Goal: Task Accomplishment & Management: Use online tool/utility

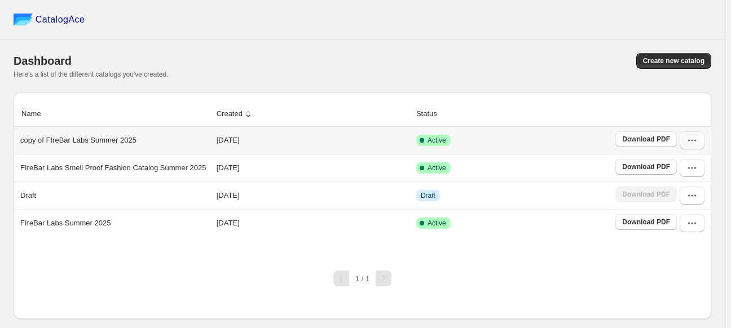
click at [692, 145] on icon "button" at bounding box center [691, 140] width 11 height 11
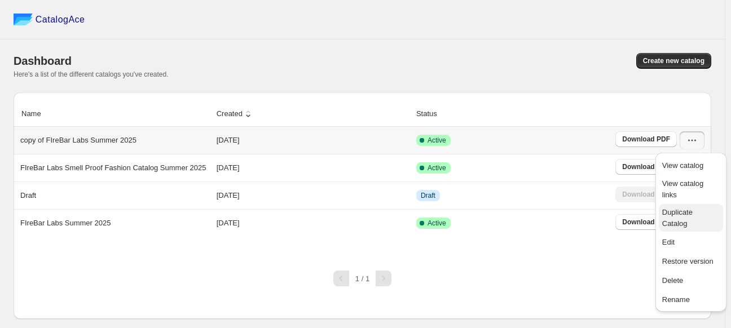
click at [692, 208] on span "Duplicate Catalog" at bounding box center [677, 218] width 30 height 20
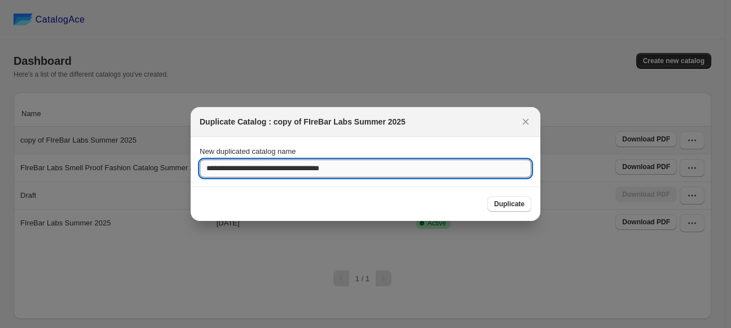
click at [261, 167] on input "**********" at bounding box center [366, 169] width 332 height 18
drag, startPoint x: 259, startPoint y: 168, endPoint x: 147, endPoint y: 173, distance: 112.3
click at [151, 328] on div "**********" at bounding box center [365, 328] width 731 height 0
drag, startPoint x: 275, startPoint y: 168, endPoint x: 248, endPoint y: 177, distance: 28.0
click at [248, 177] on input "**********" at bounding box center [366, 169] width 332 height 18
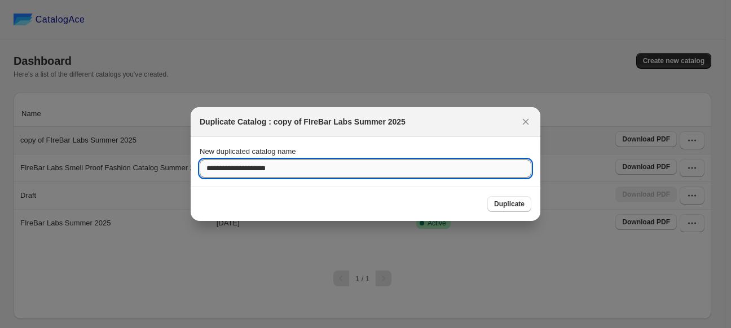
type input "**********"
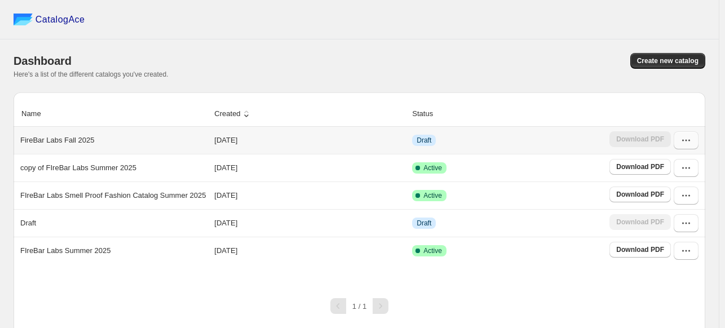
click at [688, 140] on icon "button" at bounding box center [686, 140] width 11 height 11
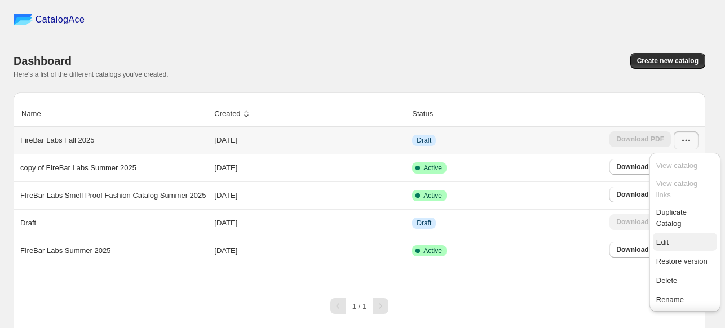
click at [676, 240] on span "Edit" at bounding box center [685, 242] width 58 height 11
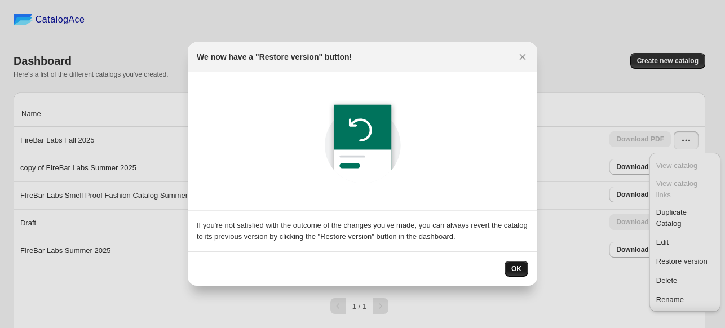
click at [519, 270] on span "OK" at bounding box center [516, 268] width 10 height 9
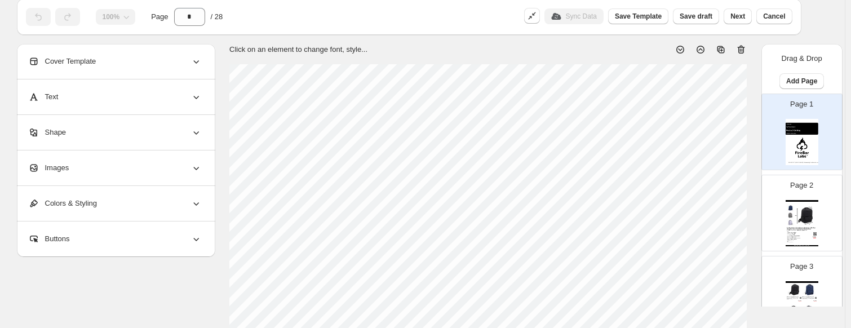
scroll to position [56, 0]
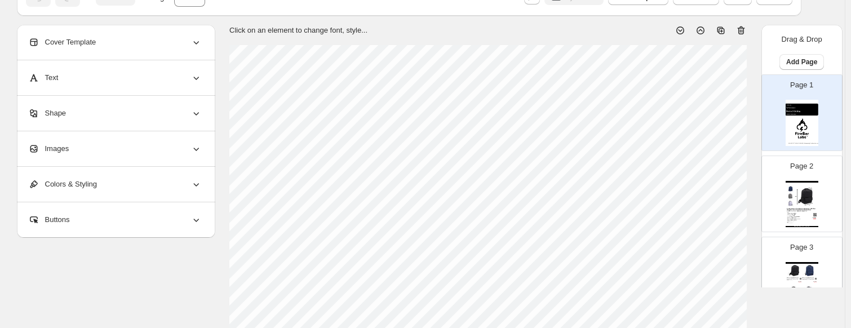
select select "**********"
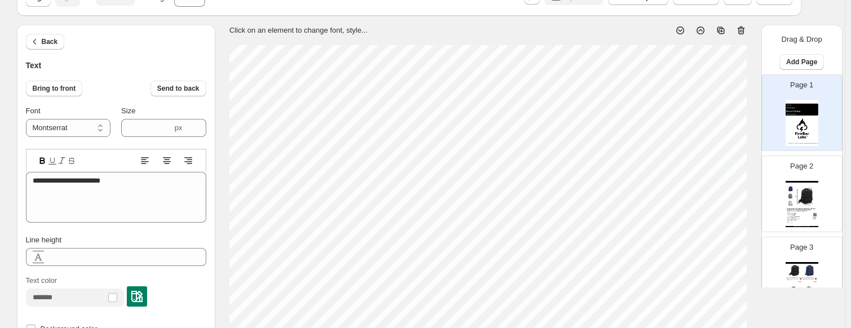
scroll to position [9, 4]
type textarea "**********"
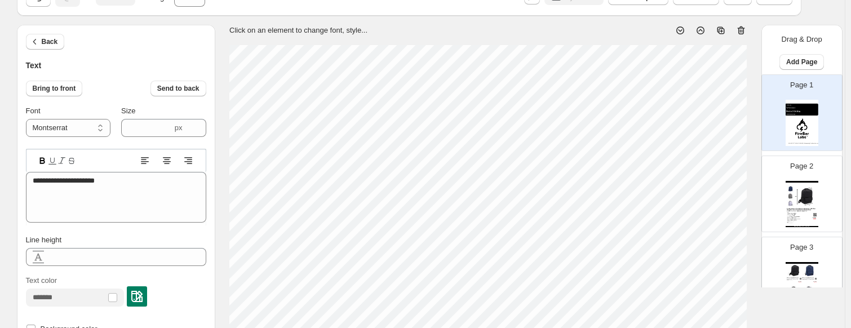
type textarea "**********"
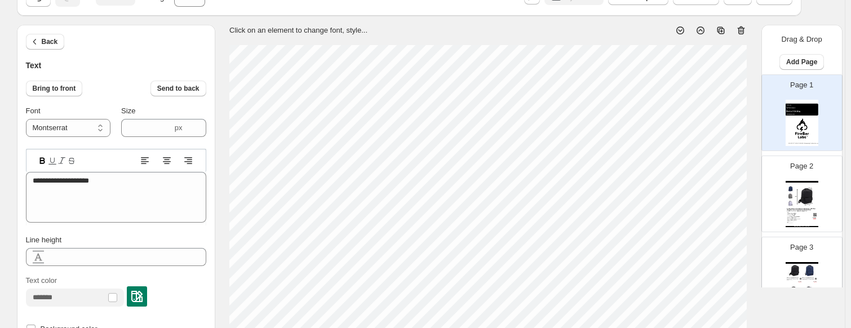
type textarea "**********"
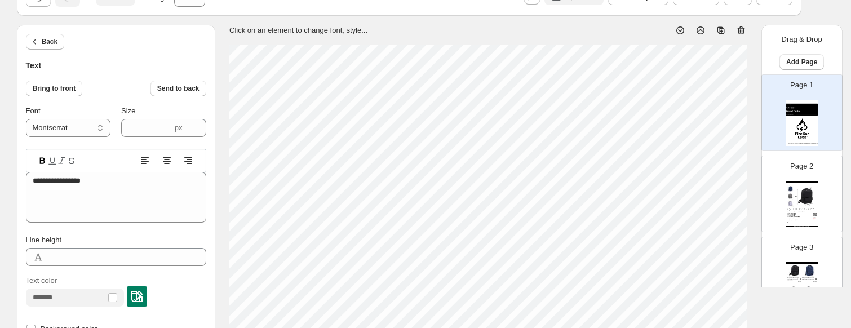
type textarea "**********"
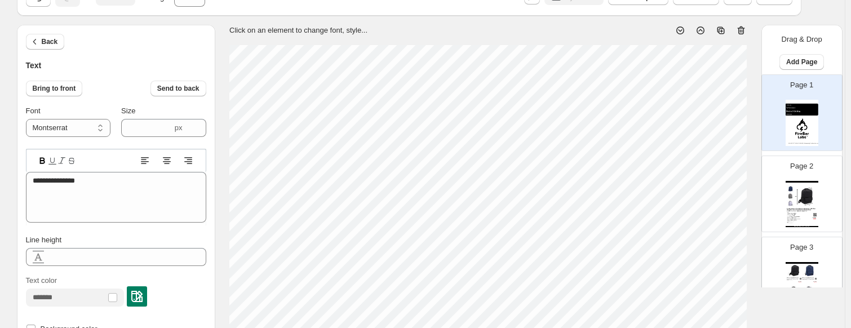
type textarea "**********"
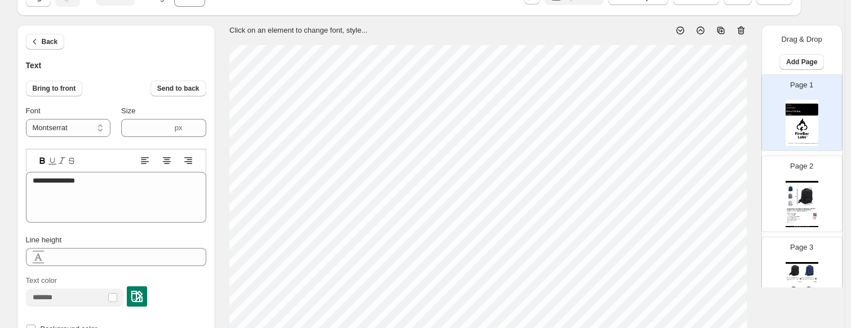
type textarea "**********"
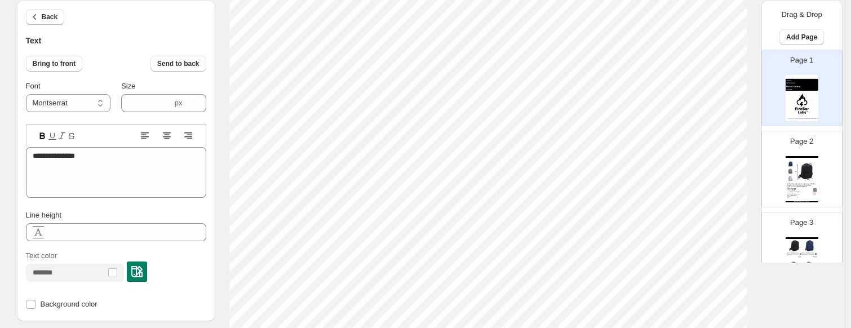
scroll to position [489, 0]
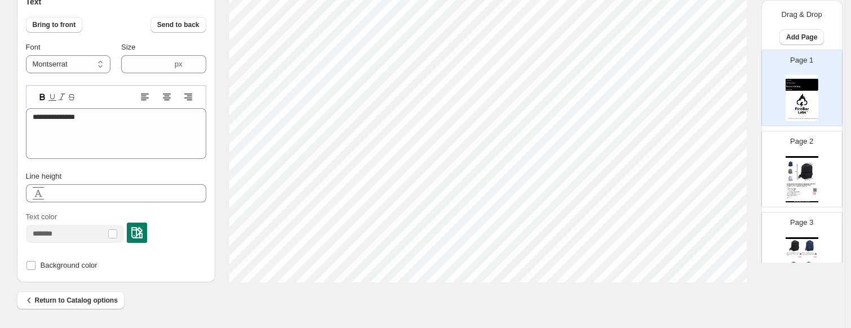
click at [730, 162] on img at bounding box center [806, 171] width 23 height 21
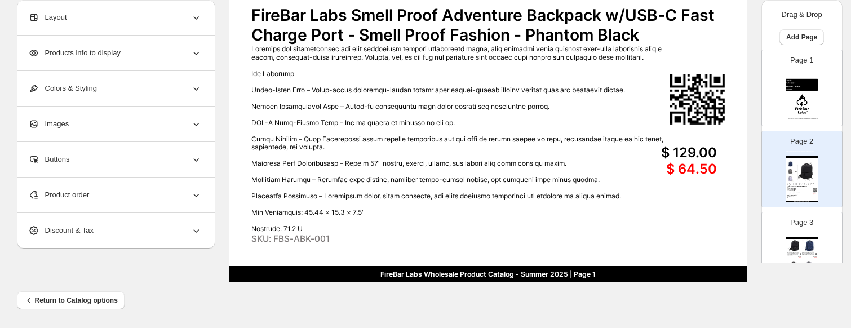
click at [730, 237] on div "FireBar Labs Wholesale Product Catalog - Smell Proof Adventure Tech Backpack" at bounding box center [802, 238] width 33 height 2
type input "*"
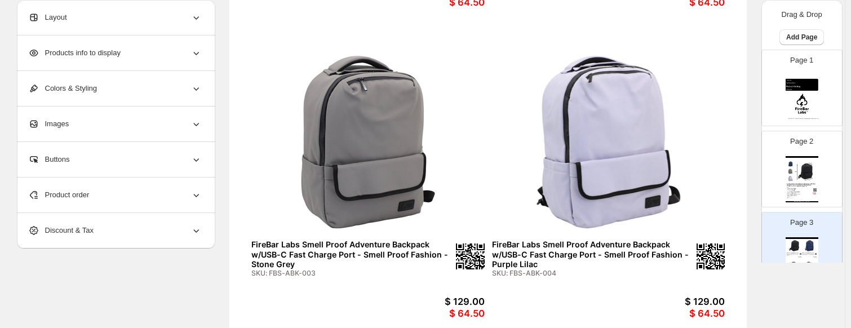
scroll to position [169, 0]
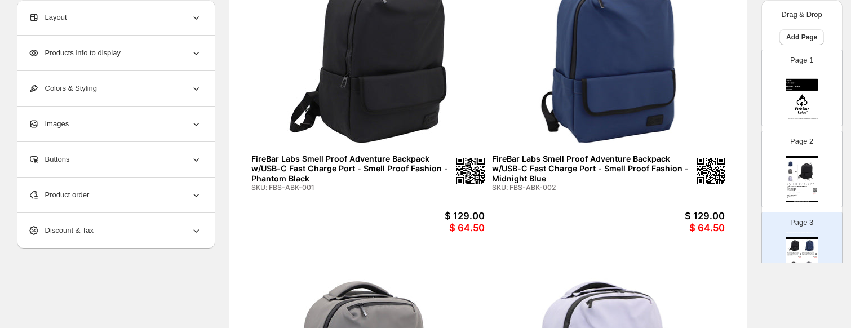
type textarea "**********"
click at [198, 17] on icon at bounding box center [196, 17] width 6 height 3
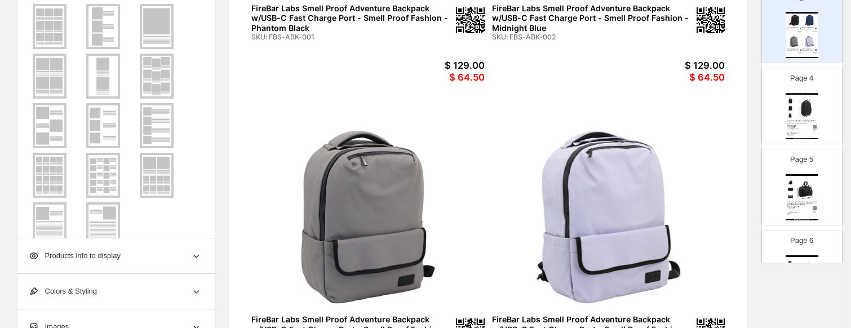
scroll to position [0, 0]
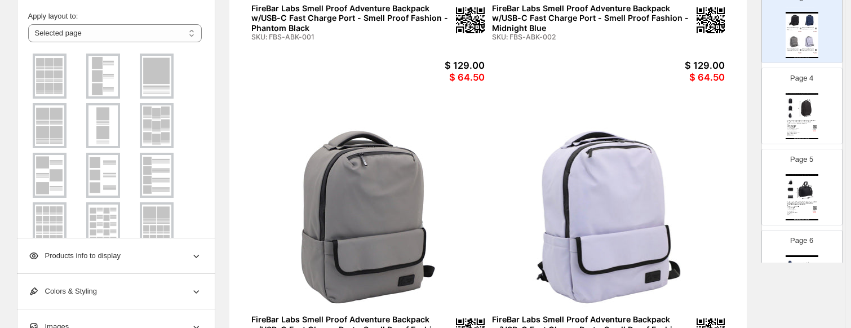
click at [106, 76] on img at bounding box center [103, 76] width 29 height 41
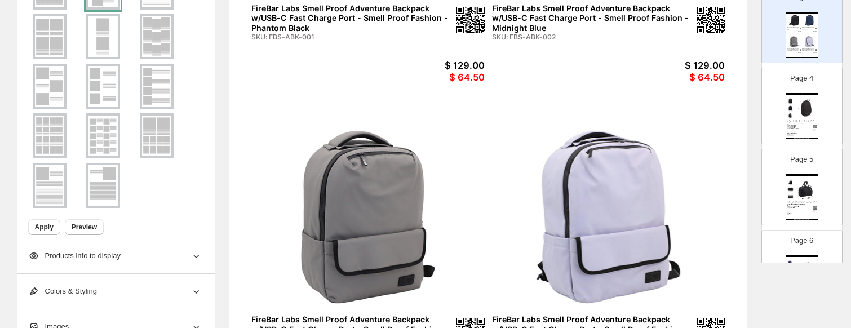
scroll to position [106, 0]
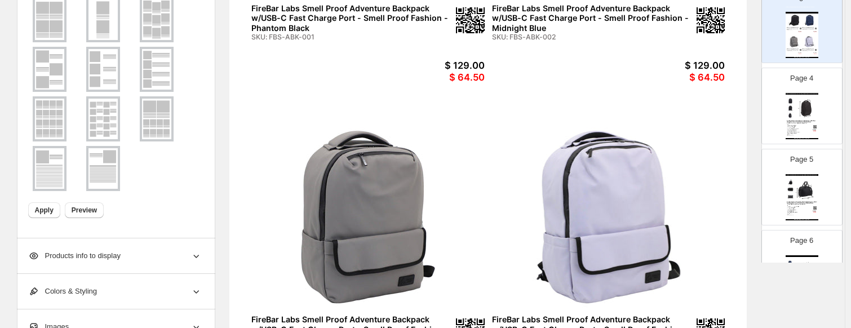
click at [105, 210] on div "Apply Preview" at bounding box center [113, 208] width 178 height 20
click at [92, 210] on span "Preview" at bounding box center [84, 210] width 25 height 9
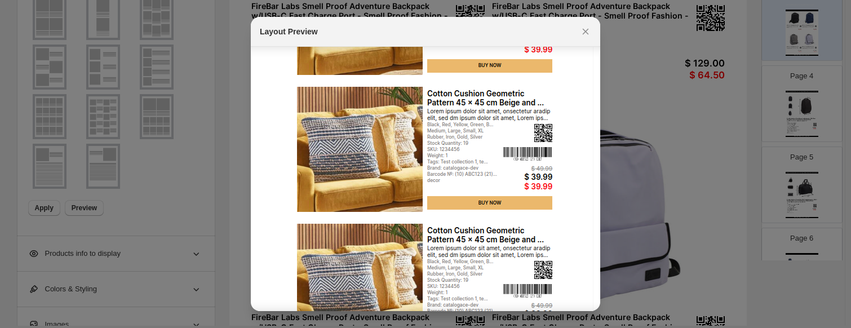
scroll to position [228, 0]
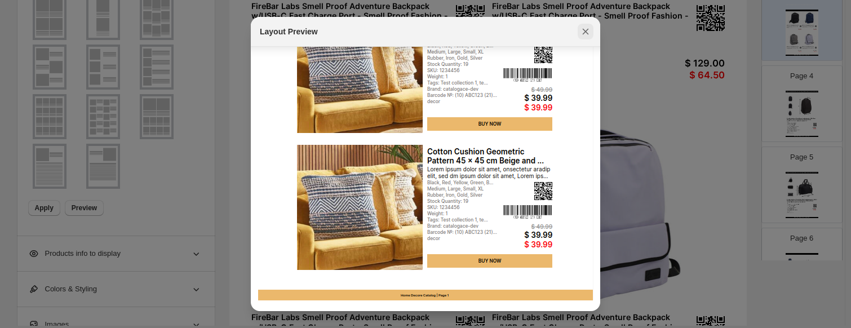
click at [582, 32] on icon ":r39:" at bounding box center [585, 31] width 11 height 11
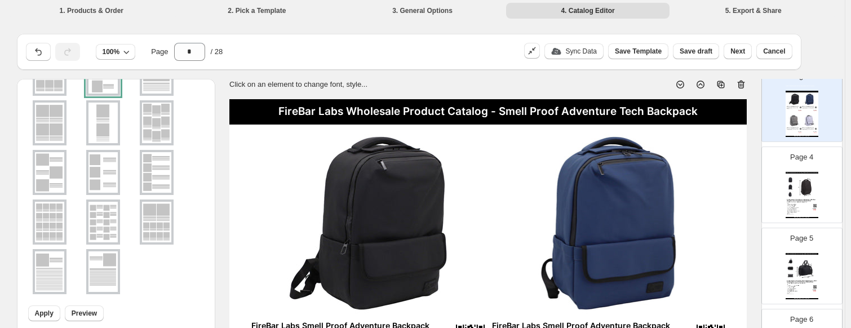
scroll to position [320, 0]
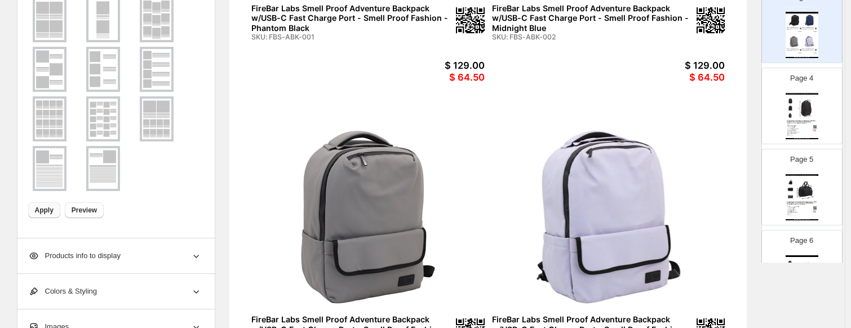
click at [53, 214] on span "Apply" at bounding box center [44, 210] width 19 height 9
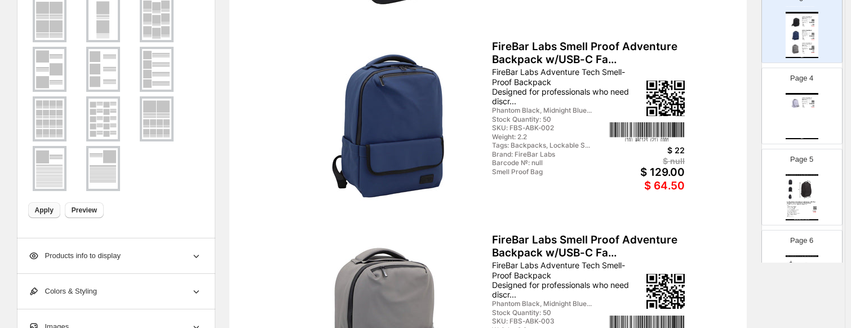
click at [683, 150] on div "$ 22" at bounding box center [648, 150] width 76 height 10
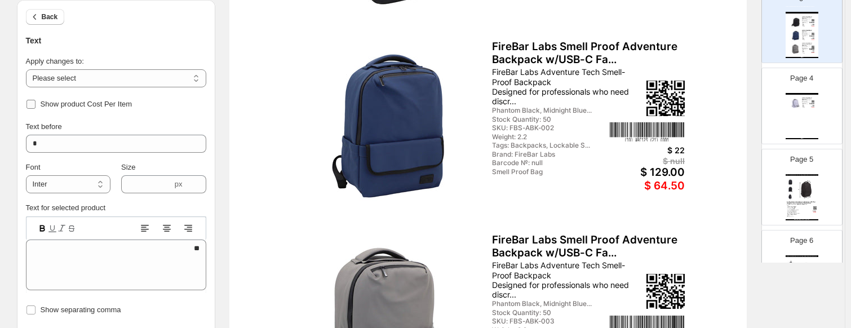
click at [98, 103] on span "Show product Cost Per Item" at bounding box center [87, 104] width 92 height 8
click at [681, 148] on div "$ null" at bounding box center [648, 150] width 76 height 10
click at [100, 103] on span "Show product Compare At Price" at bounding box center [93, 104] width 104 height 8
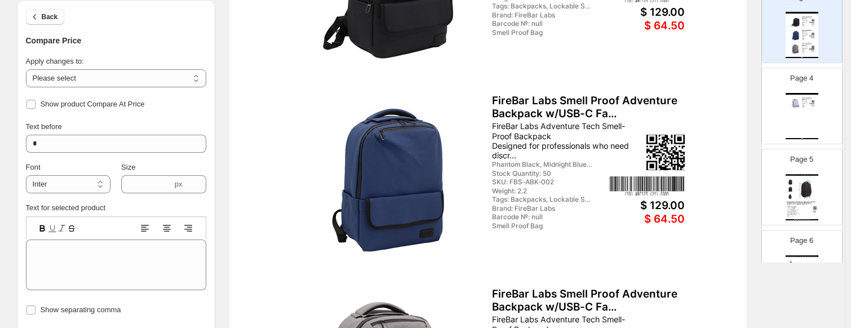
scroll to position [263, 0]
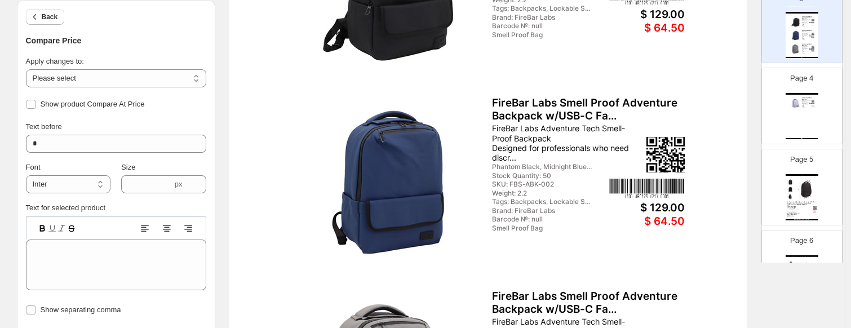
click at [652, 184] on img at bounding box center [648, 188] width 76 height 19
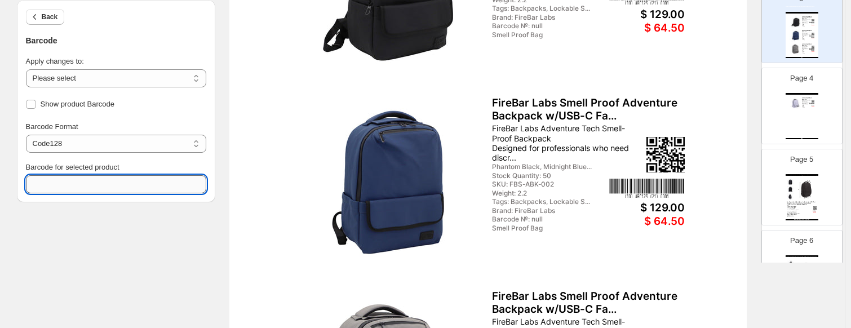
click at [119, 175] on textarea "Barcode for selected product" at bounding box center [116, 184] width 180 height 18
click at [118, 188] on textarea "Barcode for selected product" at bounding box center [116, 184] width 180 height 18
click at [126, 207] on div "**********" at bounding box center [423, 163] width 812 height 690
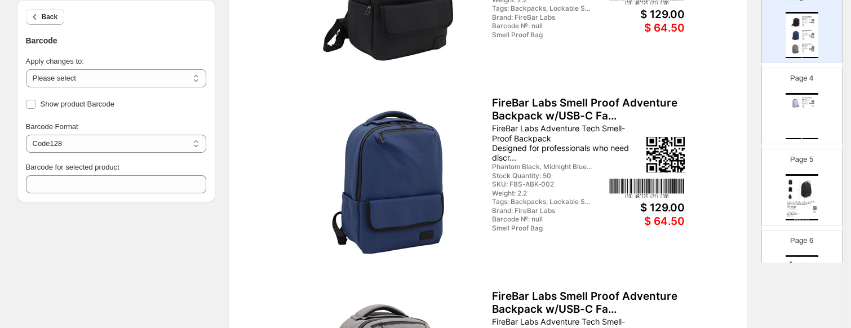
click at [132, 167] on div "Barcode for selected product" at bounding box center [116, 167] width 180 height 11
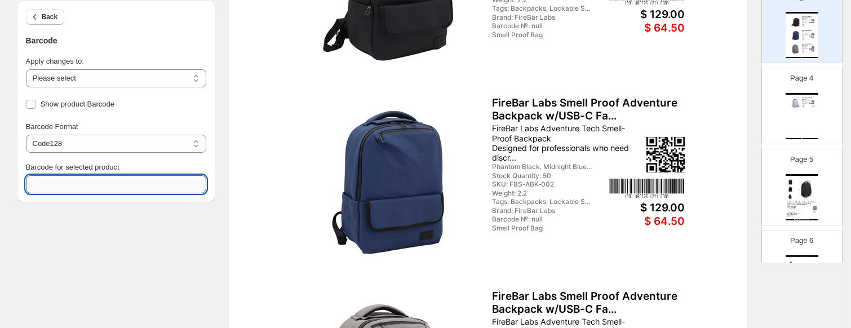
click at [131, 180] on textarea "Barcode for selected product" at bounding box center [116, 184] width 180 height 18
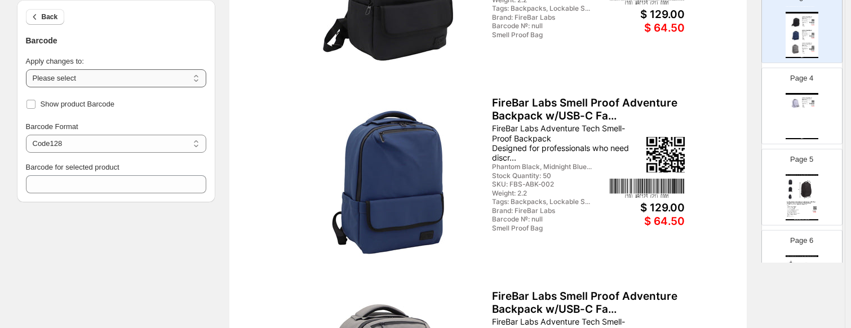
click at [115, 78] on select "**********" at bounding box center [116, 78] width 180 height 18
click at [82, 104] on span "Show product Barcode" at bounding box center [78, 104] width 74 height 8
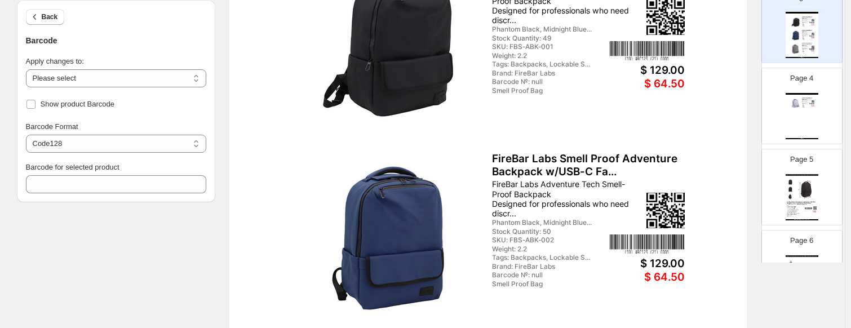
scroll to position [207, 0]
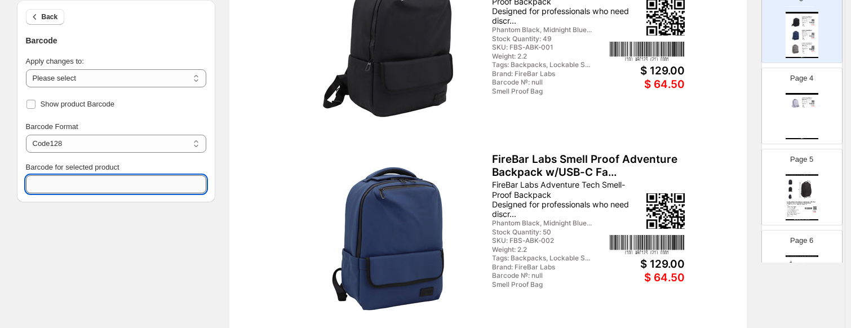
click at [175, 185] on textarea "Barcode for selected product" at bounding box center [116, 184] width 180 height 18
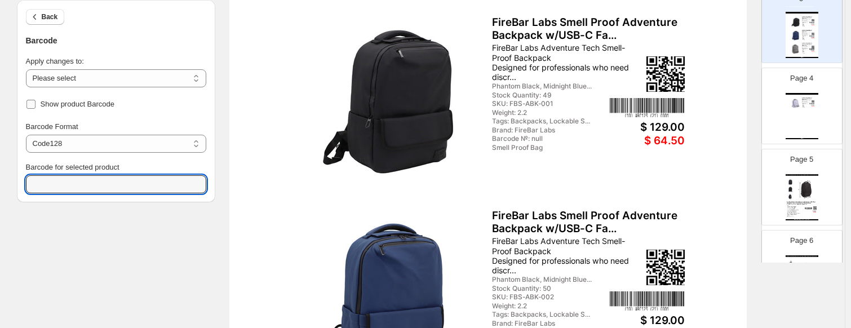
click at [59, 103] on span "Show product Barcode" at bounding box center [78, 104] width 74 height 8
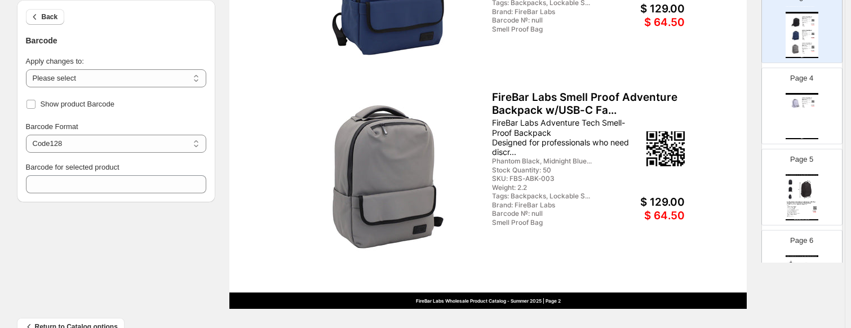
scroll to position [489, 0]
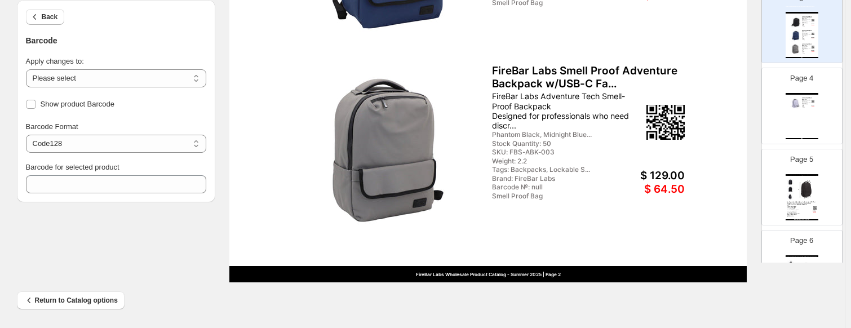
click at [730, 122] on div "FireBar Labs Wholesale Product Catalog - Smell Proof Adventure Tech Backpack Fi…" at bounding box center [802, 116] width 33 height 46
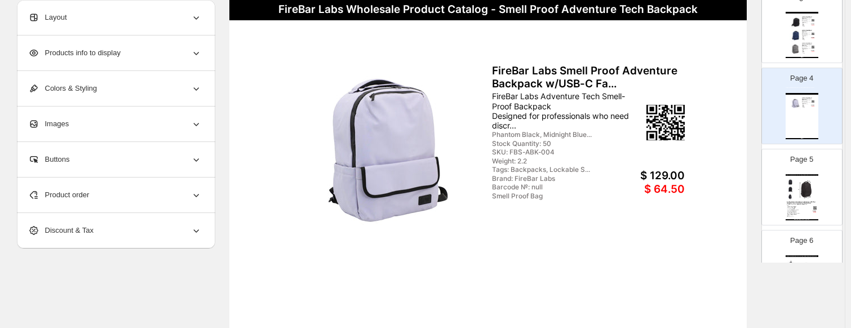
scroll to position [94, 0]
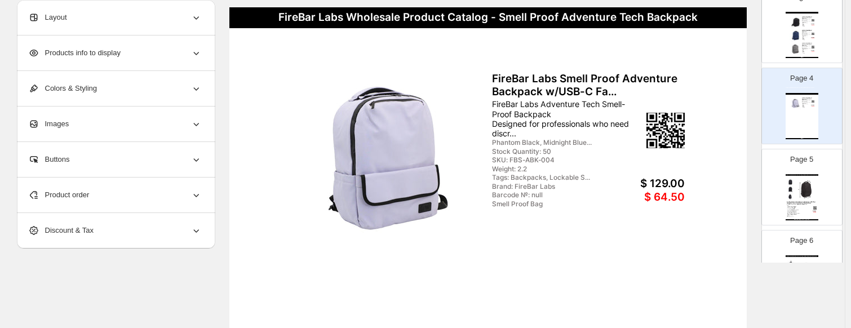
click at [90, 192] on span "Product order" at bounding box center [58, 194] width 61 height 11
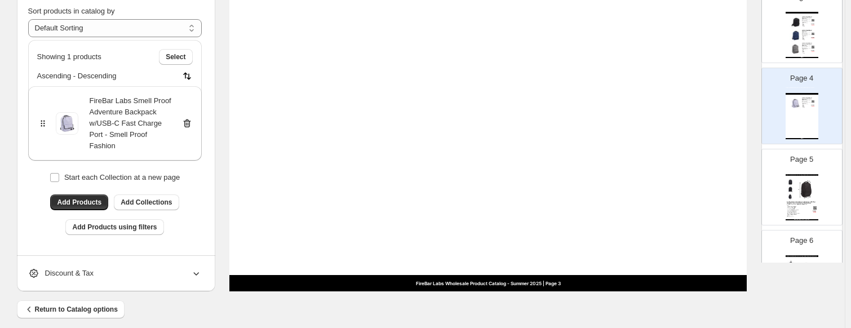
scroll to position [489, 0]
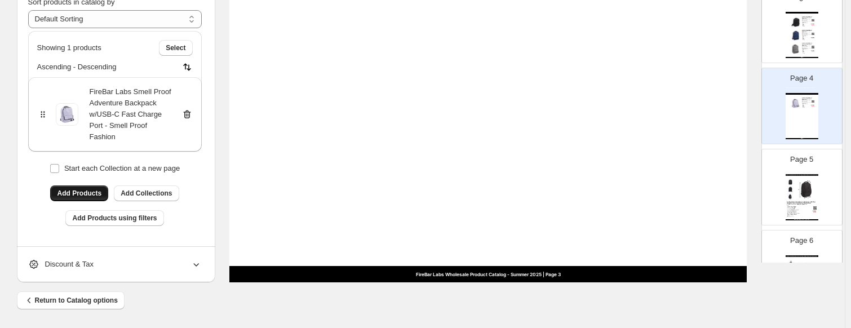
click at [83, 193] on span "Add Products" at bounding box center [79, 193] width 45 height 9
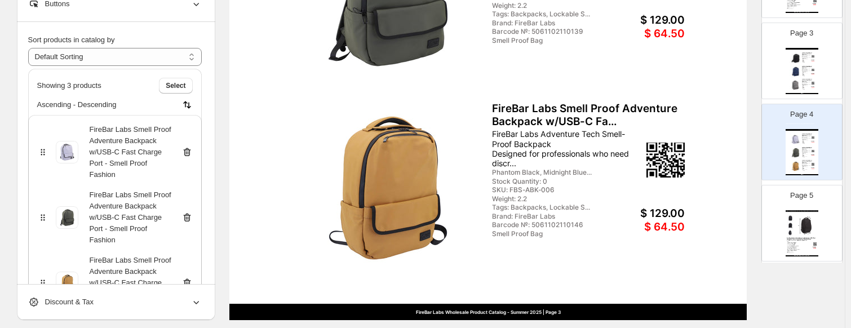
scroll to position [226, 0]
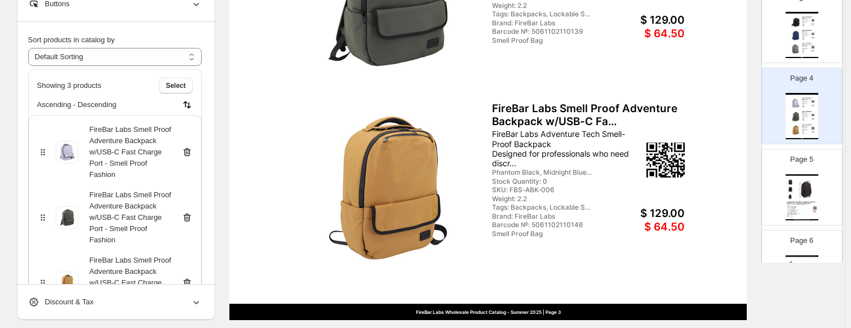
click at [730, 116] on img at bounding box center [796, 117] width 12 height 12
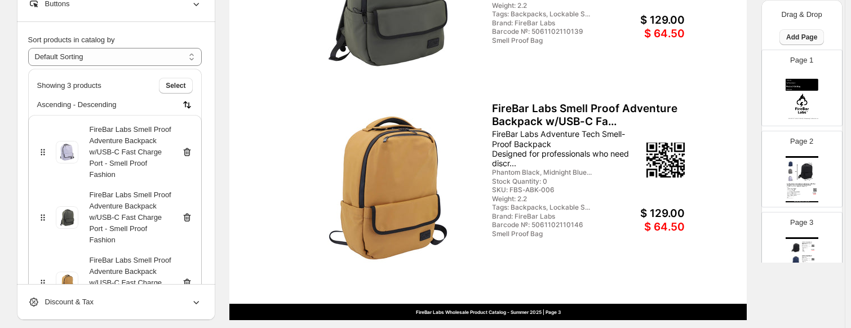
click at [730, 33] on button "Add Page" at bounding box center [802, 37] width 45 height 16
click at [730, 80] on span "Product Grid Page" at bounding box center [800, 80] width 60 height 8
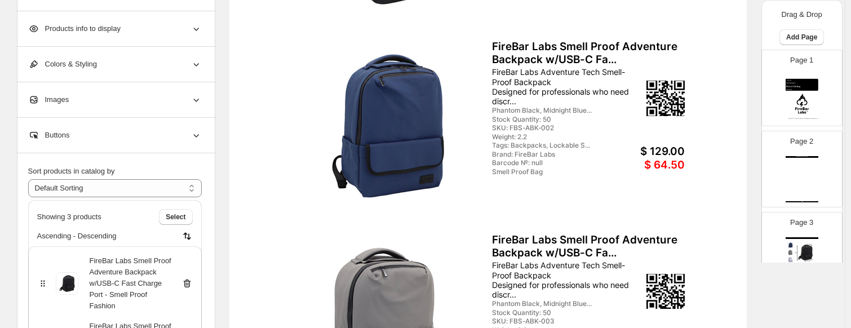
scroll to position [376, 0]
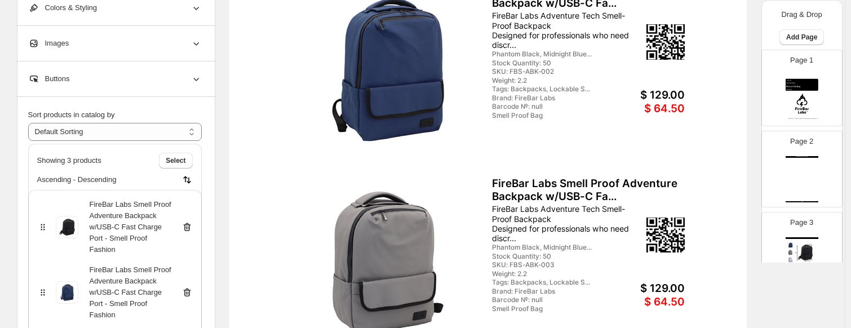
click at [730, 156] on div "Wholesale Product Catalog" at bounding box center [802, 157] width 33 height 2
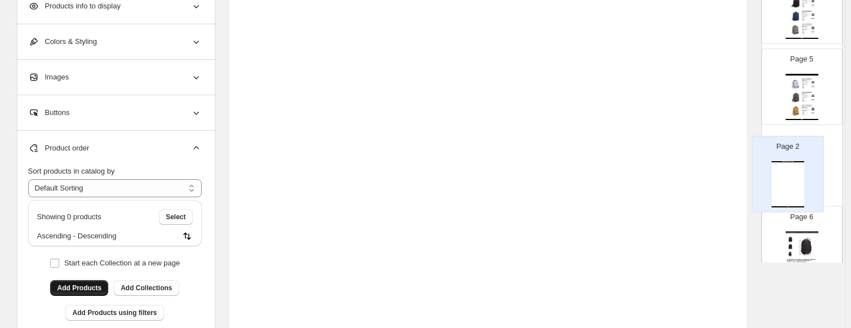
scroll to position [245, 0]
drag, startPoint x: 802, startPoint y: 162, endPoint x: 791, endPoint y: 153, distance: 14.4
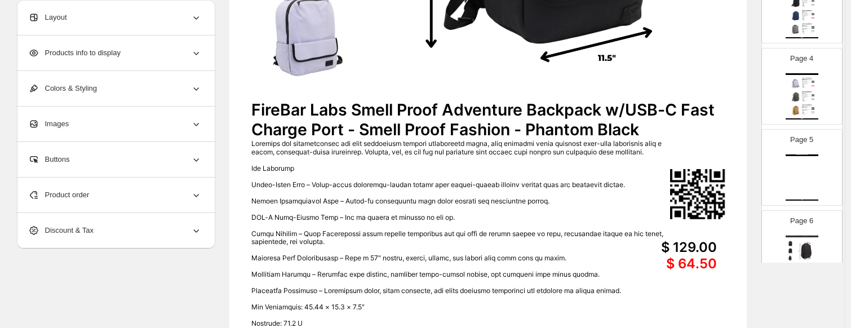
click at [730, 164] on div "Wholesale Product Catalog Wholesale Product Catalog | Page undefined" at bounding box center [802, 178] width 33 height 46
type input "*"
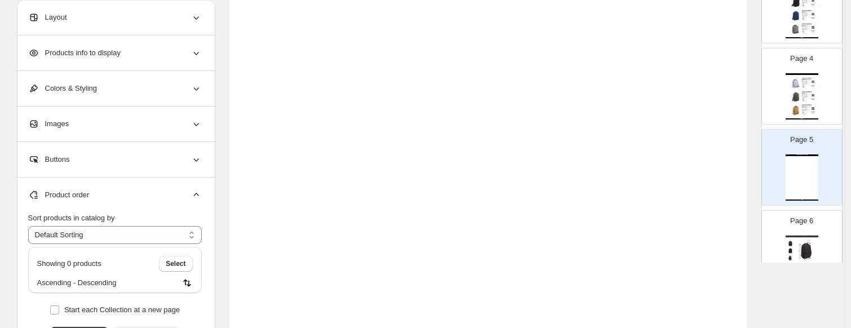
scroll to position [169, 0]
click at [103, 21] on div "Layout" at bounding box center [115, 17] width 174 height 35
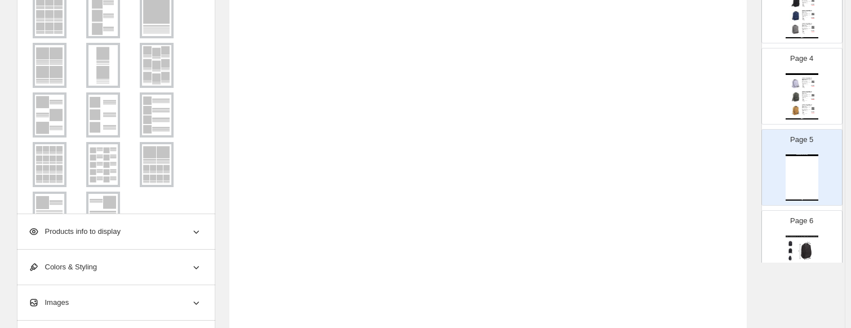
scroll to position [56, 0]
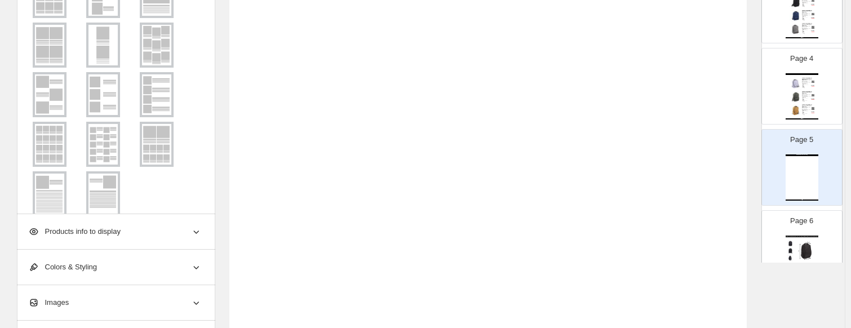
click at [51, 139] on img at bounding box center [49, 144] width 29 height 41
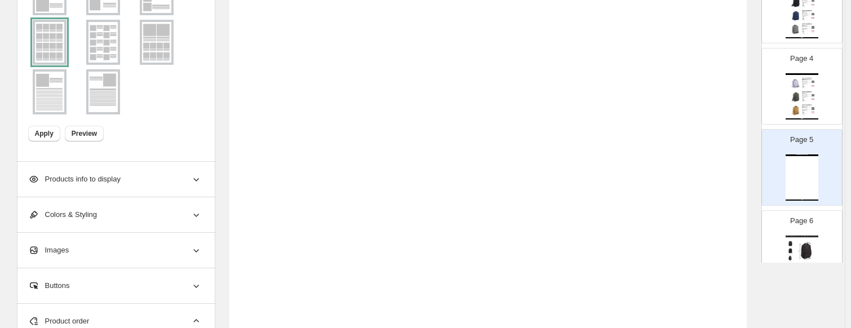
scroll to position [281, 0]
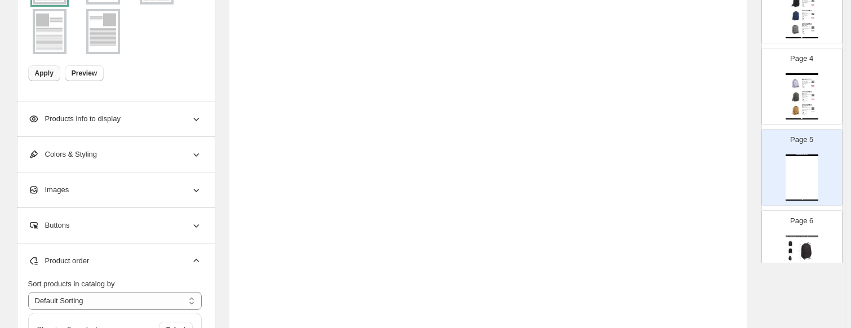
click at [52, 72] on span "Apply" at bounding box center [44, 73] width 19 height 9
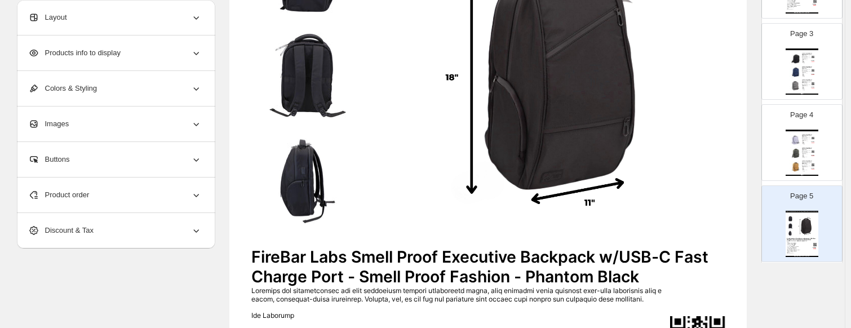
scroll to position [0, 0]
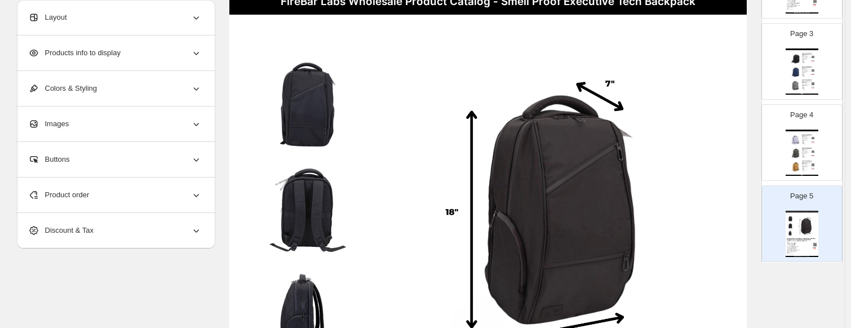
click at [110, 16] on div "Layout" at bounding box center [115, 17] width 174 height 35
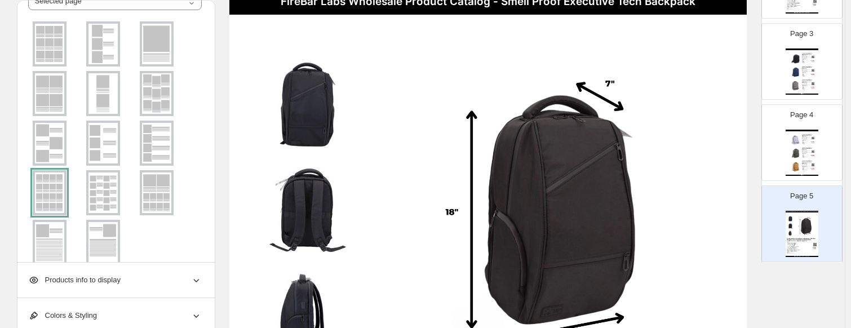
click at [59, 180] on div at bounding box center [50, 192] width 34 height 45
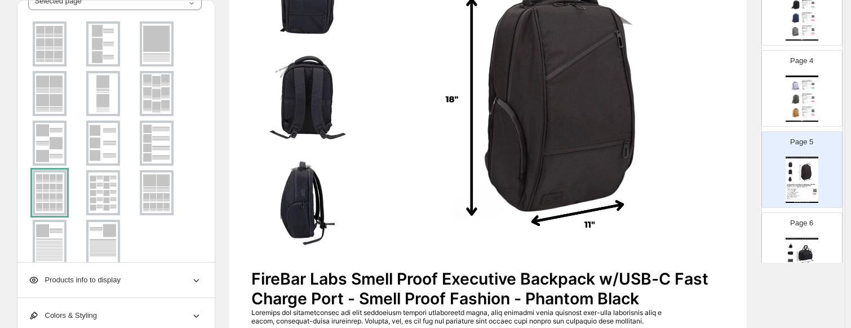
scroll to position [70, 0]
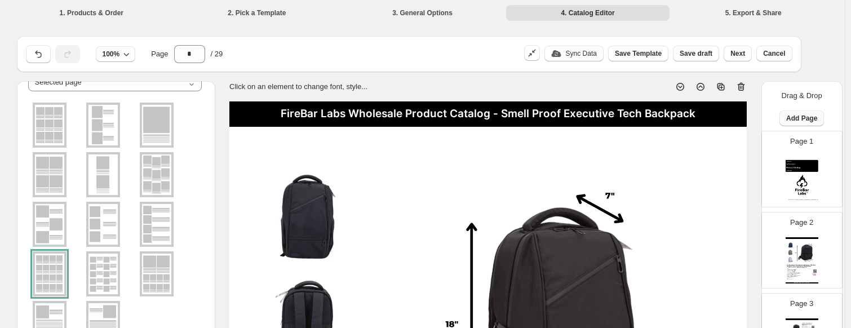
click at [730, 120] on span "Add Page" at bounding box center [802, 118] width 31 height 9
click at [730, 157] on span "Product Grid Page" at bounding box center [800, 161] width 60 height 8
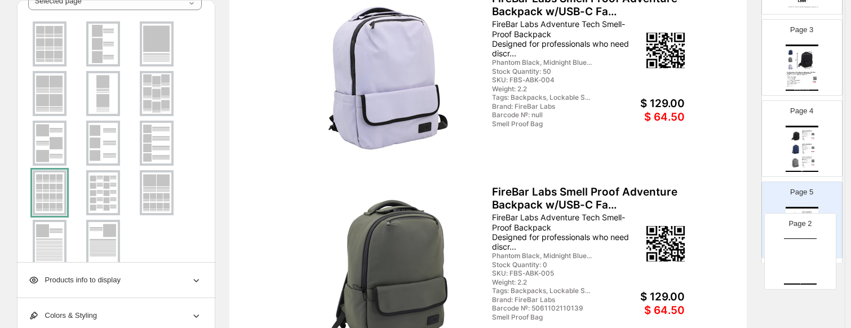
drag, startPoint x: 814, startPoint y: 153, endPoint x: 812, endPoint y: 257, distance: 104.3
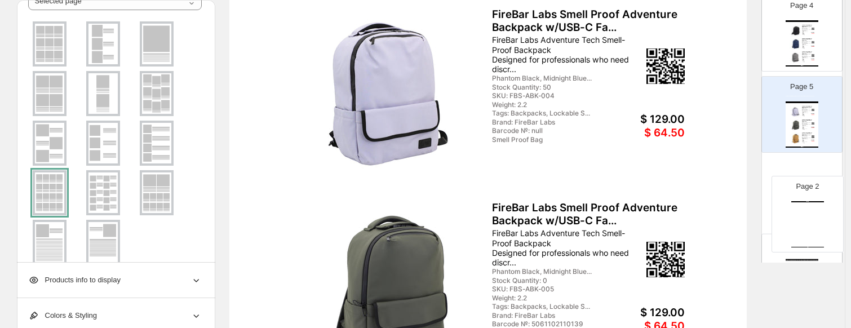
scroll to position [223, 0]
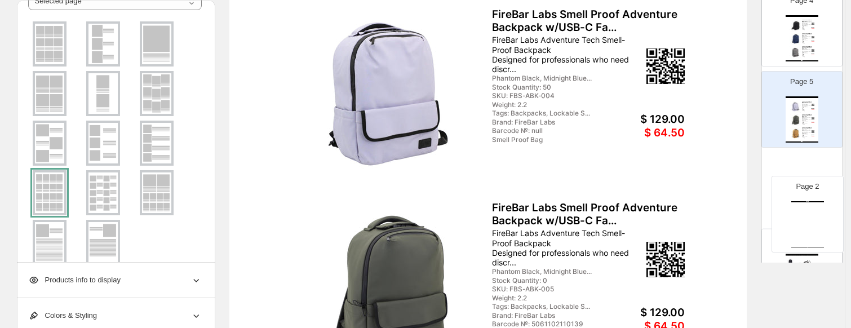
drag, startPoint x: 796, startPoint y: 20, endPoint x: 803, endPoint y: 236, distance: 216.7
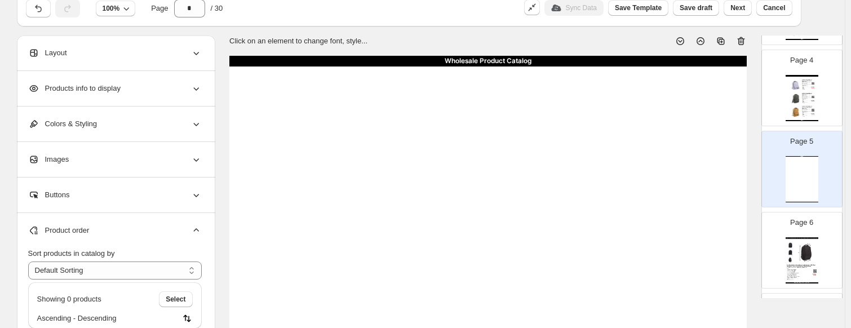
scroll to position [16, 0]
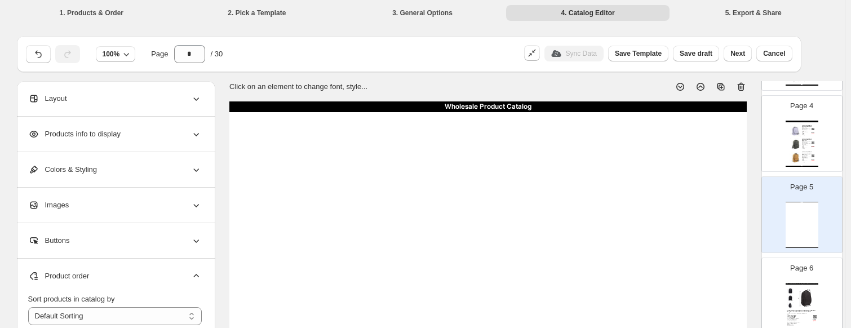
click at [730, 222] on div "Wholesale Product Catalog Wholesale Product Catalog | Page undefined" at bounding box center [802, 225] width 33 height 46
click at [150, 97] on div "Layout" at bounding box center [115, 98] width 174 height 35
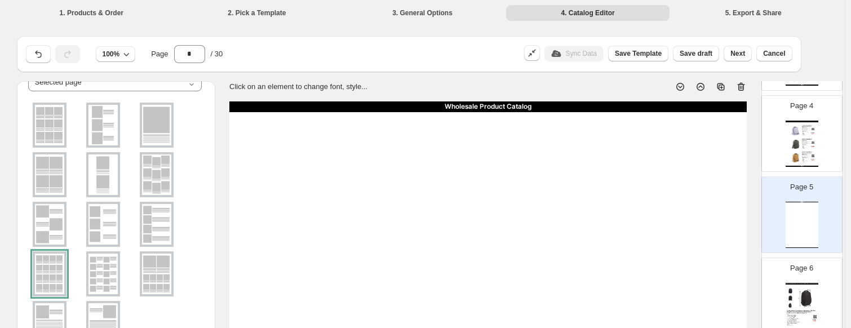
click at [53, 270] on div at bounding box center [50, 273] width 34 height 45
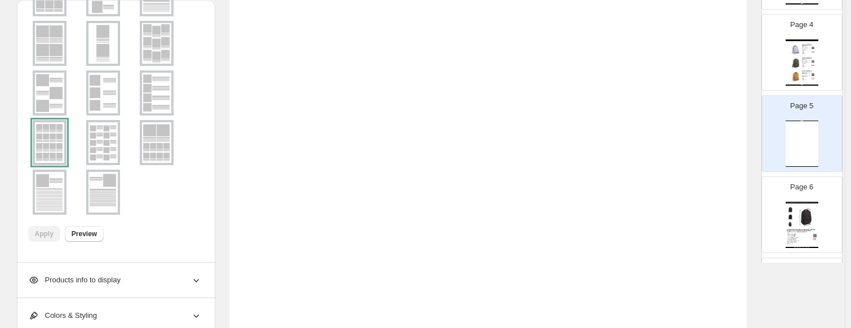
click at [179, 280] on div "Products info to display" at bounding box center [115, 280] width 174 height 35
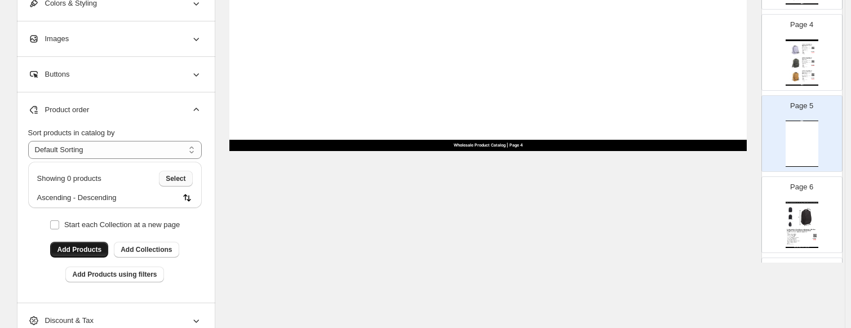
click at [177, 179] on span "Select" at bounding box center [176, 178] width 20 height 9
click at [185, 179] on span "Cancel" at bounding box center [175, 178] width 22 height 9
click at [88, 245] on button "Add Products" at bounding box center [79, 250] width 58 height 16
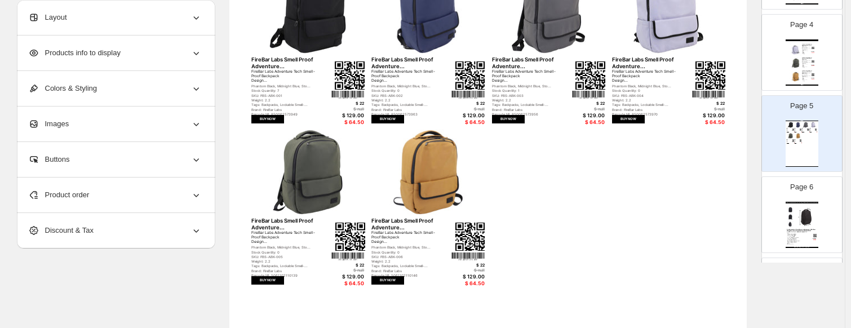
scroll to position [94, 0]
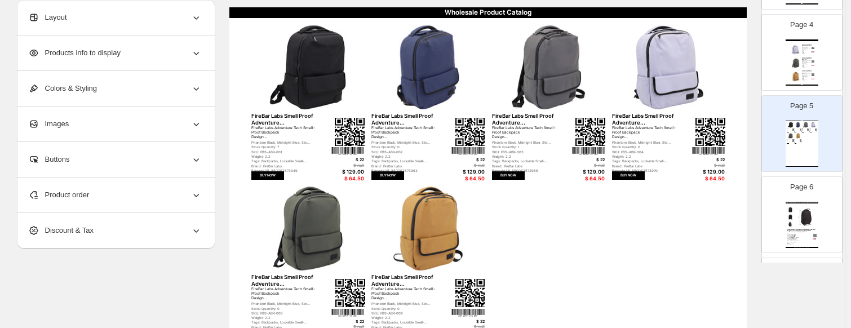
click at [323, 52] on img at bounding box center [307, 66] width 113 height 91
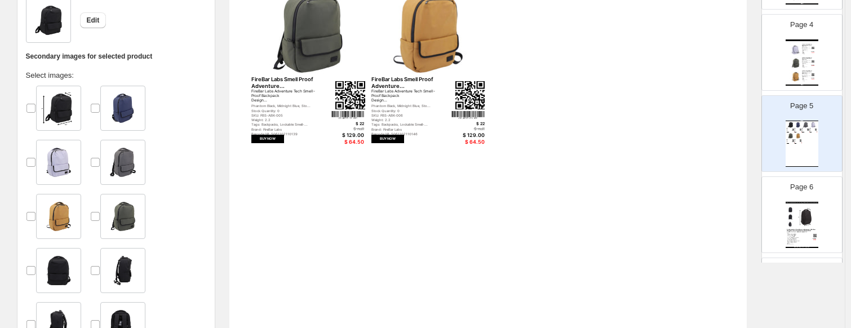
scroll to position [320, 0]
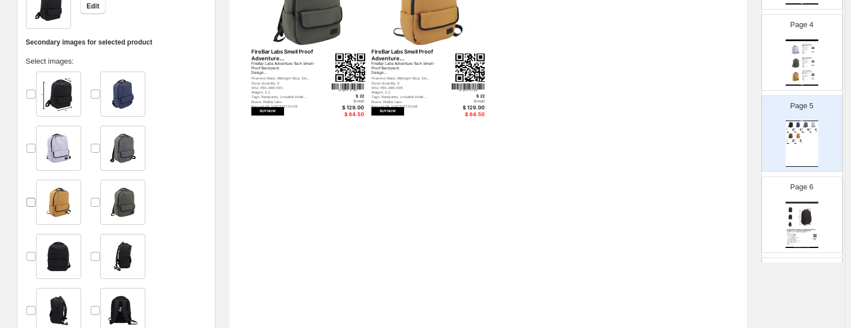
click at [33, 196] on label at bounding box center [31, 202] width 10 height 45
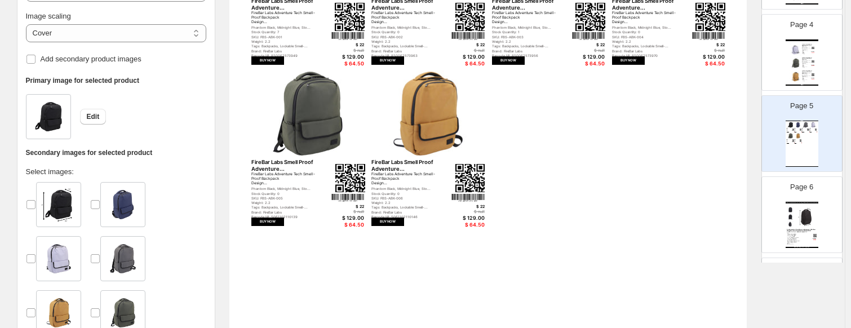
scroll to position [207, 0]
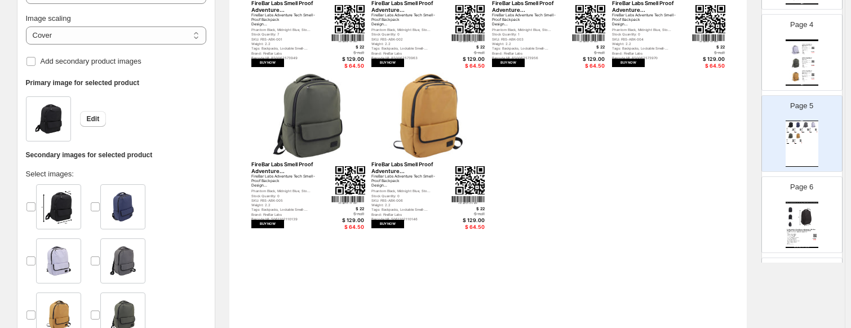
click at [194, 171] on p "Select images:" at bounding box center [116, 174] width 180 height 11
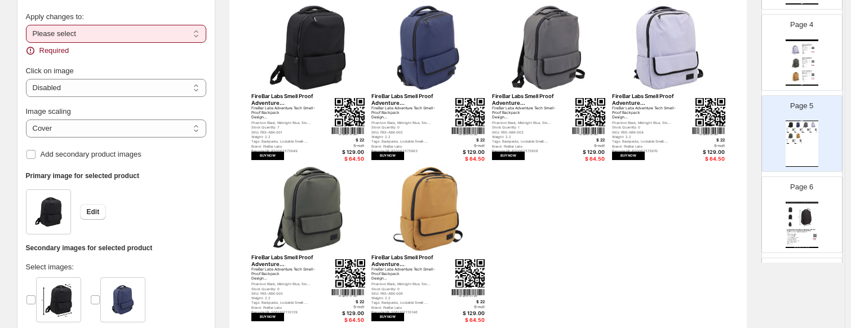
scroll to position [94, 0]
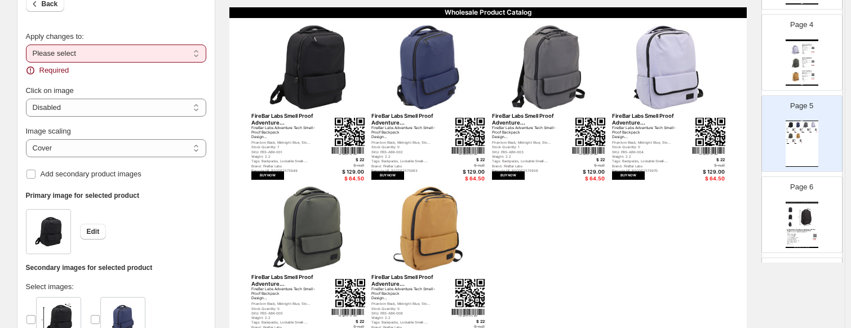
click at [88, 50] on select "**********" at bounding box center [116, 54] width 180 height 18
select select "**********"
click at [28, 45] on select "**********" at bounding box center [116, 54] width 180 height 18
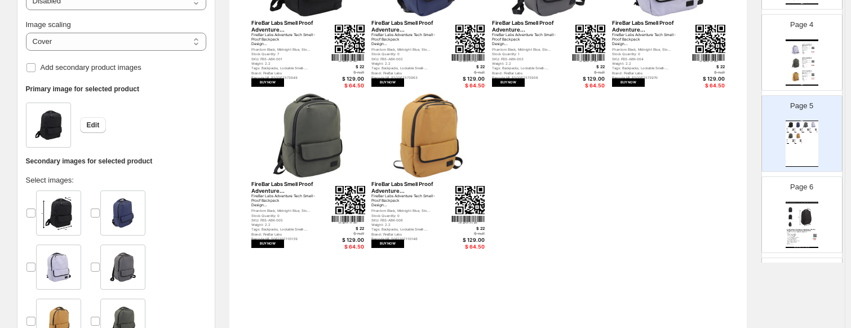
scroll to position [207, 0]
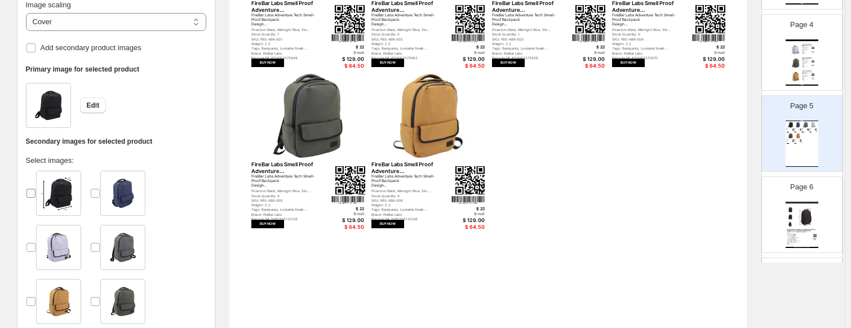
click at [32, 198] on label at bounding box center [31, 193] width 10 height 45
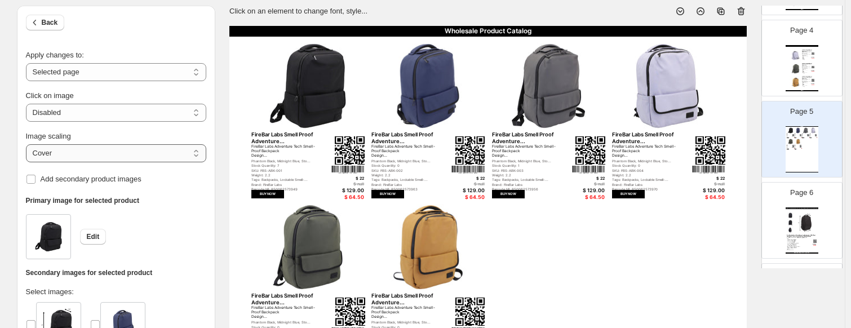
scroll to position [94, 0]
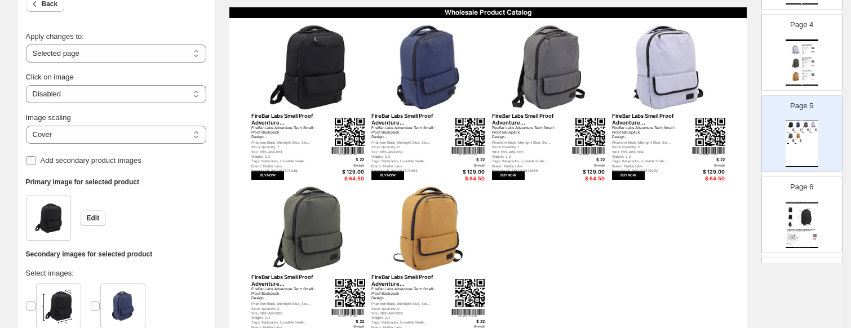
click at [118, 164] on span "Add secondary product images" at bounding box center [91, 160] width 101 height 8
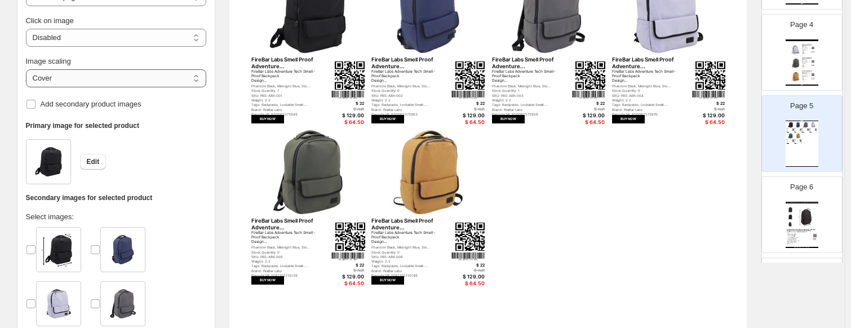
click at [59, 78] on select "***** *******" at bounding box center [116, 78] width 180 height 18
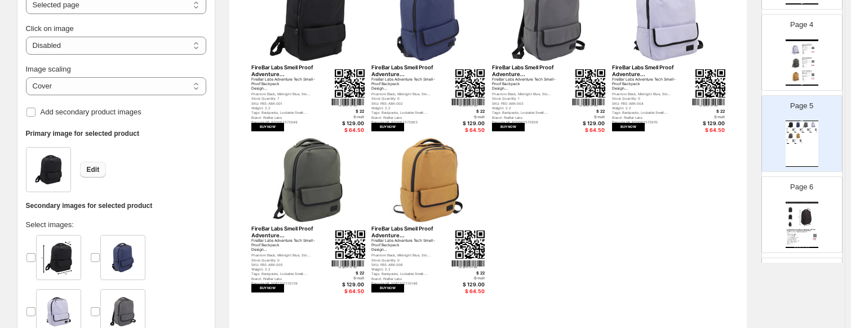
scroll to position [94, 0]
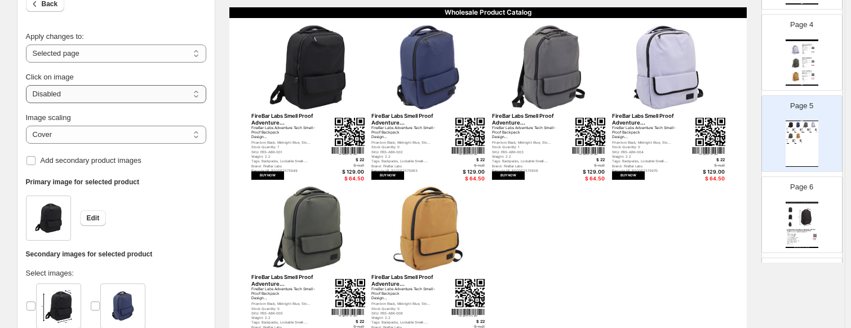
click at [66, 96] on select "**********" at bounding box center [116, 94] width 180 height 18
click at [28, 85] on select "**********" at bounding box center [116, 94] width 180 height 18
click at [52, 218] on img at bounding box center [49, 217] width 34 height 39
click at [422, 69] on img at bounding box center [428, 66] width 113 height 91
click at [316, 82] on img at bounding box center [307, 66] width 113 height 91
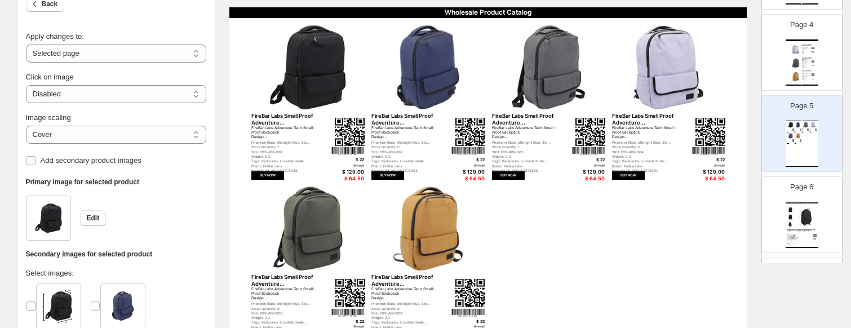
click at [431, 79] on img at bounding box center [428, 66] width 113 height 91
click at [75, 161] on span "Add secondary product images" at bounding box center [91, 160] width 101 height 8
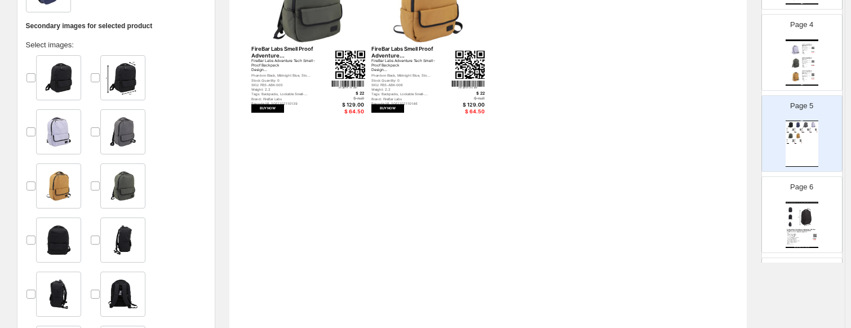
scroll to position [41, 0]
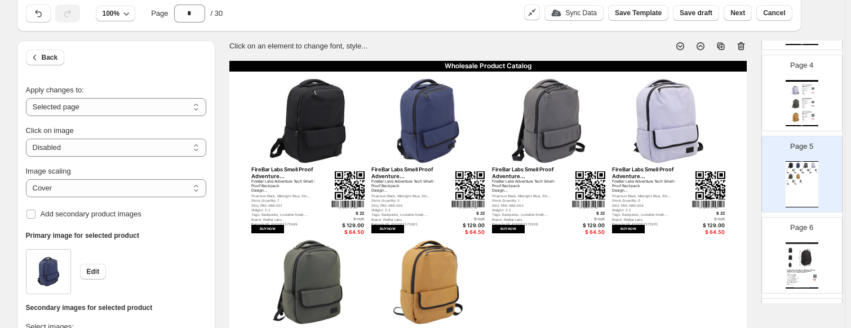
click at [56, 69] on div "Back" at bounding box center [116, 58] width 180 height 35
click at [56, 61] on span "Back" at bounding box center [50, 57] width 16 height 9
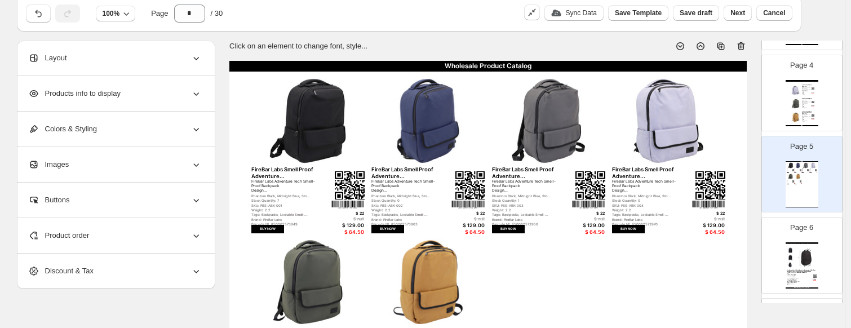
click at [102, 58] on div "Layout" at bounding box center [115, 58] width 174 height 35
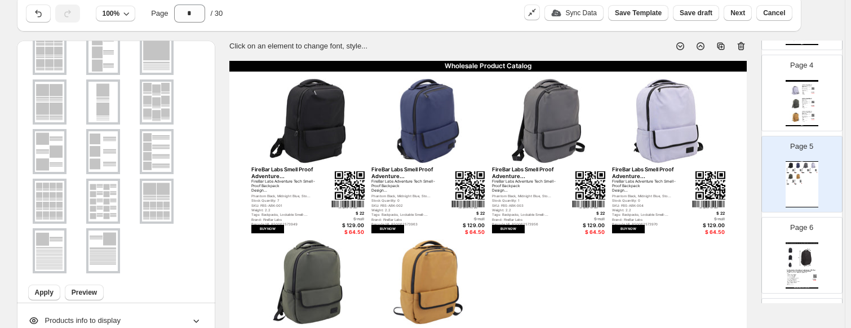
scroll to position [107, 0]
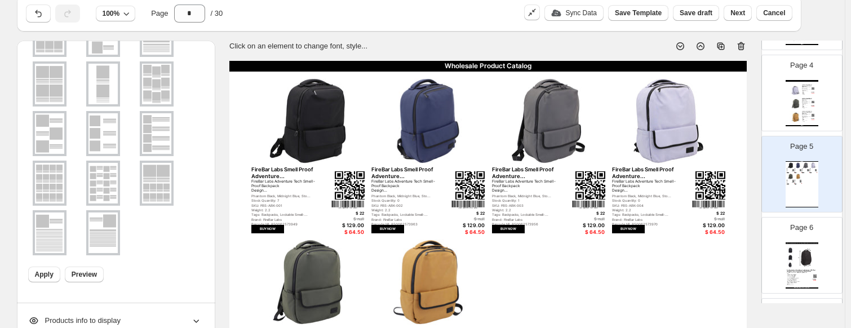
click at [52, 230] on img at bounding box center [49, 233] width 29 height 41
click at [157, 243] on ul at bounding box center [115, 134] width 174 height 248
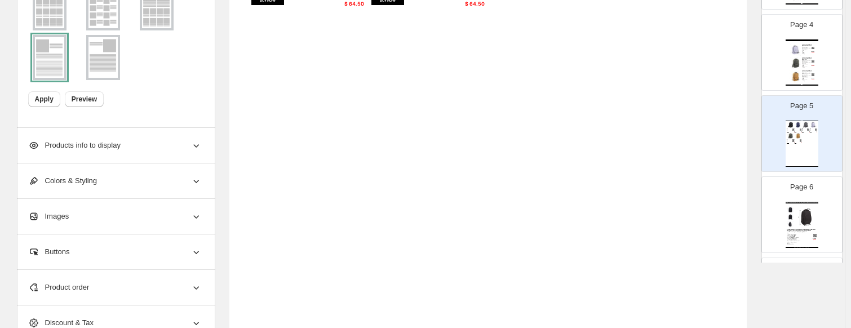
scroll to position [489, 0]
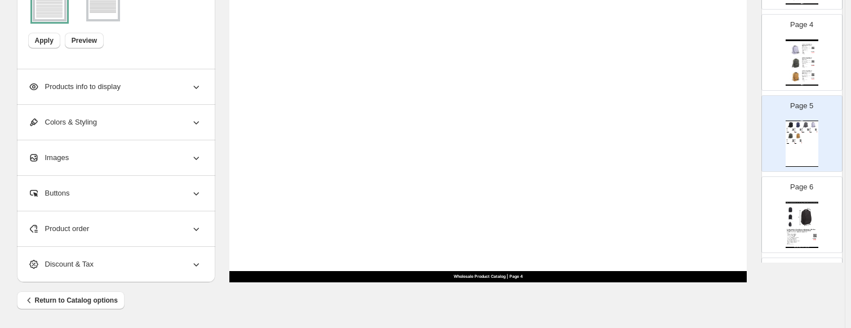
click at [106, 231] on div "Product order" at bounding box center [115, 228] width 174 height 35
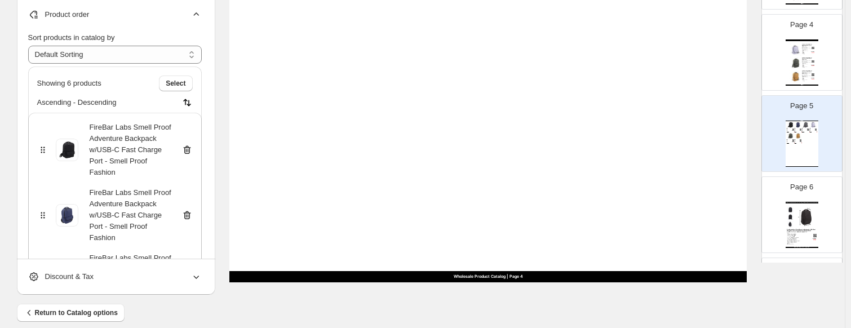
click at [189, 151] on icon at bounding box center [187, 149] width 11 height 11
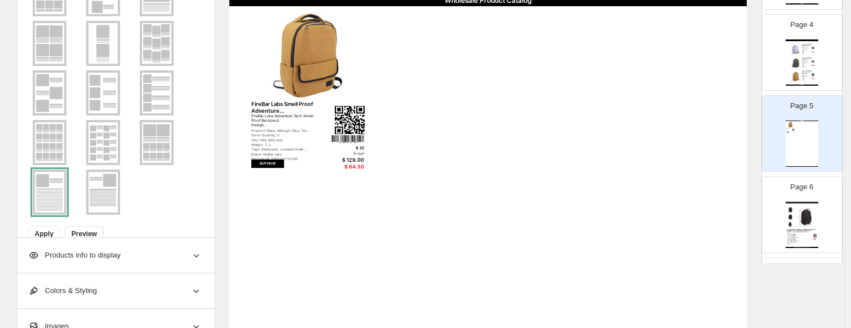
scroll to position [107, 0]
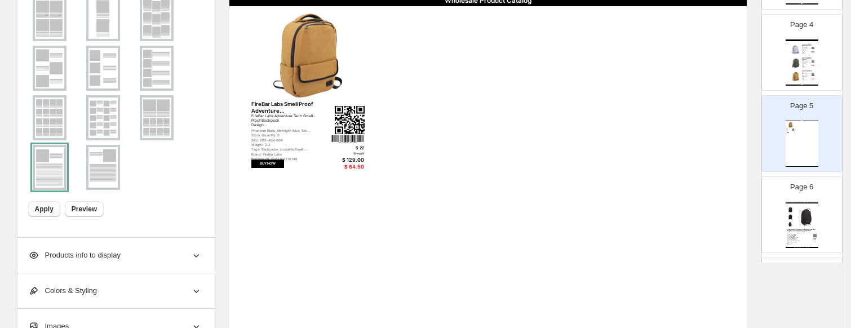
click at [49, 210] on span "Apply" at bounding box center [44, 209] width 19 height 9
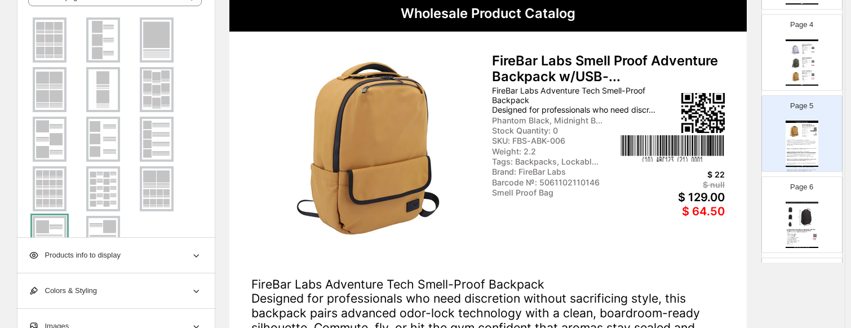
scroll to position [0, 0]
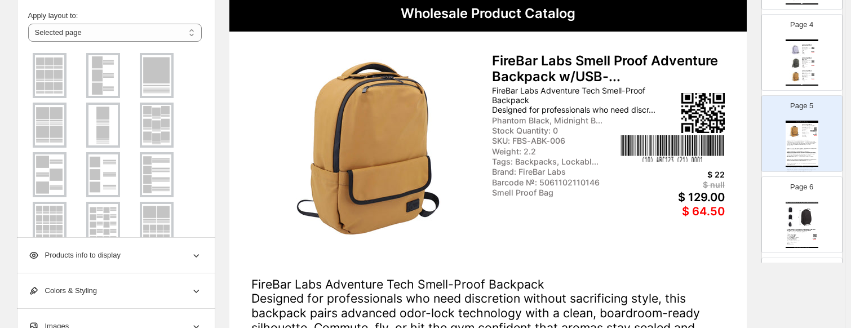
click at [90, 253] on span "Products info to display" at bounding box center [74, 255] width 92 height 11
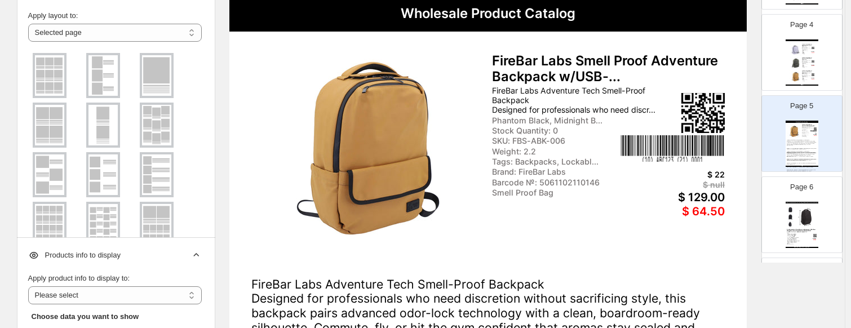
click at [63, 11] on span "Apply layout to:" at bounding box center [53, 15] width 50 height 8
click at [63, 24] on select "**********" at bounding box center [115, 33] width 174 height 18
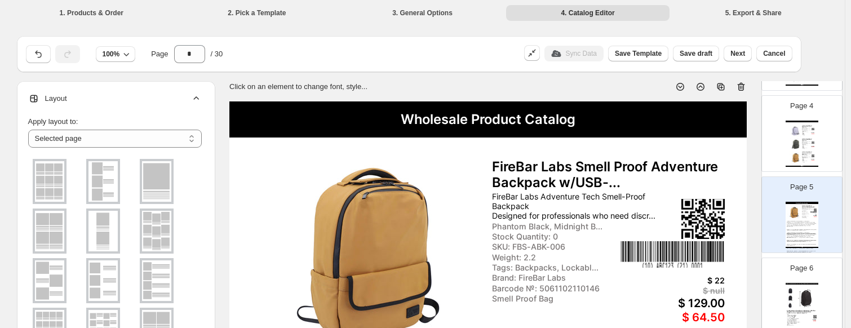
click at [198, 99] on icon at bounding box center [196, 98] width 11 height 11
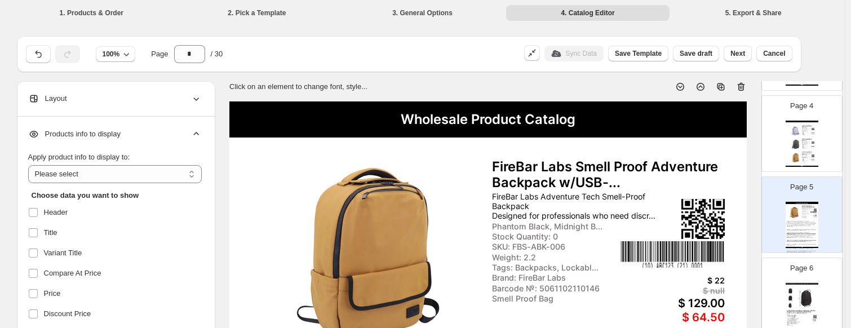
click at [204, 128] on div "**********" at bounding box center [116, 248] width 198 height 263
click at [200, 130] on icon at bounding box center [196, 134] width 11 height 11
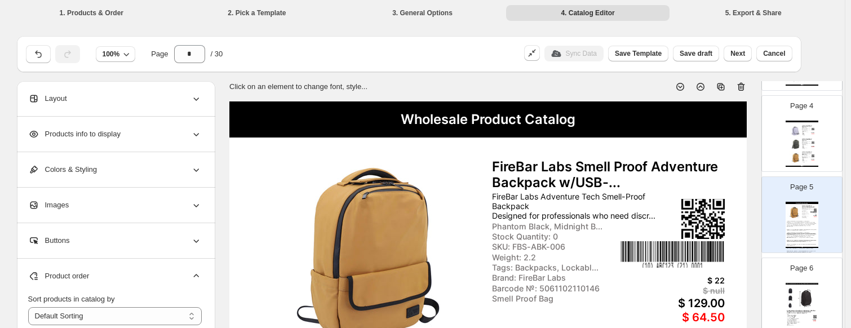
click at [137, 202] on div "Images" at bounding box center [115, 205] width 174 height 35
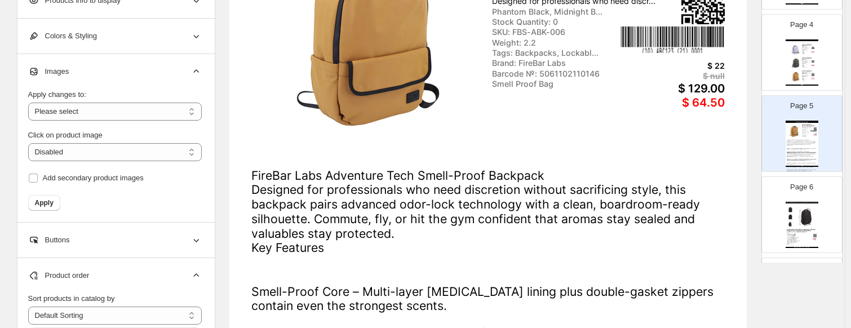
scroll to position [226, 0]
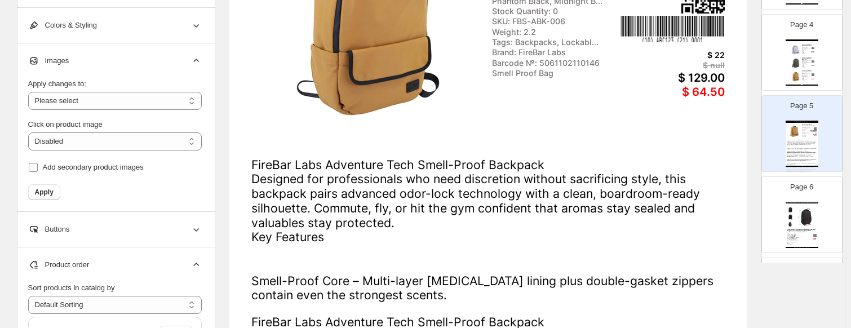
click at [97, 166] on span "Add secondary product images" at bounding box center [93, 167] width 101 height 8
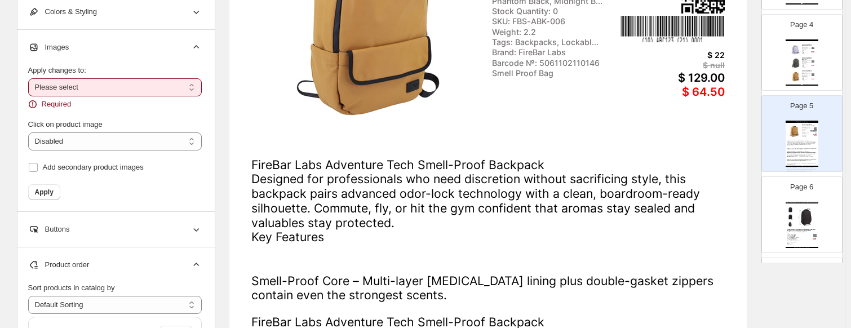
click at [72, 85] on select "**********" at bounding box center [115, 87] width 174 height 18
select select "**********"
click at [30, 92] on select "**********" at bounding box center [115, 87] width 174 height 18
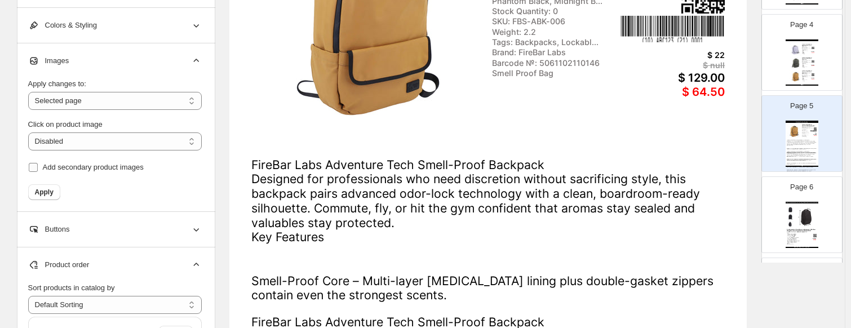
click at [63, 169] on span "Add secondary product images" at bounding box center [93, 167] width 101 height 8
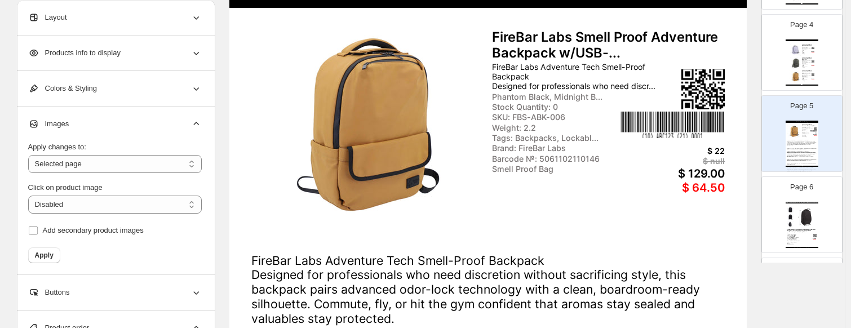
scroll to position [113, 0]
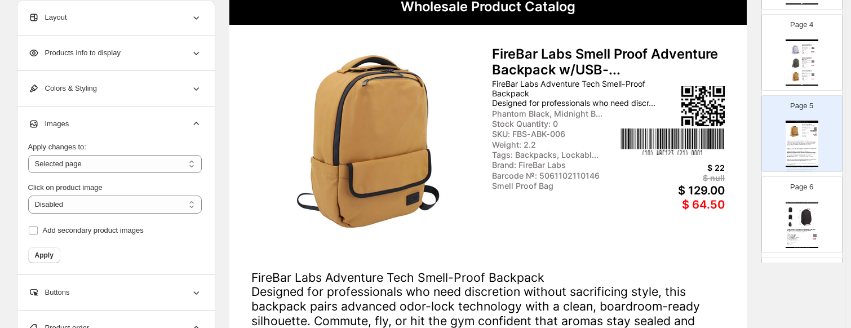
click at [96, 19] on div "Layout" at bounding box center [115, 17] width 174 height 35
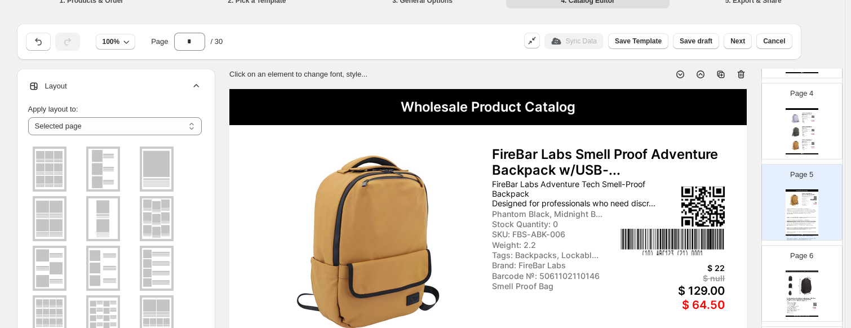
scroll to position [0, 0]
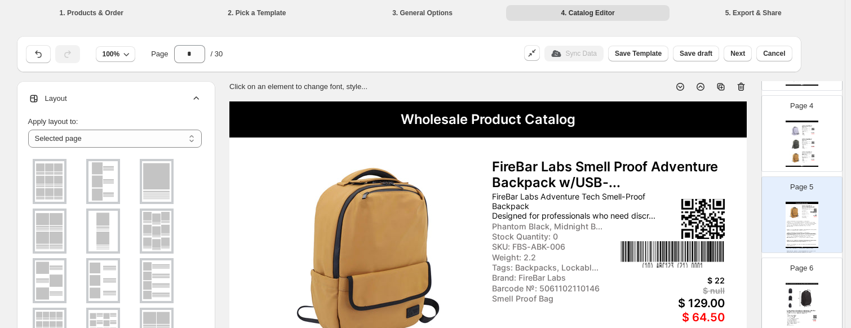
click at [154, 183] on img at bounding box center [156, 181] width 29 height 41
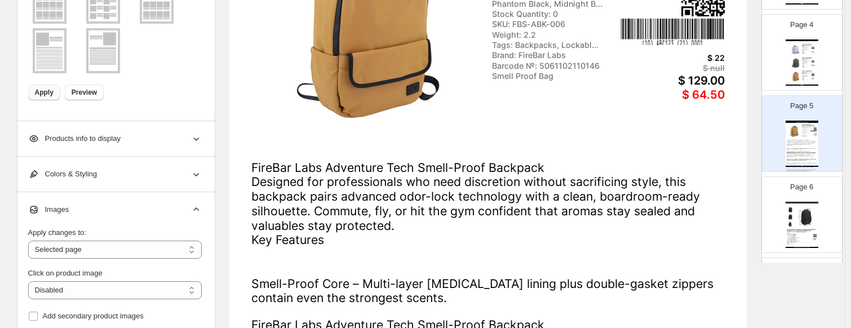
scroll to position [226, 0]
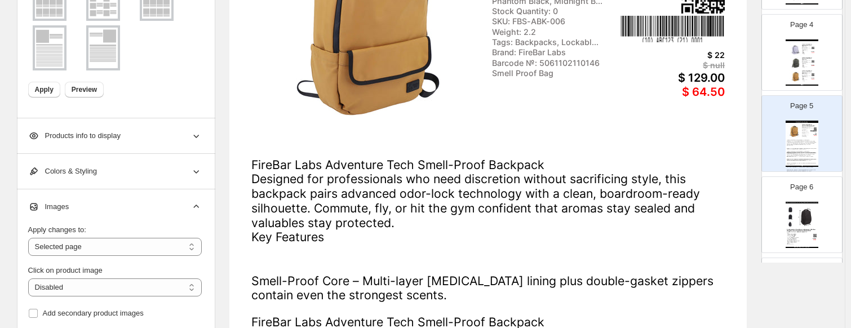
click at [54, 87] on span "Apply" at bounding box center [44, 89] width 19 height 9
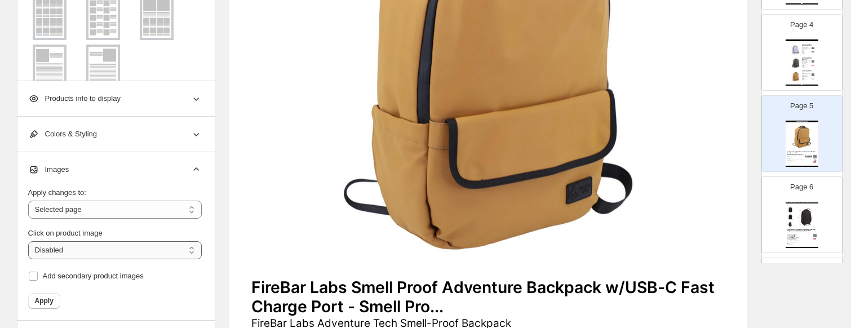
scroll to position [282, 0]
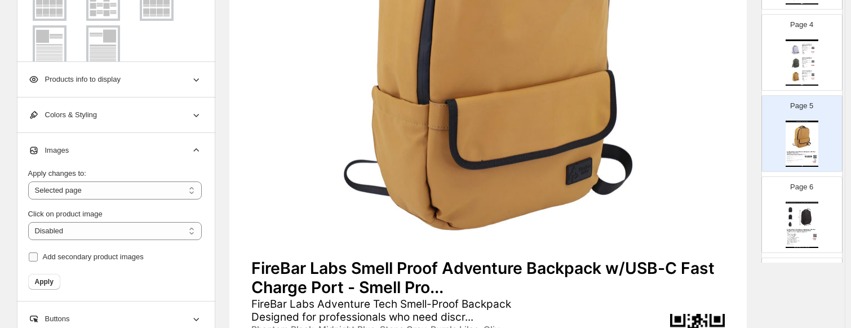
click at [46, 254] on span "Add secondary product images" at bounding box center [93, 257] width 101 height 8
click at [48, 287] on button "Apply" at bounding box center [44, 282] width 32 height 16
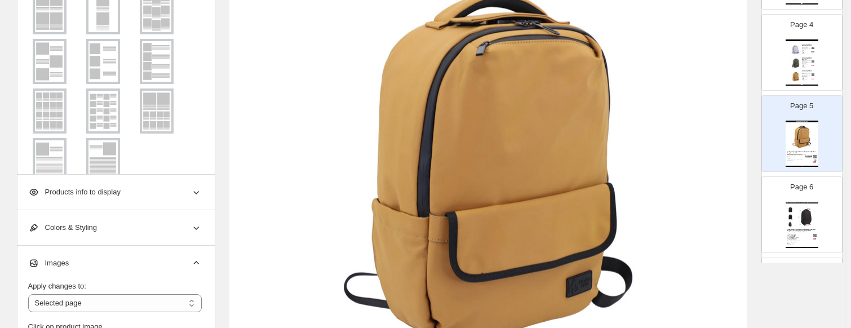
scroll to position [17, 0]
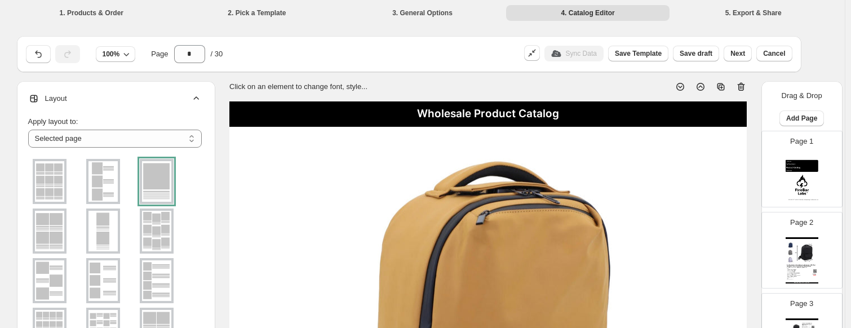
click at [730, 260] on img at bounding box center [806, 252] width 23 height 21
type input "*"
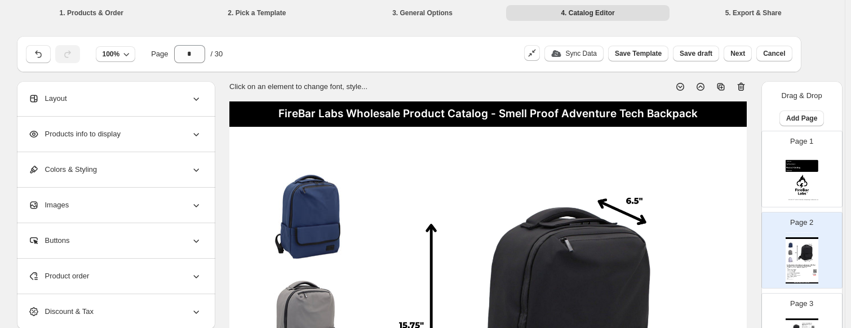
click at [85, 110] on div "Layout" at bounding box center [115, 98] width 174 height 35
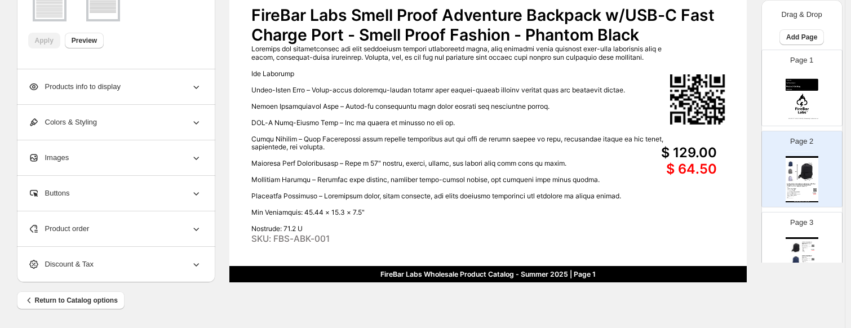
click at [108, 161] on div "Images" at bounding box center [115, 157] width 174 height 35
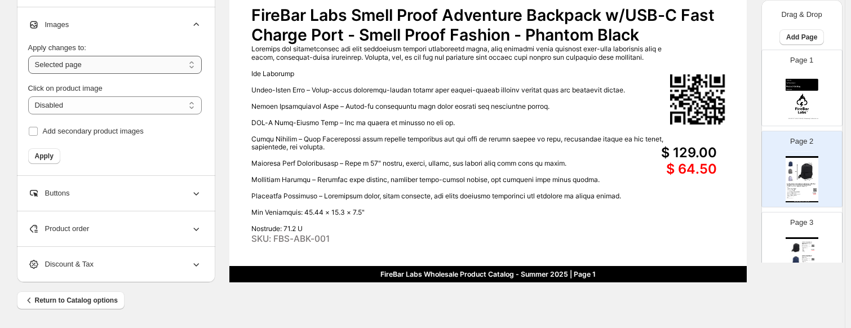
click at [99, 62] on select "**********" at bounding box center [115, 65] width 174 height 18
click at [30, 56] on select "**********" at bounding box center [115, 65] width 174 height 18
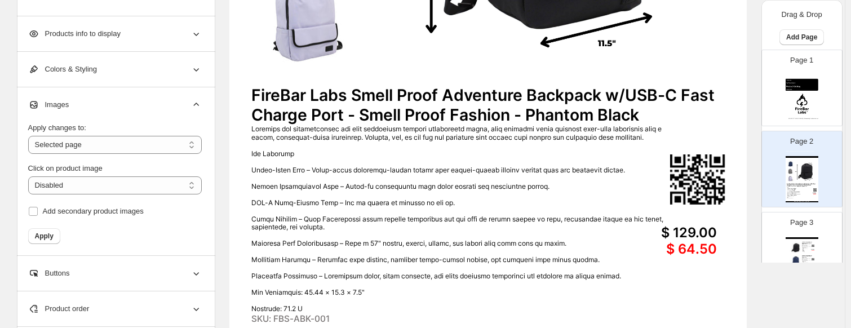
scroll to position [263, 0]
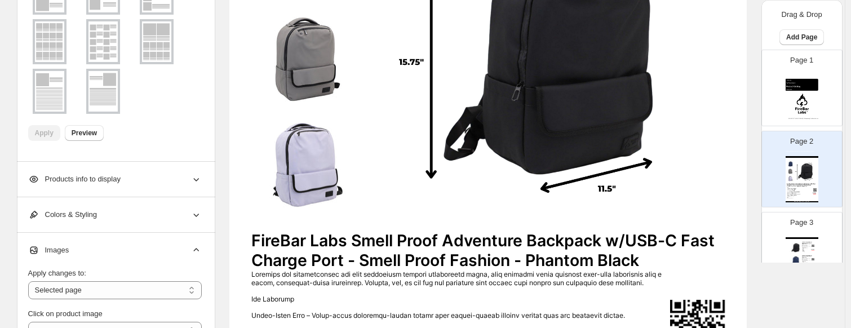
click at [376, 123] on img at bounding box center [549, 59] width 354 height 311
select select "*******"
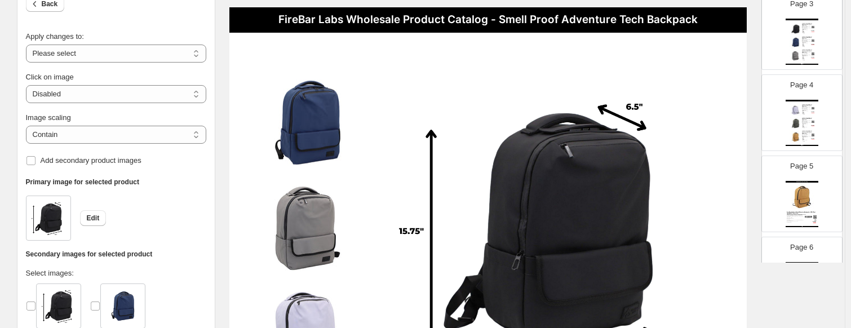
scroll to position [226, 0]
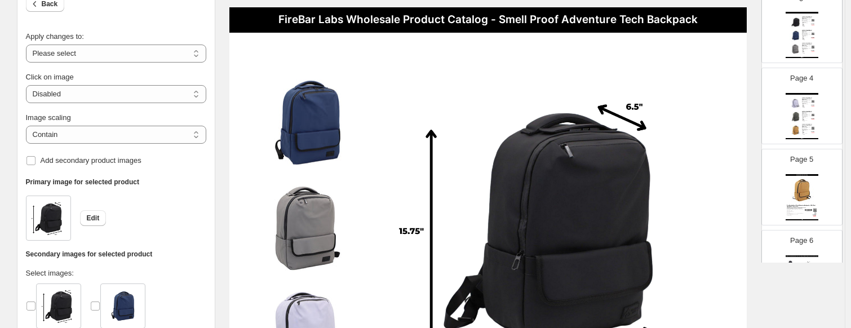
click at [730, 183] on img at bounding box center [802, 191] width 30 height 28
type input "*"
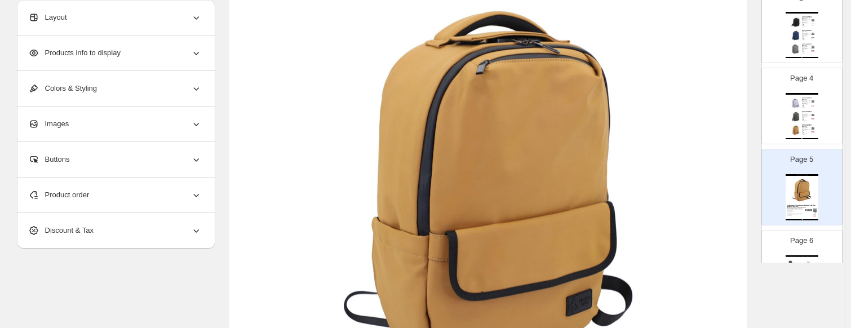
click at [448, 94] on img at bounding box center [488, 186] width 474 height 404
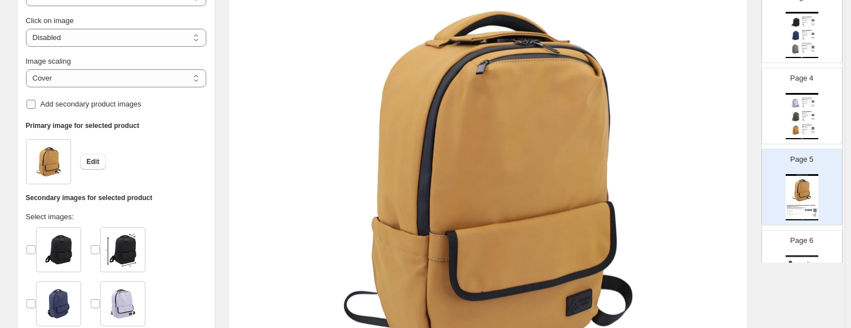
click at [58, 105] on span "Add secondary product images" at bounding box center [91, 104] width 101 height 8
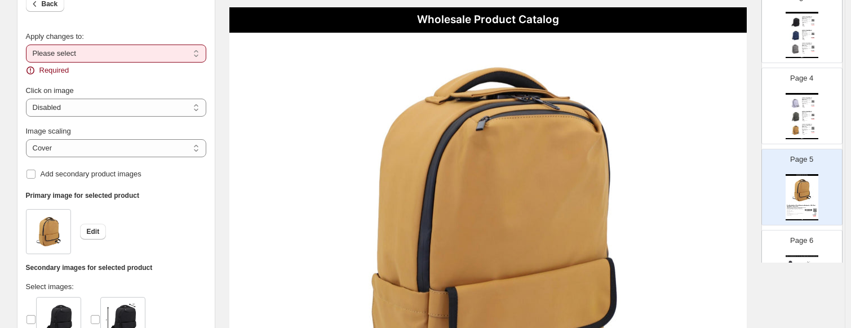
click at [55, 59] on select "**********" at bounding box center [116, 54] width 180 height 18
select select "**********"
click at [28, 45] on select "**********" at bounding box center [116, 54] width 180 height 18
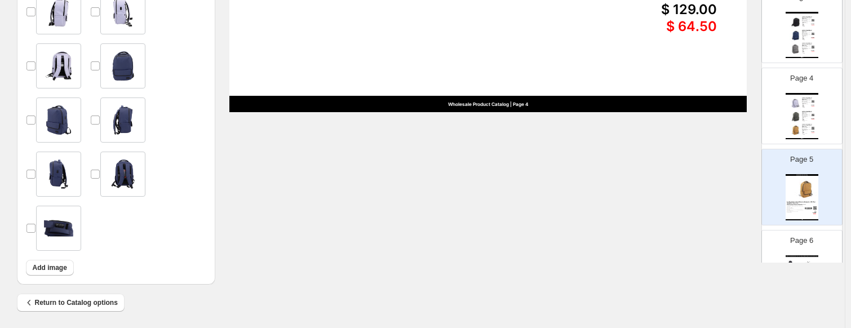
scroll to position [661, 0]
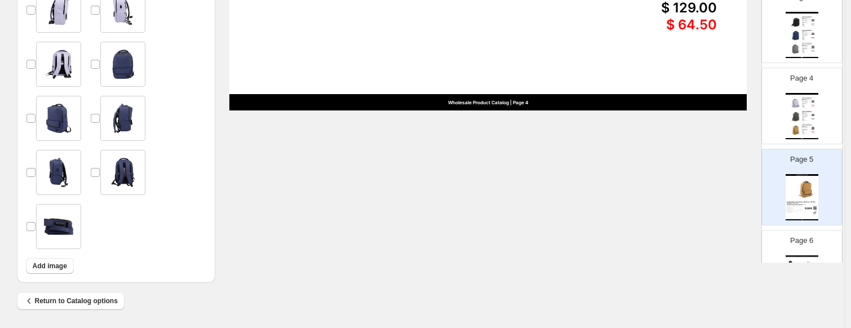
click at [124, 166] on img at bounding box center [123, 172] width 34 height 39
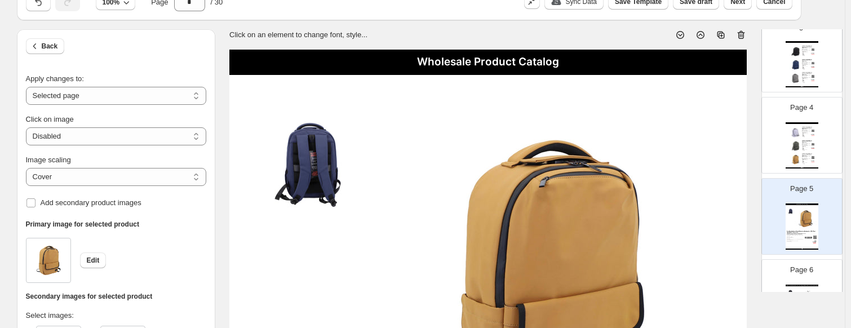
scroll to position [38, 0]
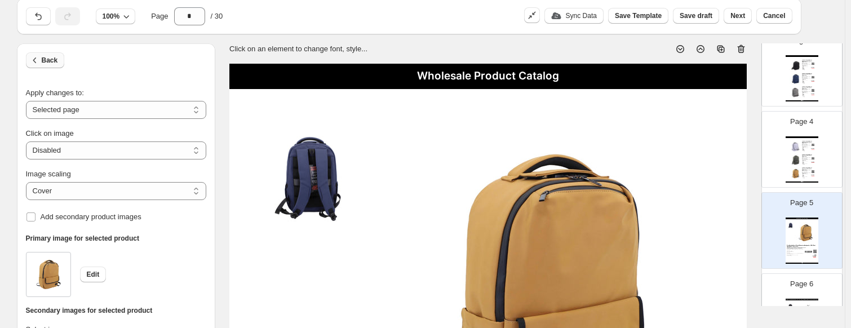
click at [50, 61] on span "Back" at bounding box center [50, 60] width 16 height 9
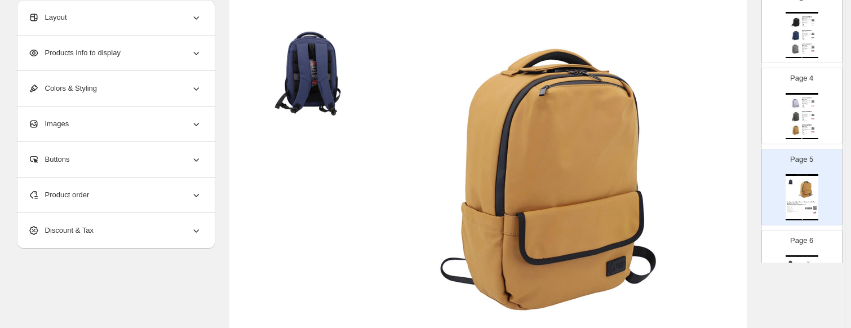
scroll to position [151, 0]
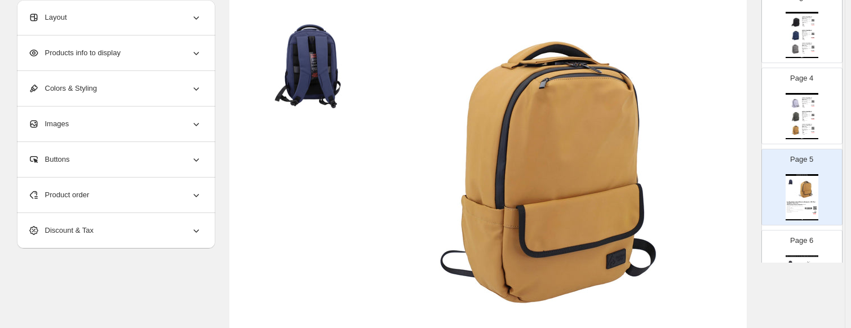
click at [90, 191] on span "Product order" at bounding box center [58, 194] width 61 height 11
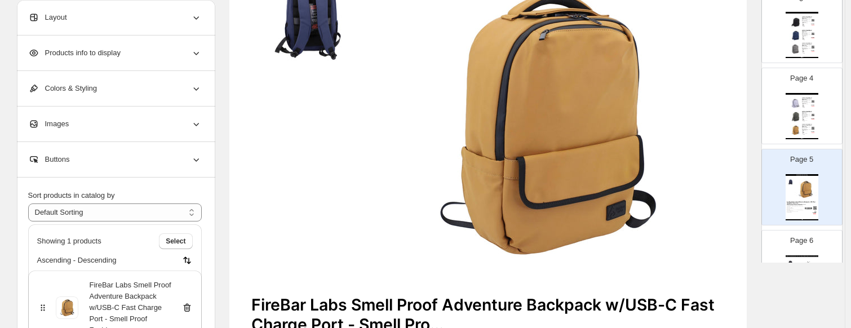
scroll to position [263, 0]
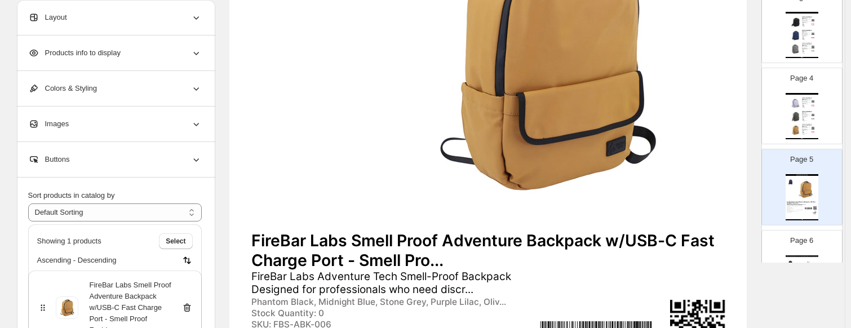
click at [188, 305] on icon at bounding box center [186, 308] width 7 height 8
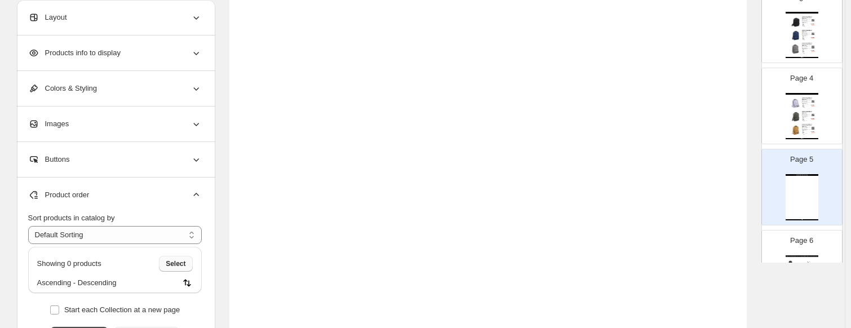
click at [167, 264] on button "Select" at bounding box center [175, 264] width 33 height 16
click at [179, 264] on span "Cancel" at bounding box center [175, 263] width 22 height 9
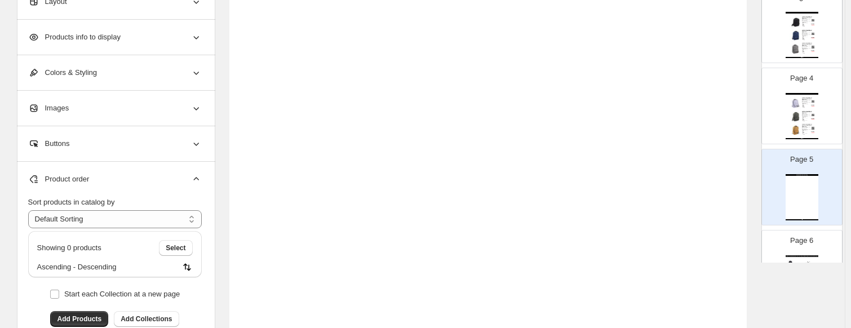
scroll to position [433, 0]
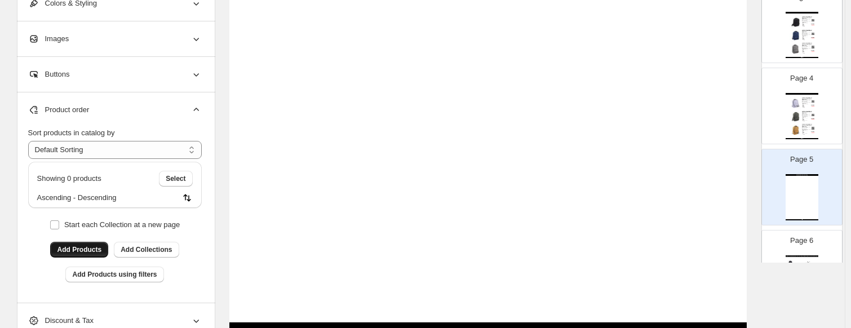
click at [84, 247] on span "Add Products" at bounding box center [79, 249] width 45 height 9
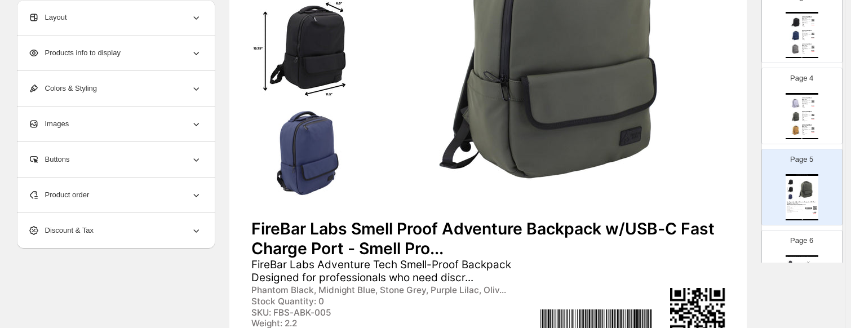
scroll to position [207, 0]
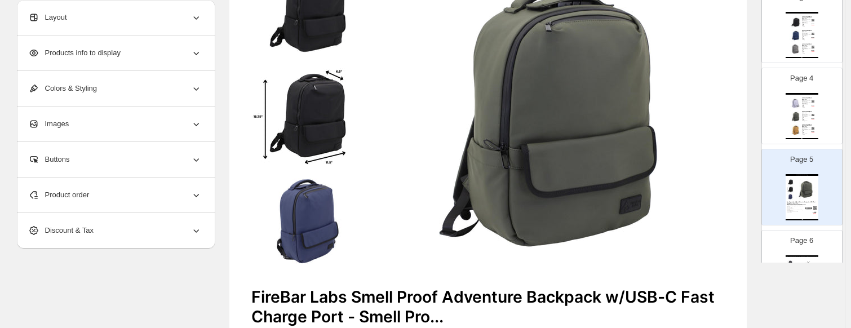
click at [345, 69] on img at bounding box center [307, 115] width 113 height 99
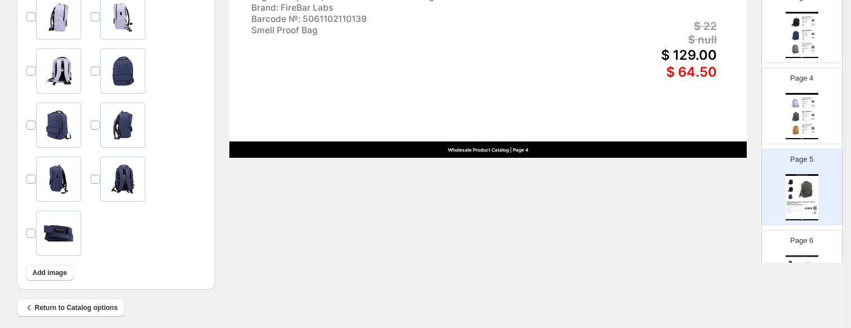
scroll to position [620, 0]
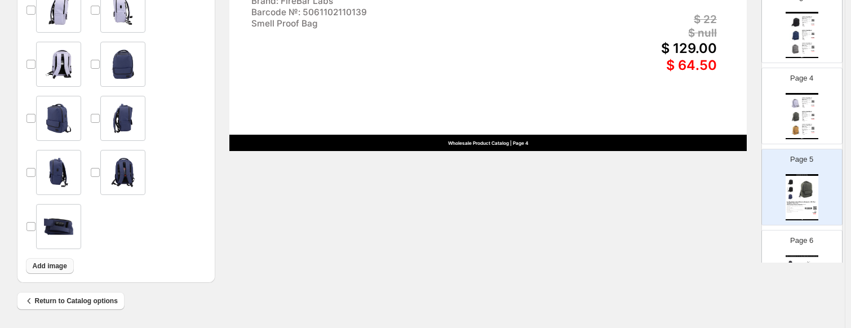
click at [56, 264] on span "Add image" at bounding box center [50, 266] width 34 height 9
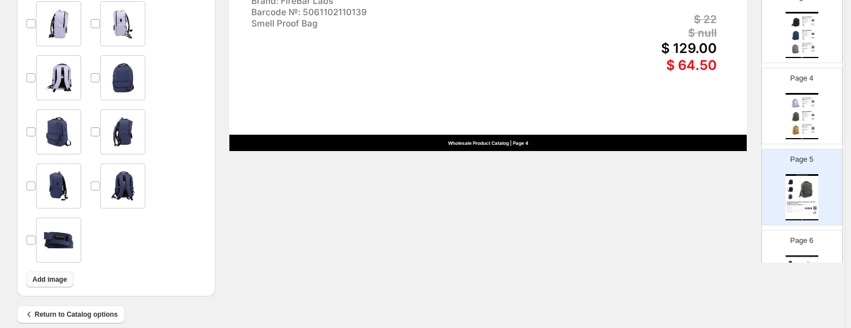
click at [62, 281] on span "Add image" at bounding box center [50, 279] width 34 height 9
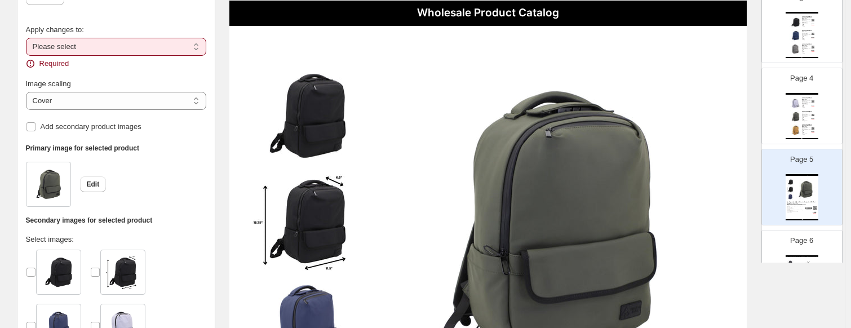
scroll to position [56, 0]
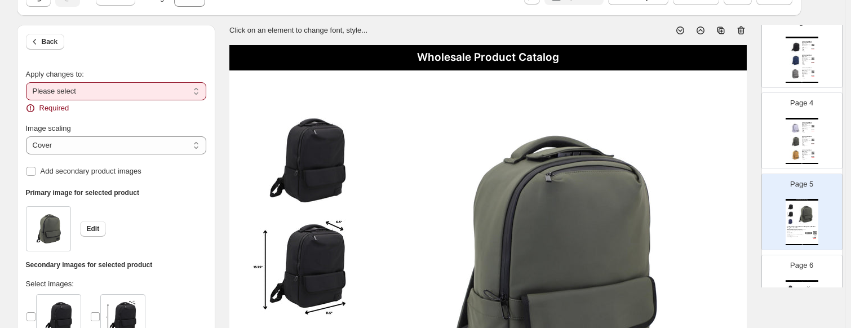
click at [78, 86] on select "**********" at bounding box center [116, 91] width 180 height 18
select select "**********"
click at [28, 82] on select "**********" at bounding box center [116, 91] width 180 height 18
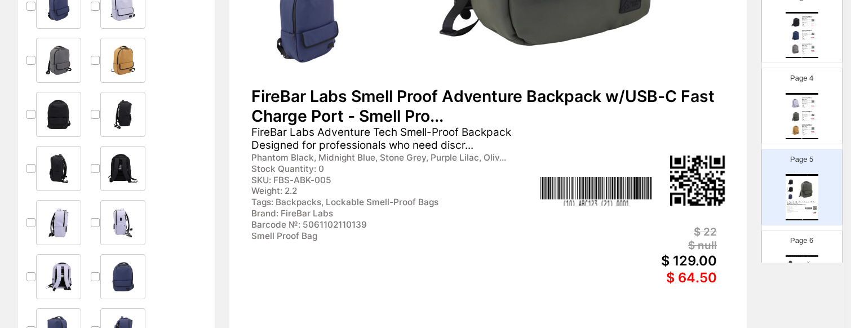
scroll to position [620, 0]
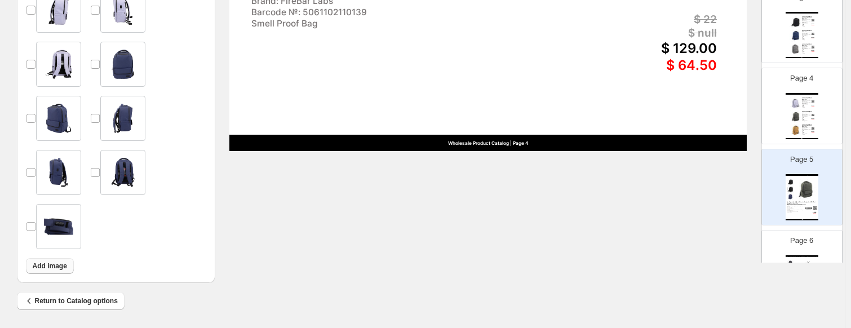
click at [63, 259] on button "Add image" at bounding box center [50, 266] width 48 height 16
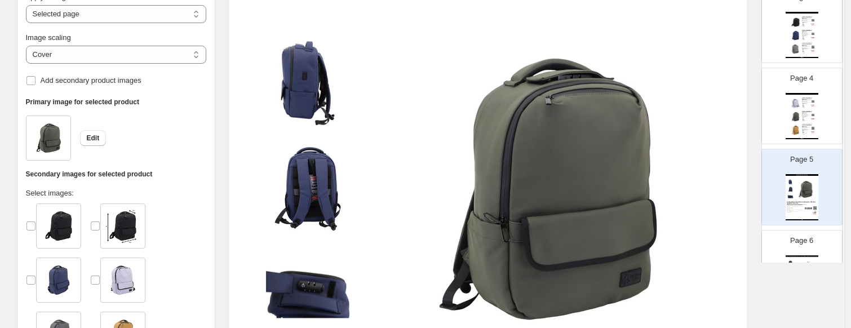
scroll to position [151, 0]
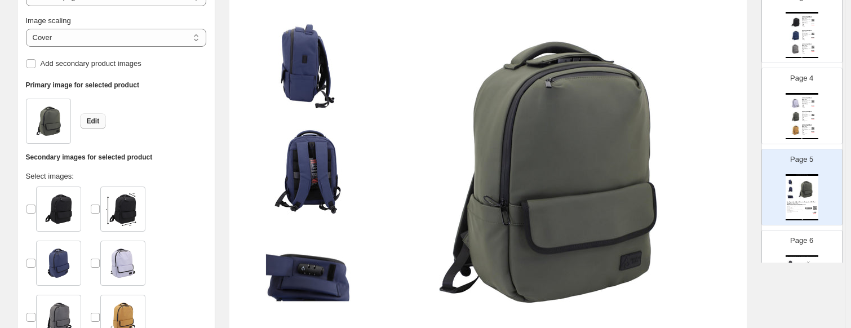
click at [92, 122] on span "Edit" at bounding box center [93, 121] width 13 height 9
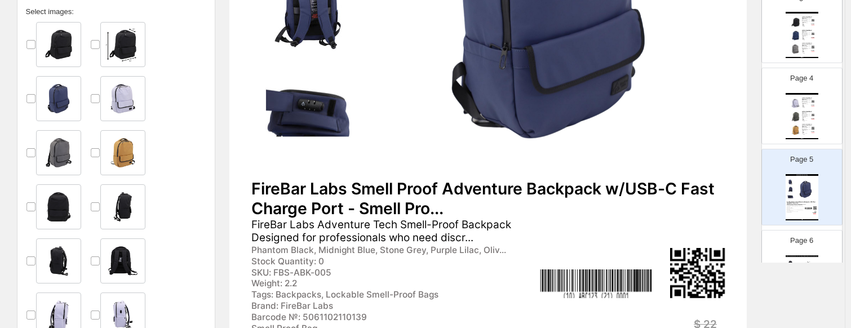
scroll to position [433, 0]
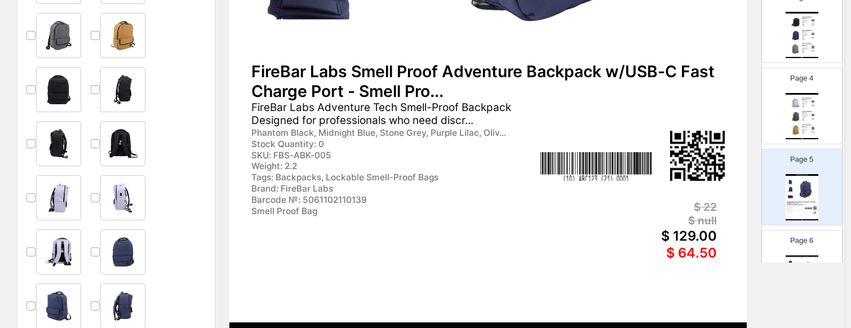
click at [447, 74] on div "FireBar Labs Smell Proof Adventure Backpack w/USB-C Fast Charge Port - Smell Pr…" at bounding box center [488, 81] width 474 height 39
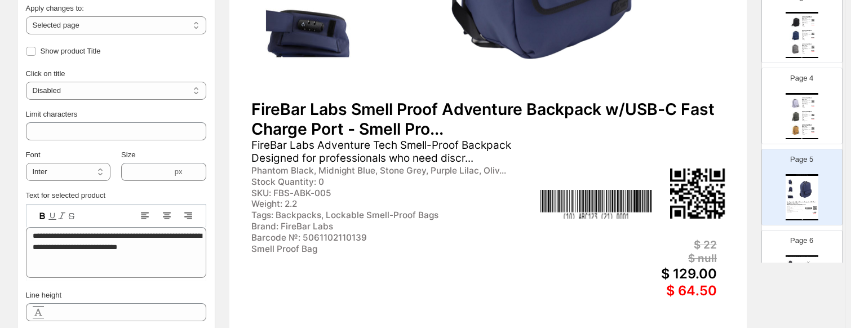
scroll to position [376, 0]
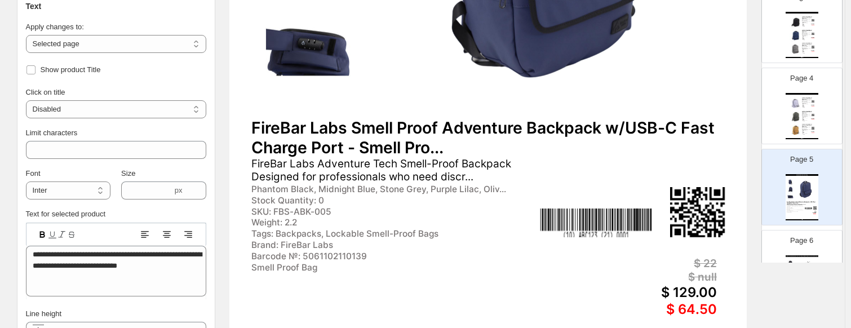
click at [304, 166] on div "FireBar Labs Adventure Tech Smell-Proof Backpack Designed for professionals who…" at bounding box center [459, 171] width 417 height 26
type input "**"
type input "****"
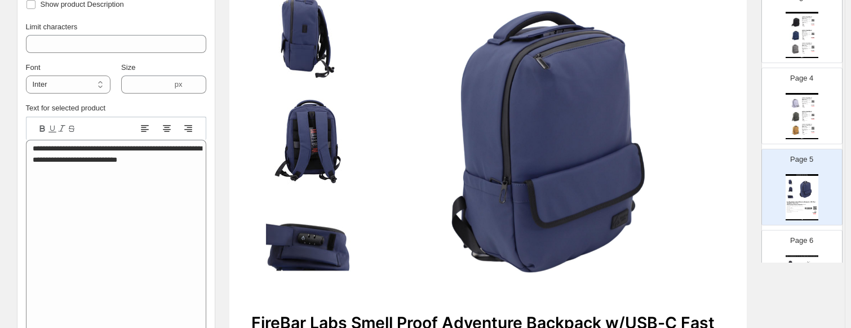
scroll to position [94, 0]
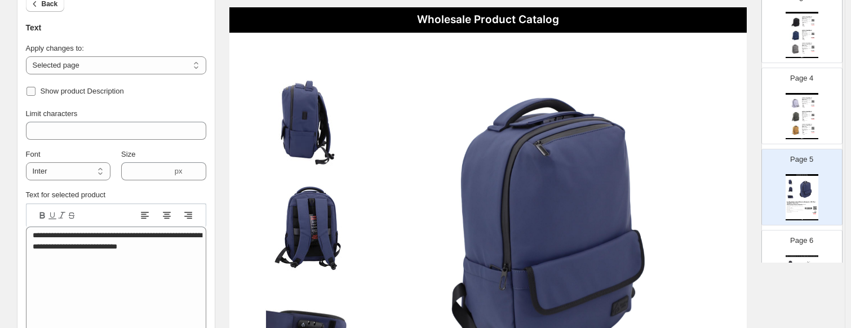
click at [36, 91] on span at bounding box center [31, 91] width 10 height 10
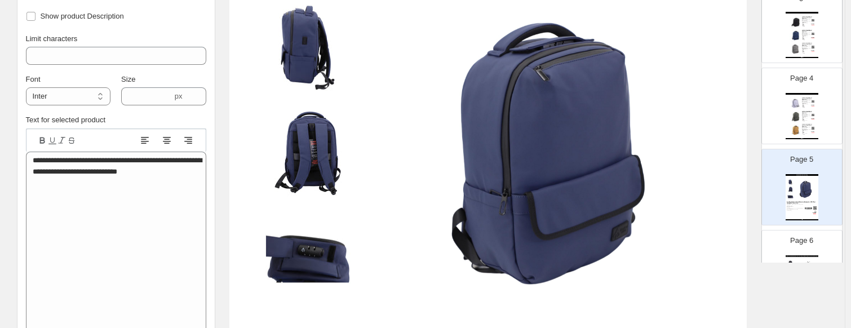
scroll to position [320, 0]
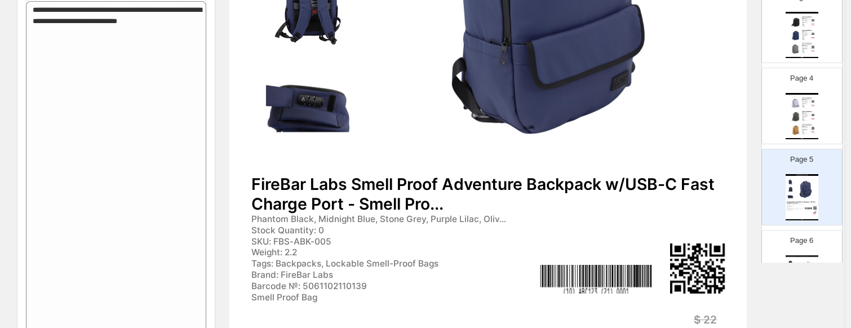
click at [336, 213] on div "FireBar Labs Smell Proof Adventure Backpack w/USB-C Fast Charge Port - Smell Pr…" at bounding box center [488, 194] width 474 height 39
type input "**"
type input "****"
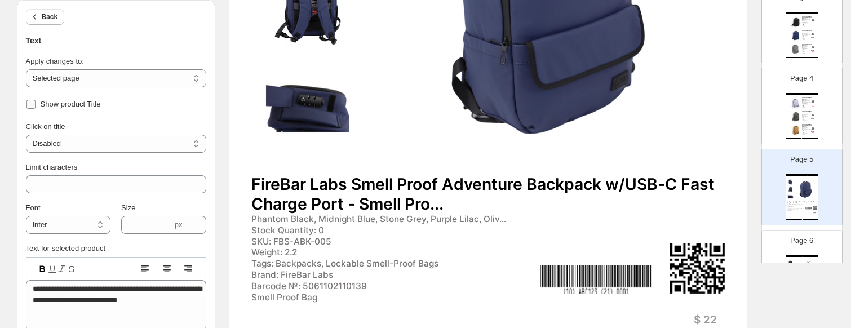
click at [54, 104] on span "Show product Title" at bounding box center [71, 104] width 60 height 8
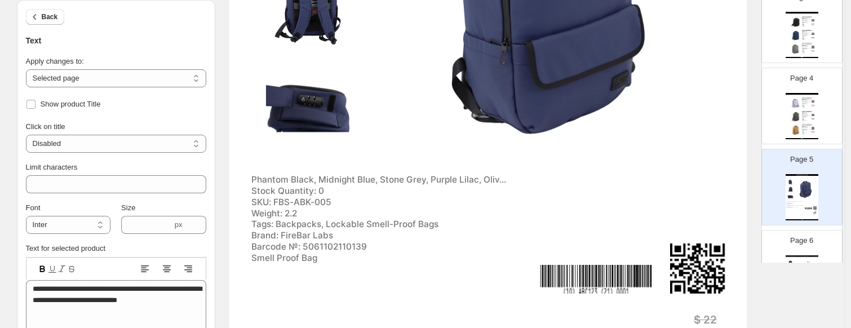
click at [279, 195] on div "Stock Quantity: 0" at bounding box center [393, 191] width 285 height 11
type input "**"
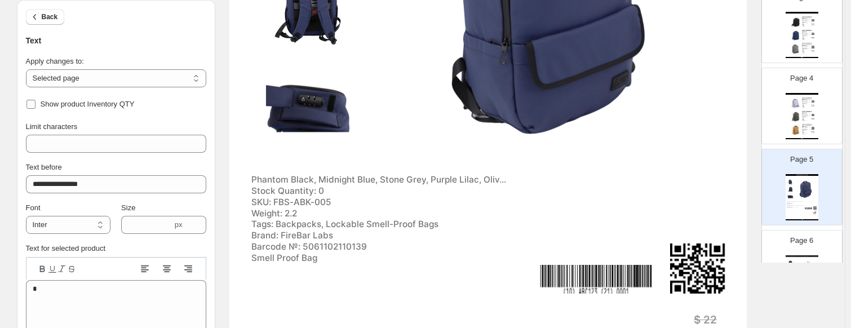
drag, startPoint x: 47, startPoint y: 103, endPoint x: 133, endPoint y: 126, distance: 88.8
click at [48, 103] on span "Show product Inventory QTY" at bounding box center [88, 104] width 94 height 8
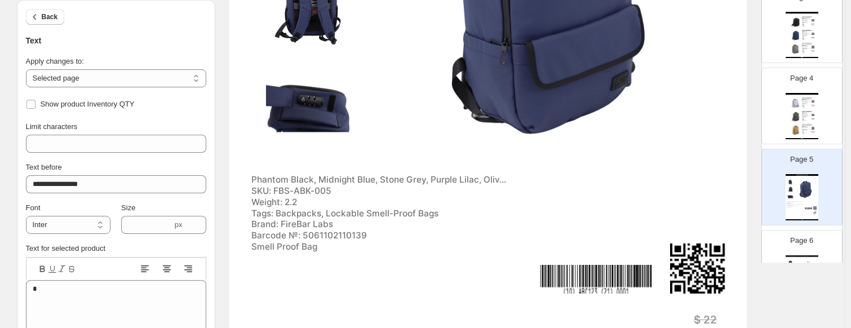
click at [284, 183] on div "Phantom Black, Midnight Blue, Stone Grey, Purple Lilac, Oliv..." at bounding box center [393, 180] width 285 height 11
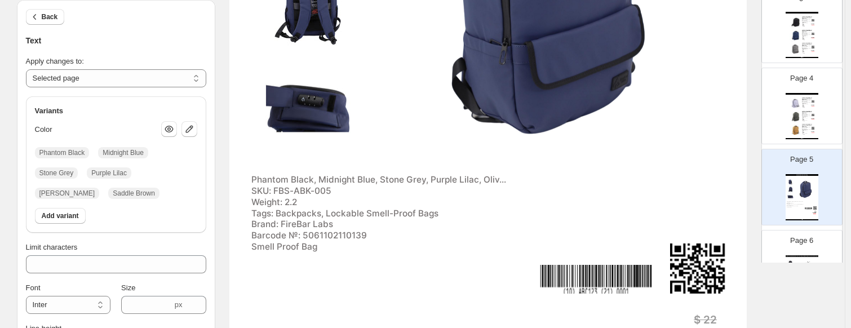
click at [301, 179] on div "Phantom Black, Midnight Blue, Stone Grey, Purple Lilac, Oliv..." at bounding box center [393, 180] width 285 height 11
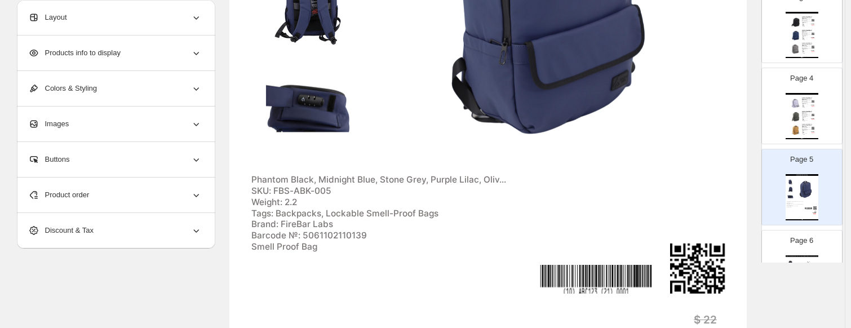
click at [300, 179] on div "Phantom Black, Midnight Blue, Stone Grey, Purple Lilac, Oliv..." at bounding box center [393, 180] width 285 height 11
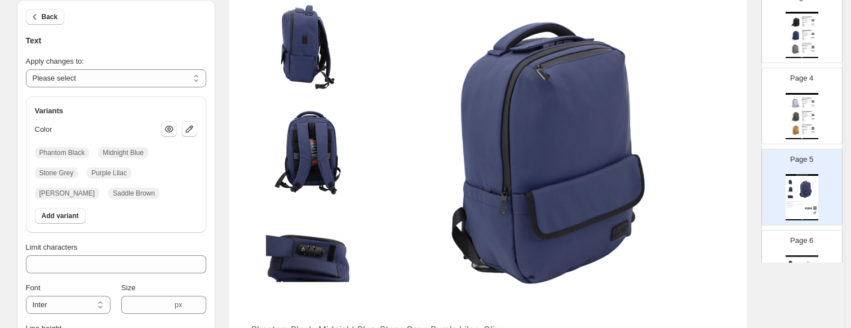
scroll to position [151, 0]
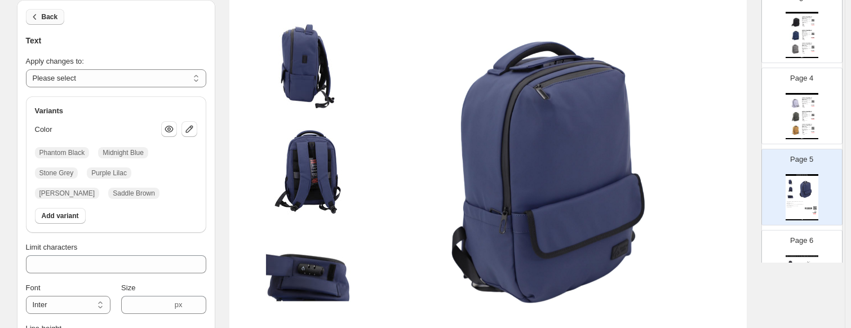
click at [49, 20] on span "Back" at bounding box center [50, 16] width 16 height 9
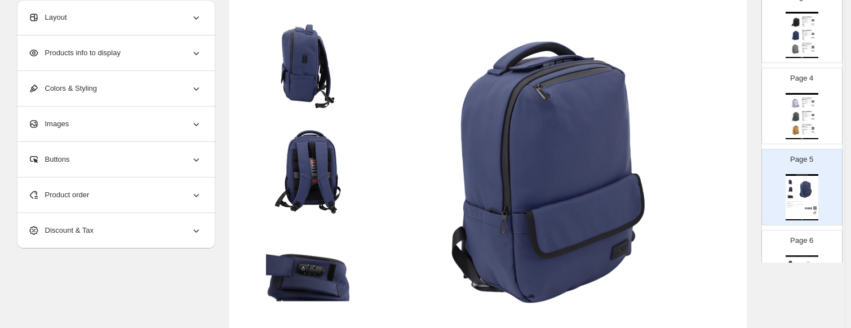
click at [120, 50] on span "Products info to display" at bounding box center [74, 52] width 92 height 11
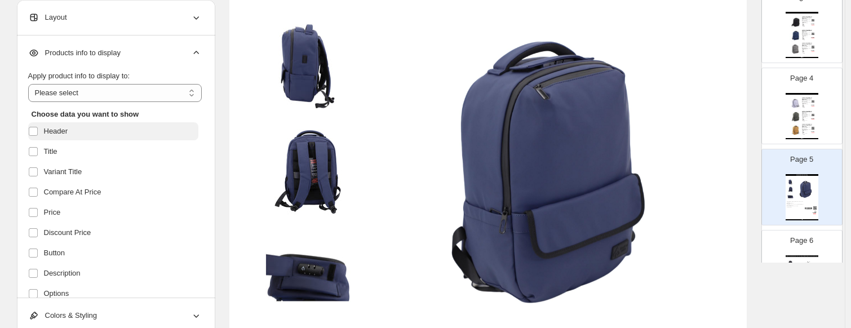
click at [59, 139] on label "Header" at bounding box center [113, 131] width 170 height 18
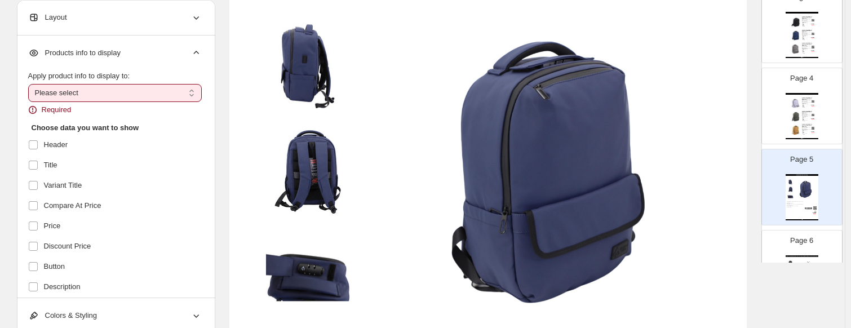
click at [68, 87] on select "**********" at bounding box center [115, 93] width 174 height 18
select select "**********"
click at [30, 84] on select "**********" at bounding box center [115, 93] width 174 height 18
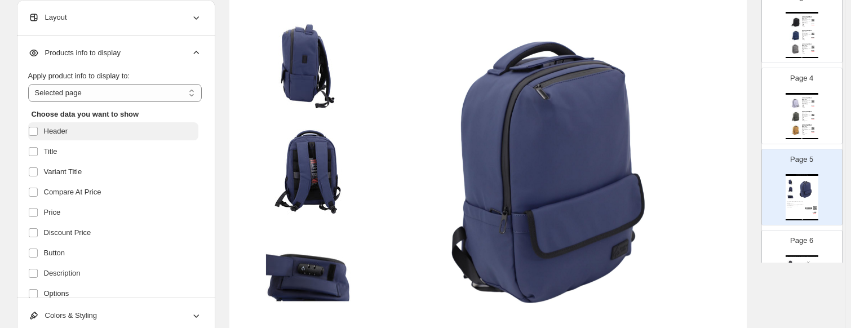
click at [62, 134] on span "Header" at bounding box center [56, 131] width 24 height 11
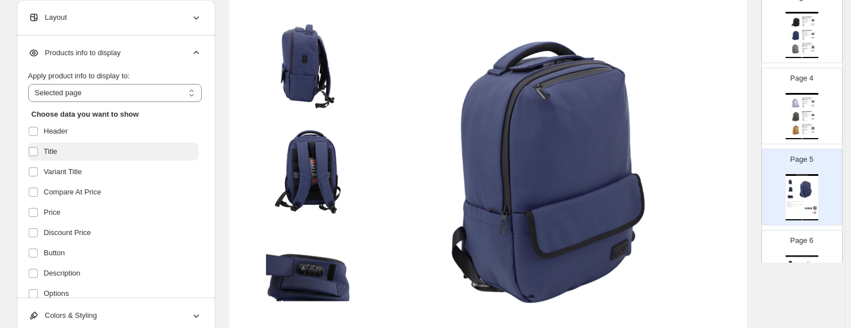
click at [56, 152] on span "Title" at bounding box center [51, 151] width 14 height 11
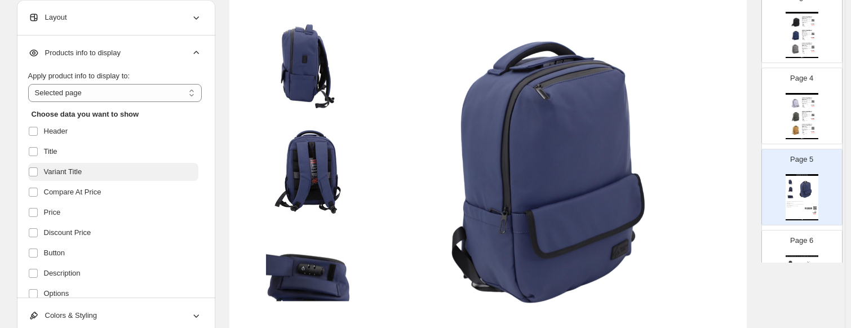
click at [58, 180] on label "Variant Title" at bounding box center [113, 172] width 170 height 18
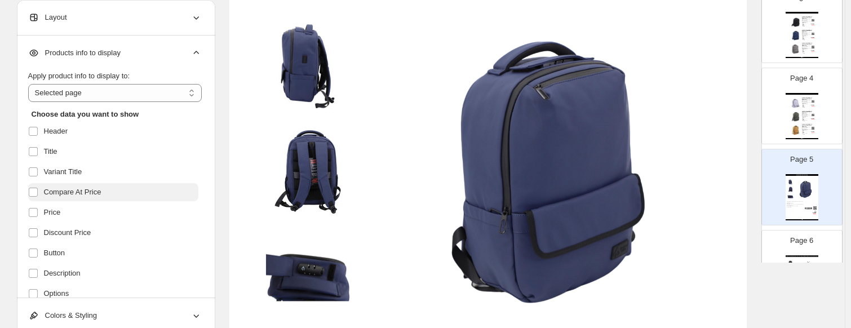
click at [59, 197] on span "Compare At Price" at bounding box center [73, 192] width 58 height 11
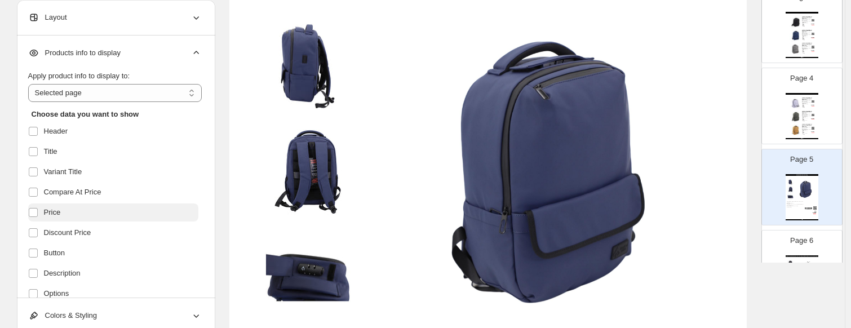
click at [58, 217] on span "Price" at bounding box center [52, 212] width 17 height 11
drag, startPoint x: 59, startPoint y: 236, endPoint x: 58, endPoint y: 242, distance: 6.3
click at [58, 236] on span "Discount Price" at bounding box center [67, 232] width 47 height 11
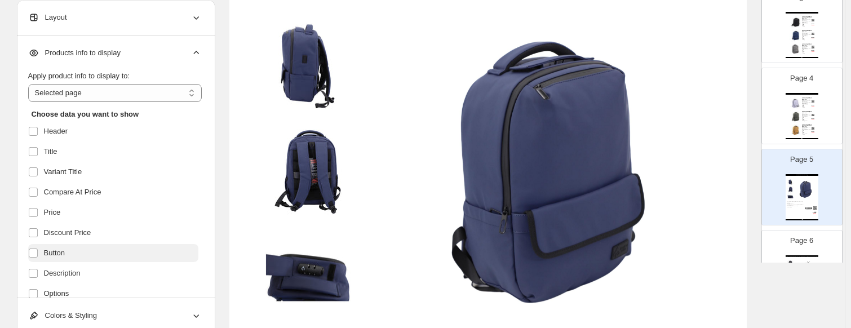
drag, startPoint x: 57, startPoint y: 254, endPoint x: 57, endPoint y: 268, distance: 13.5
click at [56, 255] on span "Button" at bounding box center [54, 253] width 21 height 11
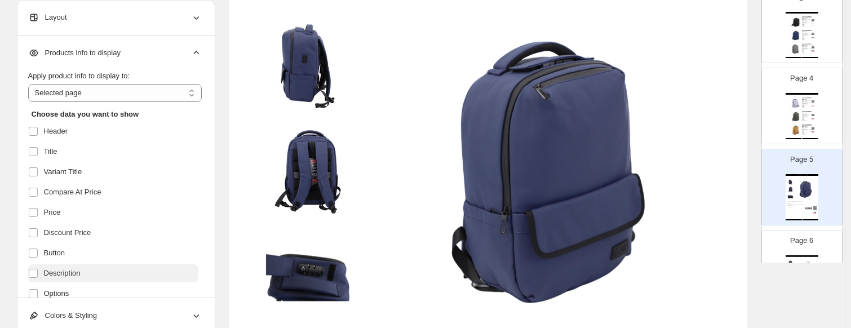
click at [58, 274] on span "Description" at bounding box center [62, 273] width 37 height 11
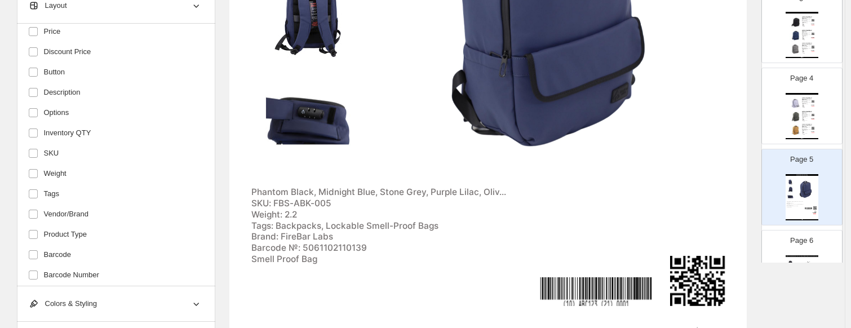
scroll to position [320, 0]
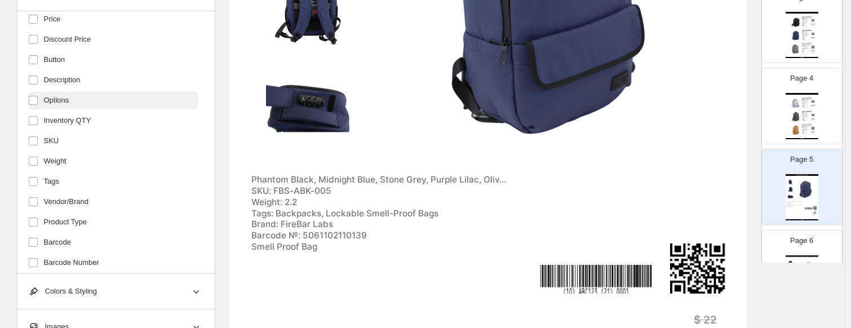
click at [72, 103] on label "Options" at bounding box center [113, 100] width 170 height 18
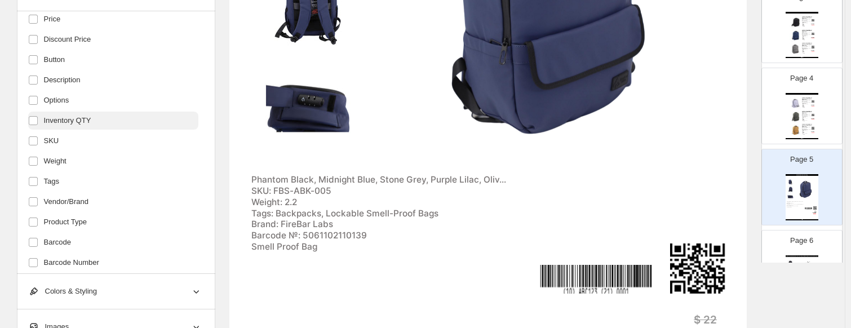
click at [73, 124] on span "Inventory QTY" at bounding box center [67, 120] width 47 height 11
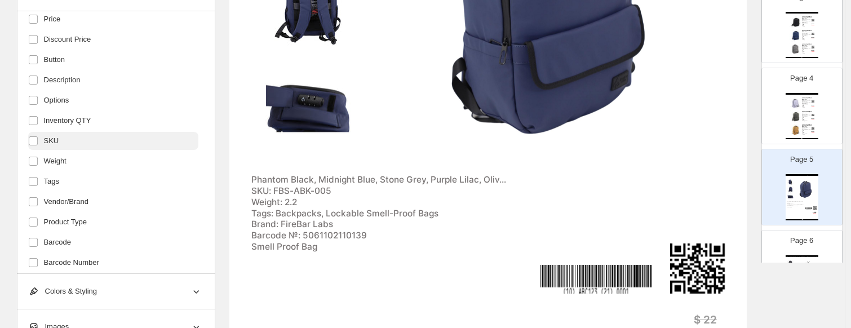
click at [59, 144] on span "SKU" at bounding box center [51, 140] width 15 height 11
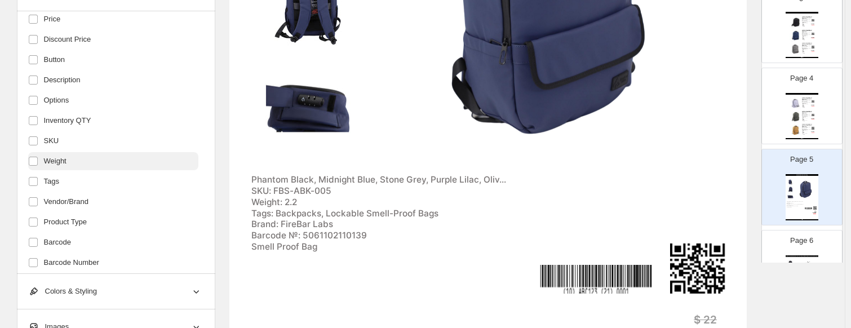
click at [61, 161] on span "Weight" at bounding box center [55, 161] width 23 height 11
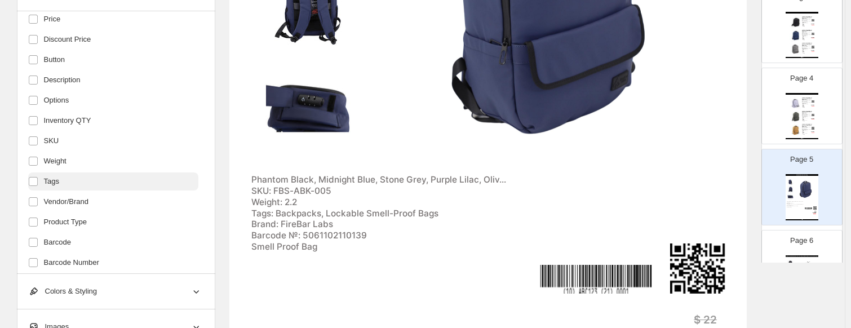
click at [61, 181] on label "Tags" at bounding box center [113, 182] width 170 height 18
drag, startPoint x: 59, startPoint y: 196, endPoint x: 58, endPoint y: 202, distance: 6.8
click at [59, 196] on label "Vendor/Brand" at bounding box center [113, 202] width 170 height 18
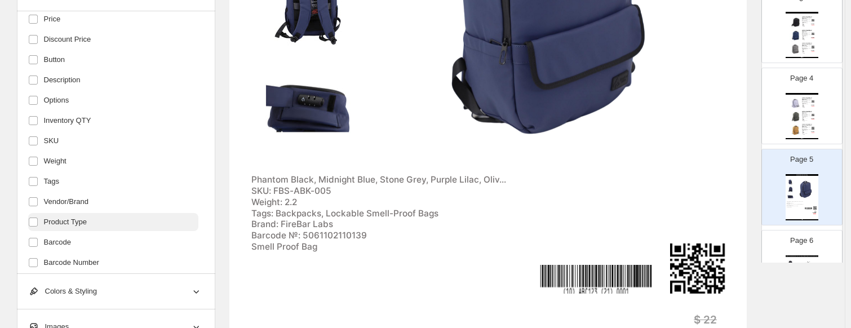
drag, startPoint x: 56, startPoint y: 215, endPoint x: 57, endPoint y: 225, distance: 9.6
click at [56, 217] on label "Product Type" at bounding box center [113, 222] width 170 height 18
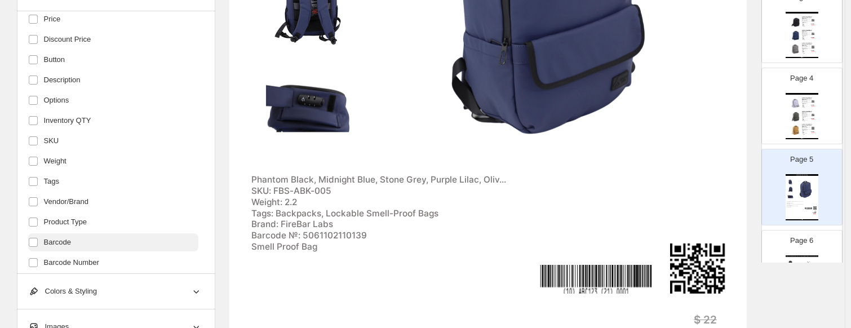
click at [57, 239] on label "Barcode" at bounding box center [113, 242] width 170 height 18
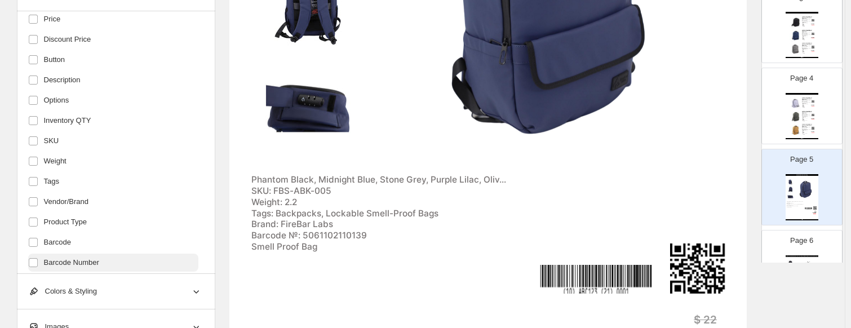
click at [59, 257] on span "Barcode Number" at bounding box center [71, 262] width 55 height 11
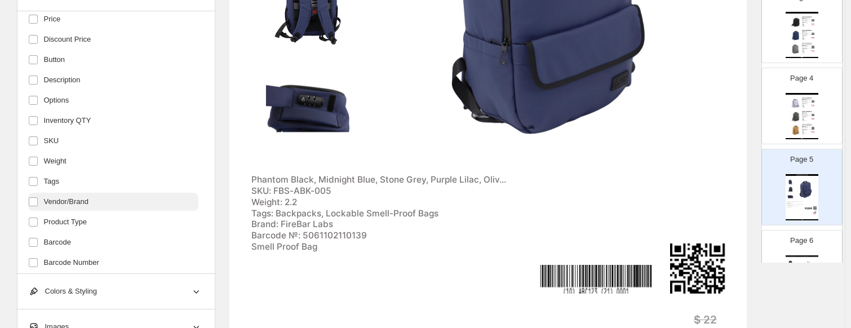
scroll to position [258, 0]
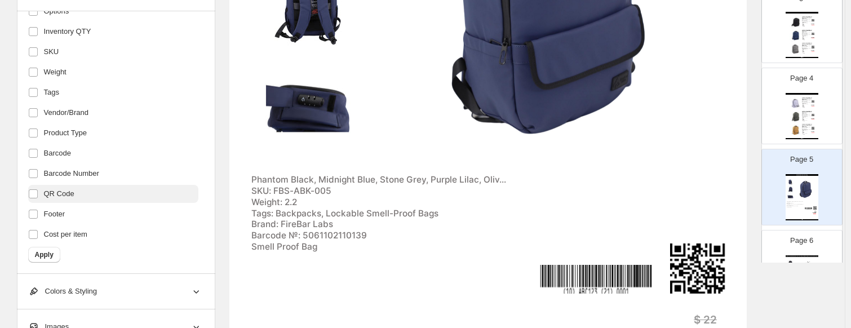
click at [82, 200] on label "QR Code" at bounding box center [113, 194] width 170 height 18
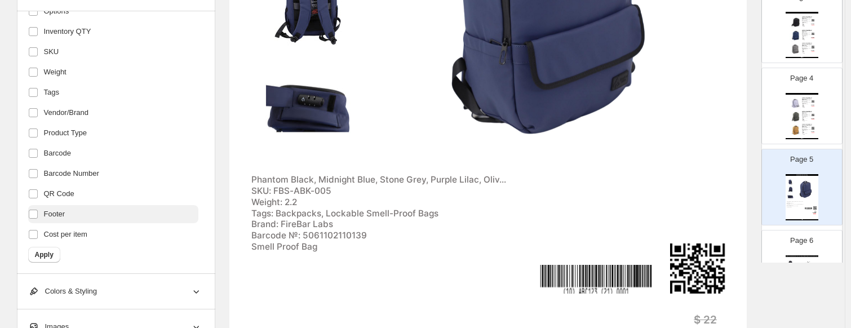
click at [70, 220] on label "Footer" at bounding box center [113, 214] width 170 height 18
drag, startPoint x: 70, startPoint y: 238, endPoint x: 56, endPoint y: 251, distance: 18.7
click at [69, 239] on span "Cost per item" at bounding box center [65, 234] width 43 height 11
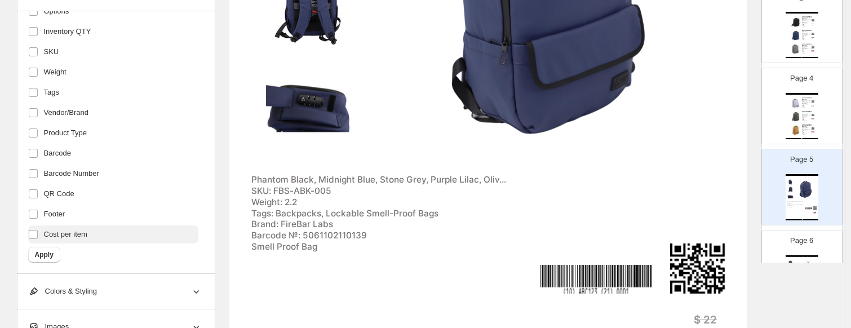
click at [47, 235] on span "Cost per item" at bounding box center [65, 234] width 43 height 11
click at [47, 254] on span "Apply" at bounding box center [44, 254] width 19 height 9
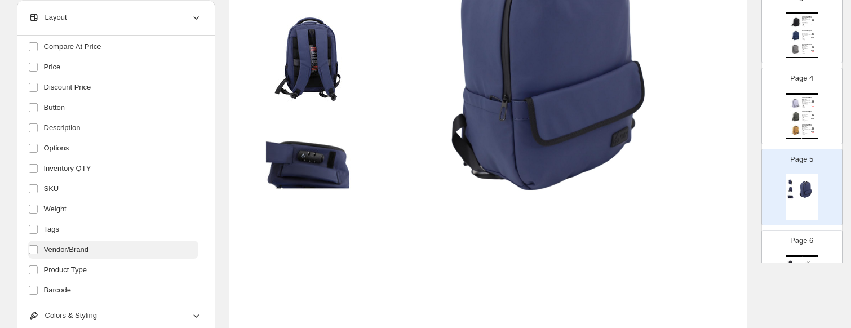
scroll to position [89, 0]
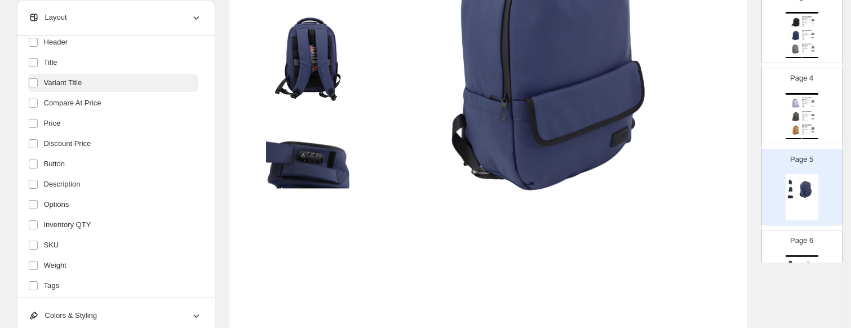
click at [82, 78] on span "Variant Title" at bounding box center [63, 82] width 38 height 11
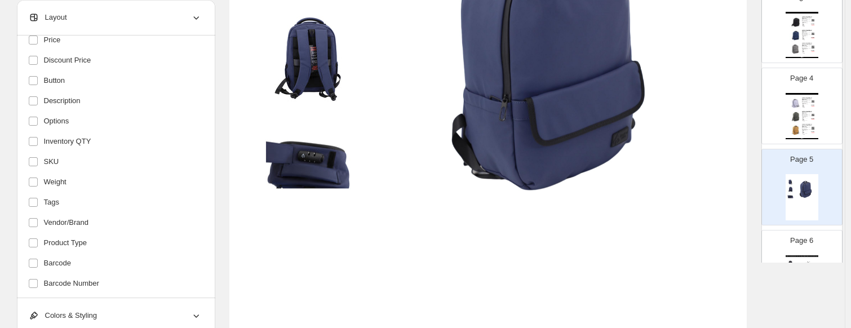
scroll to position [259, 0]
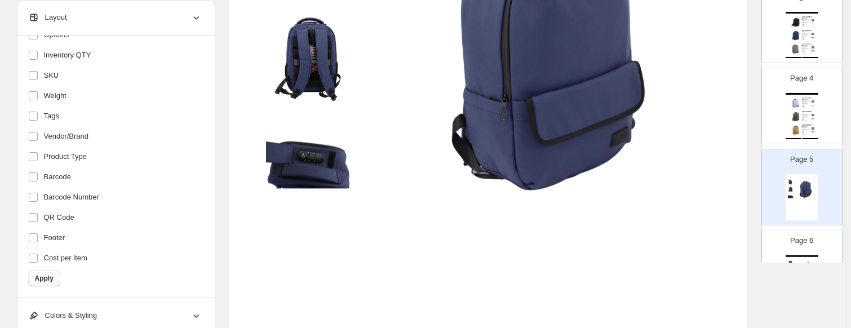
click at [45, 277] on span "Apply" at bounding box center [44, 278] width 19 height 9
click at [45, 280] on span "Apply" at bounding box center [44, 278] width 19 height 9
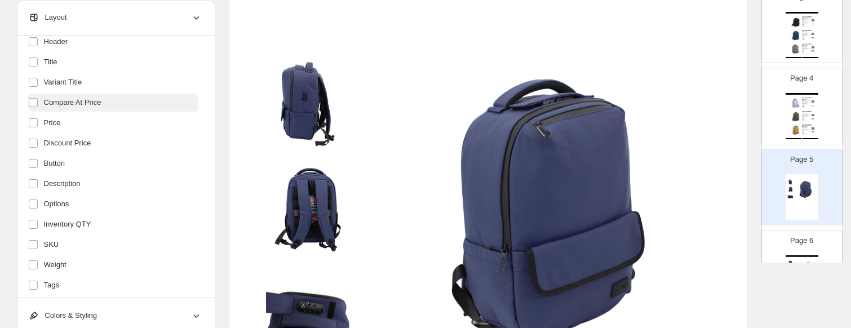
scroll to position [33, 0]
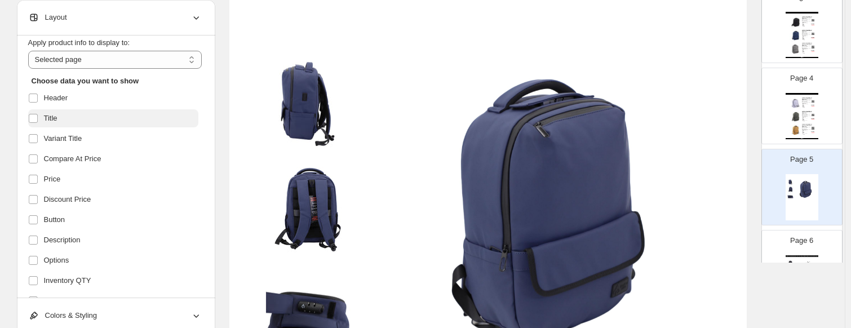
click at [46, 118] on span "Title" at bounding box center [51, 118] width 14 height 11
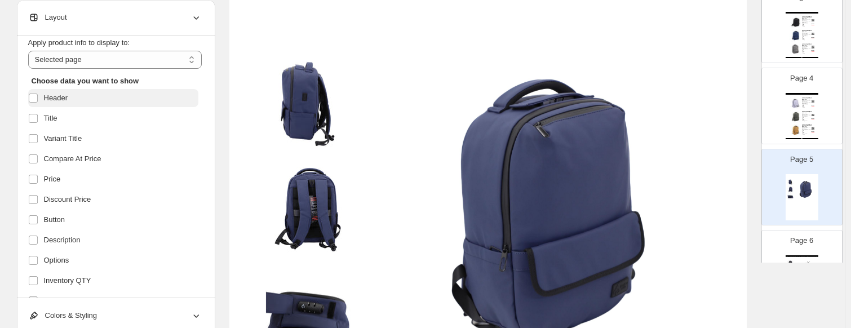
click at [55, 91] on label "Header" at bounding box center [113, 98] width 170 height 18
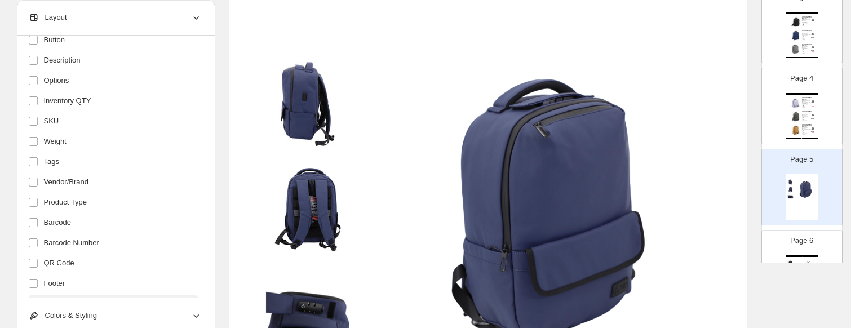
scroll to position [259, 0]
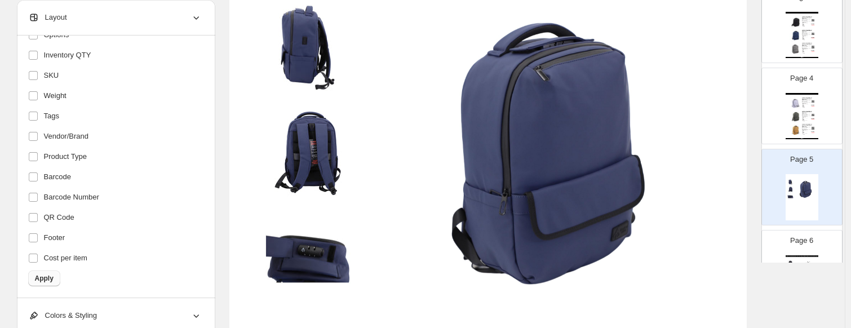
click at [45, 271] on button "Apply" at bounding box center [44, 279] width 32 height 16
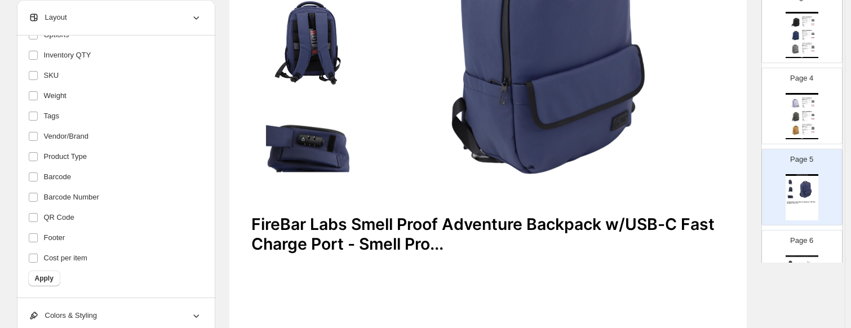
scroll to position [282, 0]
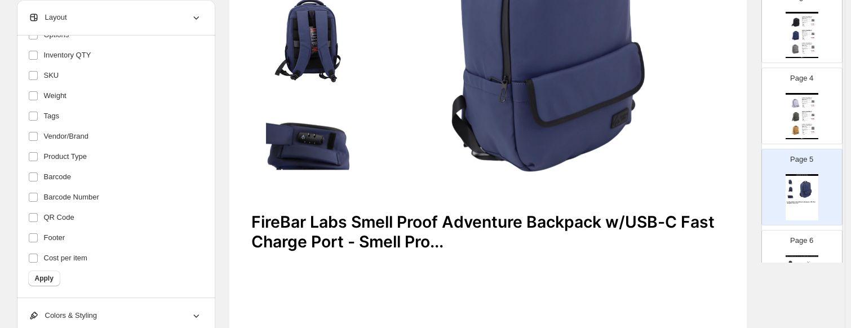
click at [439, 232] on div "FireBar Labs Smell Proof Adventure Backpack w/USB-C Fast Charge Port - Smell Pr…" at bounding box center [488, 232] width 474 height 39
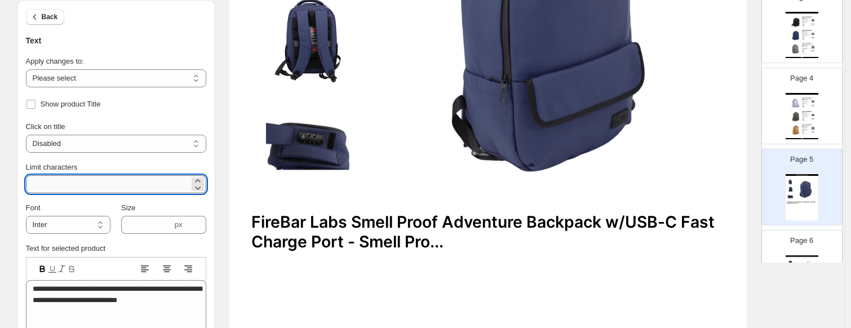
click at [78, 181] on input "**" at bounding box center [108, 184] width 164 height 18
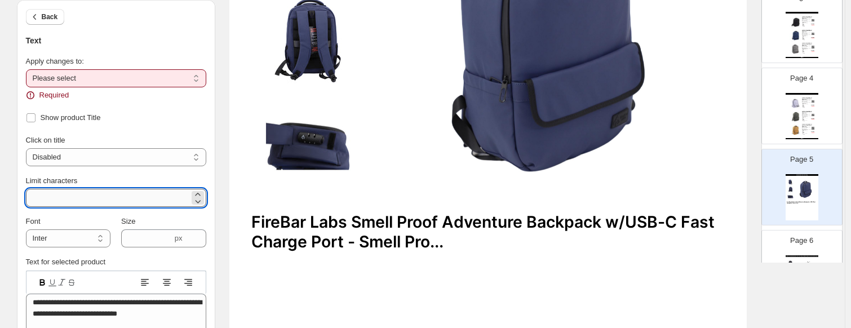
type input "**"
click at [74, 74] on select "**********" at bounding box center [116, 78] width 180 height 18
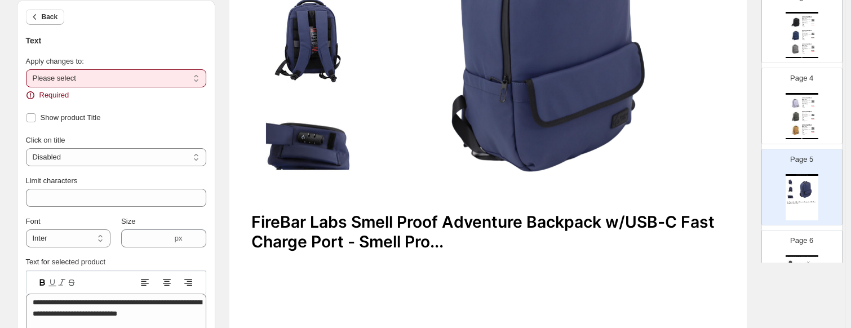
click at [28, 69] on select "**********" at bounding box center [116, 78] width 180 height 18
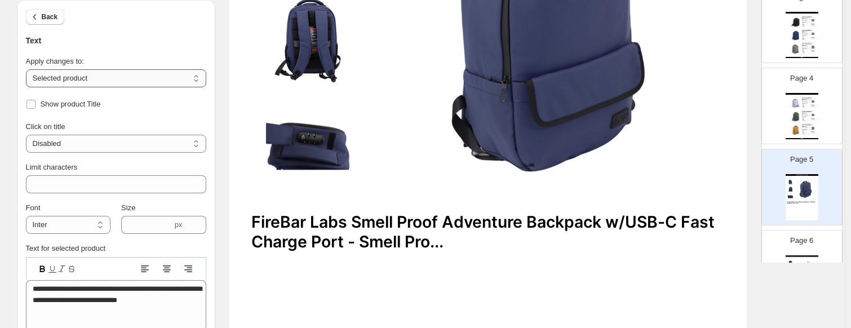
click at [65, 82] on select "**********" at bounding box center [116, 78] width 180 height 18
select select "**********"
click at [28, 69] on select "**********" at bounding box center [116, 78] width 180 height 18
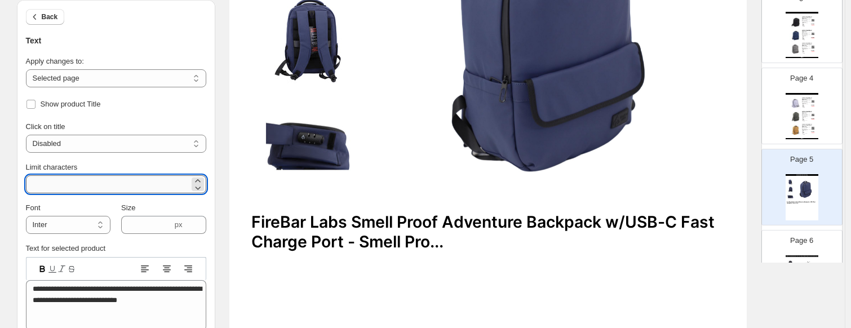
click at [74, 182] on input "**" at bounding box center [108, 184] width 164 height 18
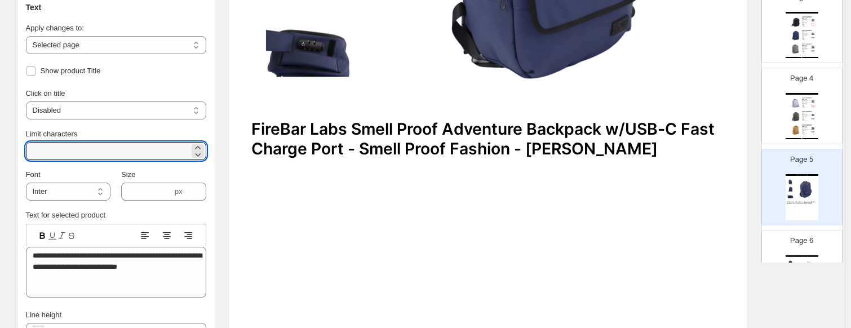
scroll to position [395, 0]
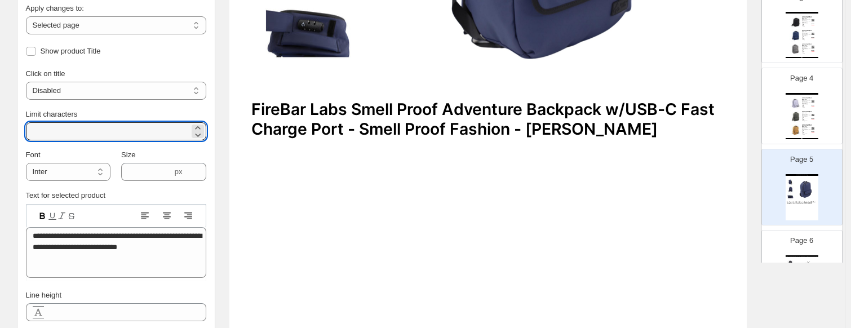
type input "***"
click at [328, 120] on div "FireBar Labs Smell Proof Adventure Backpack w/USB-C Fast Charge Port - Smell Pr…" at bounding box center [488, 119] width 474 height 39
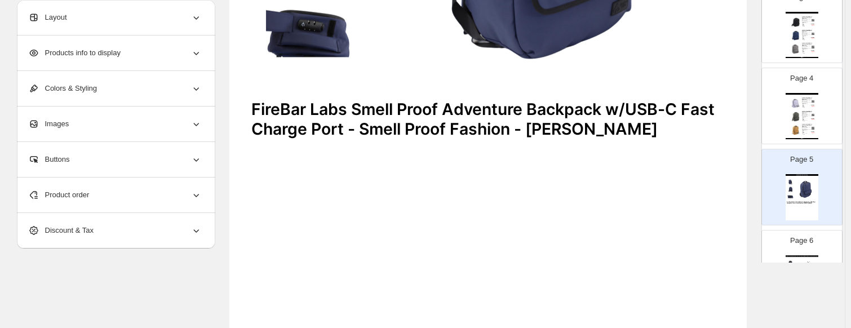
click at [297, 120] on div "FireBar Labs Smell Proof Adventure Backpack w/USB-C Fast Charge Port - Smell Pr…" at bounding box center [488, 119] width 474 height 39
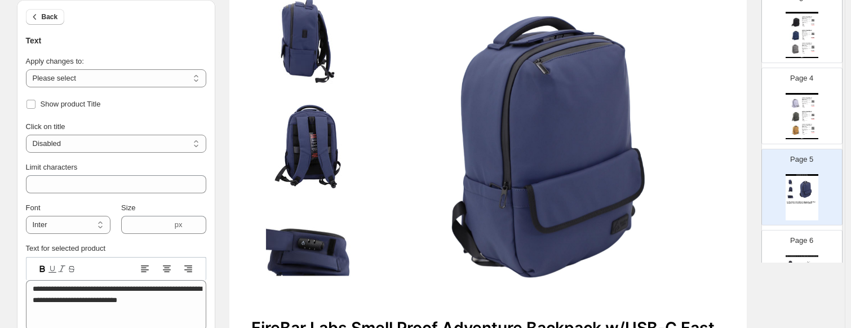
scroll to position [151, 0]
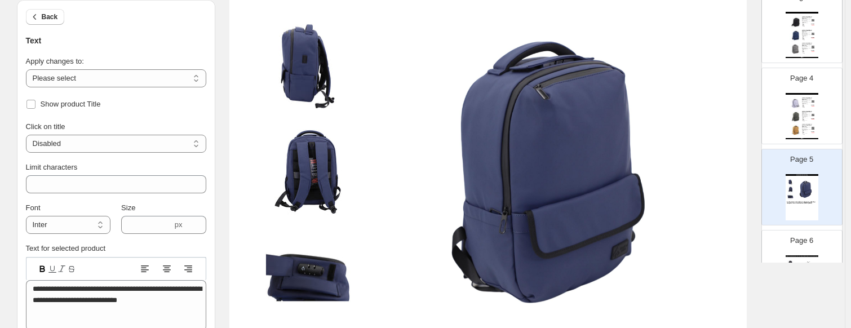
click at [502, 144] on img at bounding box center [549, 171] width 354 height 311
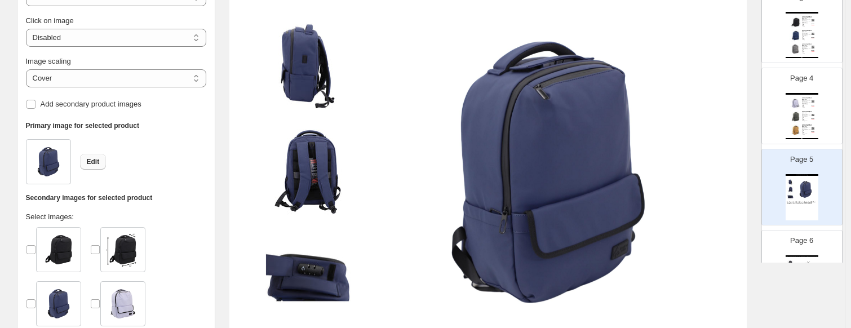
click at [84, 160] on button "Edit" at bounding box center [93, 162] width 27 height 16
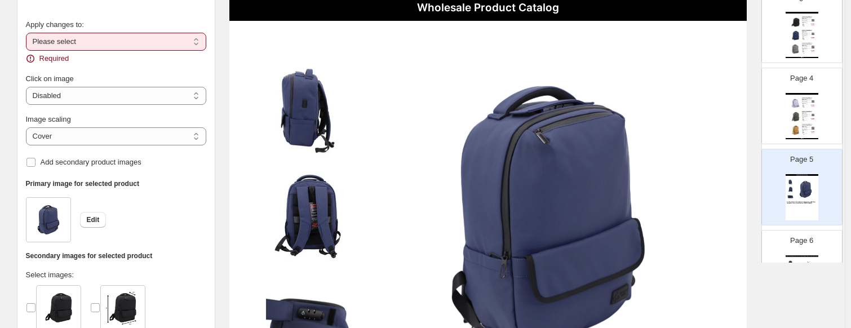
scroll to position [94, 0]
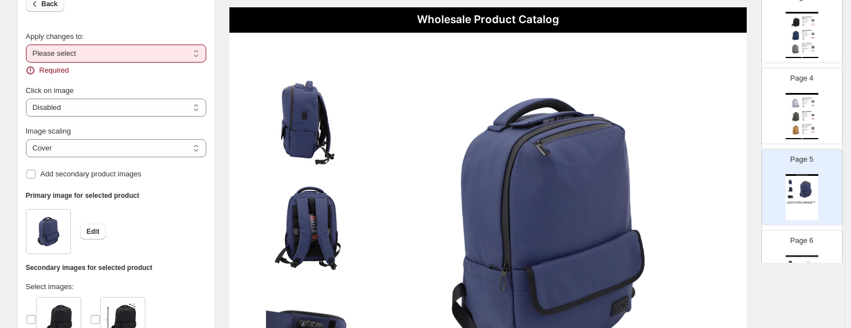
click at [52, 5] on span "Back" at bounding box center [50, 3] width 16 height 9
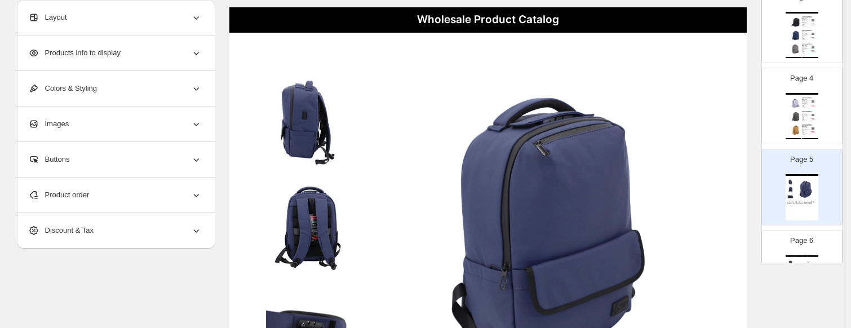
click at [113, 205] on div "Product order" at bounding box center [115, 195] width 174 height 35
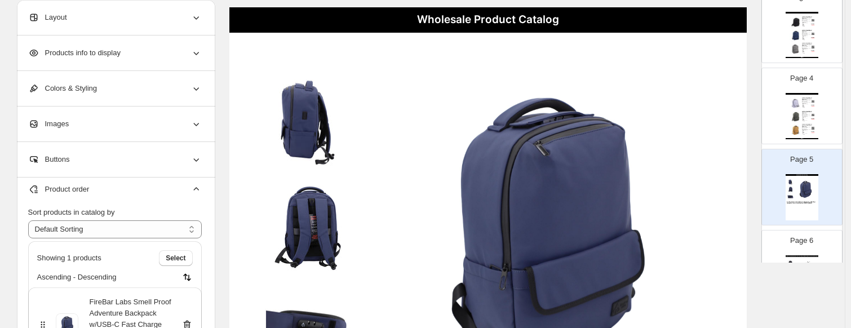
scroll to position [23, 0]
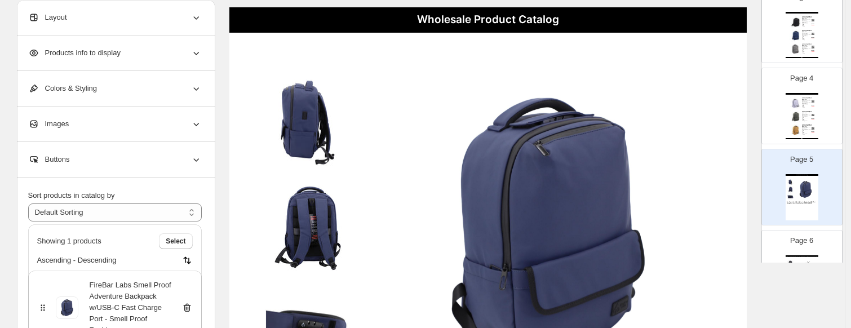
click at [192, 310] on icon at bounding box center [187, 307] width 11 height 11
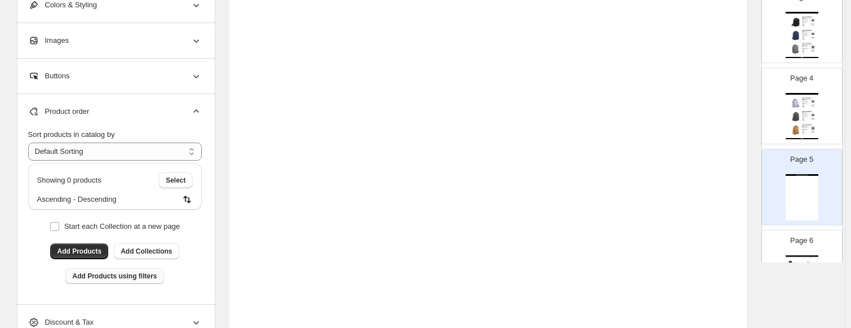
scroll to position [433, 0]
click at [91, 249] on span "Add Products" at bounding box center [79, 249] width 45 height 9
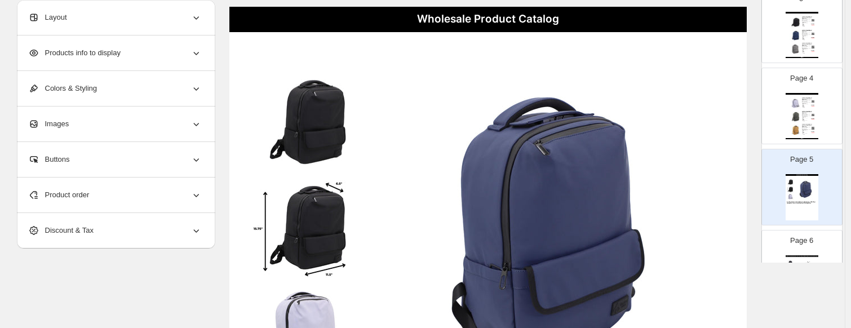
scroll to position [94, 0]
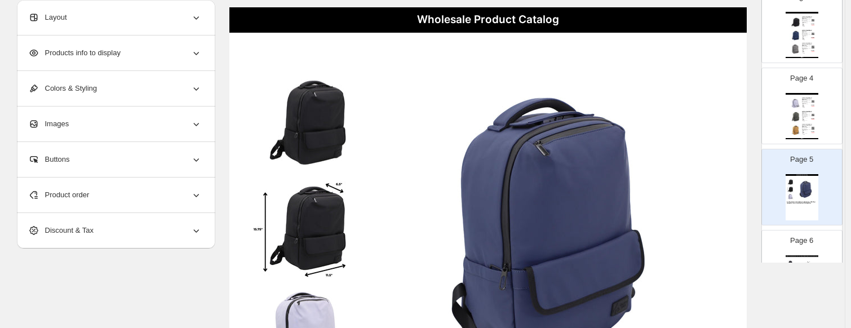
click at [293, 139] on img at bounding box center [307, 122] width 113 height 99
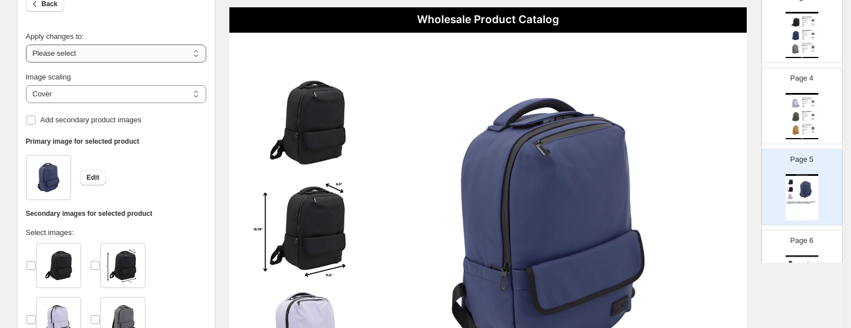
click at [138, 54] on select "**********" at bounding box center [116, 54] width 180 height 18
select select "**********"
click at [28, 45] on select "**********" at bounding box center [116, 54] width 180 height 18
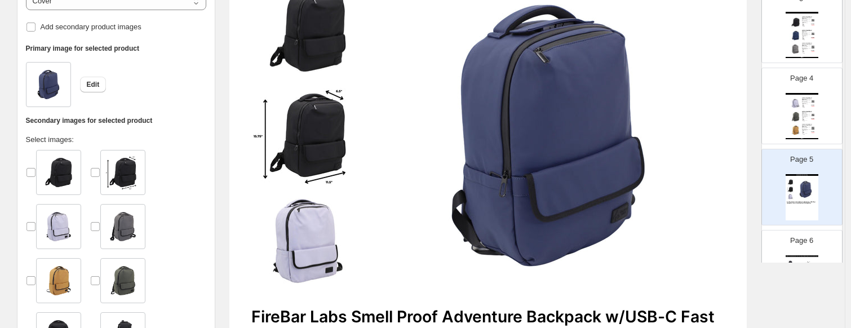
scroll to position [207, 0]
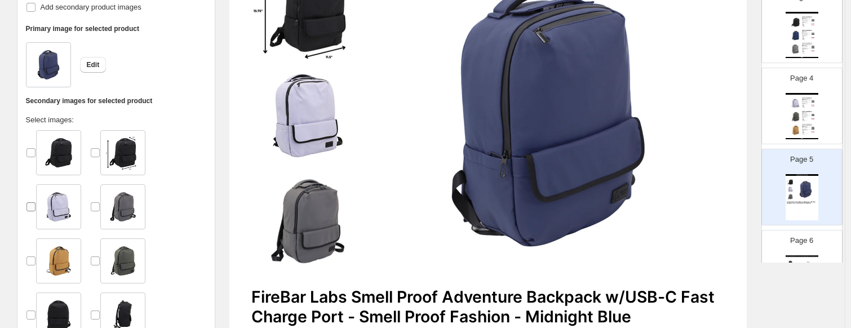
click at [36, 198] on label at bounding box center [31, 206] width 10 height 45
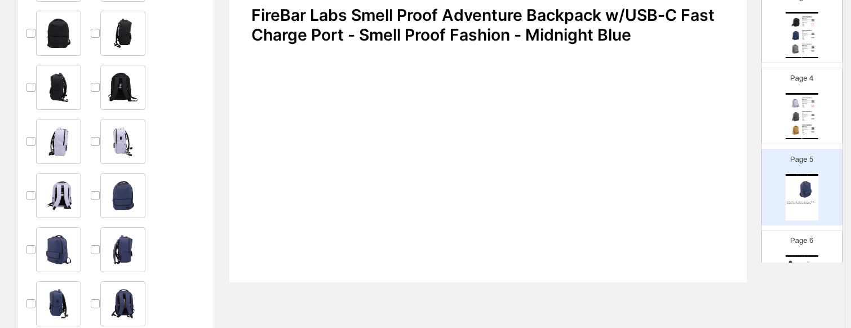
scroll to position [545, 0]
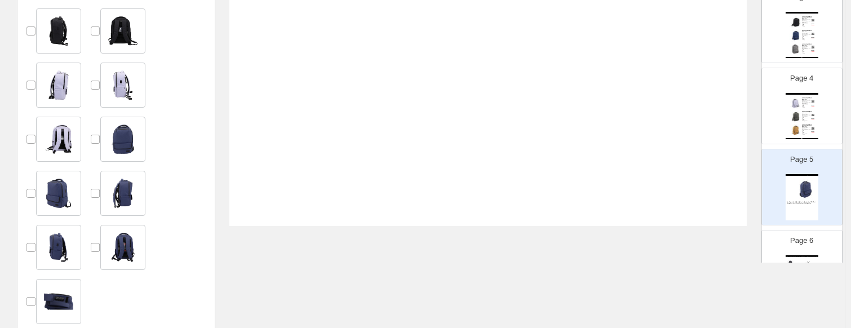
click at [106, 193] on div at bounding box center [122, 193] width 45 height 45
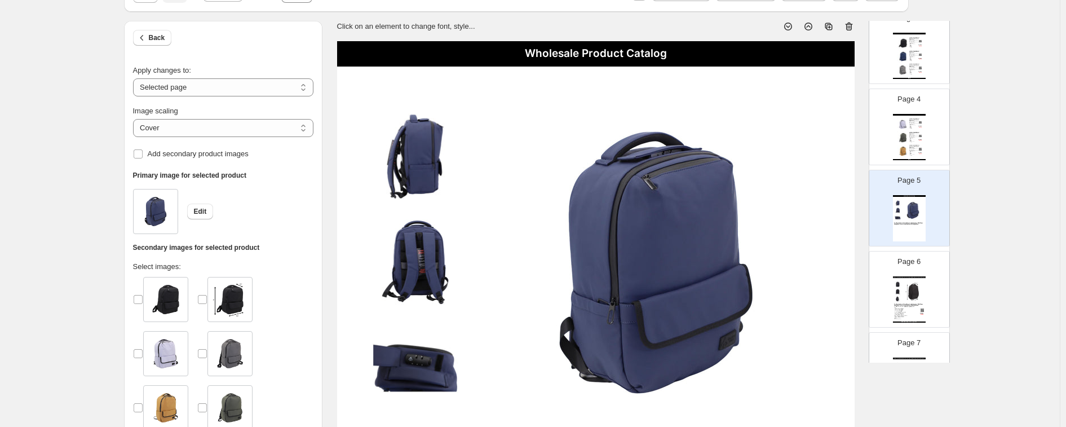
scroll to position [38, 0]
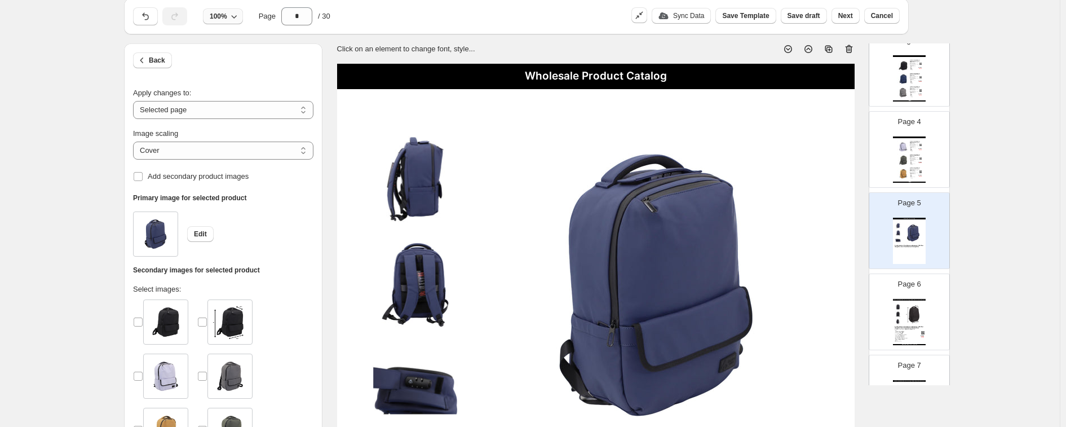
click at [241, 20] on button "100%" at bounding box center [223, 16] width 40 height 16
click at [226, 59] on button "75%" at bounding box center [224, 60] width 41 height 18
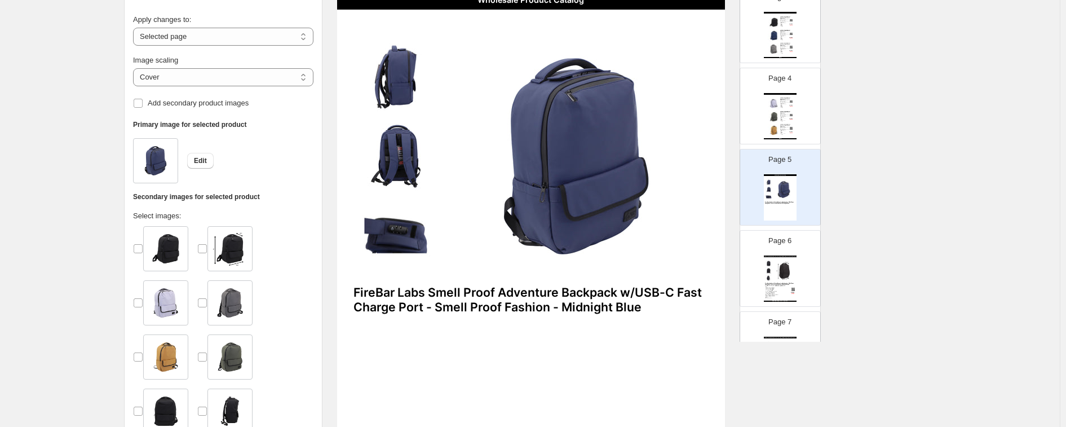
scroll to position [0, 0]
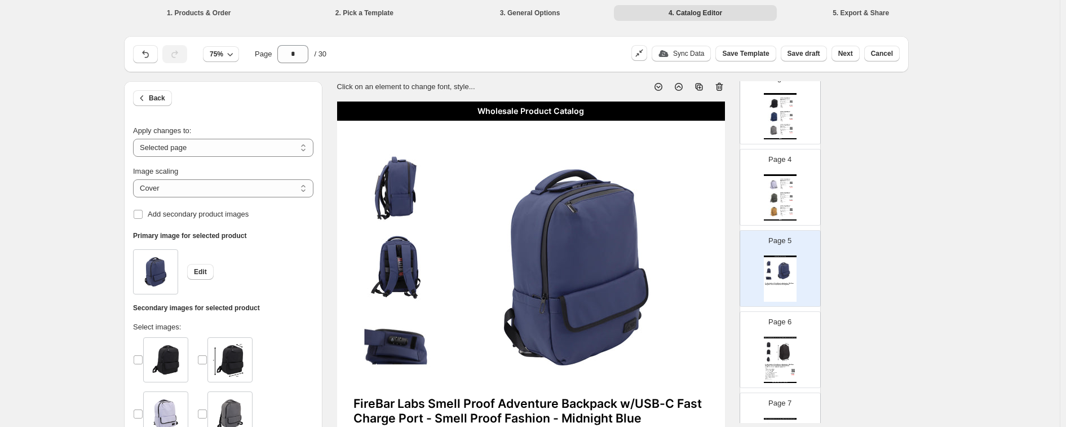
click at [730, 195] on img at bounding box center [774, 198] width 12 height 12
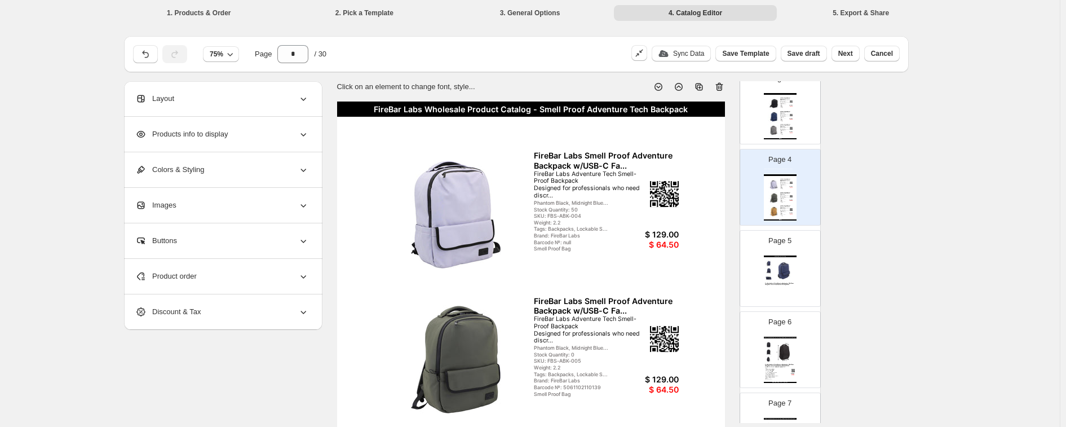
click at [619, 111] on div "FireBar Labs Wholesale Product Catalog - Smell Proof Adventure Tech Backpack" at bounding box center [531, 109] width 389 height 15
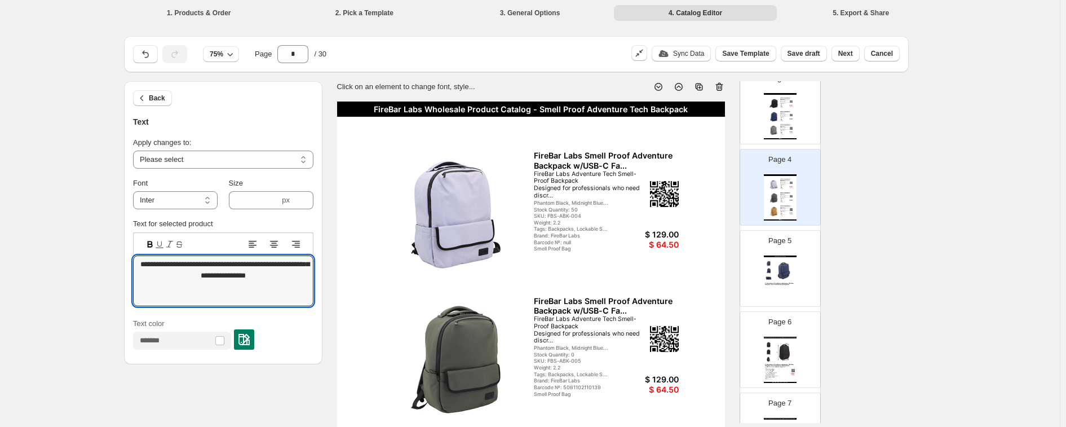
drag, startPoint x: 279, startPoint y: 279, endPoint x: 109, endPoint y: 248, distance: 173.2
click at [730, 261] on img at bounding box center [784, 270] width 23 height 21
type input "*"
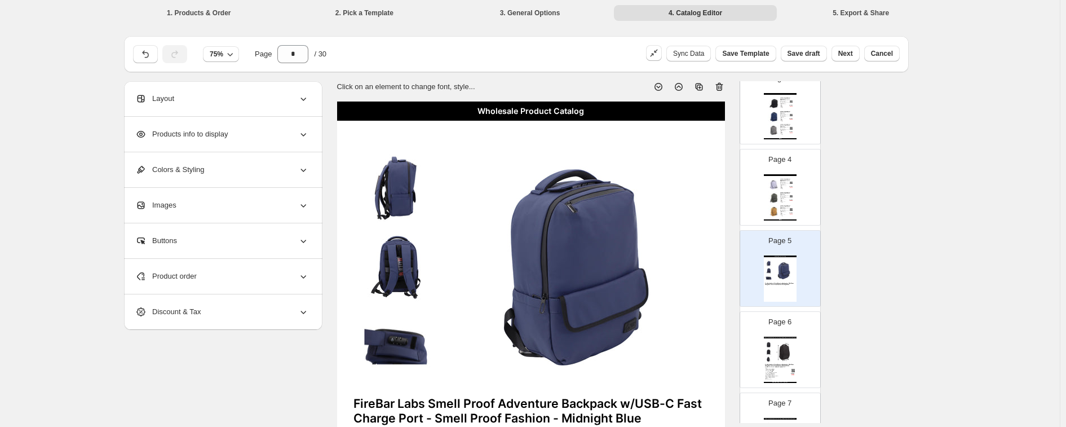
drag, startPoint x: 533, startPoint y: 108, endPoint x: 523, endPoint y: 113, distance: 11.6
click at [533, 108] on div "Wholesale Product Catalog" at bounding box center [531, 111] width 389 height 19
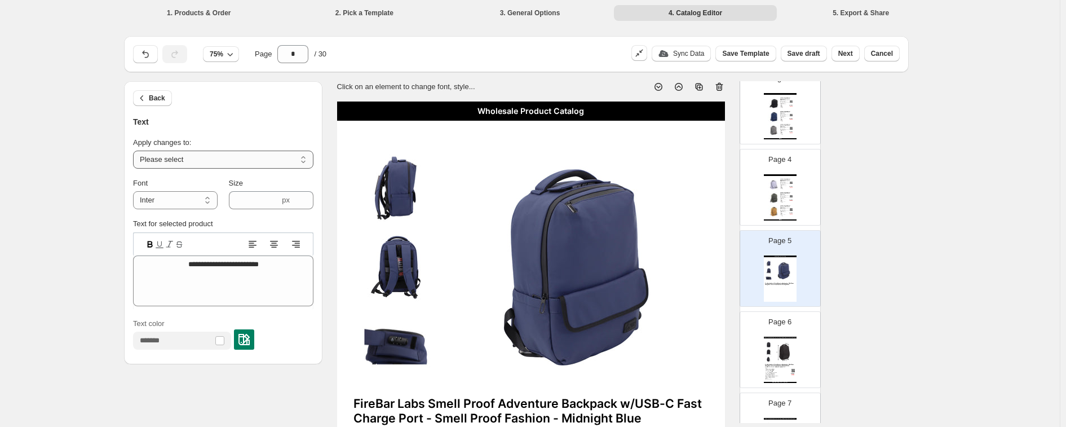
click at [218, 157] on select "**********" at bounding box center [223, 160] width 180 height 18
select select "**********"
click at [136, 151] on select "**********" at bounding box center [223, 160] width 180 height 18
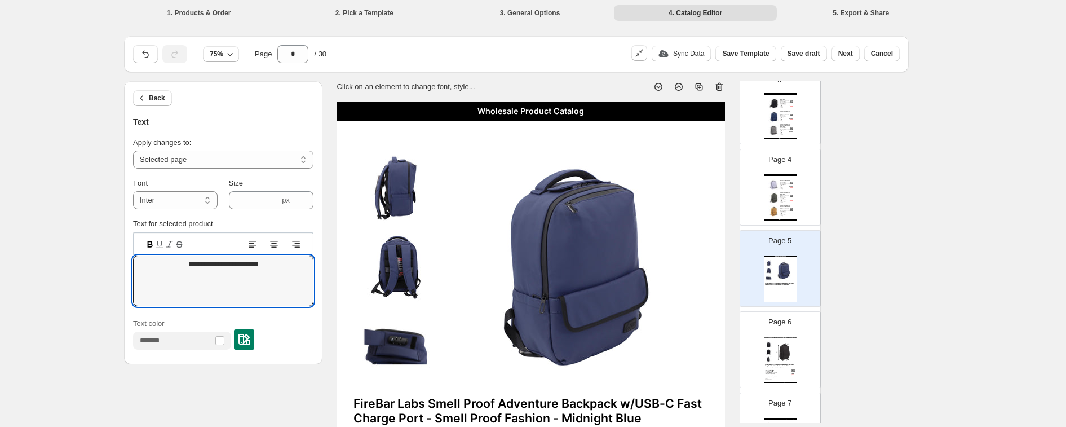
drag, startPoint x: 98, startPoint y: 248, endPoint x: 54, endPoint y: 239, distance: 44.8
paste textarea "**********"
type textarea "**********"
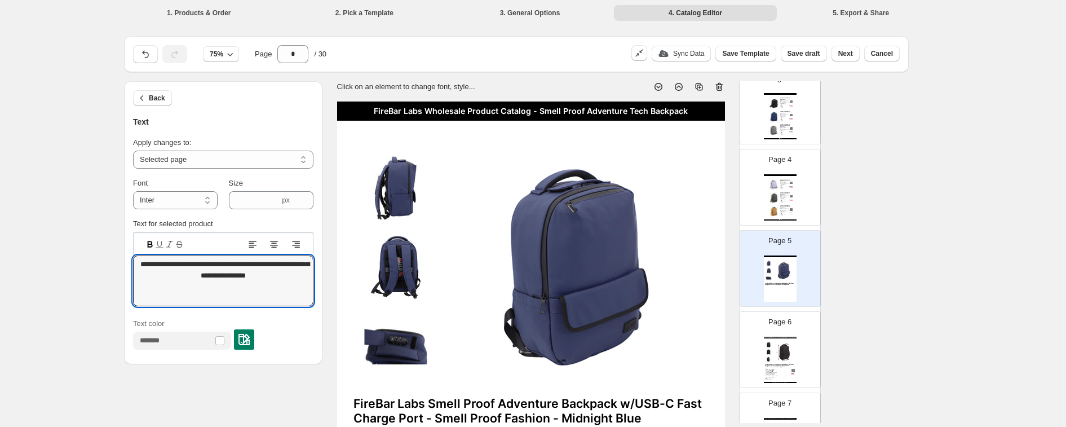
click at [730, 201] on div "Tags: Backpacks, Lockable S..." at bounding box center [783, 201] width 7 height 1
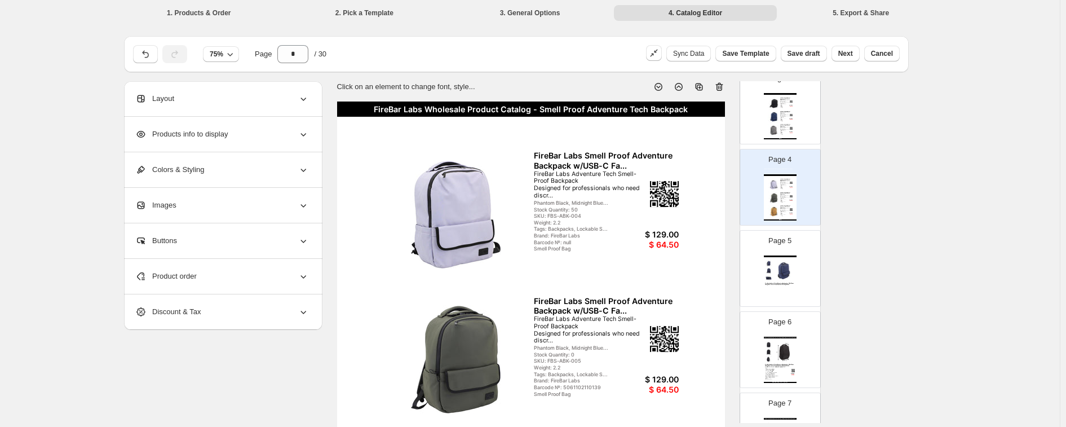
scroll to position [70, 0]
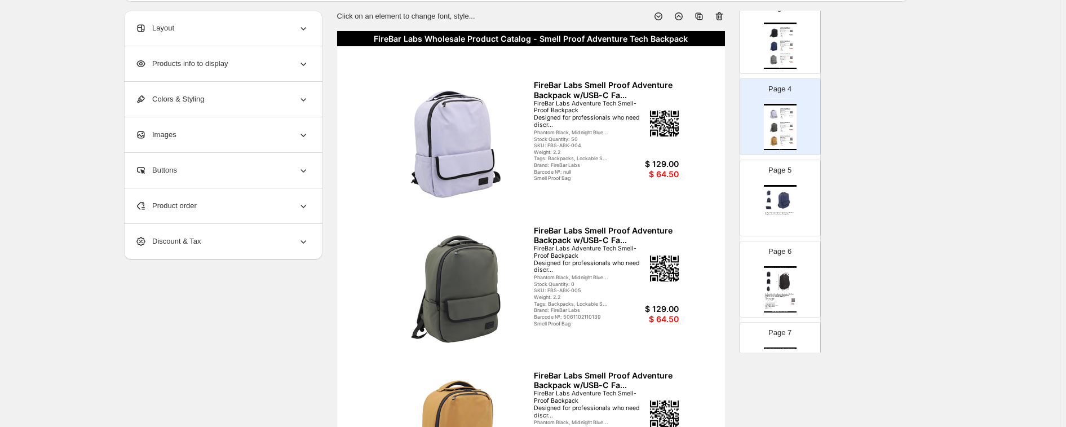
click at [730, 197] on img at bounding box center [784, 199] width 23 height 21
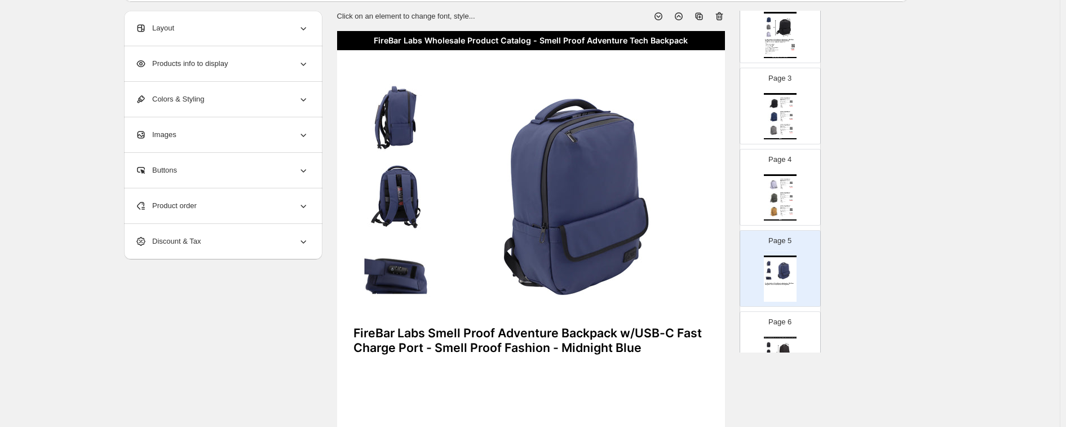
scroll to position [85, 0]
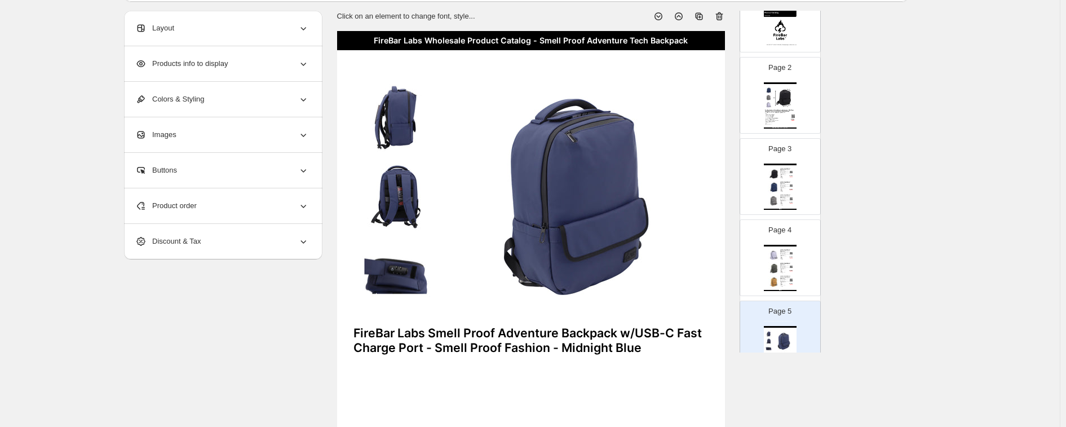
click at [730, 103] on img at bounding box center [784, 97] width 23 height 21
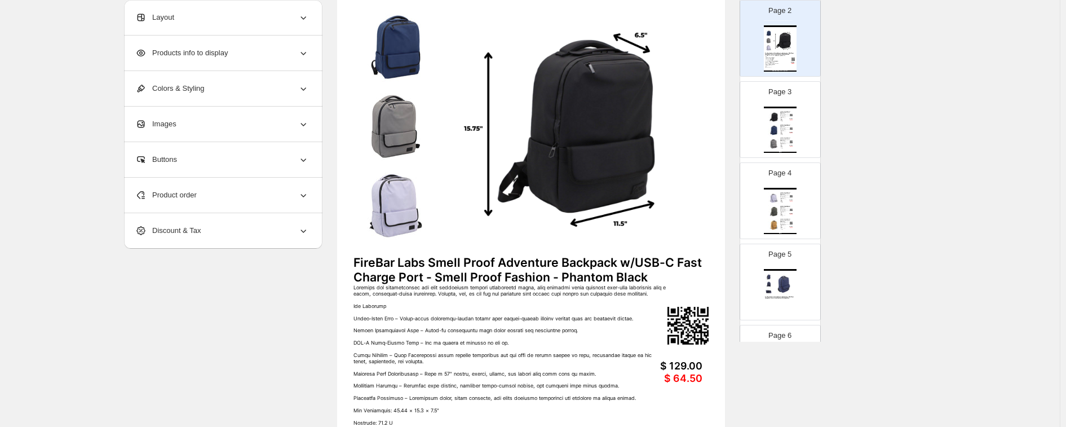
scroll to position [155, 0]
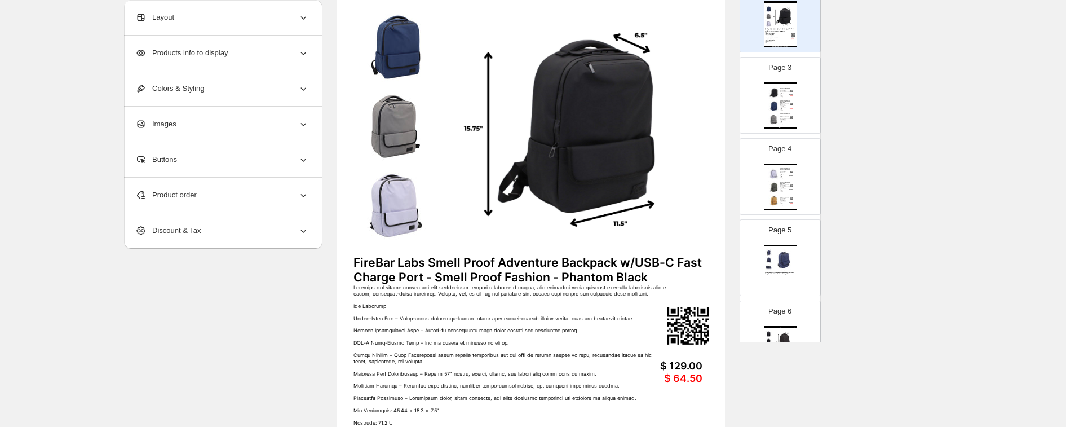
click at [730, 265] on img at bounding box center [784, 259] width 23 height 21
type input "*"
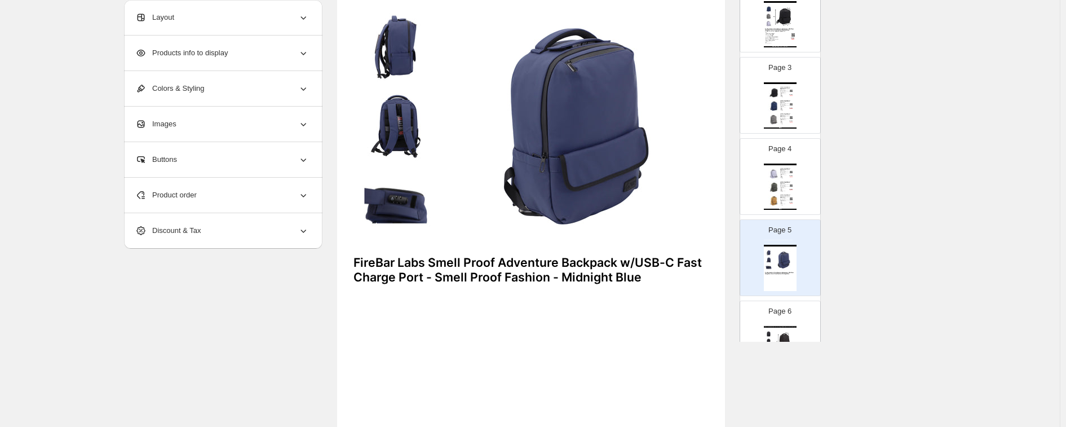
click at [243, 59] on div "Products info to display" at bounding box center [222, 53] width 174 height 35
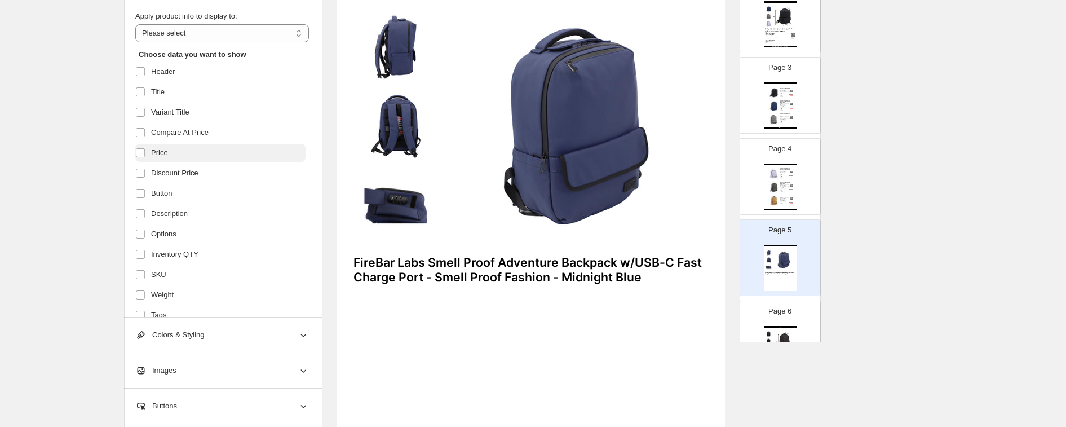
click at [186, 153] on label "Price" at bounding box center [220, 153] width 170 height 18
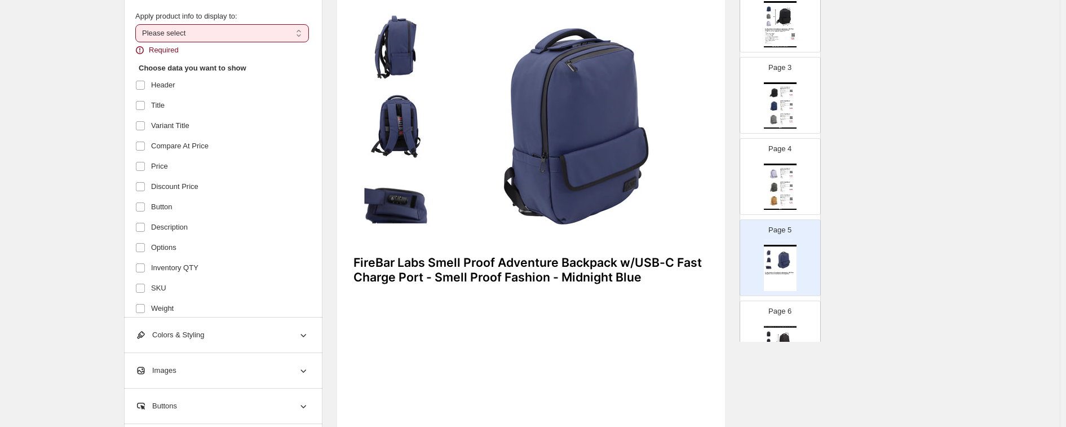
click at [183, 41] on select "**********" at bounding box center [222, 33] width 174 height 18
select select "**********"
click at [138, 24] on select "**********" at bounding box center [222, 33] width 174 height 18
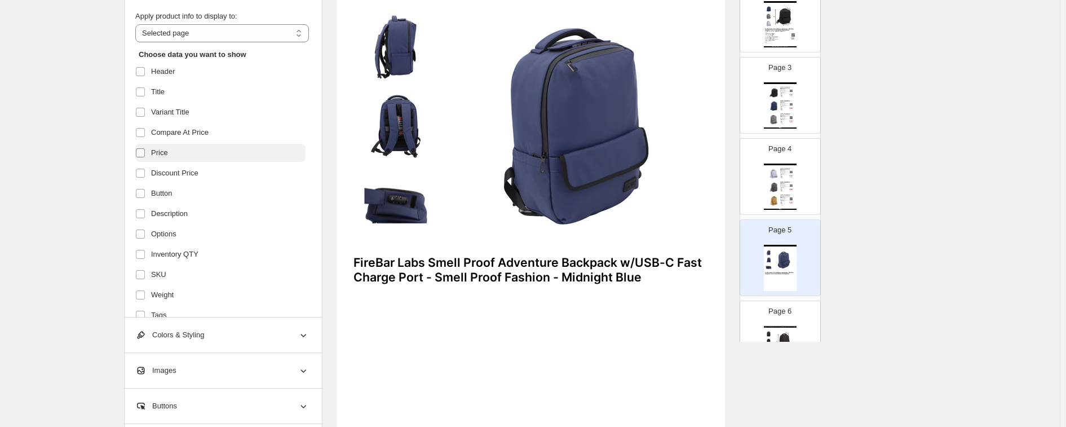
click at [149, 152] on label at bounding box center [142, 152] width 15 height 15
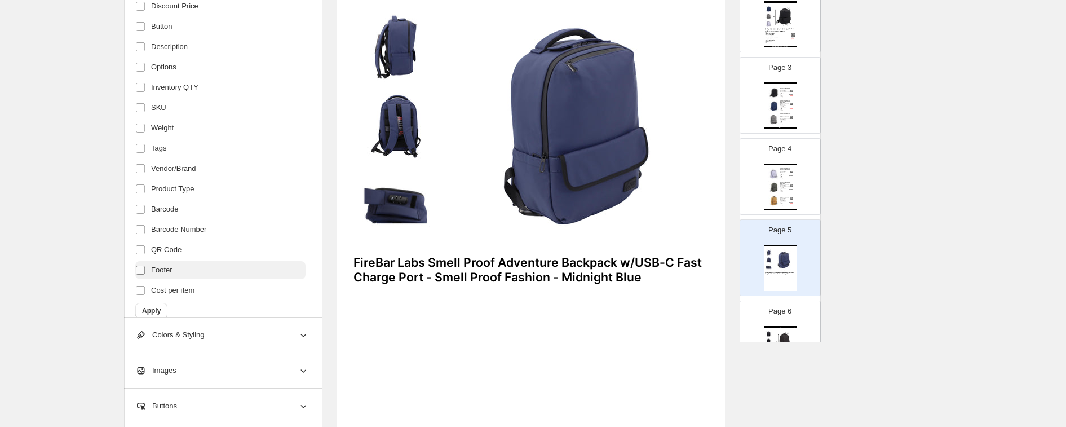
scroll to position [180, 0]
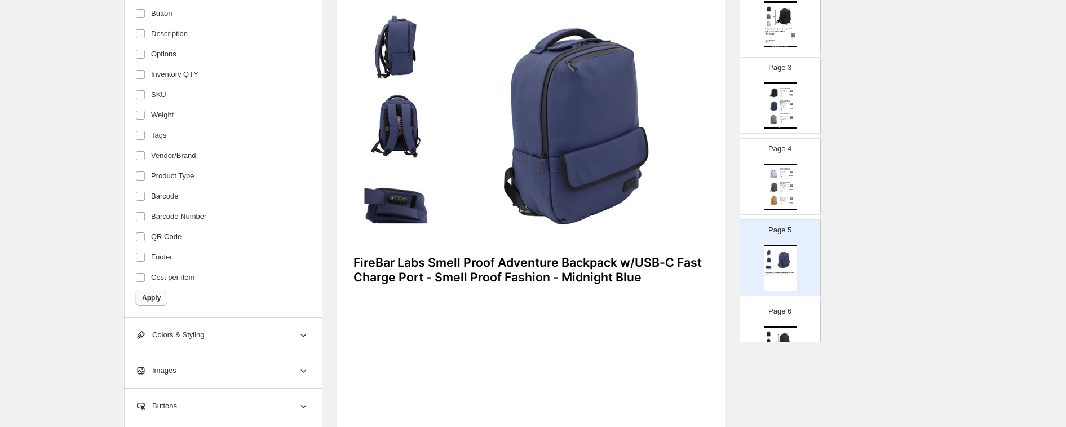
click at [152, 296] on span "Apply" at bounding box center [151, 297] width 19 height 9
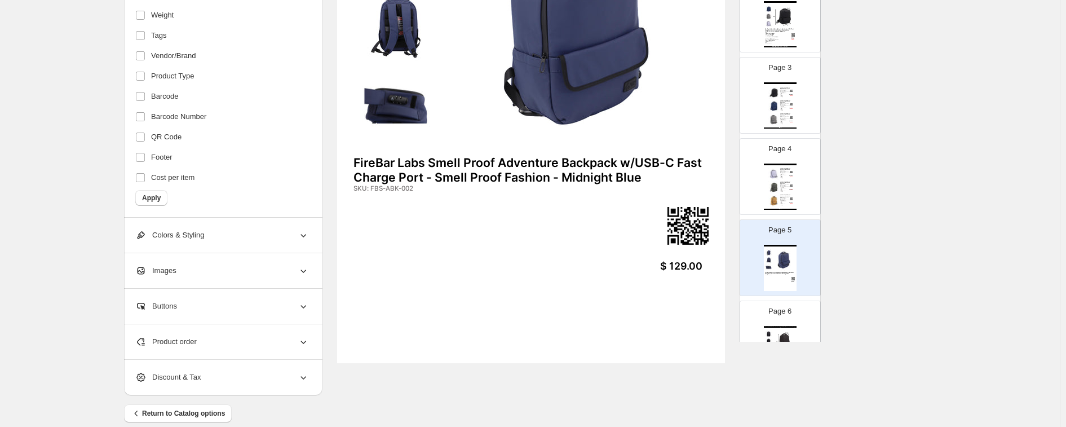
scroll to position [255, 0]
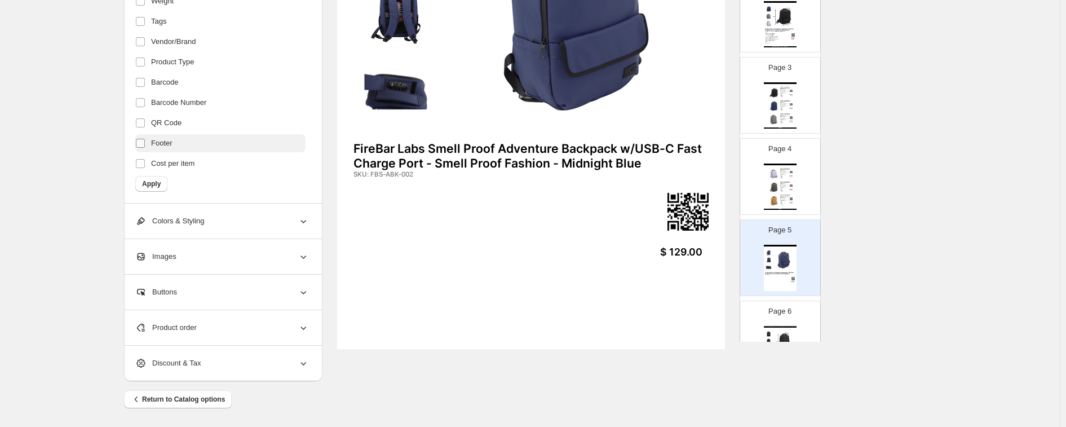
click at [148, 145] on label at bounding box center [142, 143] width 15 height 15
click at [156, 187] on span "Apply" at bounding box center [151, 183] width 19 height 9
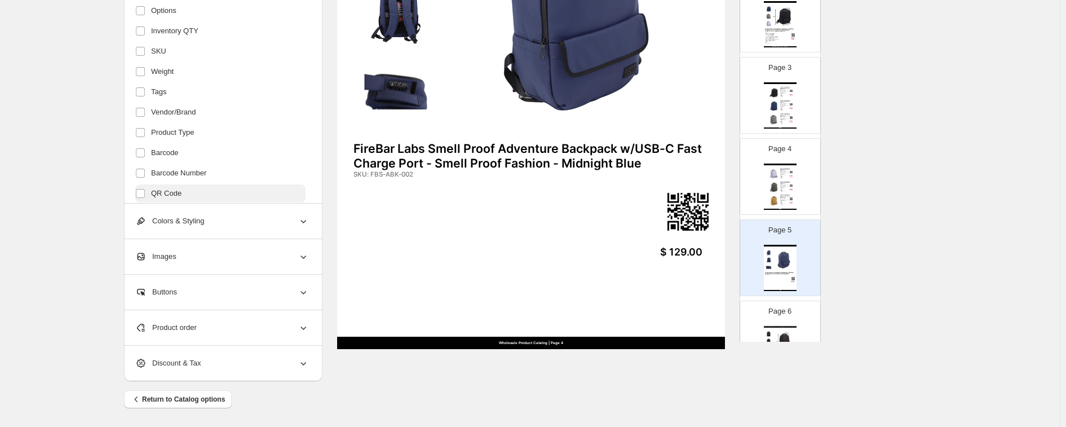
scroll to position [180, 0]
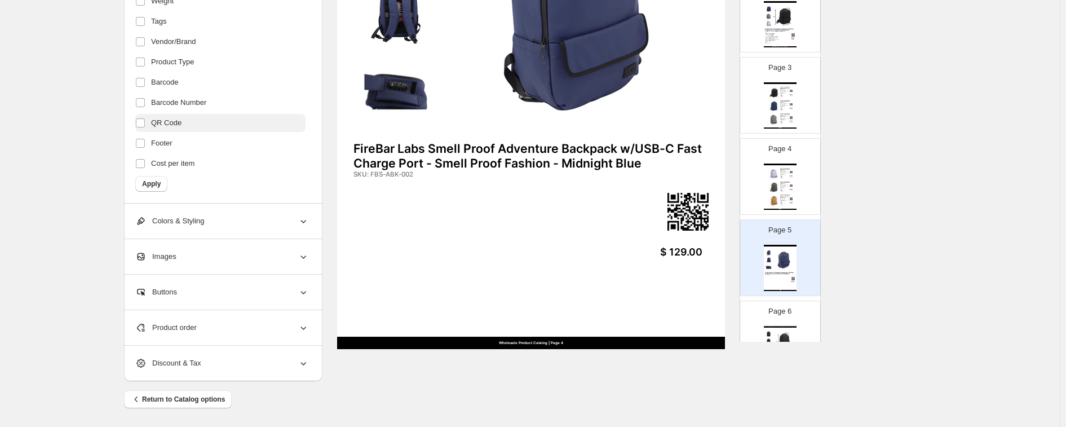
click at [165, 121] on span "QR Code" at bounding box center [166, 122] width 30 height 11
click at [156, 179] on span "Apply" at bounding box center [151, 183] width 19 height 9
click at [167, 125] on span "QR Code" at bounding box center [166, 122] width 30 height 11
click at [156, 183] on span "Apply" at bounding box center [151, 183] width 19 height 9
click at [730, 179] on img at bounding box center [774, 174] width 12 height 12
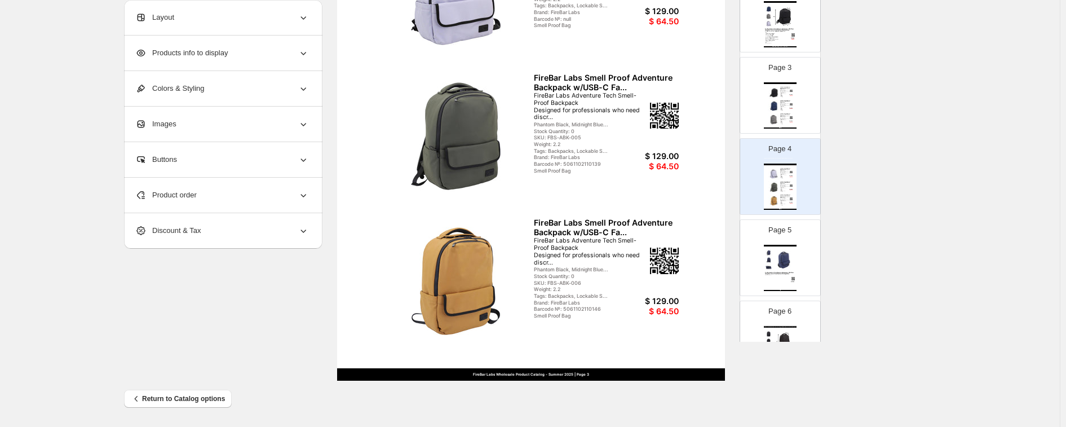
scroll to position [0, 0]
click at [665, 164] on div "$ 64.50" at bounding box center [650, 166] width 57 height 10
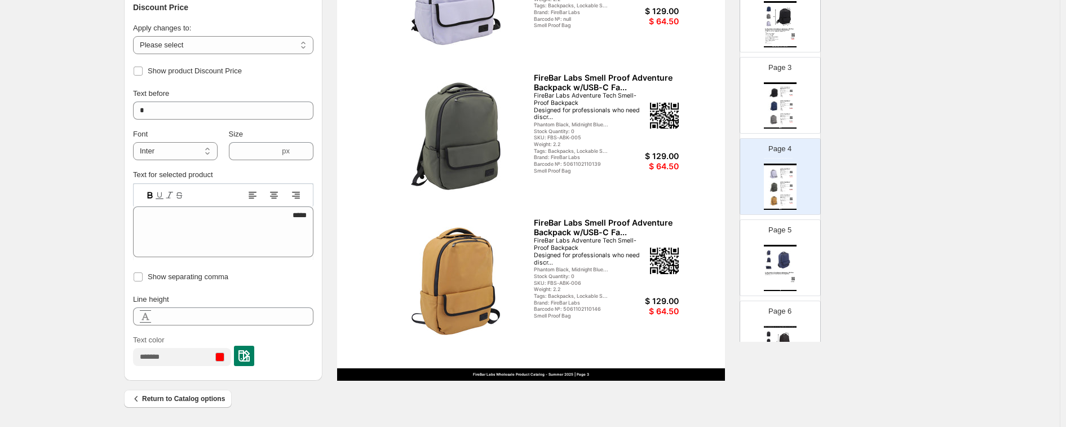
click at [730, 267] on div "Page 5 FireBar Labs Wholesale Product Catalog - Smell Proof Adventure Tech Back…" at bounding box center [775, 253] width 71 height 76
type input "*"
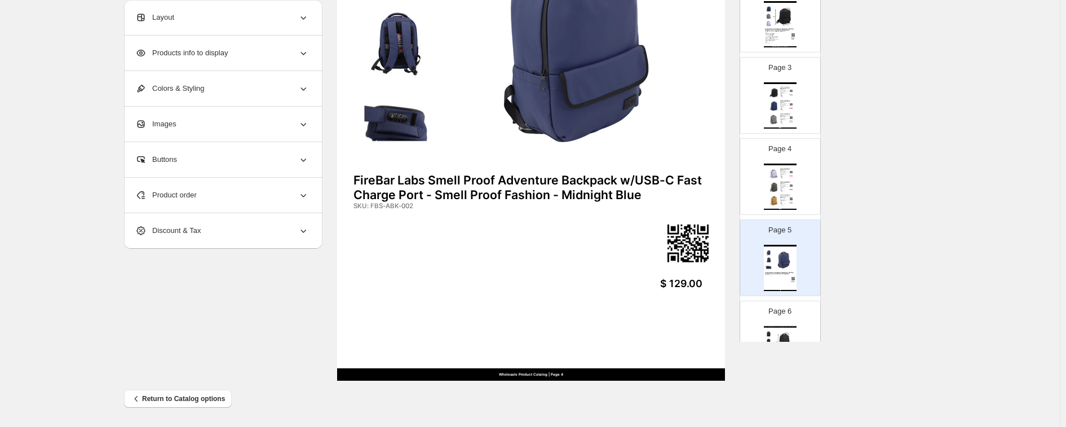
click at [196, 54] on span "Products info to display" at bounding box center [181, 52] width 92 height 11
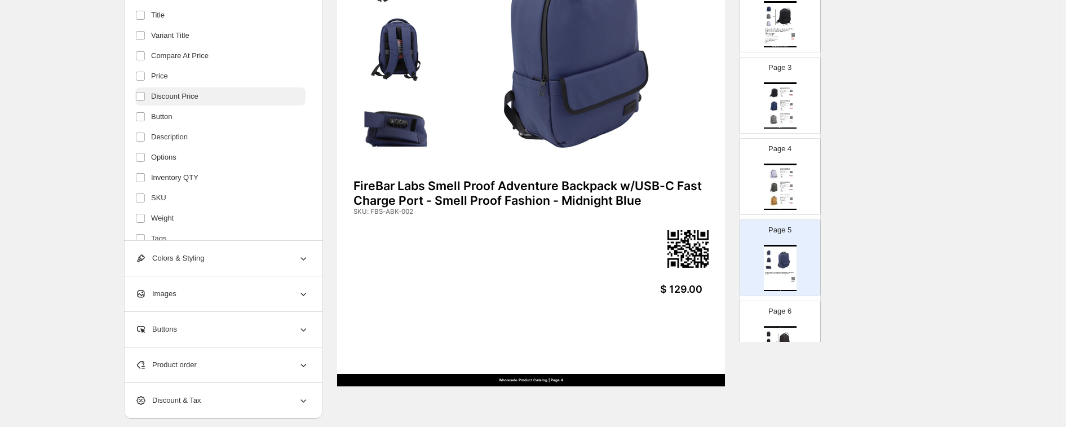
scroll to position [184, 0]
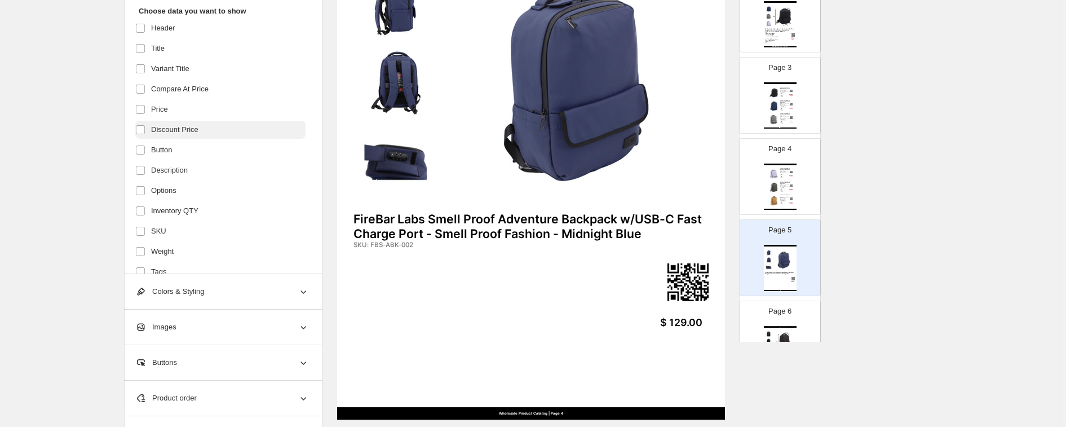
click at [184, 126] on span "Discount Price" at bounding box center [174, 129] width 47 height 11
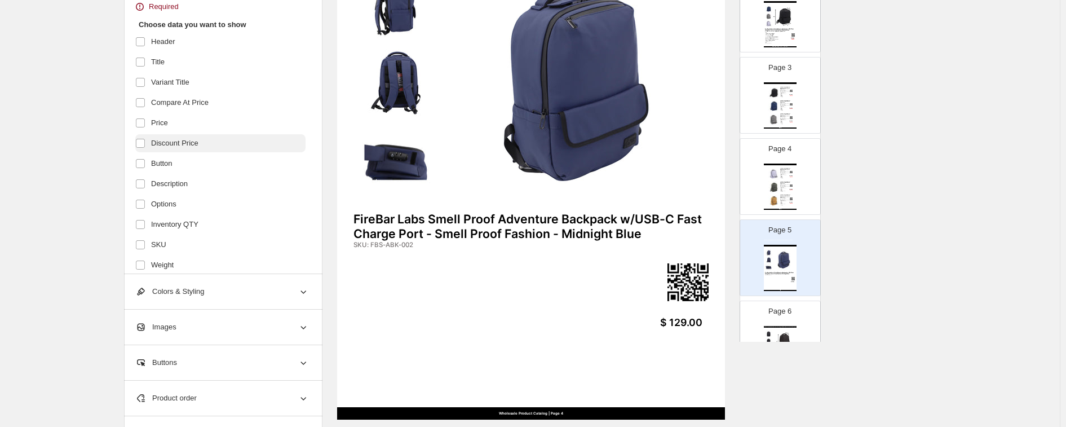
click at [161, 145] on span "Discount Price" at bounding box center [174, 143] width 47 height 11
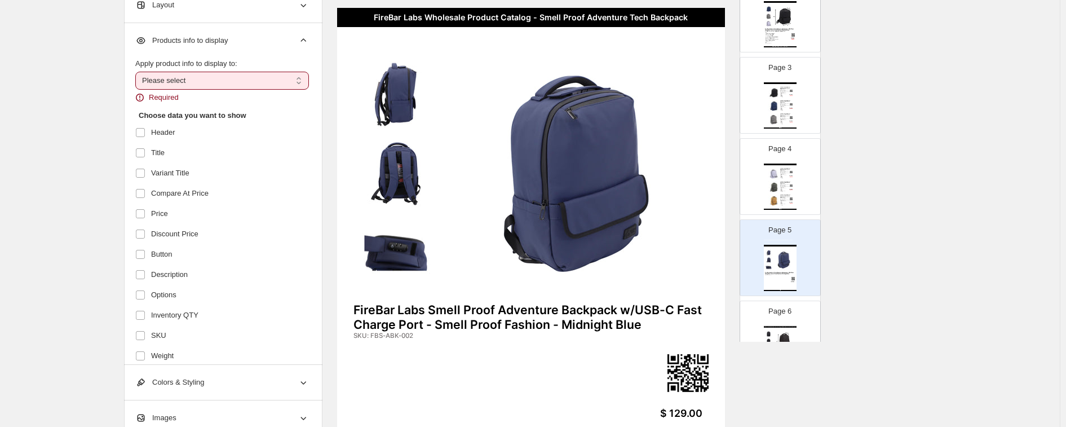
scroll to position [43, 0]
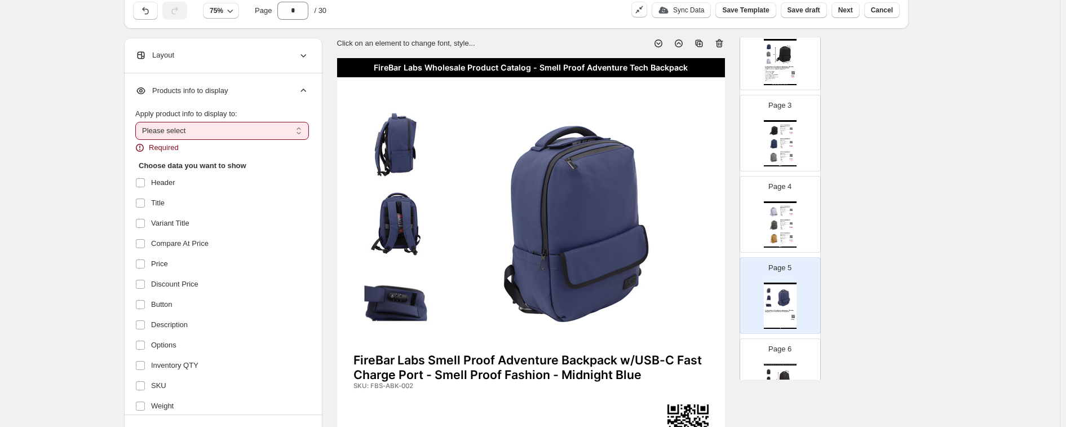
drag, startPoint x: 180, startPoint y: 129, endPoint x: 185, endPoint y: 138, distance: 10.6
click at [180, 129] on select "**********" at bounding box center [222, 131] width 174 height 18
select select "**********"
click at [138, 122] on select "**********" at bounding box center [222, 131] width 174 height 18
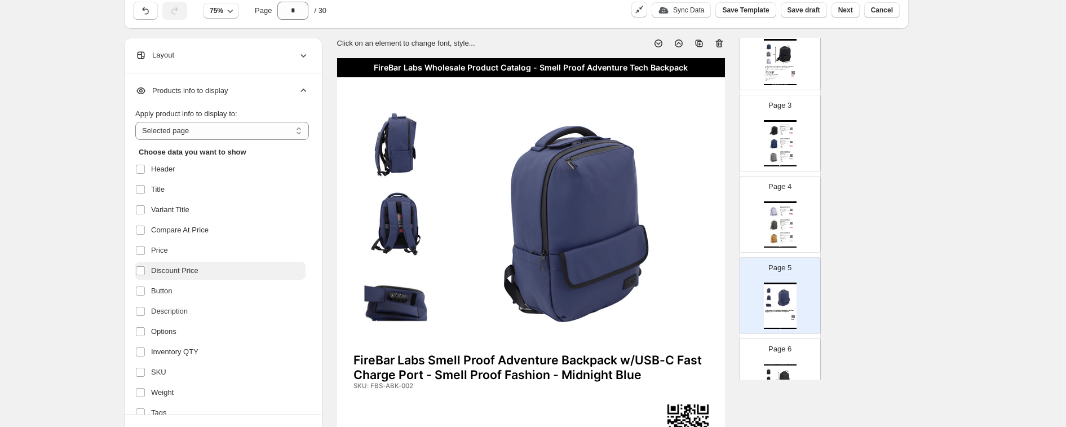
click at [160, 275] on span "Discount Price" at bounding box center [174, 270] width 47 height 11
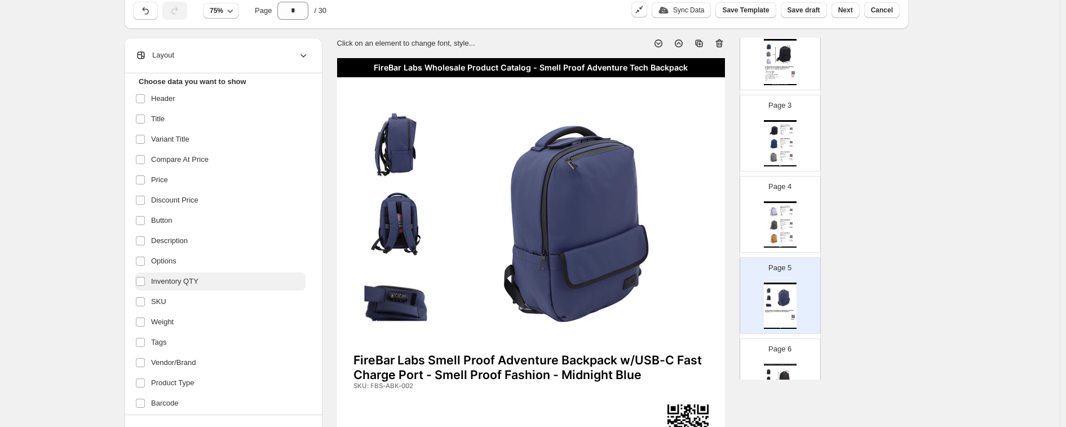
scroll to position [180, 0]
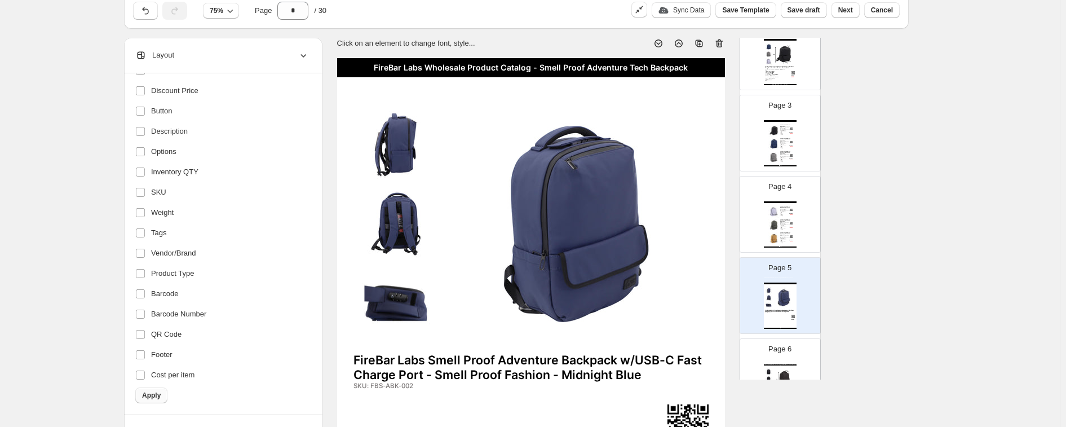
click at [158, 328] on button "Apply" at bounding box center [151, 395] width 32 height 16
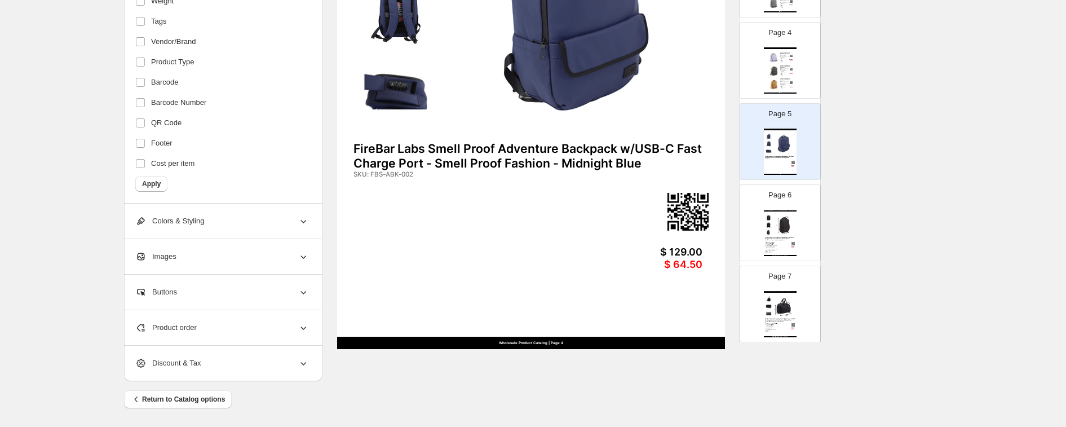
scroll to position [296, 0]
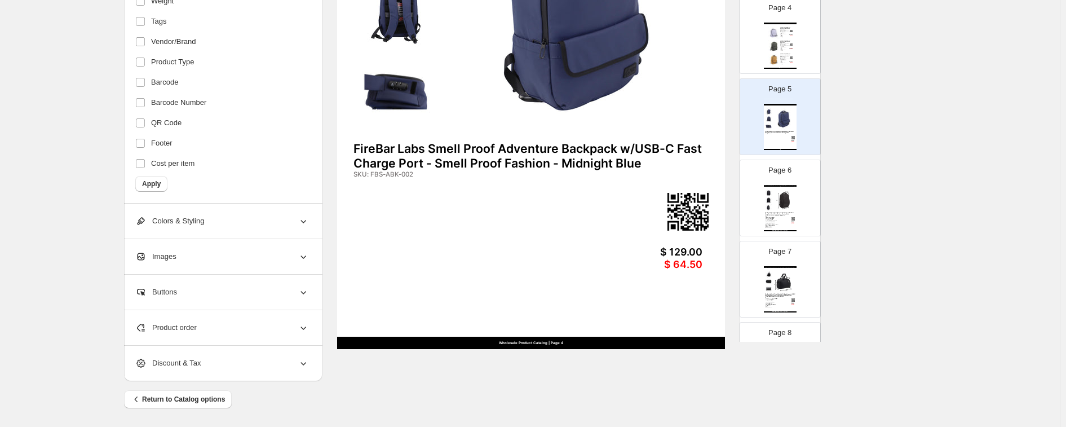
click at [730, 203] on img at bounding box center [784, 199] width 23 height 21
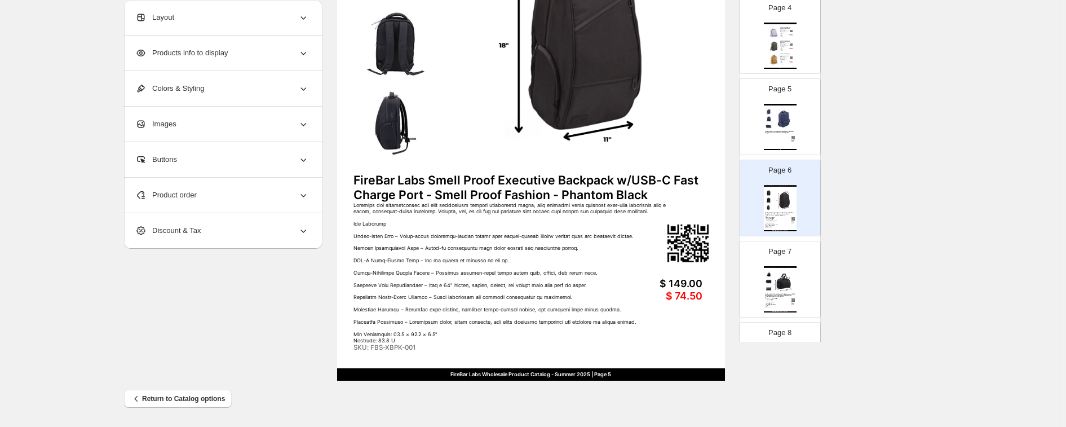
scroll to position [223, 0]
click at [730, 302] on div "Designed for professionals who need discretion without sacrificing style, this …" at bounding box center [778, 301] width 27 height 11
type input "*"
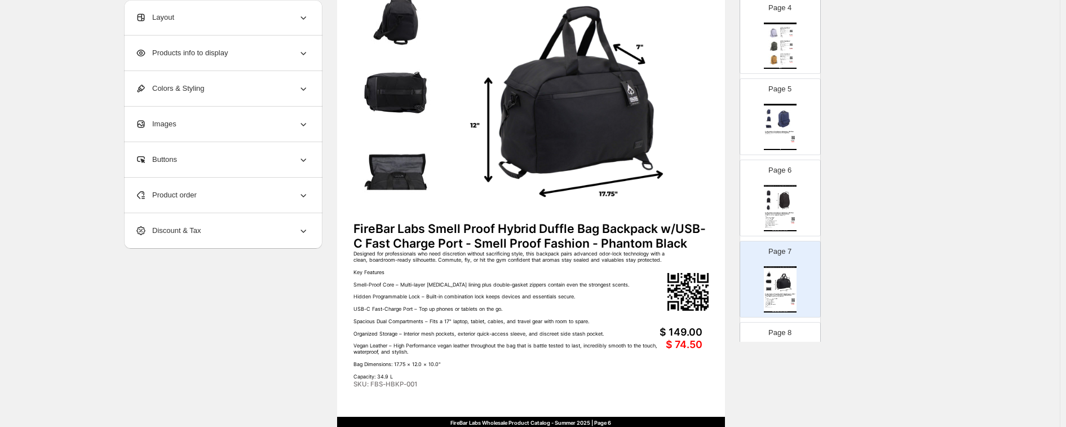
scroll to position [153, 0]
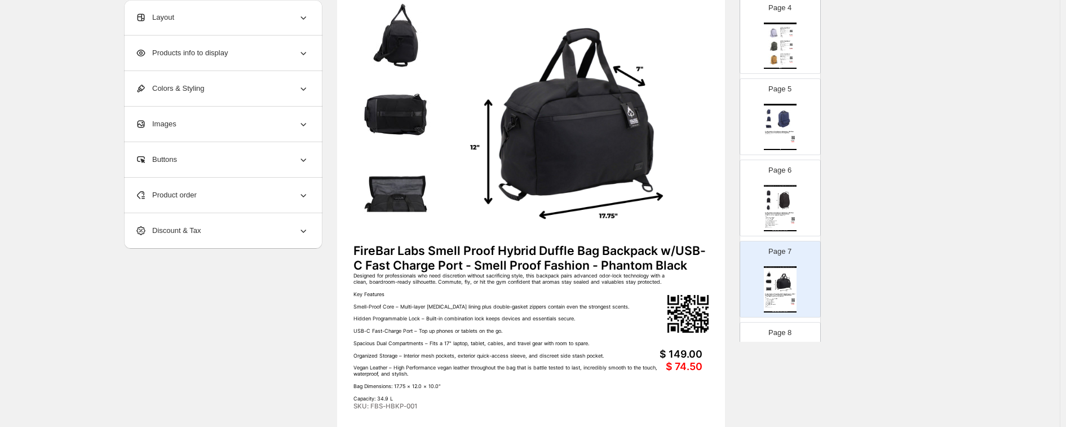
click at [411, 106] on img at bounding box center [396, 114] width 85 height 74
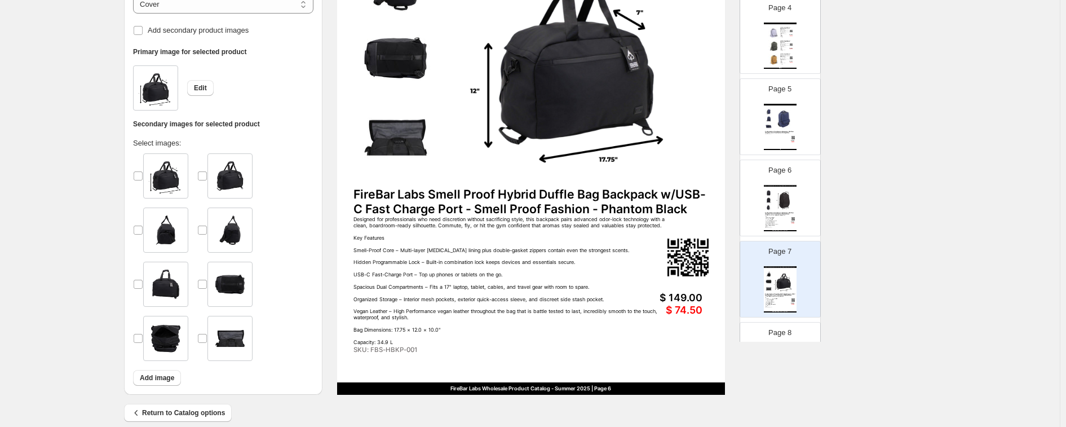
scroll to position [223, 0]
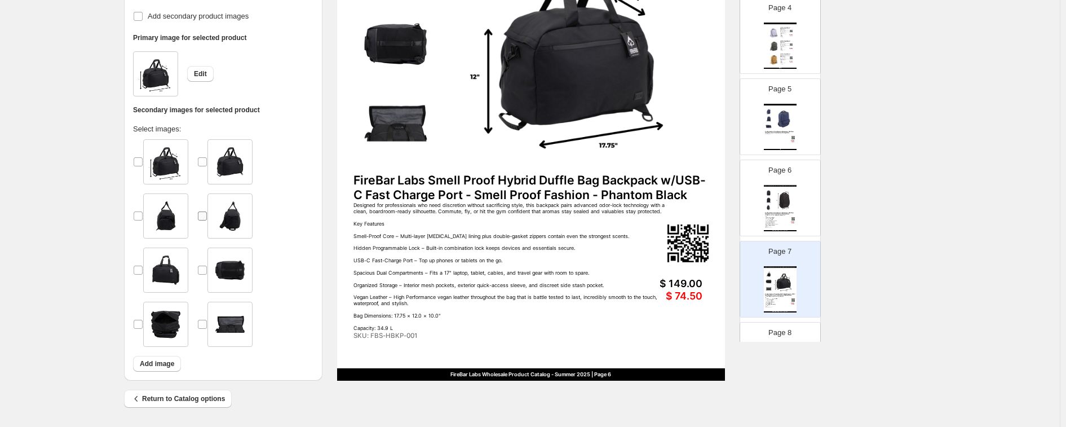
click at [206, 220] on span at bounding box center [202, 216] width 10 height 10
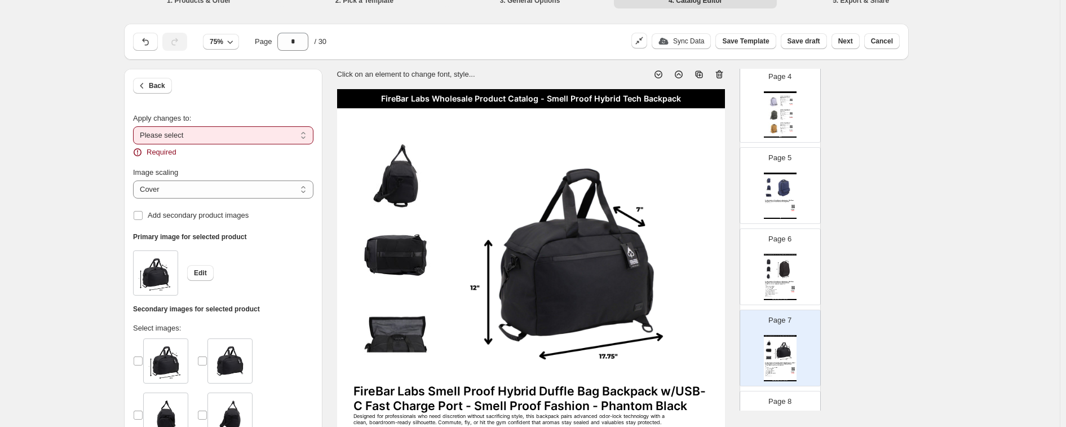
scroll to position [12, 0]
click at [195, 138] on select "**********" at bounding box center [223, 136] width 180 height 18
select select "**********"
click at [136, 127] on select "**********" at bounding box center [223, 136] width 180 height 18
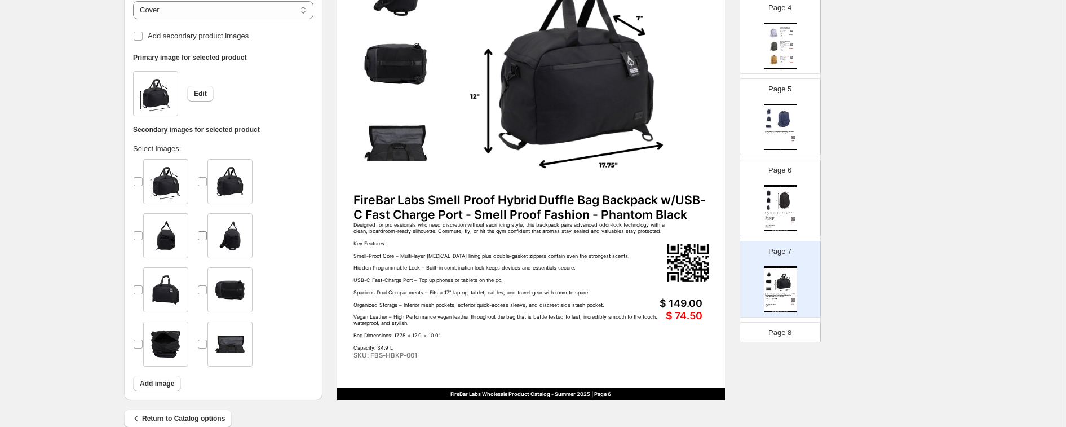
scroll to position [223, 0]
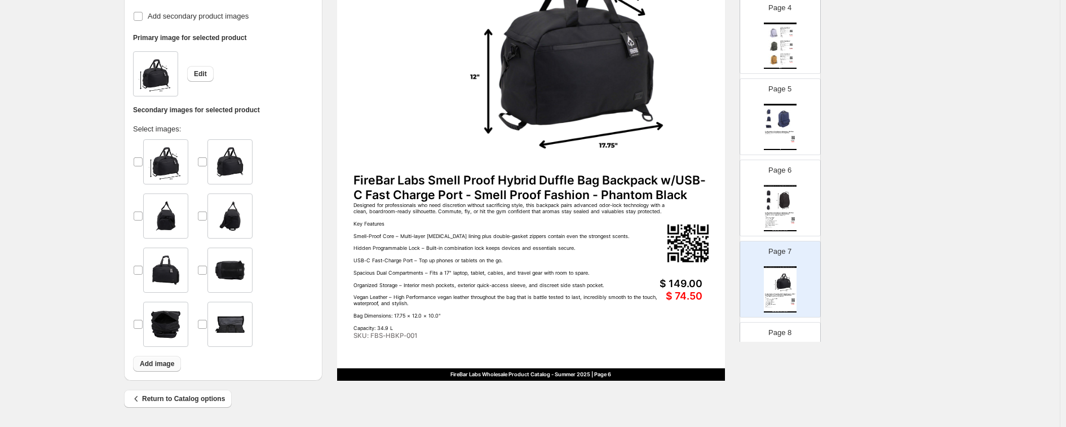
click at [166, 328] on span "Add image" at bounding box center [157, 363] width 34 height 9
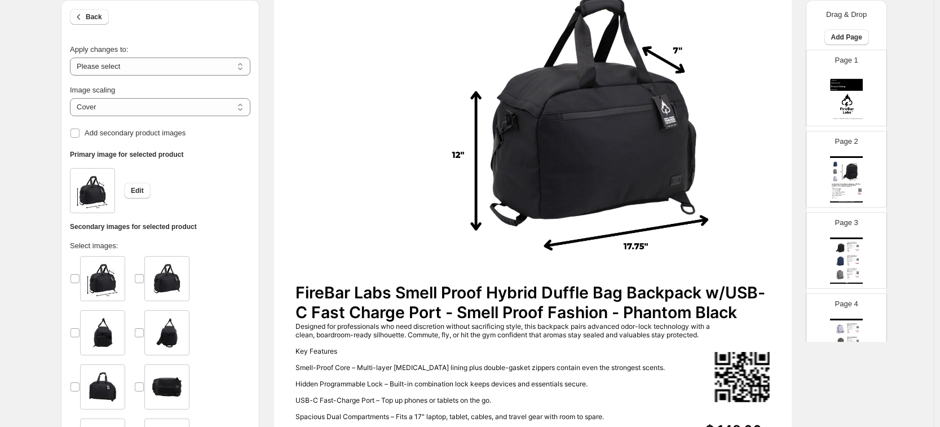
scroll to position [282, 0]
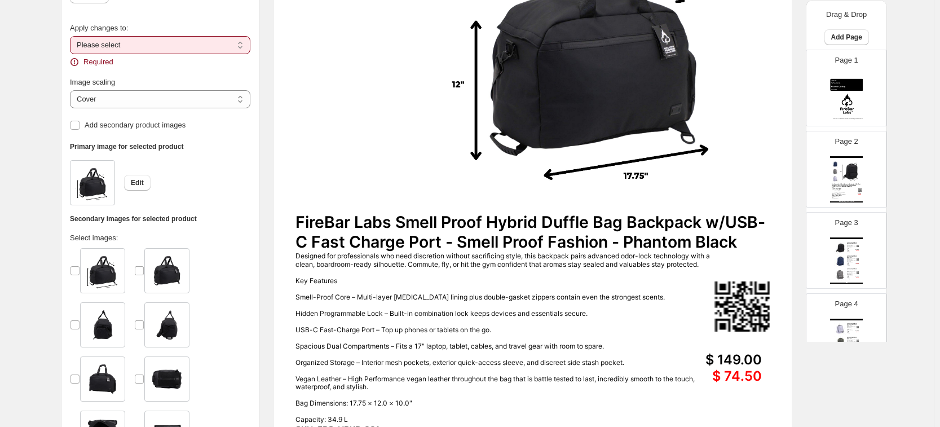
click at [129, 45] on select "**********" at bounding box center [160, 45] width 180 height 18
select select "**********"
click at [73, 50] on select "**********" at bounding box center [160, 45] width 180 height 18
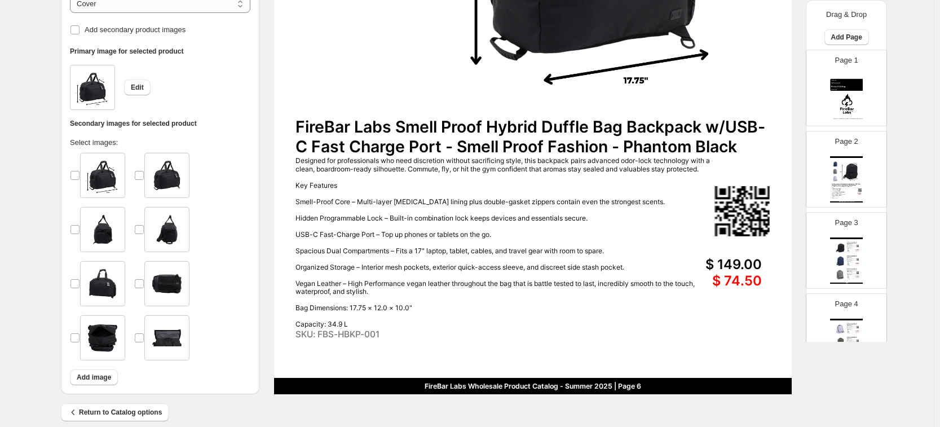
scroll to position [391, 0]
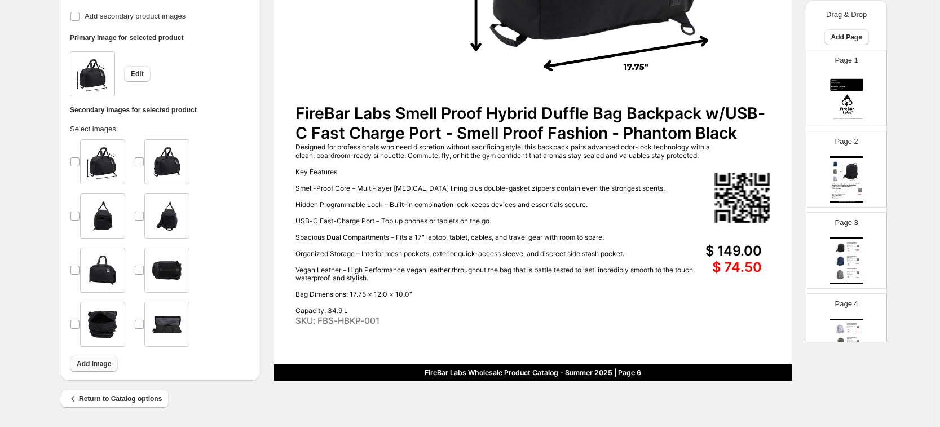
click at [111, 328] on span "Add image" at bounding box center [94, 363] width 34 height 9
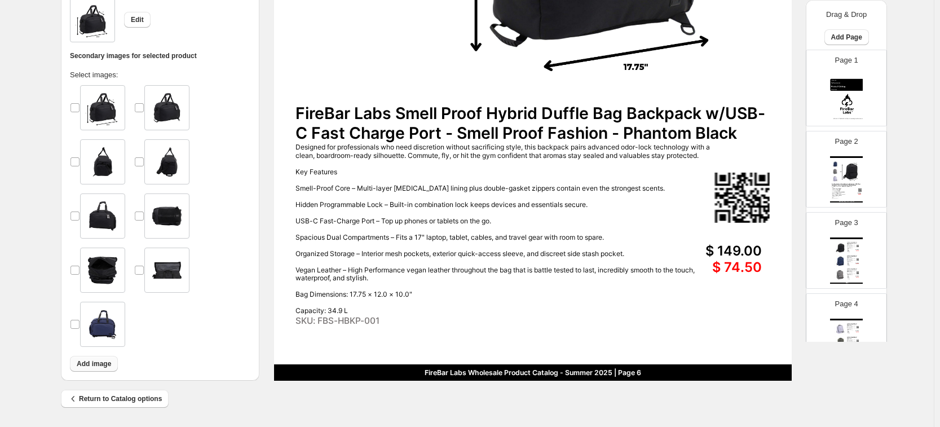
click at [93, 328] on span "Add image" at bounding box center [94, 363] width 34 height 9
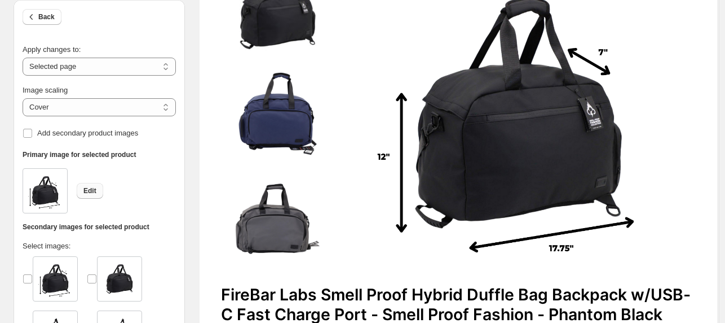
scroll to position [236, 0]
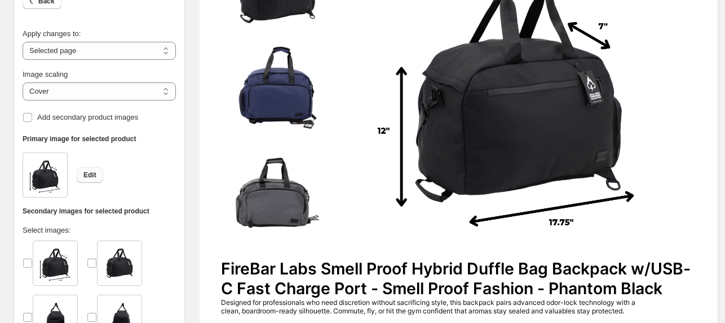
click at [94, 175] on span "Edit" at bounding box center [89, 174] width 13 height 9
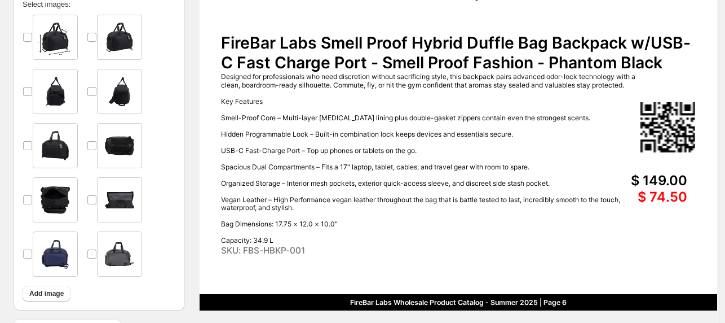
scroll to position [495, 0]
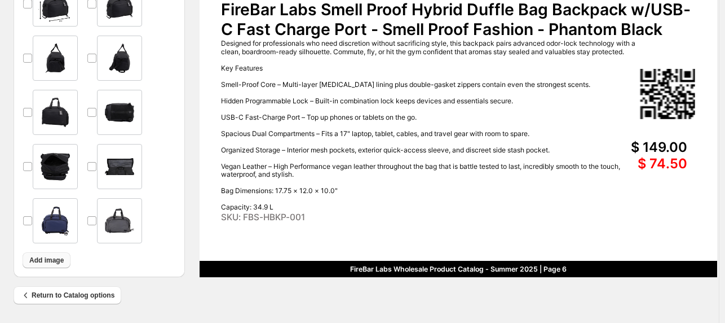
click at [45, 257] on span "Add image" at bounding box center [46, 259] width 34 height 9
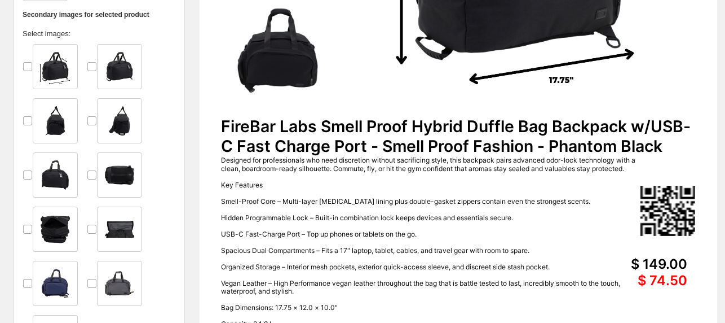
scroll to position [438, 0]
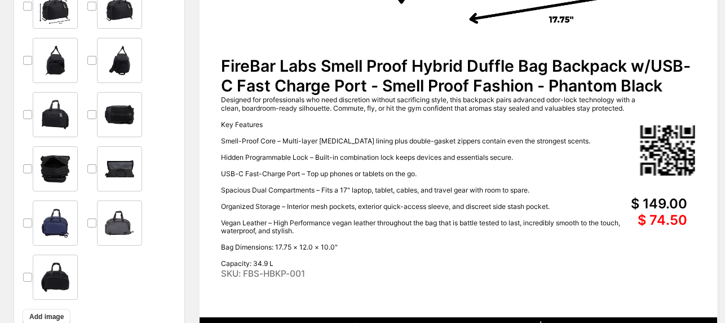
click at [97, 223] on div at bounding box center [119, 222] width 45 height 45
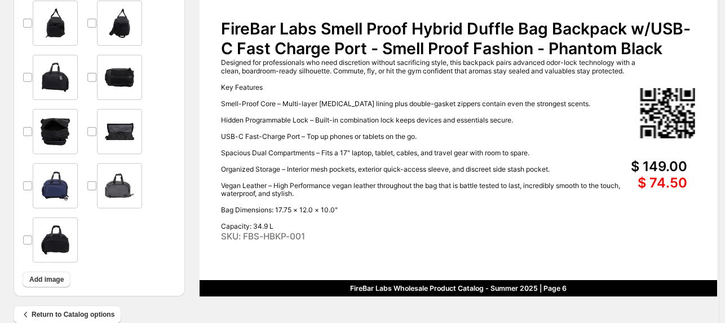
scroll to position [495, 0]
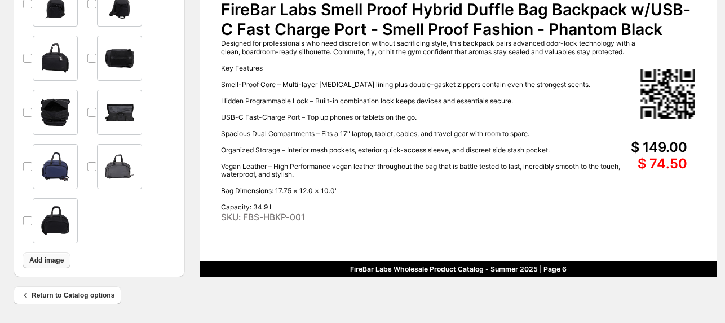
click at [56, 259] on span "Add image" at bounding box center [46, 259] width 34 height 9
click at [47, 250] on div at bounding box center [99, 89] width 153 height 325
click at [50, 262] on span "Add image" at bounding box center [46, 259] width 34 height 9
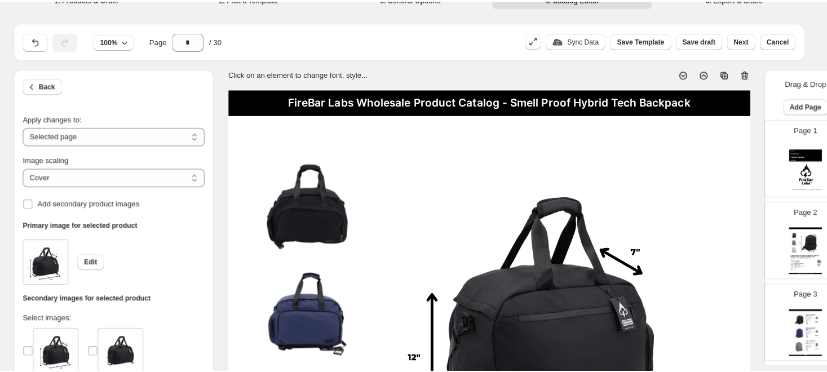
scroll to position [0, 0]
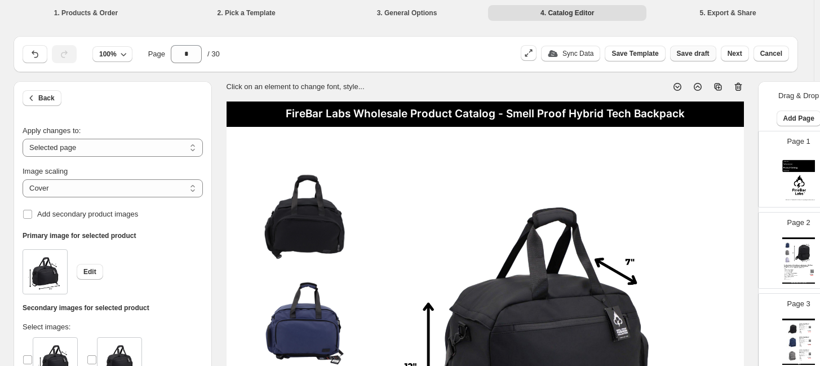
click at [686, 51] on span "Save draft" at bounding box center [693, 53] width 33 height 9
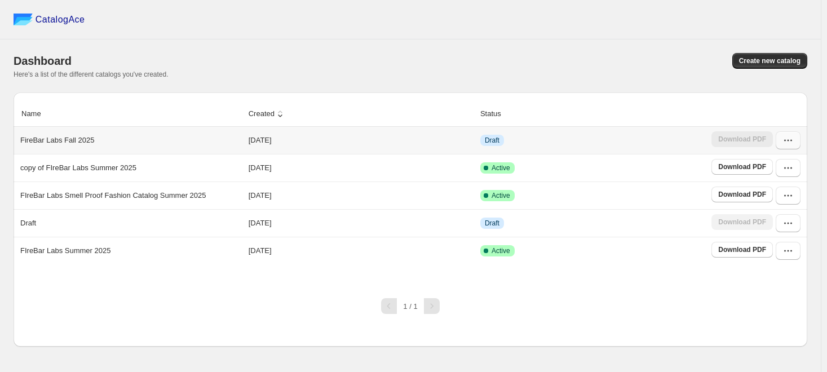
click at [730, 144] on icon "button" at bounding box center [788, 140] width 11 height 11
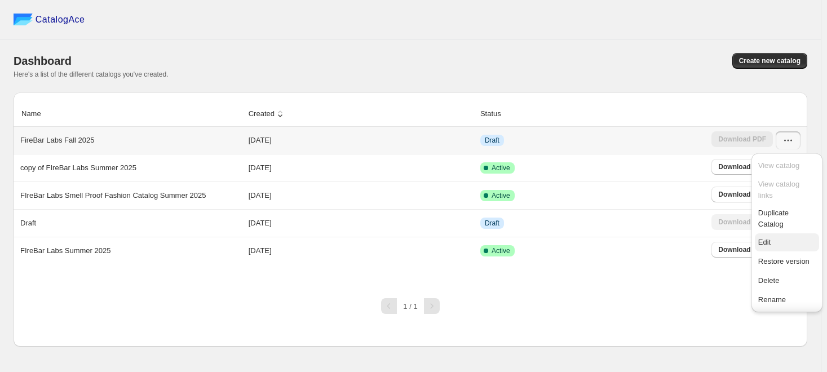
click at [730, 233] on button "Edit" at bounding box center [787, 242] width 64 height 18
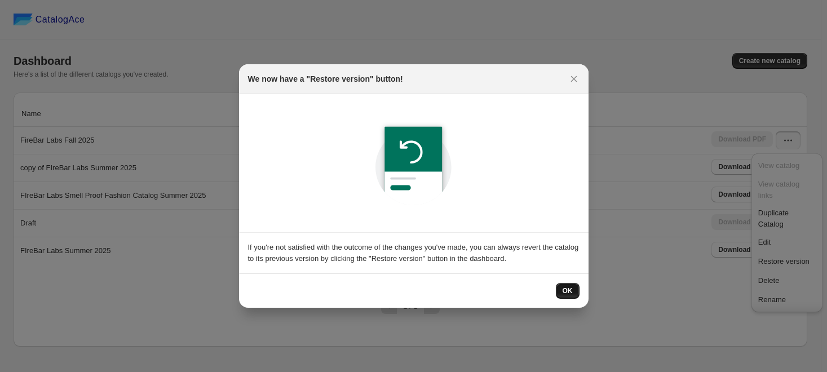
click at [571, 294] on span "OK" at bounding box center [568, 290] width 10 height 9
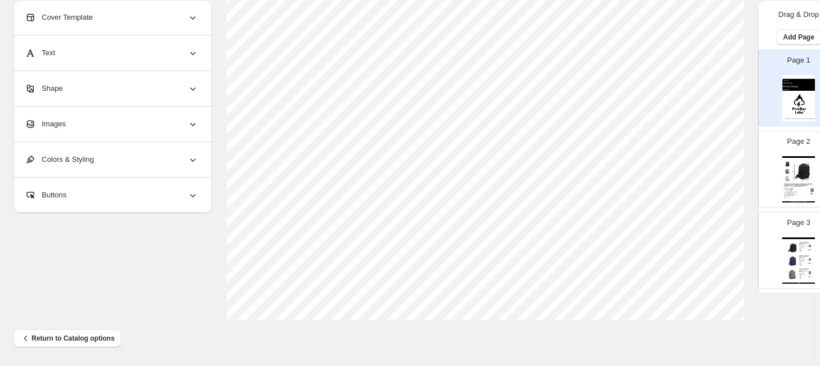
scroll to position [131, 0]
click at [730, 168] on img at bounding box center [803, 171] width 23 height 21
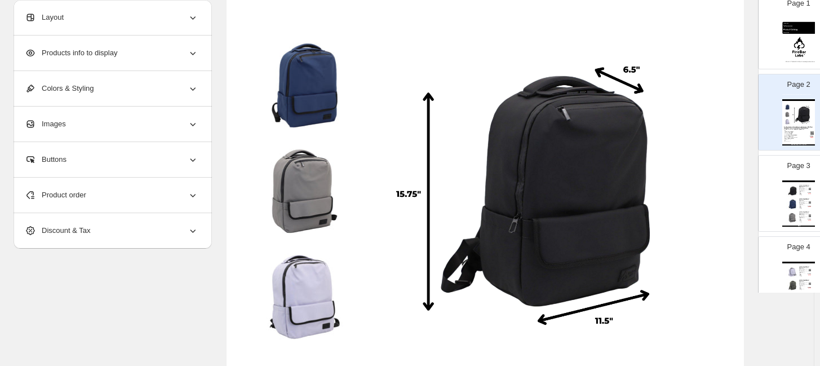
scroll to position [125, 0]
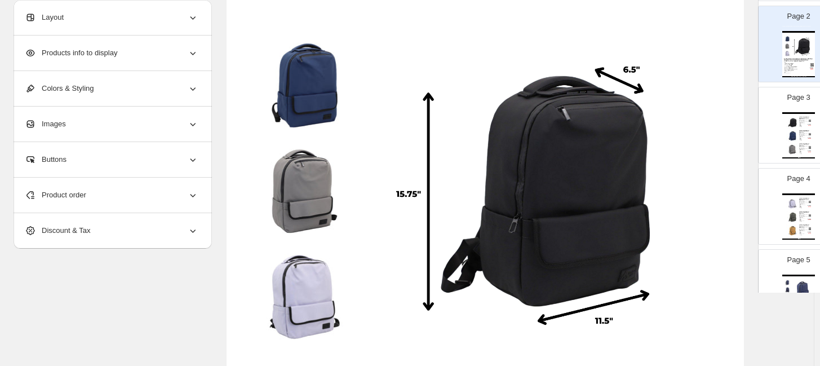
click at [730, 143] on img at bounding box center [793, 149] width 12 height 12
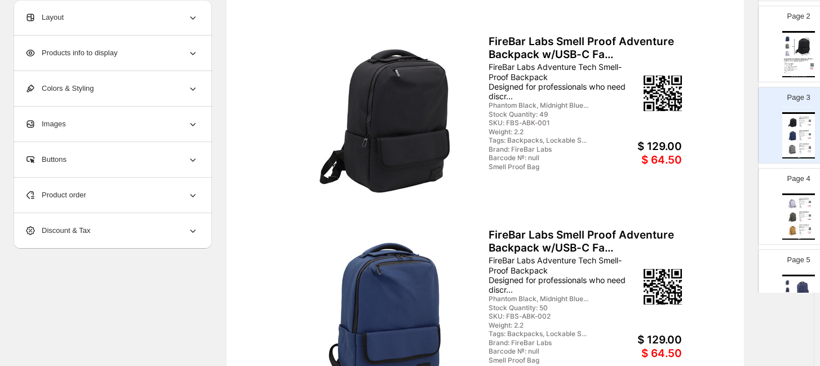
click at [730, 193] on div "FireBar Labs Wholesale Product Catalog - Smell Proof Adventure Tech Backpack" at bounding box center [799, 194] width 33 height 2
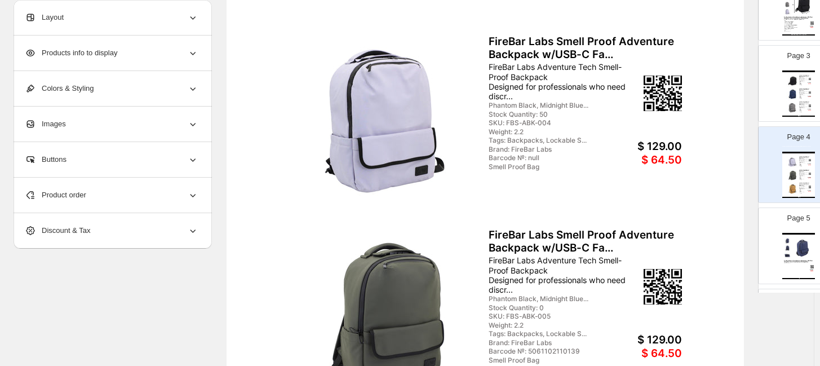
scroll to position [188, 0]
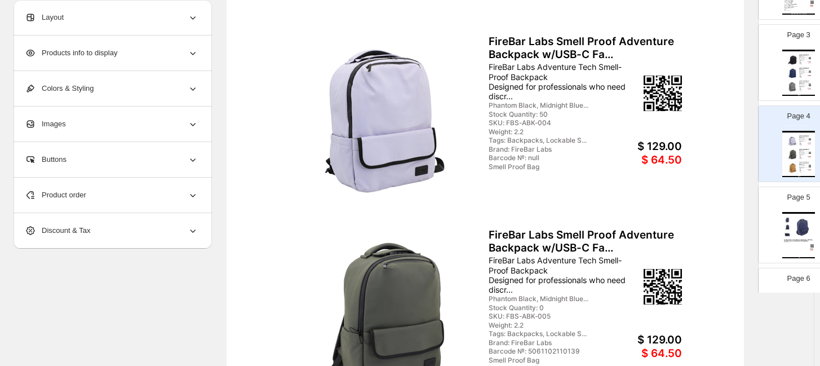
click at [730, 212] on div "FireBar Labs Wholesale Product Catalog - Smell Proof Adventure Tech Backpack" at bounding box center [799, 213] width 33 height 2
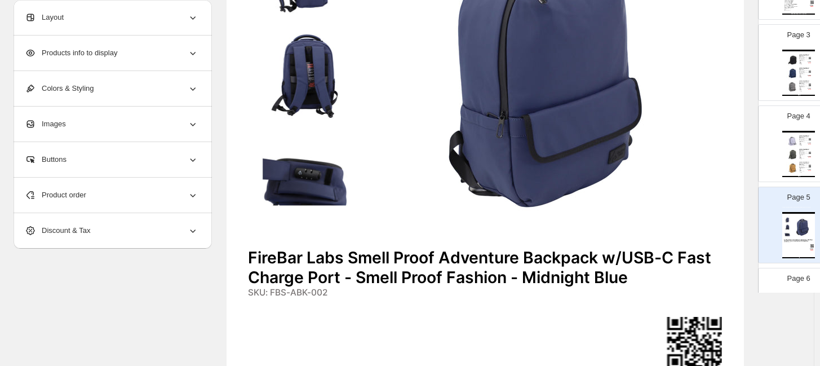
scroll to position [320, 0]
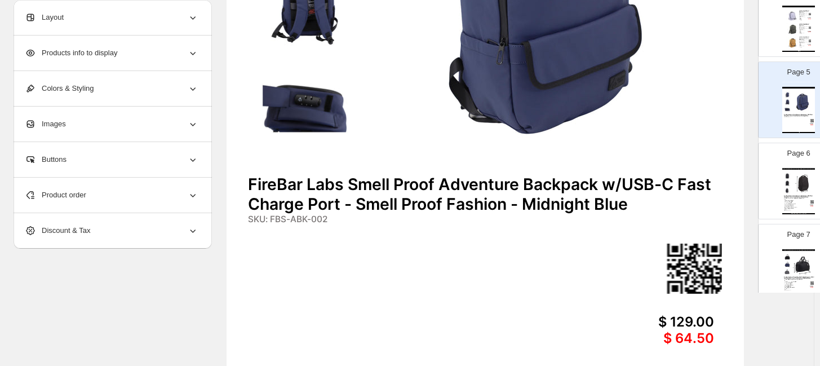
click at [730, 188] on img at bounding box center [787, 190] width 7 height 7
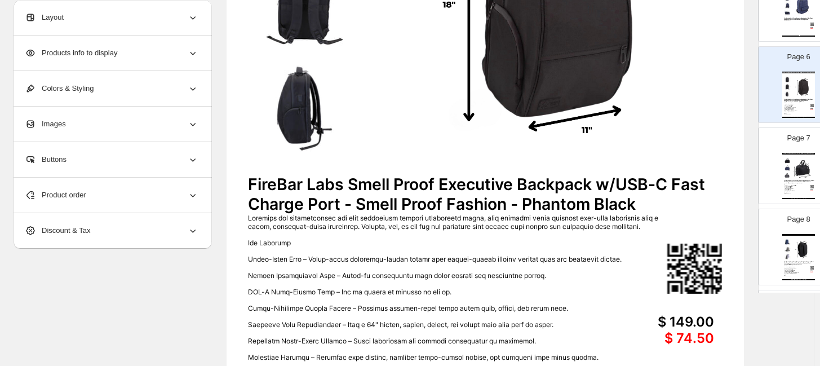
scroll to position [438, 0]
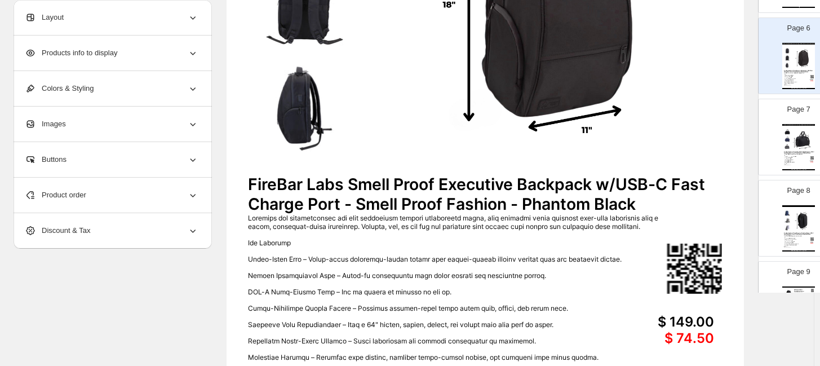
click at [730, 142] on img at bounding box center [803, 139] width 23 height 21
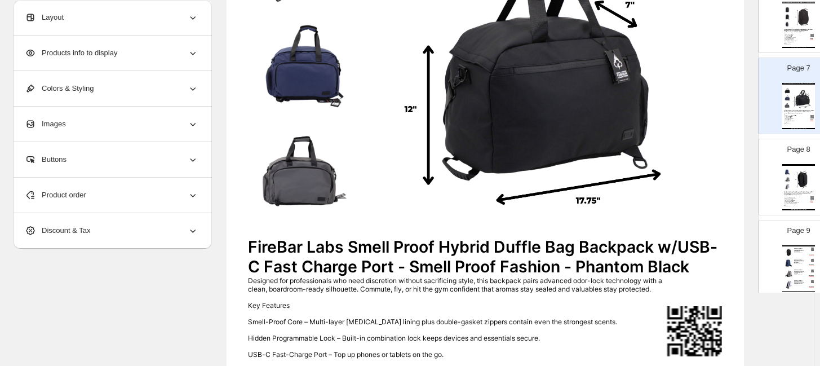
scroll to position [501, 0]
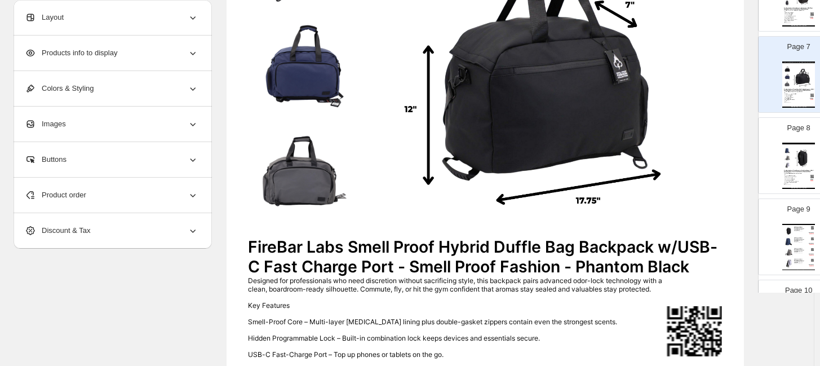
click at [730, 81] on img at bounding box center [803, 76] width 23 height 21
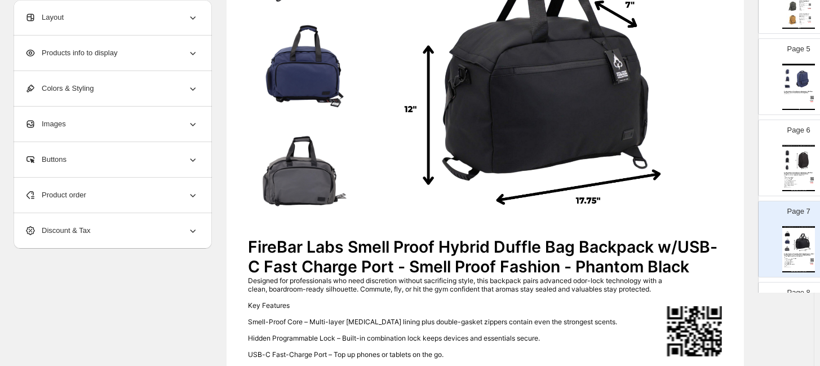
scroll to position [376, 0]
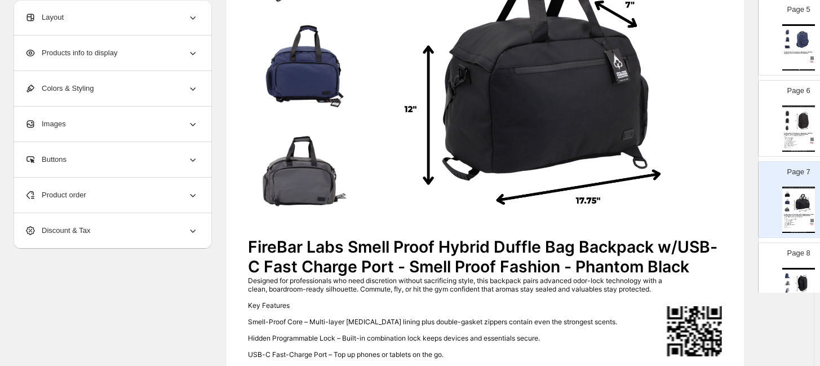
drag, startPoint x: 794, startPoint y: 173, endPoint x: 805, endPoint y: 151, distance: 24.2
click at [730, 164] on div "Page 7 FireBar Labs Wholesale Product Catalog - Smell Proof Hybrid Tech Backpac…" at bounding box center [794, 195] width 71 height 76
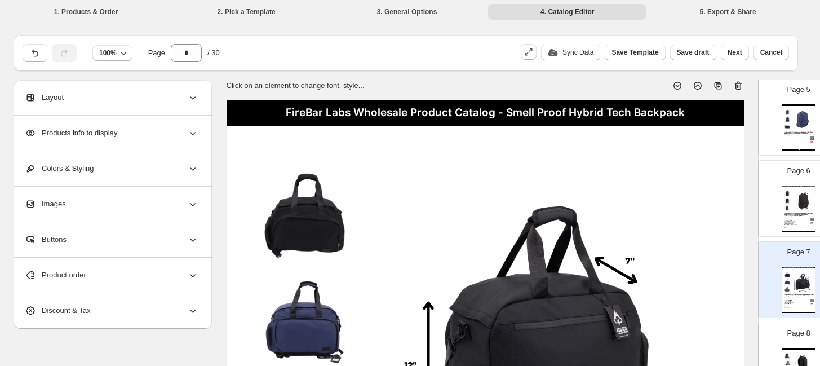
scroll to position [0, 0]
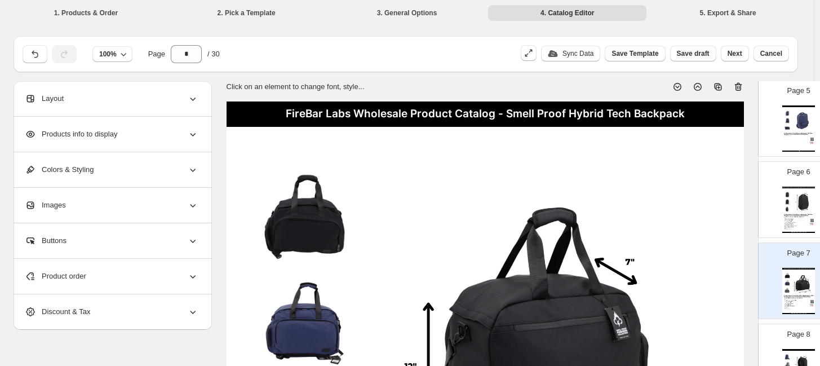
click at [720, 85] on icon at bounding box center [717, 86] width 7 height 7
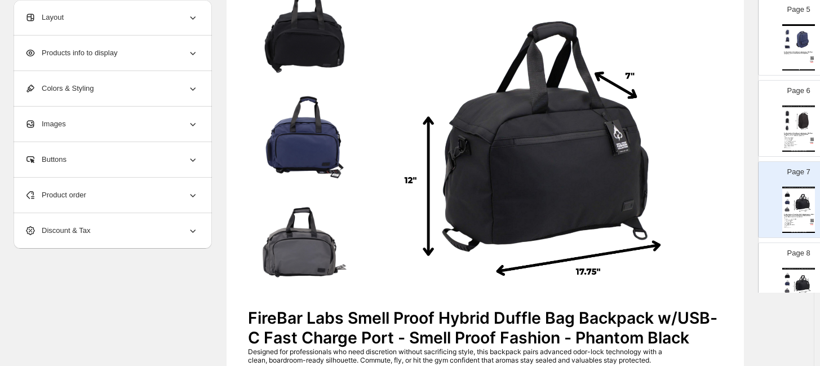
scroll to position [188, 0]
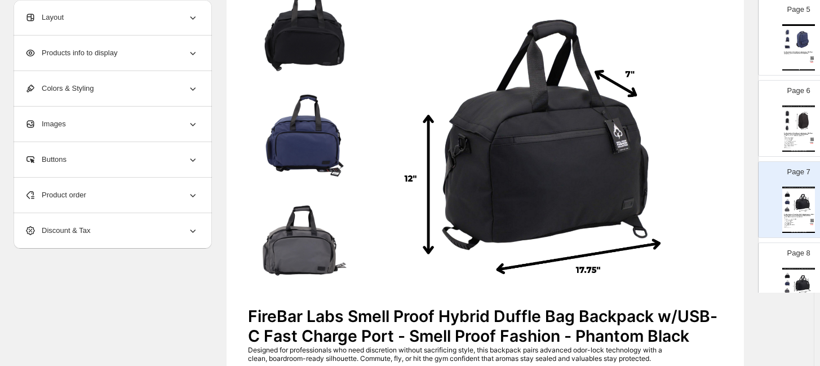
click at [730, 276] on img at bounding box center [803, 282] width 23 height 21
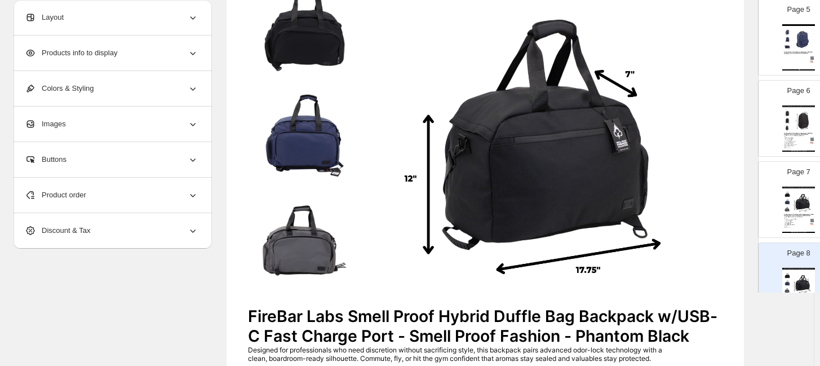
click at [730, 220] on div "Designed for professionals who need discretion without sacrificing style, this …" at bounding box center [797, 222] width 27 height 11
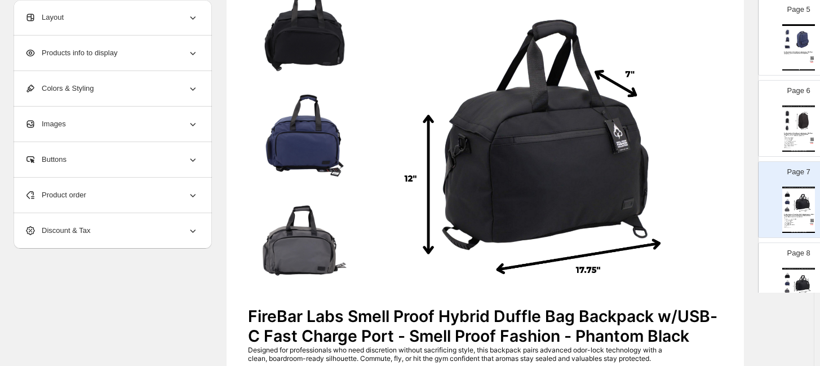
click at [730, 270] on div "FireBar Labs Wholesale Product Catalog - Smell Proof Hybrid Tech Backpack" at bounding box center [799, 269] width 33 height 2
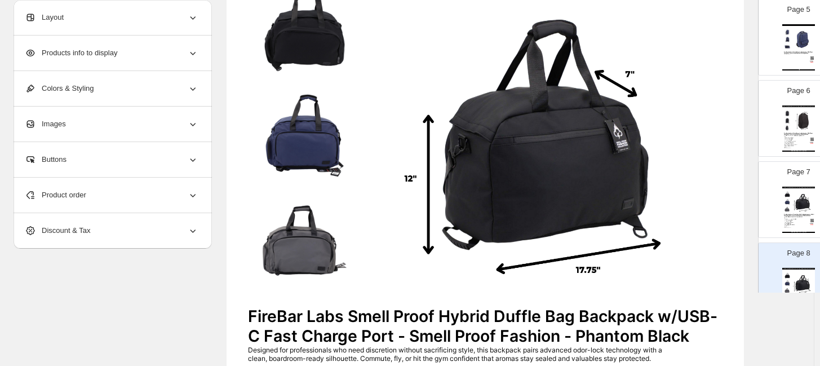
click at [58, 23] on span "Layout" at bounding box center [44, 17] width 39 height 11
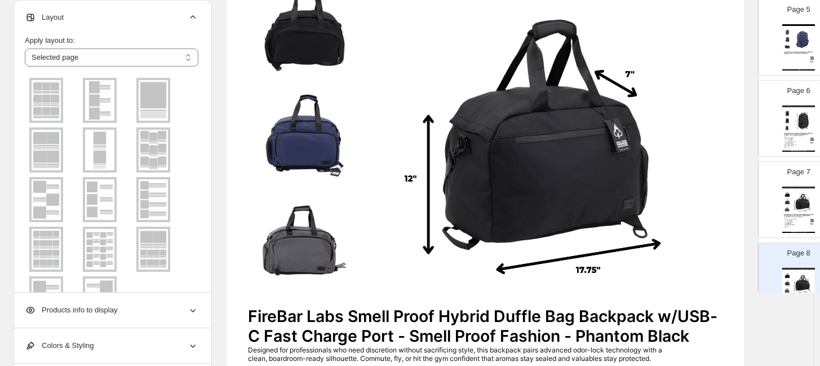
click at [98, 106] on img at bounding box center [99, 100] width 29 height 41
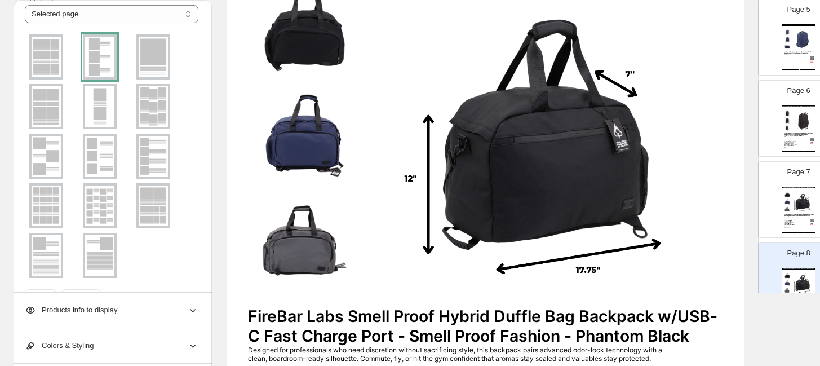
scroll to position [63, 0]
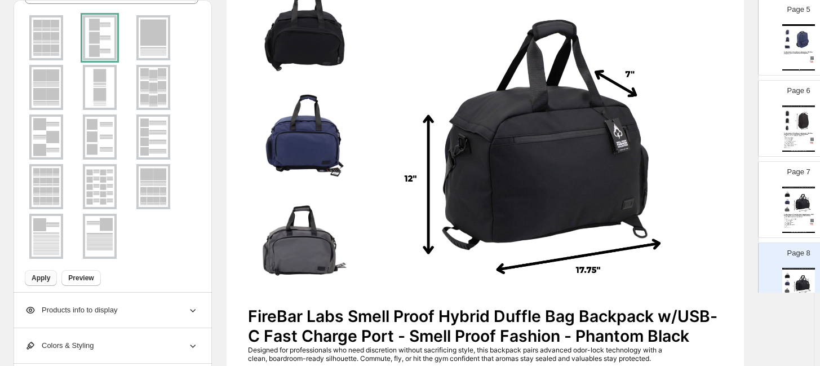
click at [43, 279] on span "Apply" at bounding box center [41, 277] width 19 height 9
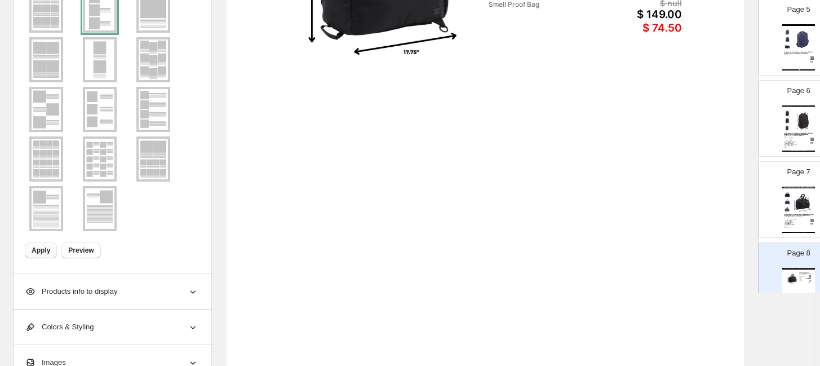
scroll to position [313, 0]
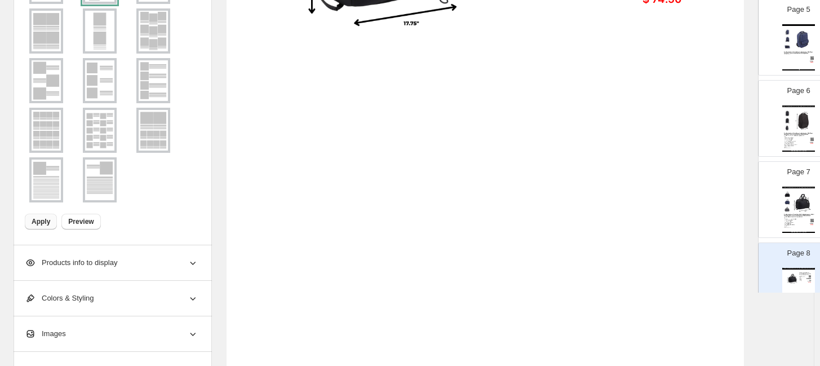
click at [112, 271] on div "Products info to display" at bounding box center [112, 262] width 174 height 35
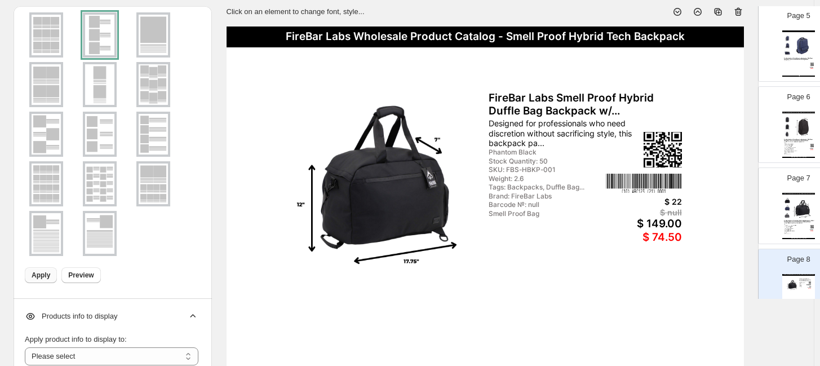
scroll to position [0, 0]
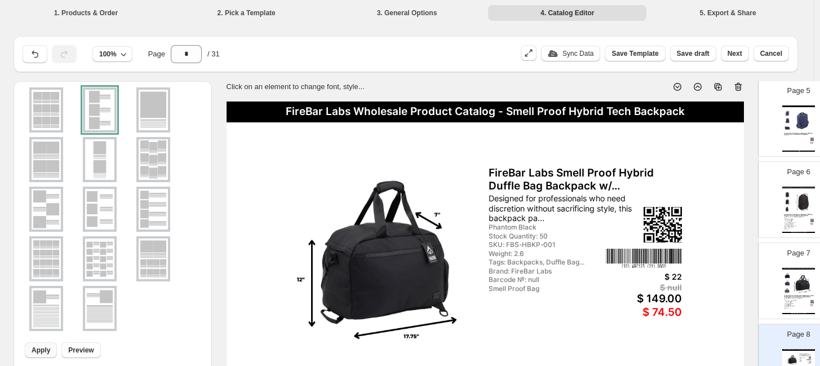
click at [730, 81] on icon at bounding box center [738, 86] width 11 height 11
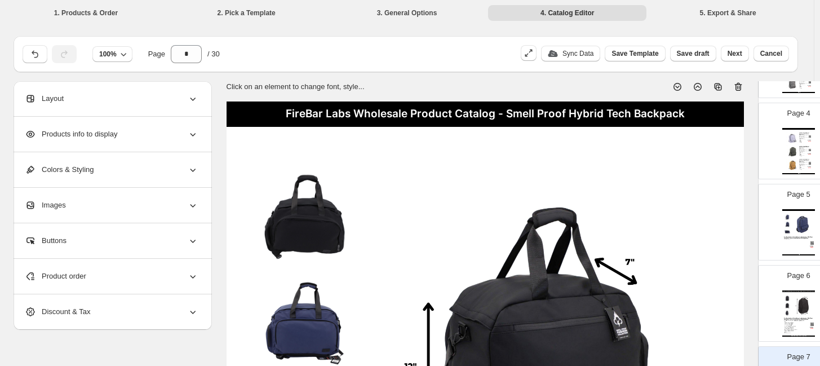
scroll to position [250, 0]
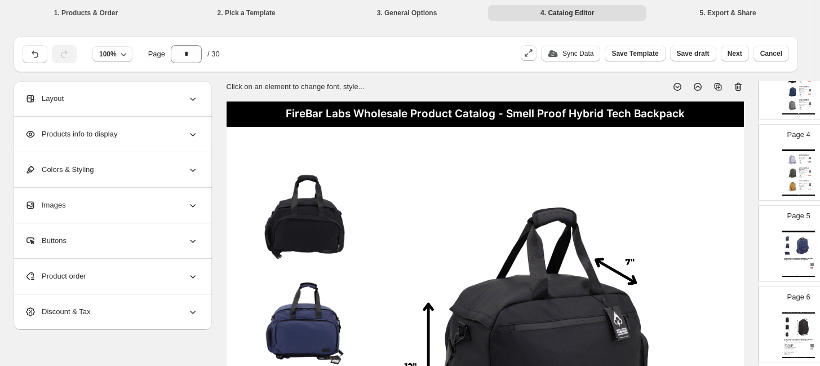
click at [730, 166] on div "FireBar Labs Wholesale Product Catalog - Smell Proof Adventure Tech Backpack Fi…" at bounding box center [799, 172] width 33 height 46
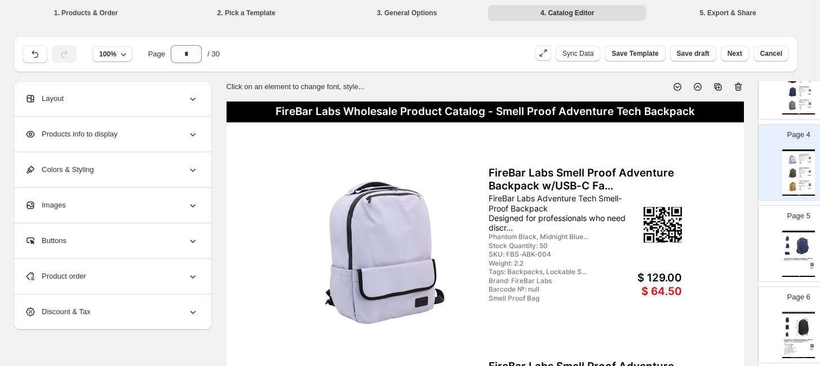
click at [717, 83] on icon at bounding box center [717, 86] width 7 height 7
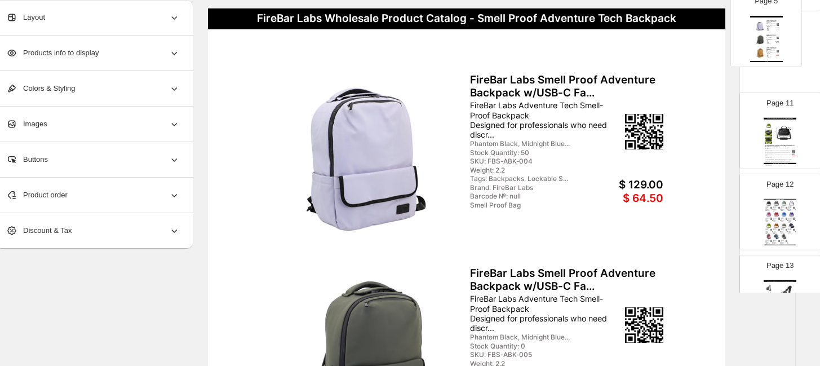
scroll to position [41, 19]
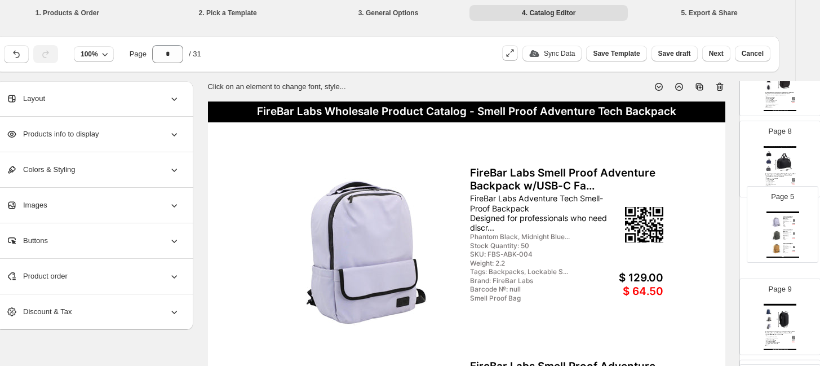
drag, startPoint x: 791, startPoint y: 129, endPoint x: 779, endPoint y: 240, distance: 111.2
click at [730, 253] on img at bounding box center [774, 251] width 12 height 12
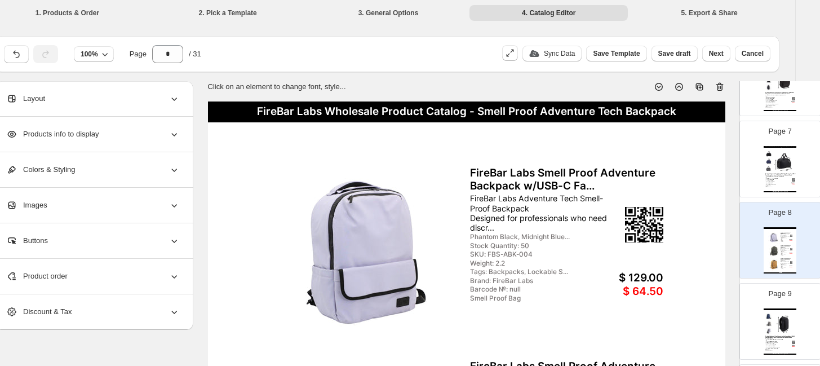
click at [104, 280] on div "Product order" at bounding box center [93, 276] width 174 height 35
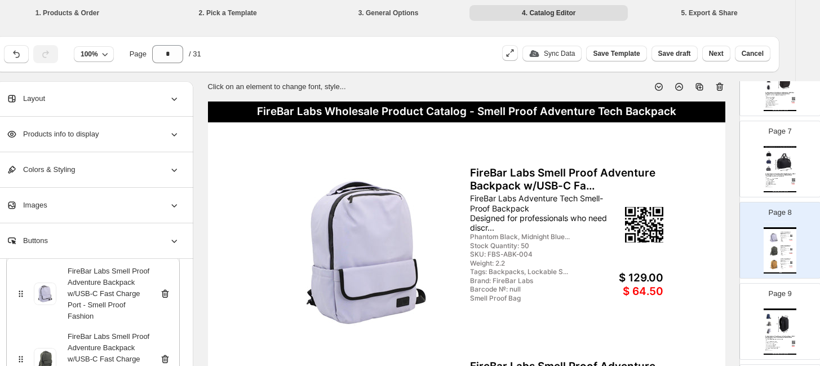
click at [167, 292] on icon at bounding box center [165, 294] width 7 height 8
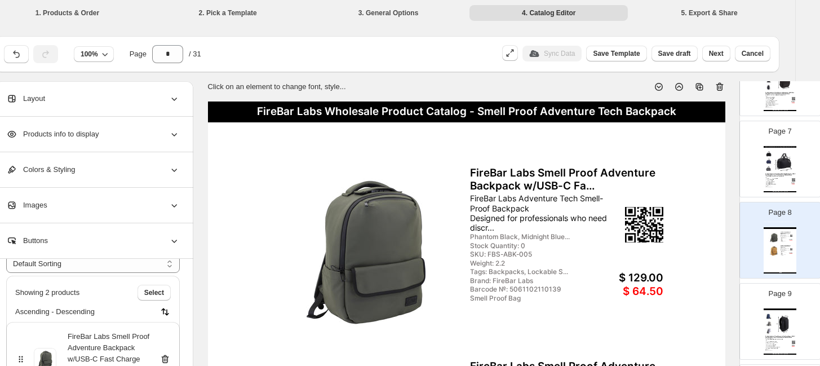
click at [165, 328] on div "FireBar Labs Smell Proof Adventure Backpack w/USB-C Fast Charge Port - Smell Pr…" at bounding box center [93, 359] width 156 height 56
click at [164, 328] on icon at bounding box center [165, 359] width 11 height 11
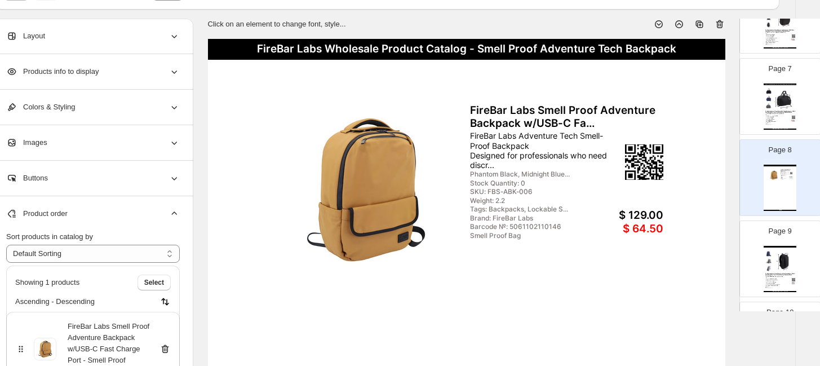
click at [165, 328] on icon at bounding box center [165, 348] width 11 height 11
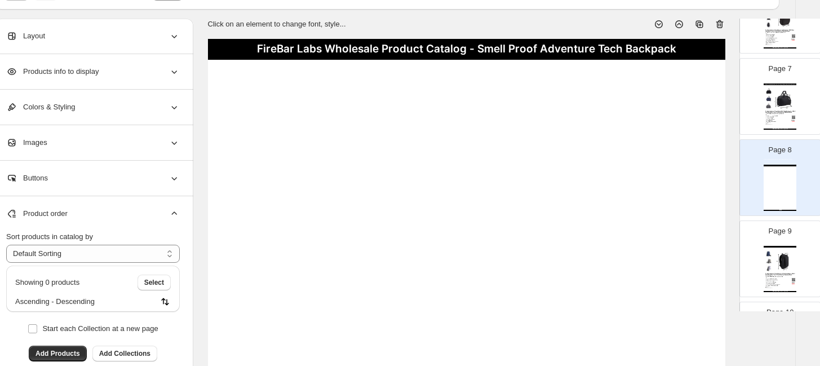
click at [730, 116] on div "Designed for professionals who need discretion without sacrificing style, this …" at bounding box center [779, 118] width 27 height 11
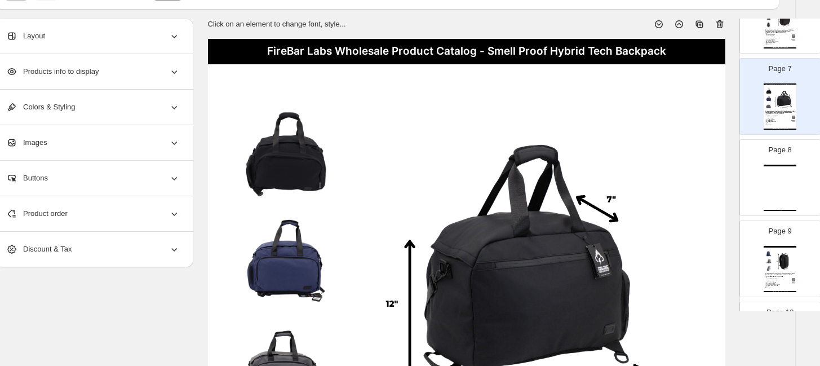
click at [617, 54] on div "FireBar Labs Wholesale Product Catalog - Smell Proof Hybrid Tech Backpack" at bounding box center [467, 51] width 518 height 25
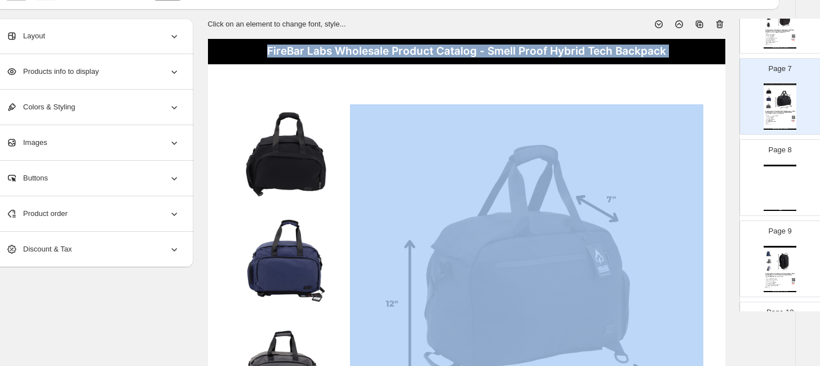
click at [617, 54] on div "FireBar Labs Wholesale Product Catalog - Smell Proof Hybrid Tech Backpack" at bounding box center [467, 51] width 518 height 25
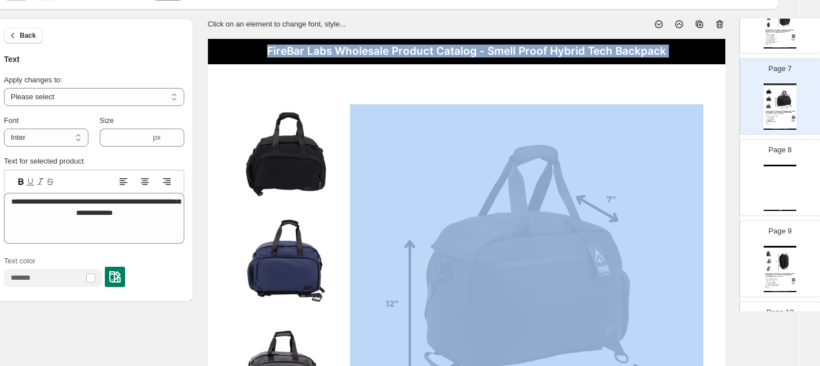
copy div "FireBar Labs Wholesale Product Catalog - Smell Proof Hybrid Tech Backpack"
click at [730, 194] on div "FireBar Labs Wholesale Product Catalog - Smell Proof Adventure Tech Backpack Fi…" at bounding box center [780, 188] width 33 height 46
type input "*"
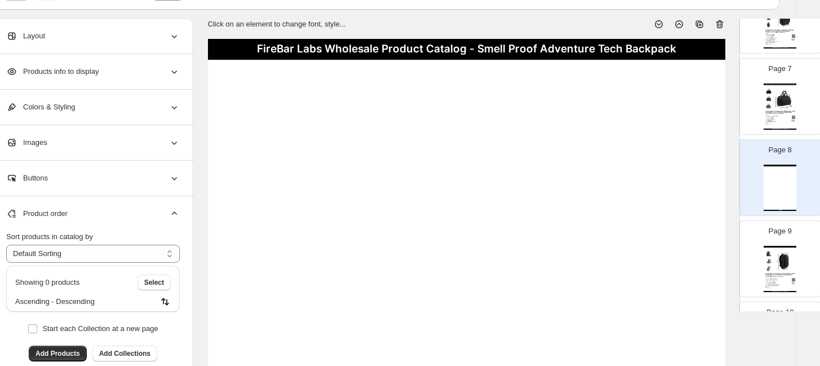
click at [536, 50] on div "FireBar Labs Wholesale Product Catalog - Smell Proof Adventure Tech Backpack" at bounding box center [467, 49] width 518 height 21
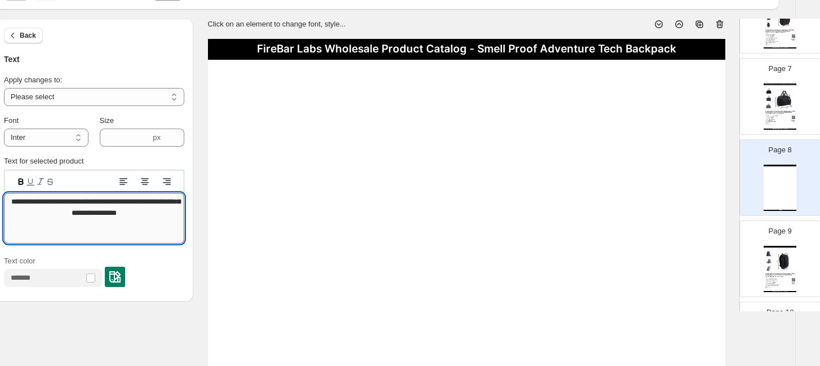
click at [117, 205] on textarea "**********" at bounding box center [94, 218] width 180 height 51
paste textarea
type textarea "**********"
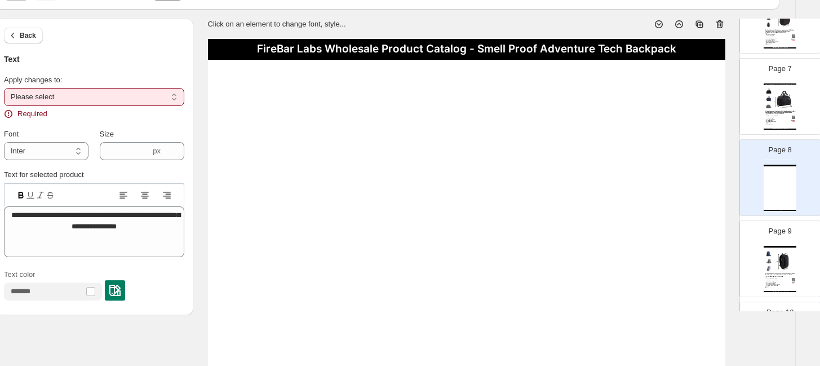
drag, startPoint x: 117, startPoint y: 90, endPoint x: 116, endPoint y: 100, distance: 9.7
click at [117, 90] on select "**********" at bounding box center [94, 97] width 180 height 18
select select "**********"
click at [4, 88] on select "**********" at bounding box center [94, 97] width 180 height 18
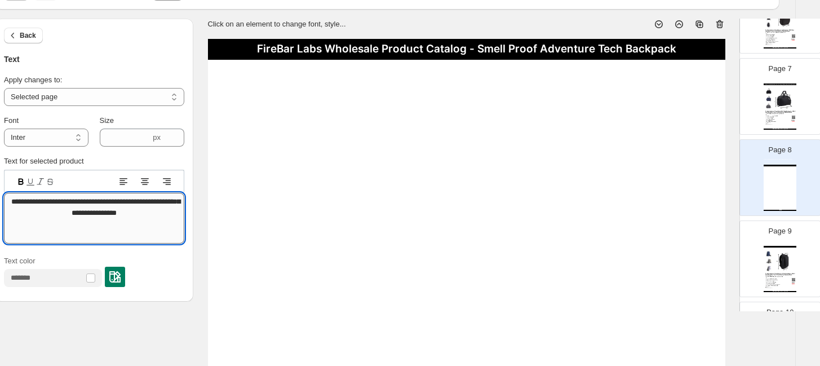
click at [103, 209] on textarea "**********" at bounding box center [94, 218] width 180 height 51
paste textarea
type textarea "**********"
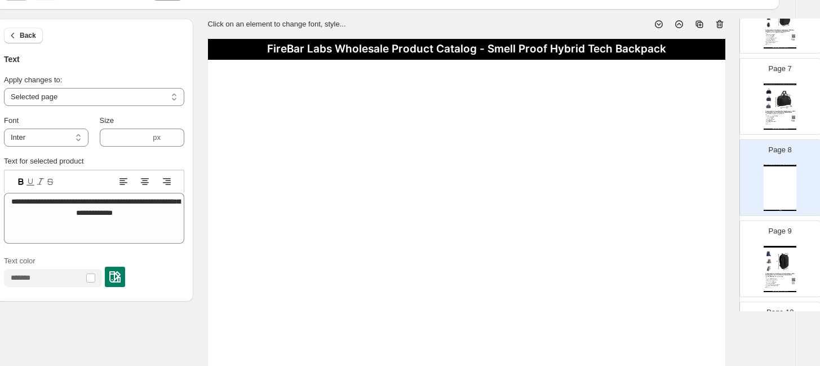
click at [176, 261] on div "Text color" at bounding box center [94, 271] width 180 height 32
click at [21, 37] on span "Back" at bounding box center [28, 35] width 16 height 9
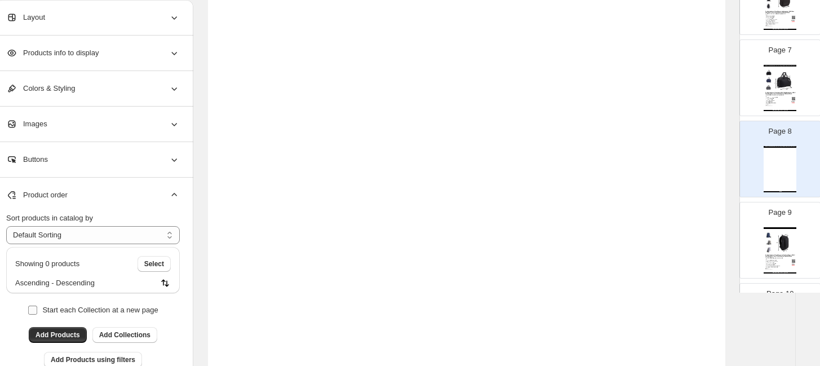
scroll to position [125, 19]
click at [70, 328] on button "Add Products" at bounding box center [58, 335] width 58 height 16
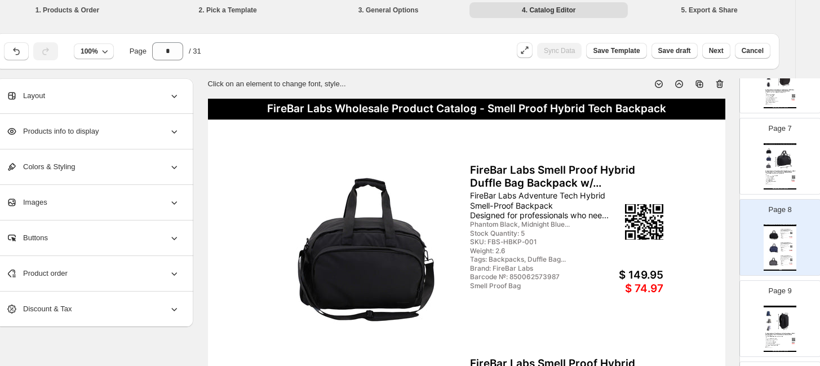
scroll to position [0, 19]
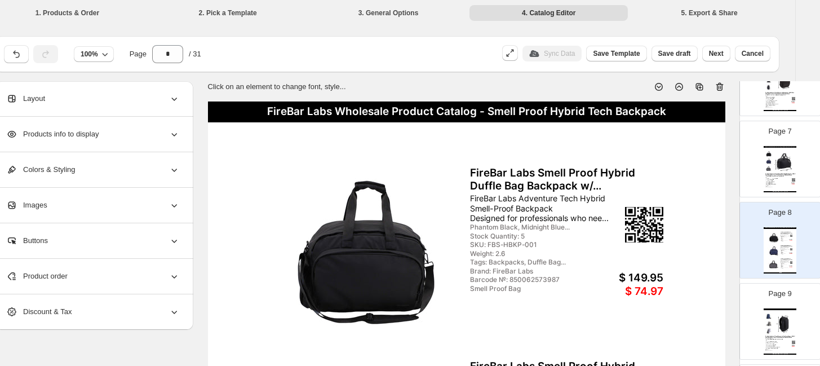
click at [639, 288] on div "$ 74.97" at bounding box center [626, 291] width 76 height 13
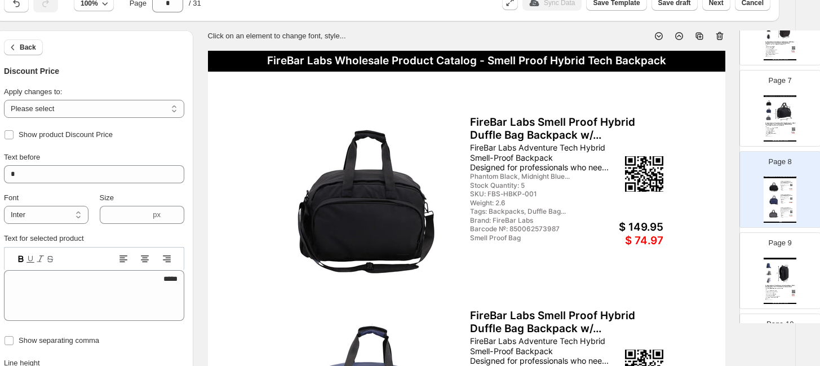
scroll to position [63, 19]
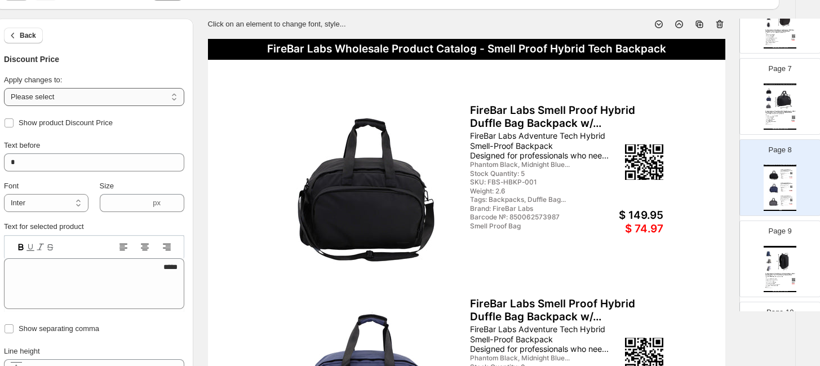
click at [68, 96] on select "**********" at bounding box center [94, 97] width 180 height 18
select select "**********"
click at [4, 88] on select "**********" at bounding box center [94, 97] width 180 height 18
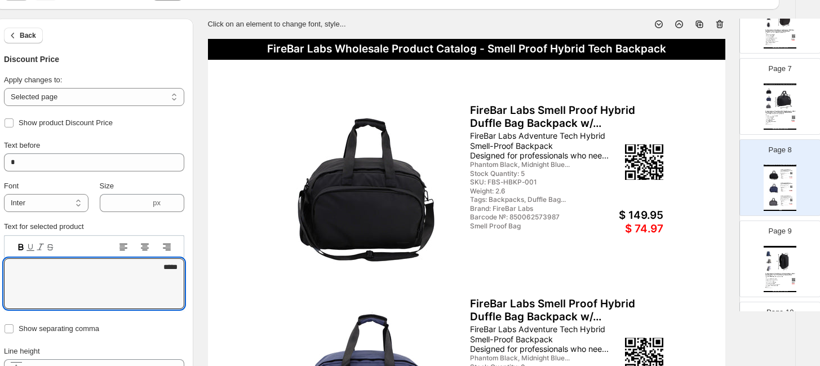
drag, startPoint x: 152, startPoint y: 263, endPoint x: 212, endPoint y: 271, distance: 60.3
click at [649, 214] on div "$ 149.95" at bounding box center [626, 215] width 76 height 13
drag, startPoint x: 144, startPoint y: 270, endPoint x: 189, endPoint y: 271, distance: 45.7
click at [189, 271] on div "**********" at bounding box center [94, 283] width 198 height 297
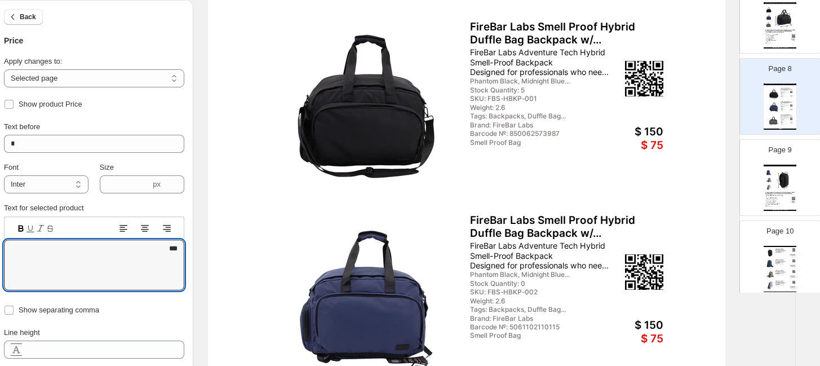
scroll to position [125, 19]
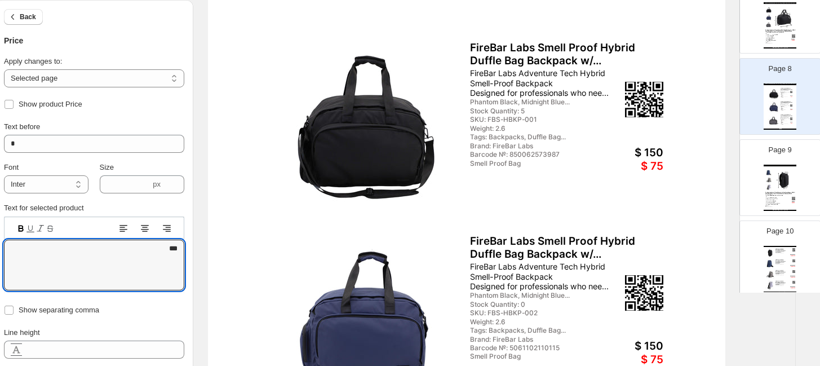
type textarea "***"
click at [506, 87] on div "FireBar Labs Adventure Tech Hybrid Smell-Proof Backpack Designed for profession…" at bounding box center [546, 82] width 153 height 29
type input "****"
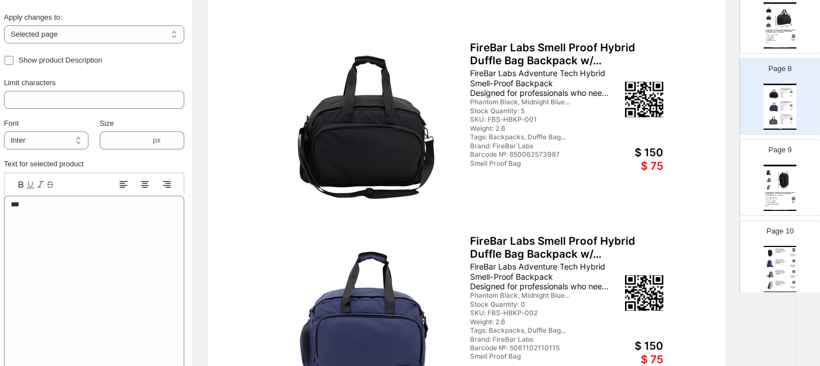
click at [29, 60] on span "Show product Description" at bounding box center [60, 60] width 83 height 8
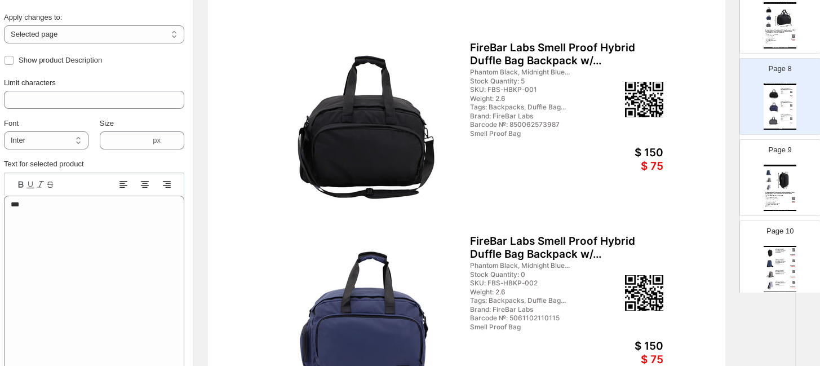
click at [504, 81] on div "Stock Quantity: 5" at bounding box center [525, 81] width 110 height 8
type input "**"
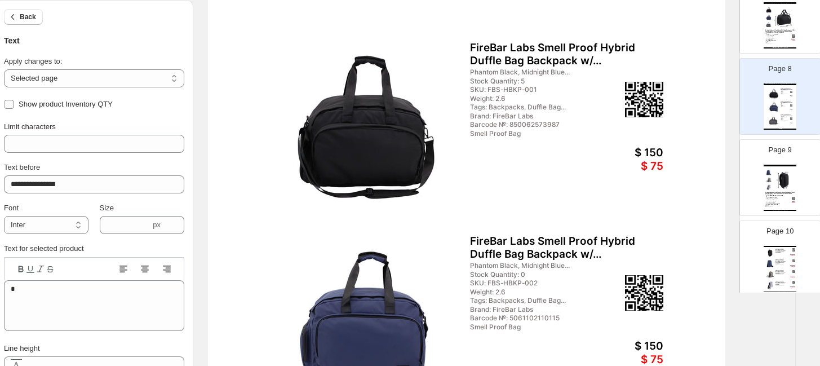
click at [76, 102] on span "Show product Inventory QTY" at bounding box center [66, 104] width 94 height 8
click at [492, 90] on div "Weight: 2.6" at bounding box center [525, 90] width 110 height 8
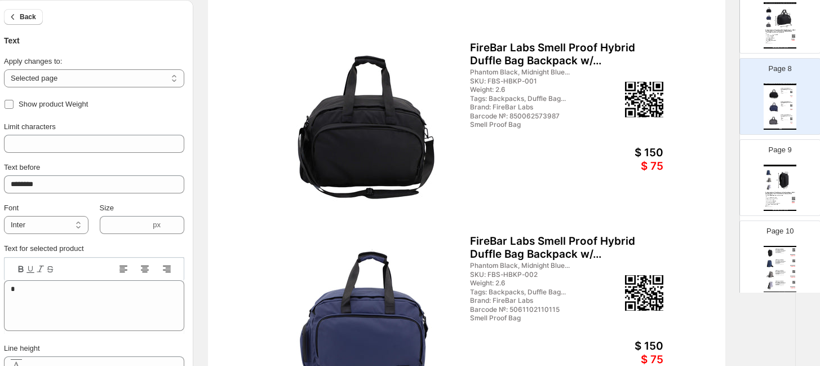
click at [28, 100] on span "Show product Weight" at bounding box center [53, 104] width 69 height 8
drag, startPoint x: 491, startPoint y: 89, endPoint x: 433, endPoint y: 91, distance: 58.1
click at [492, 89] on div "Tags: Backpacks, Duffle Bag..." at bounding box center [525, 90] width 110 height 8
click at [41, 103] on span "Show product Tags" at bounding box center [50, 104] width 62 height 8
click at [495, 92] on div "Brand: FireBar Labs" at bounding box center [525, 90] width 110 height 8
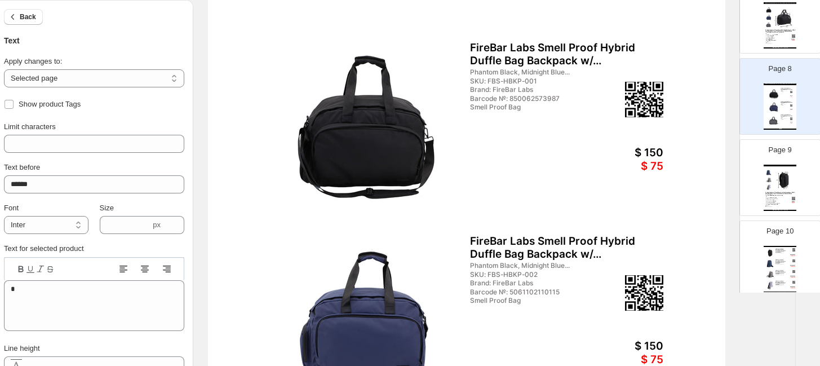
type input "******"
click at [37, 102] on span "Show product Vendor/Brand" at bounding box center [65, 104] width 92 height 8
click at [489, 100] on div "Smell Proof Bag" at bounding box center [525, 99] width 110 height 8
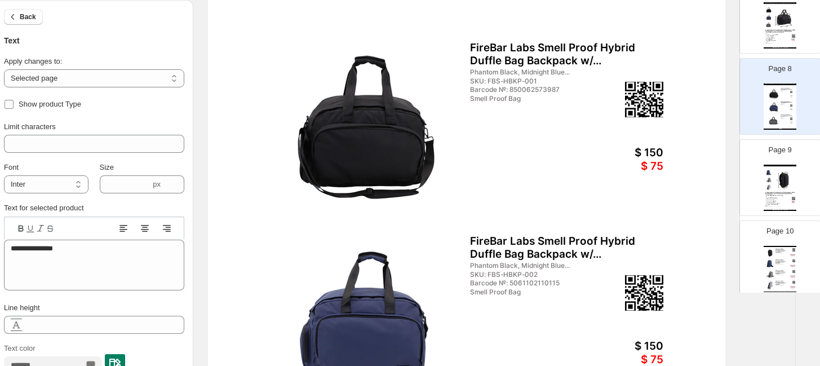
click at [73, 106] on span "Show product Type" at bounding box center [50, 104] width 63 height 8
click at [23, 21] on button "Back" at bounding box center [23, 17] width 39 height 16
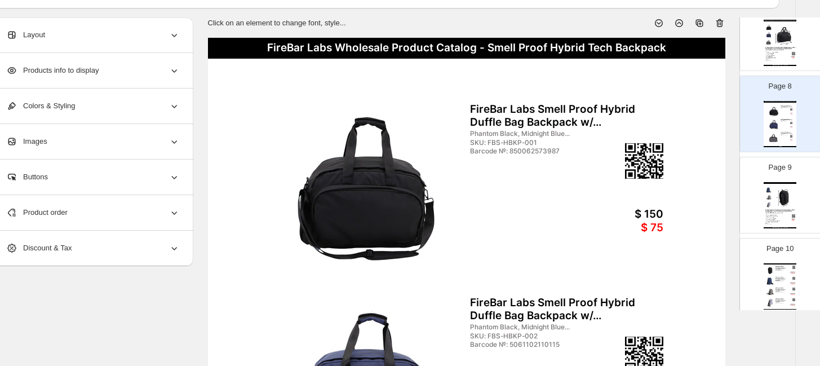
scroll to position [63, 19]
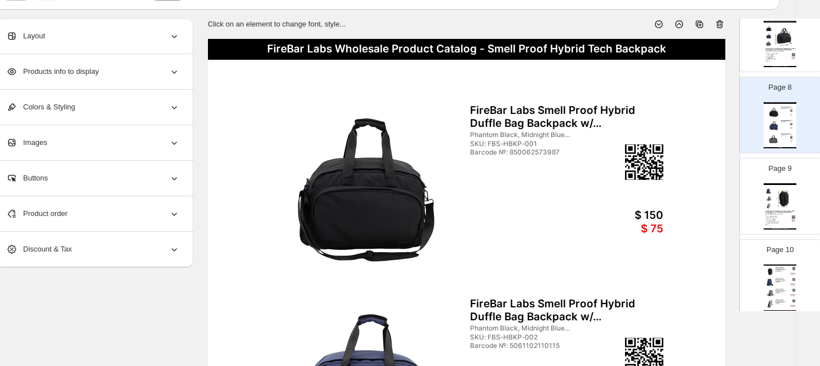
click at [102, 61] on div "Products info to display" at bounding box center [93, 71] width 174 height 35
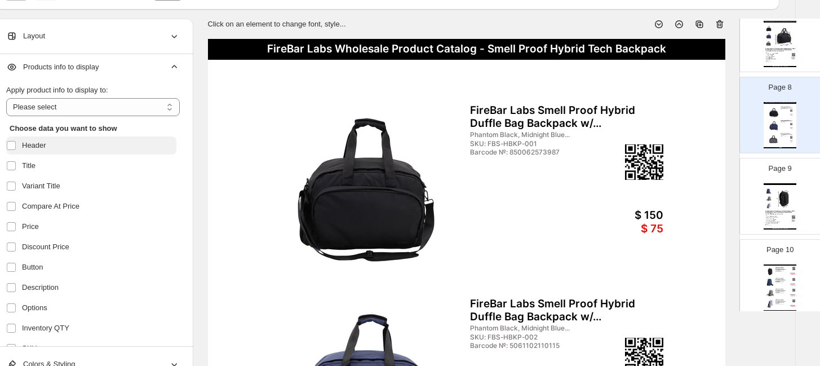
scroll to position [0, 0]
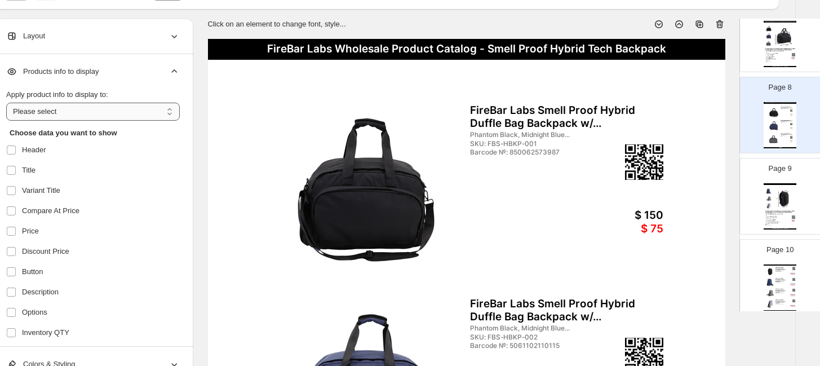
click at [86, 112] on select "**********" at bounding box center [93, 112] width 174 height 18
select select "**********"
click at [6, 103] on select "**********" at bounding box center [93, 112] width 174 height 18
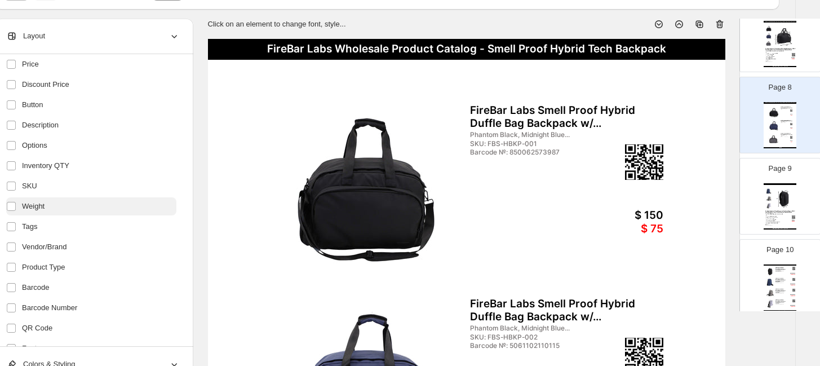
scroll to position [188, 0]
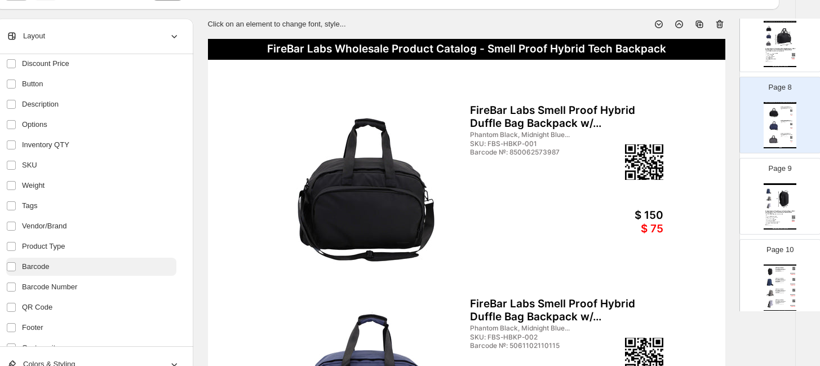
click at [23, 265] on span "Barcode" at bounding box center [35, 266] width 27 height 11
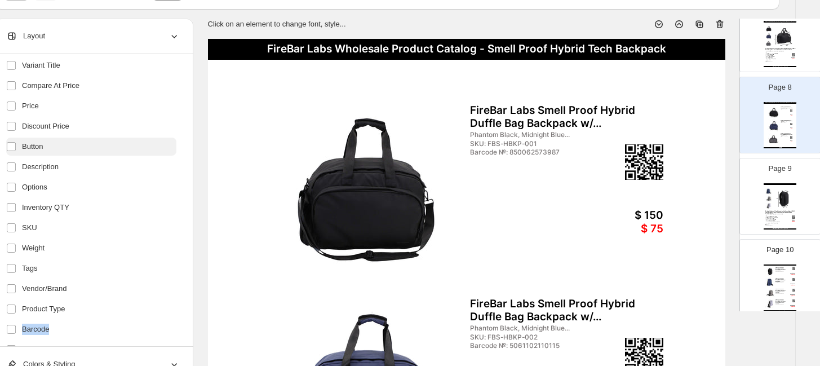
scroll to position [63, 0]
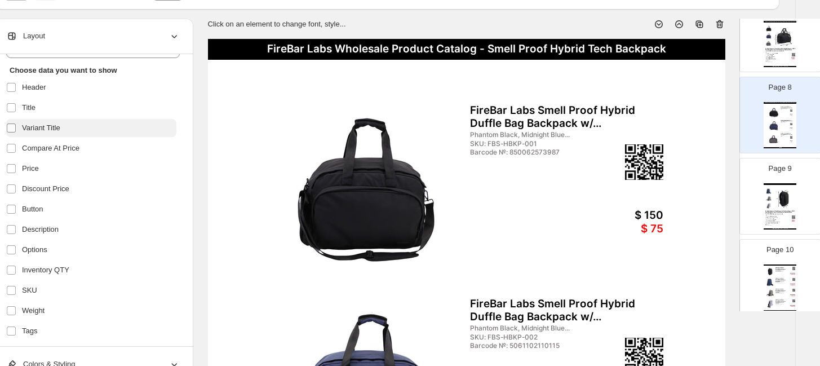
click at [16, 129] on label at bounding box center [13, 128] width 15 height 15
click at [21, 148] on label "Compare At Price" at bounding box center [91, 148] width 170 height 18
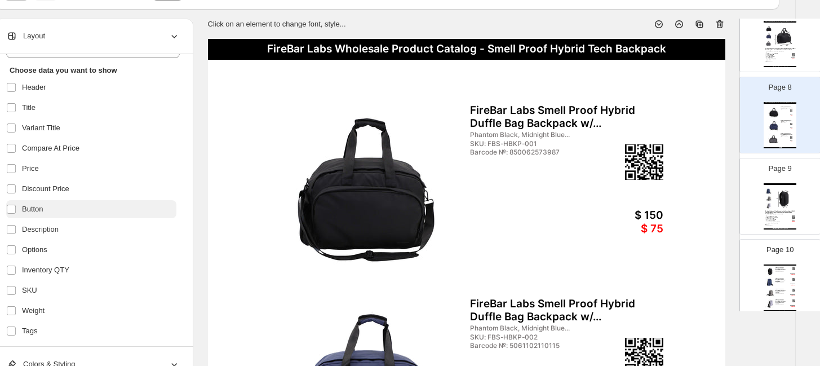
click at [21, 210] on label "Button" at bounding box center [91, 209] width 170 height 18
click at [20, 231] on label "Description" at bounding box center [91, 229] width 170 height 18
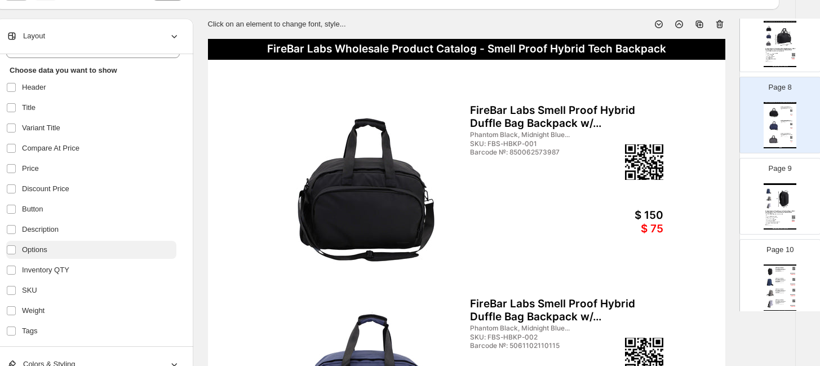
click at [23, 247] on span "Options" at bounding box center [34, 249] width 25 height 11
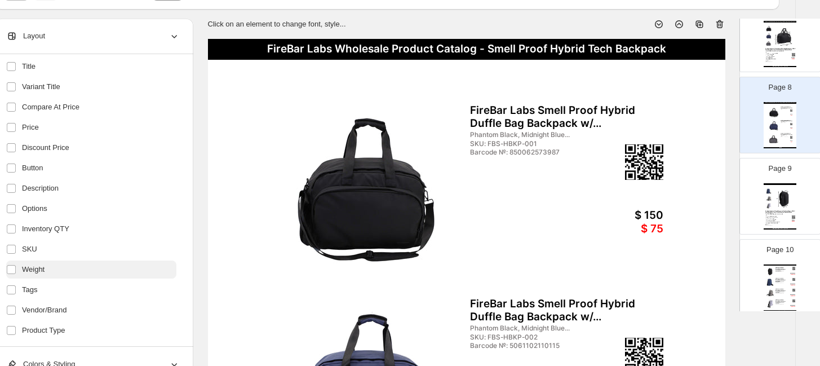
scroll to position [125, 0]
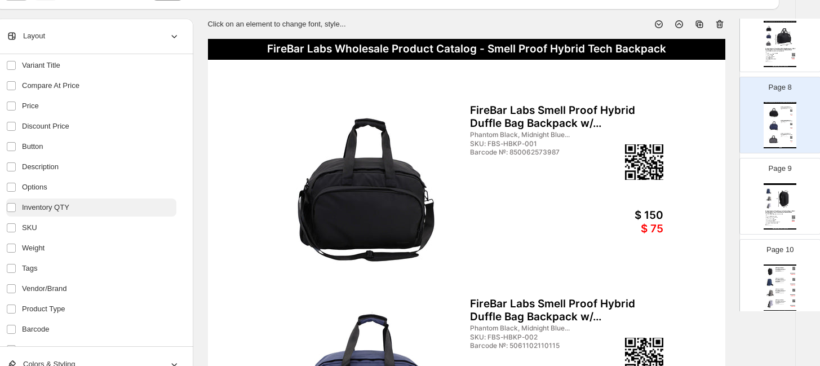
click at [22, 211] on span "Inventory QTY" at bounding box center [45, 207] width 47 height 11
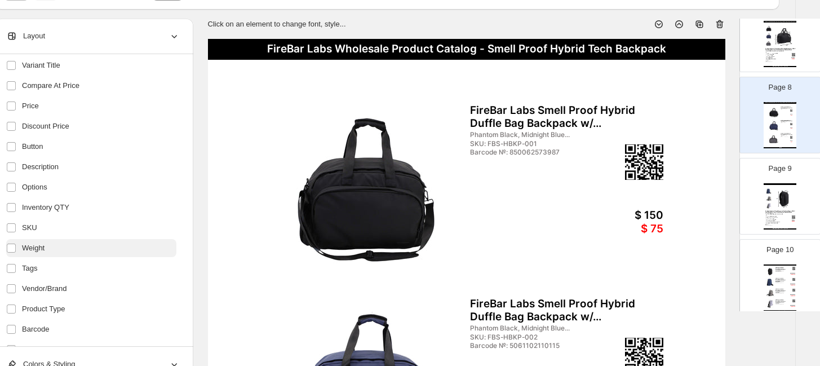
click at [25, 246] on span "Weight" at bounding box center [33, 247] width 23 height 11
click at [24, 264] on span "Tags" at bounding box center [29, 268] width 15 height 11
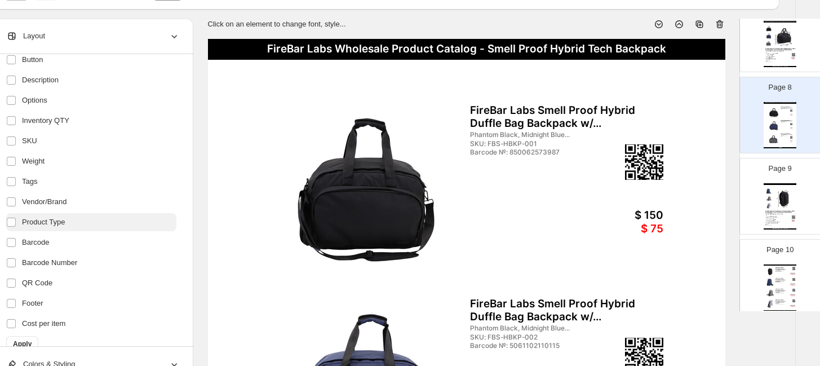
scroll to position [223, 0]
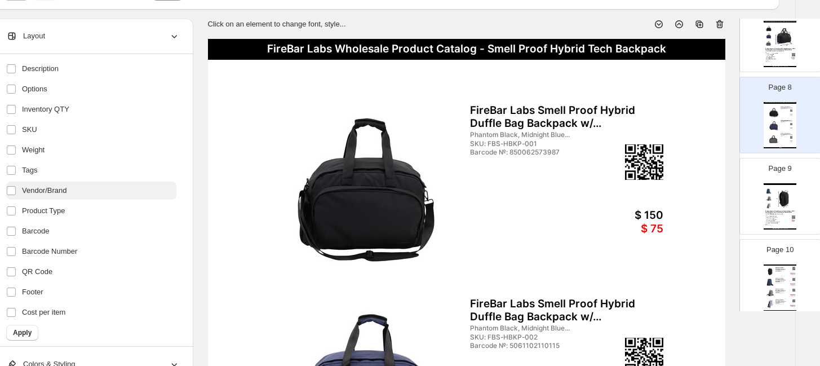
click at [29, 189] on span "Vendor/Brand" at bounding box center [44, 190] width 45 height 11
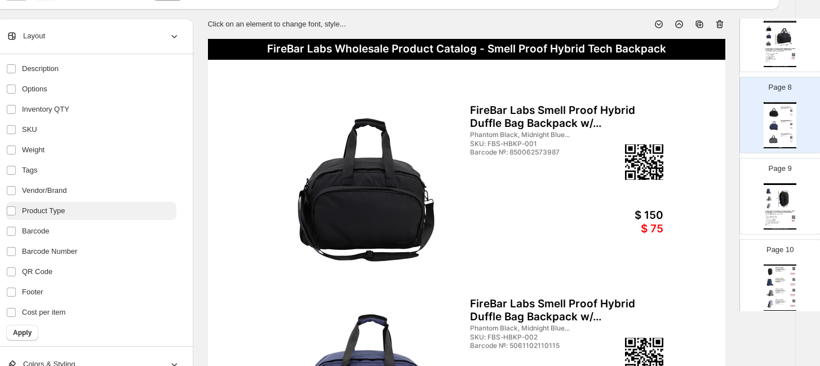
click at [29, 212] on span "Product Type" at bounding box center [43, 210] width 43 height 11
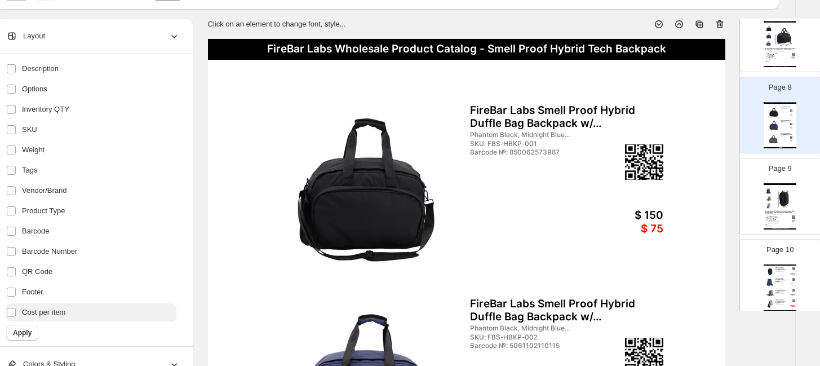
click at [29, 305] on label "Cost per item" at bounding box center [91, 312] width 170 height 18
click at [21, 328] on span "Apply" at bounding box center [22, 332] width 19 height 9
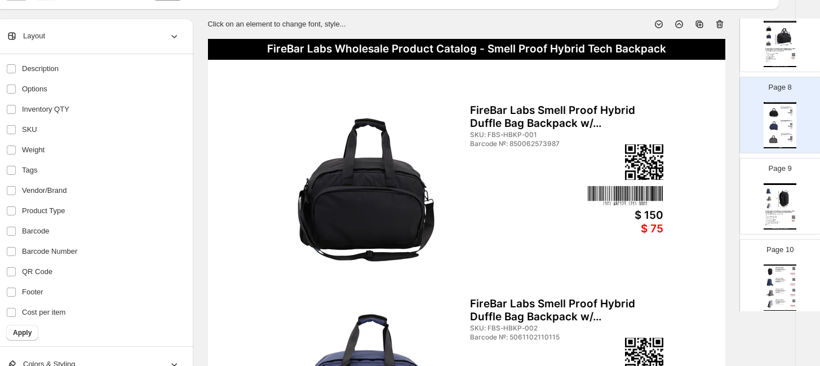
click at [648, 193] on img at bounding box center [626, 195] width 76 height 19
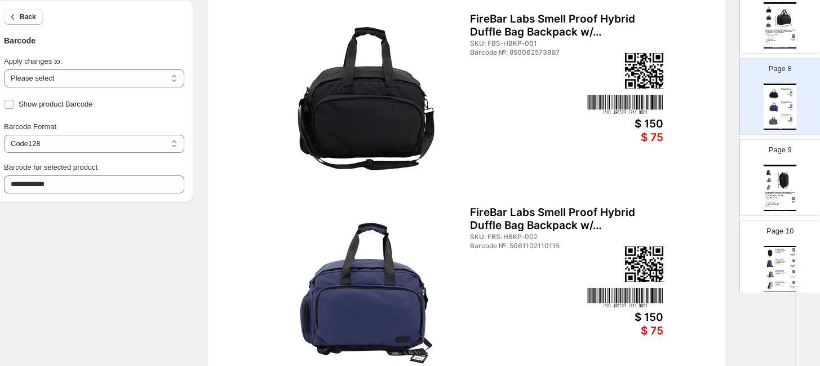
scroll to position [250, 19]
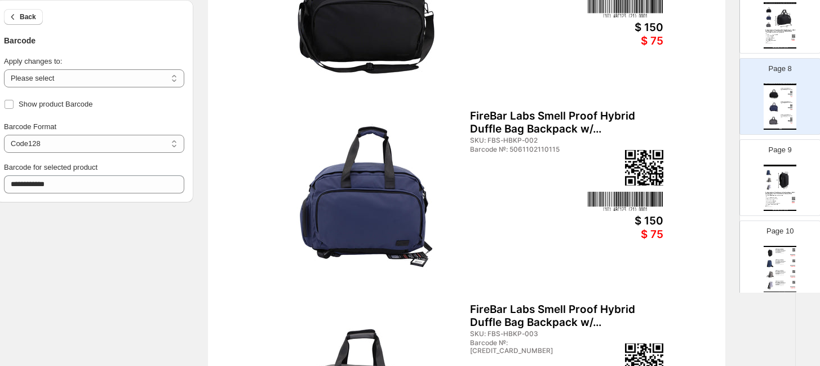
click at [610, 202] on img at bounding box center [626, 201] width 76 height 19
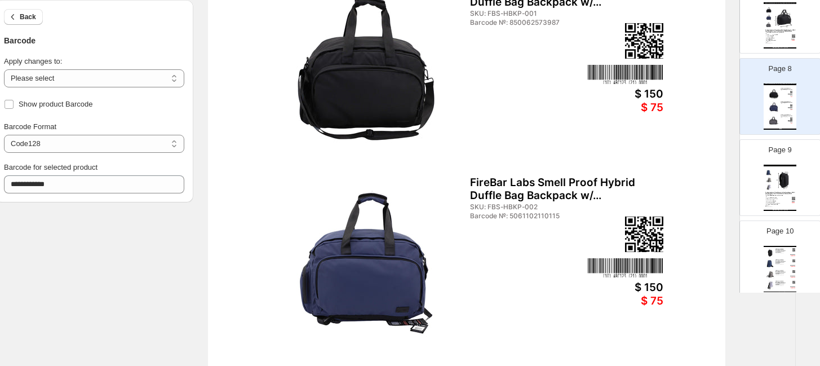
scroll to position [125, 19]
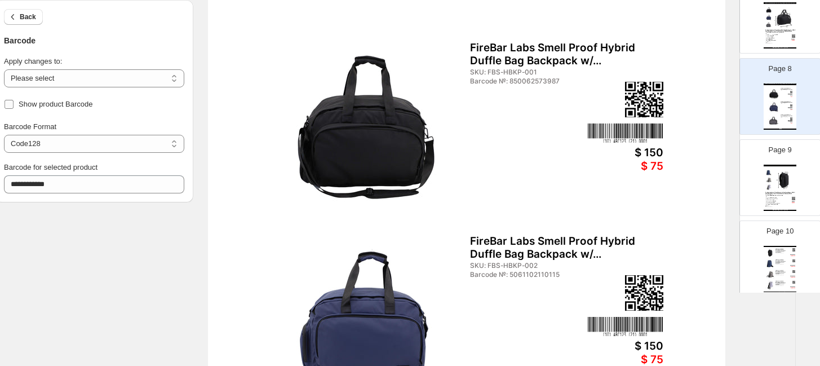
click at [59, 100] on span "Show product Barcode" at bounding box center [56, 104] width 74 height 8
click at [56, 105] on span "Show product Barcode" at bounding box center [56, 104] width 74 height 8
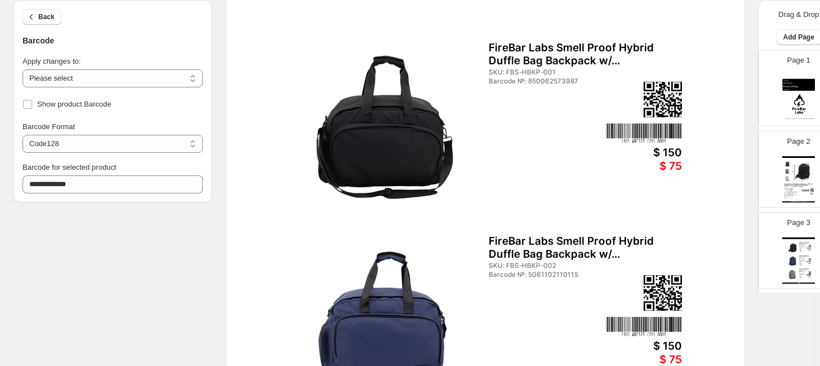
scroll to position [63, 0]
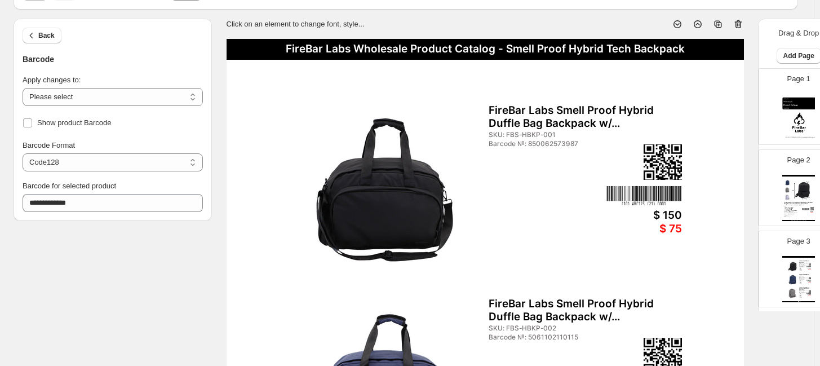
click at [561, 117] on div "FireBar Labs Smell Proof Hybrid Duffle Bag Backpack w/..." at bounding box center [585, 117] width 193 height 26
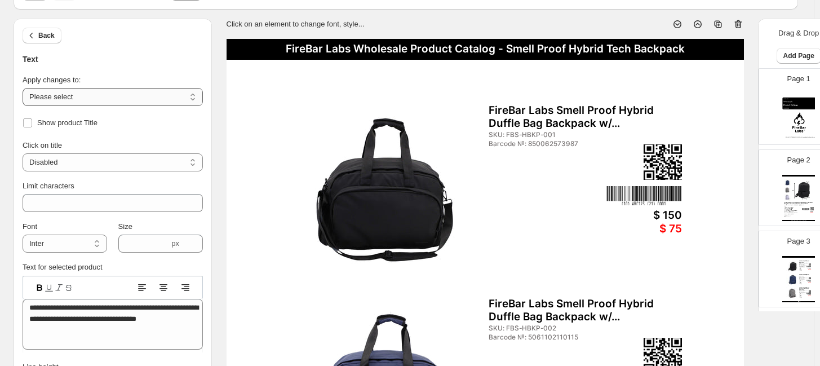
click at [62, 88] on select "**********" at bounding box center [113, 97] width 180 height 18
select select "**********"
click at [23, 88] on select "**********" at bounding box center [113, 97] width 180 height 18
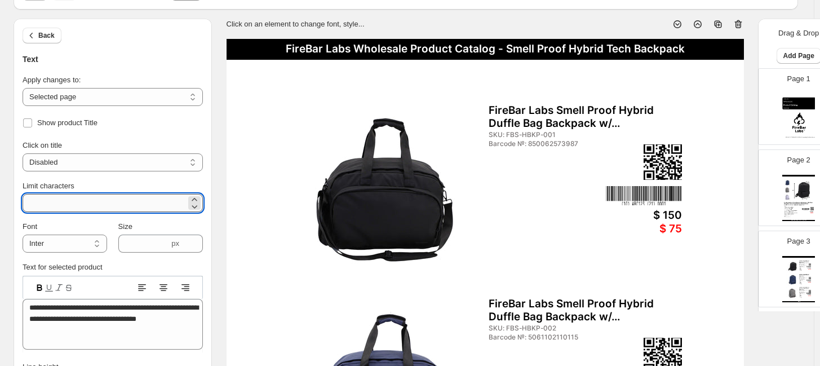
click at [63, 196] on input "**" at bounding box center [105, 203] width 164 height 18
type input "***"
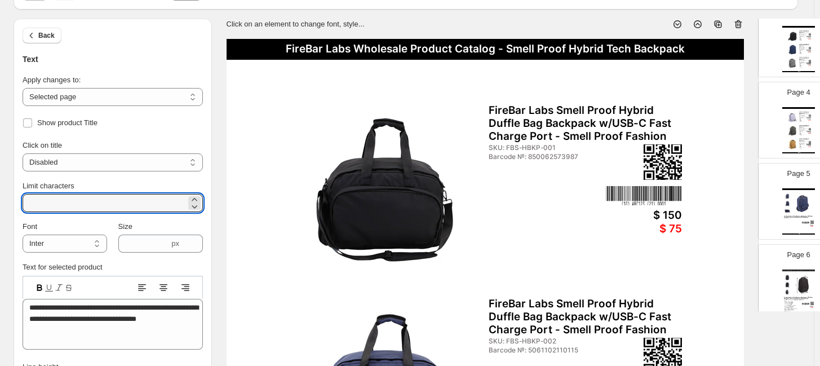
scroll to position [250, 0]
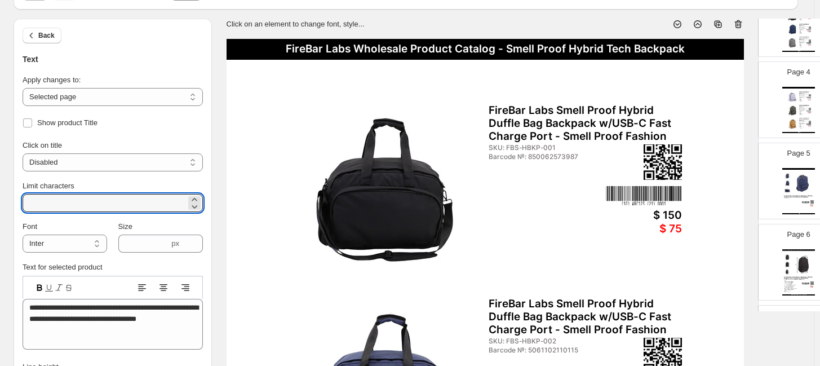
click at [730, 118] on img at bounding box center [793, 124] width 12 height 12
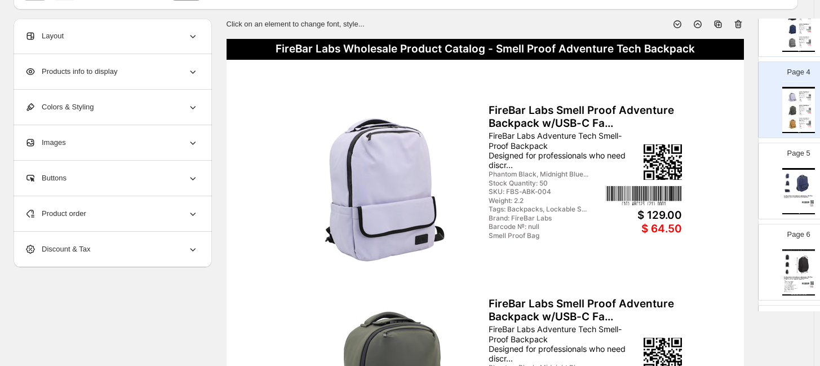
click at [730, 103] on div "FireBar Labs Wholesale Product Catalog - Smell Proof Adventure Tech Backpack Fi…" at bounding box center [799, 110] width 33 height 46
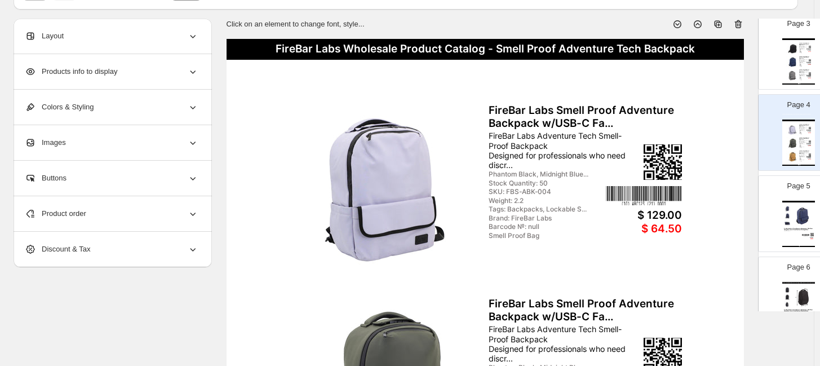
scroll to position [188, 0]
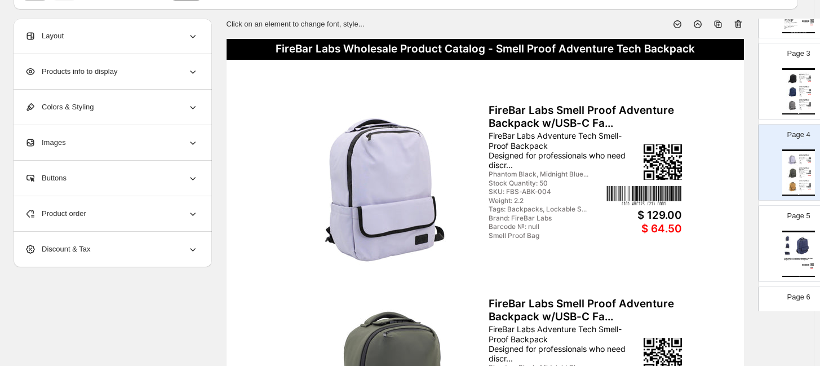
click at [730, 95] on img at bounding box center [793, 92] width 12 height 12
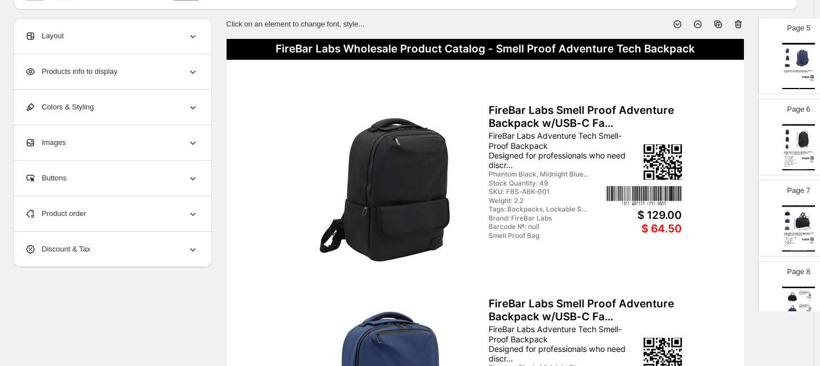
scroll to position [438, 0]
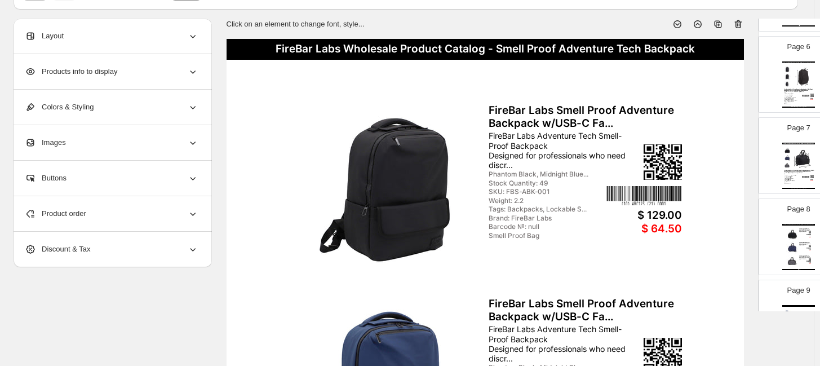
click at [730, 246] on img at bounding box center [793, 247] width 12 height 12
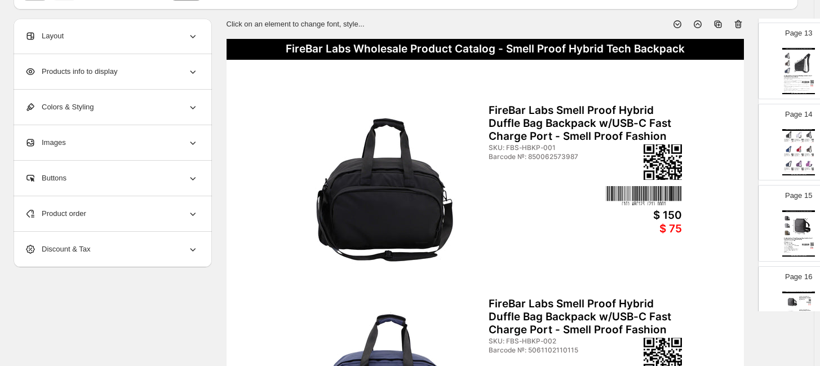
scroll to position [1128, 0]
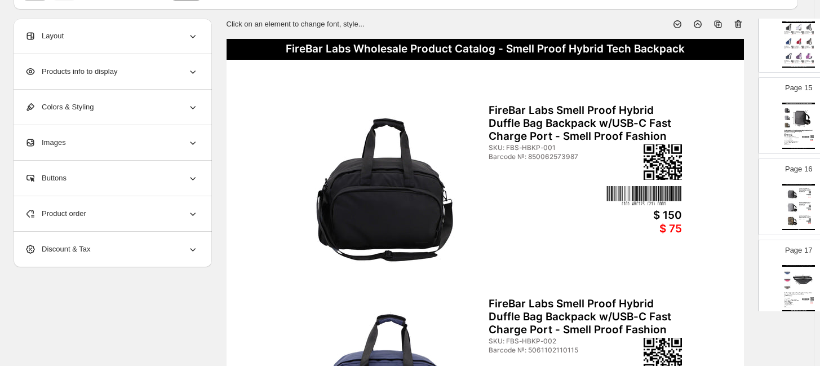
click at [730, 202] on img at bounding box center [793, 207] width 12 height 12
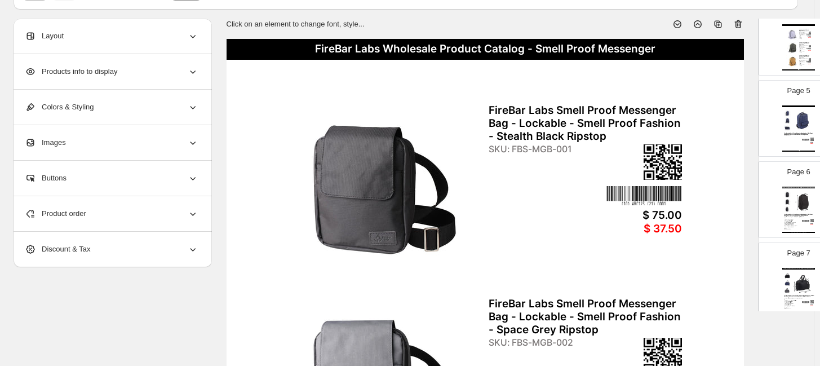
scroll to position [250, 0]
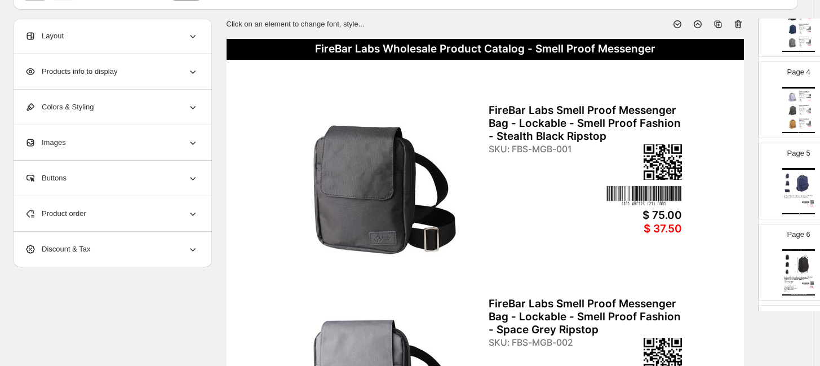
click at [730, 109] on img at bounding box center [793, 110] width 12 height 12
type input "*"
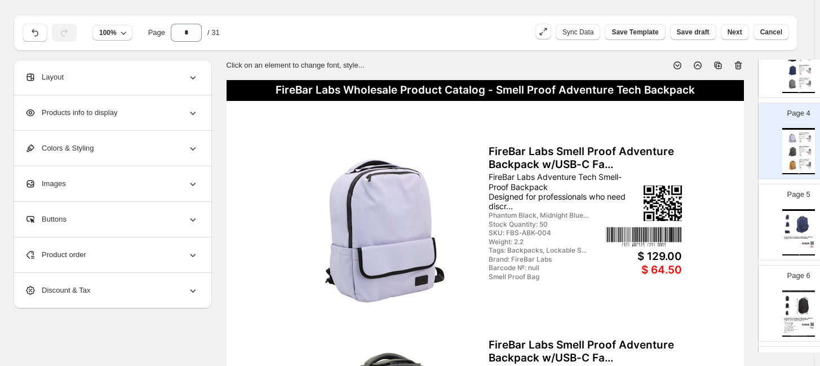
scroll to position [0, 0]
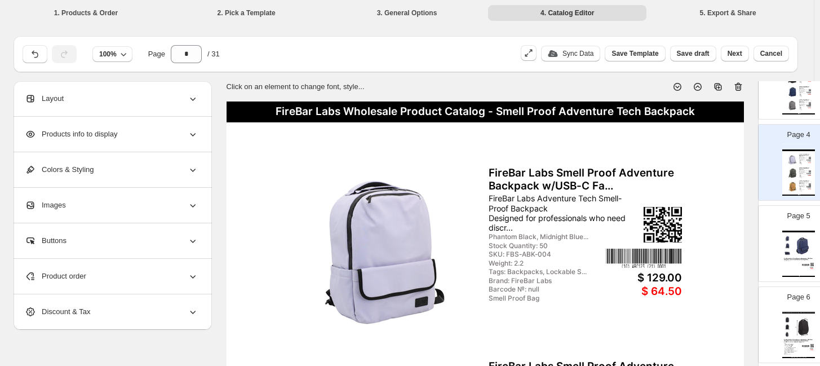
click at [81, 100] on div "Layout" at bounding box center [112, 98] width 174 height 35
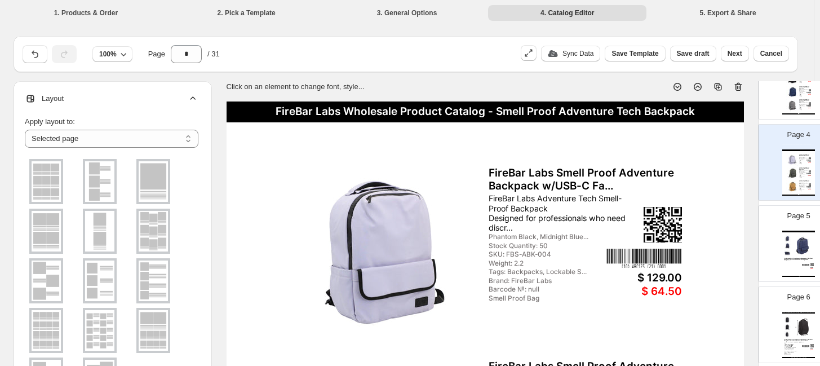
click at [77, 102] on div "Layout" at bounding box center [112, 98] width 174 height 35
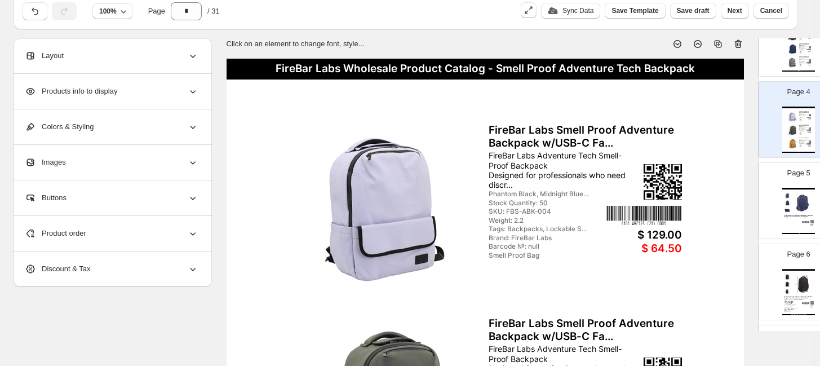
scroll to position [63, 0]
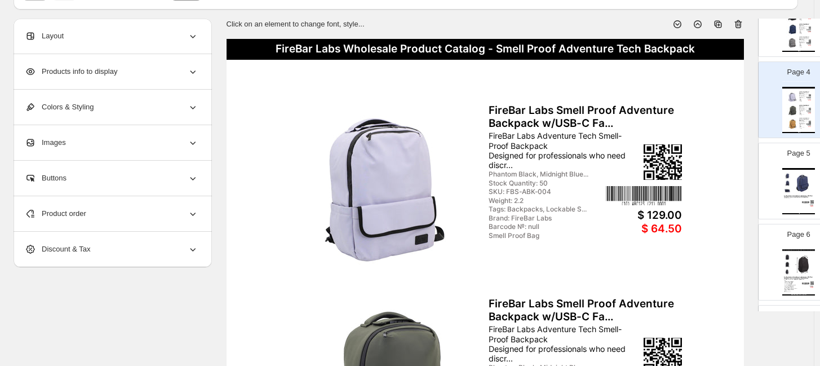
click at [129, 69] on div "Products info to display" at bounding box center [112, 71] width 174 height 35
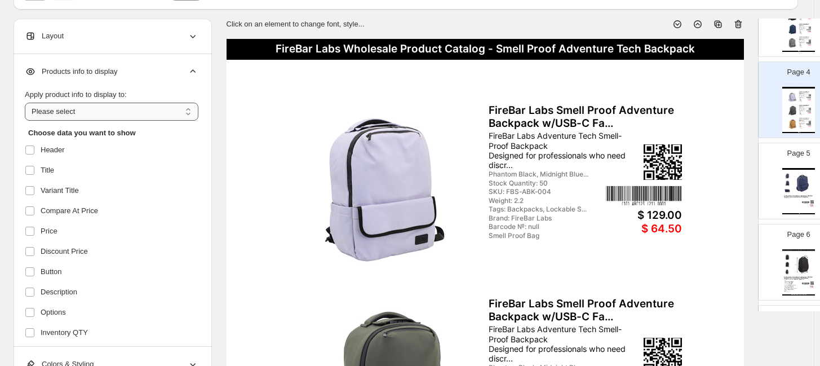
click at [98, 108] on select "**********" at bounding box center [112, 112] width 174 height 18
select select "**********"
click at [25, 103] on select "**********" at bounding box center [112, 112] width 174 height 18
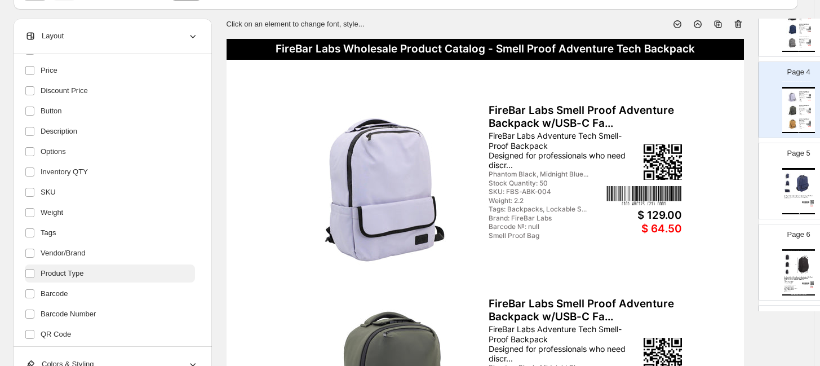
scroll to position [223, 0]
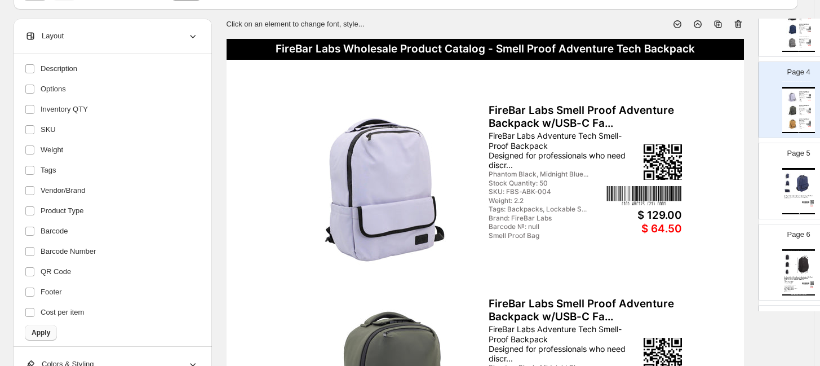
click at [45, 328] on span "Apply" at bounding box center [41, 332] width 19 height 9
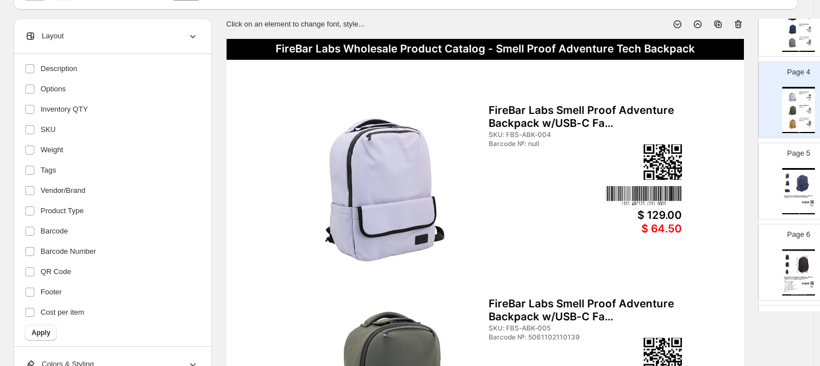
click at [518, 142] on div "Barcode №: null" at bounding box center [544, 144] width 110 height 8
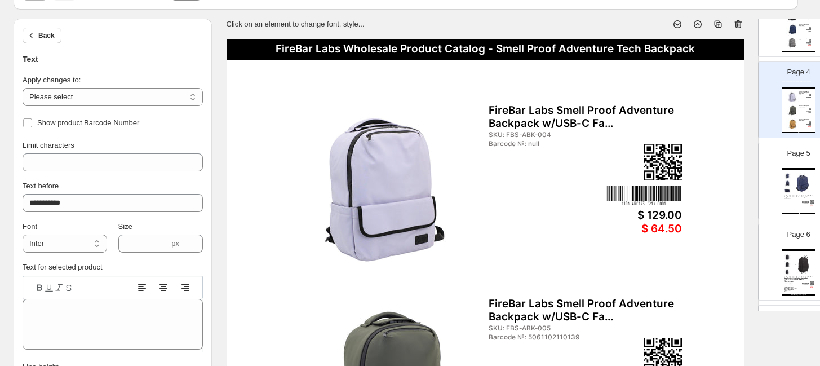
click at [530, 143] on div "Barcode №: null" at bounding box center [544, 144] width 110 height 8
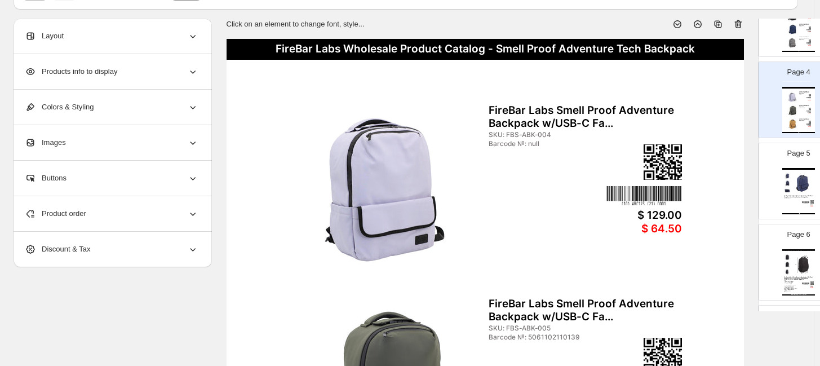
click at [539, 143] on div "Barcode №: null" at bounding box center [544, 144] width 110 height 8
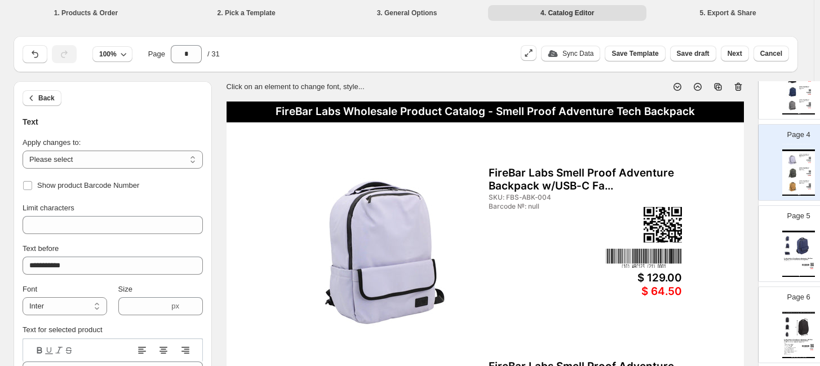
scroll to position [63, 0]
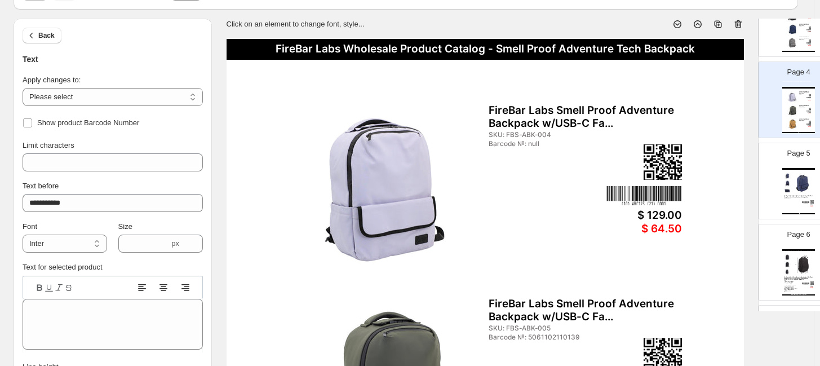
click at [530, 328] on div "Barcode №: 5061102110139" at bounding box center [544, 337] width 110 height 8
click at [531, 145] on div "Barcode №: null" at bounding box center [544, 144] width 110 height 8
click at [541, 328] on div "Barcode №: 5061102110139" at bounding box center [544, 337] width 110 height 8
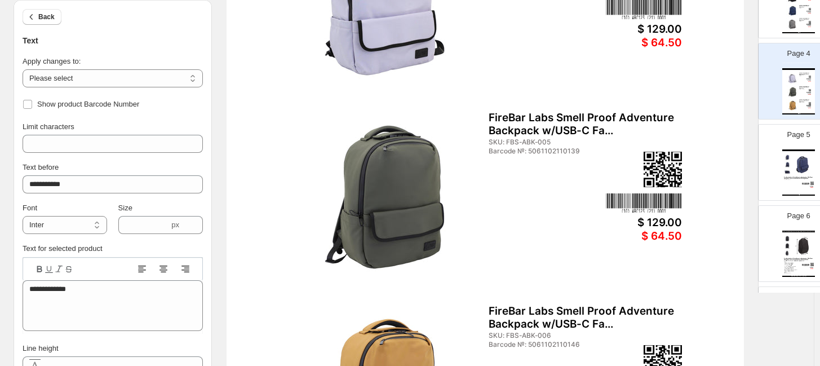
scroll to position [250, 0]
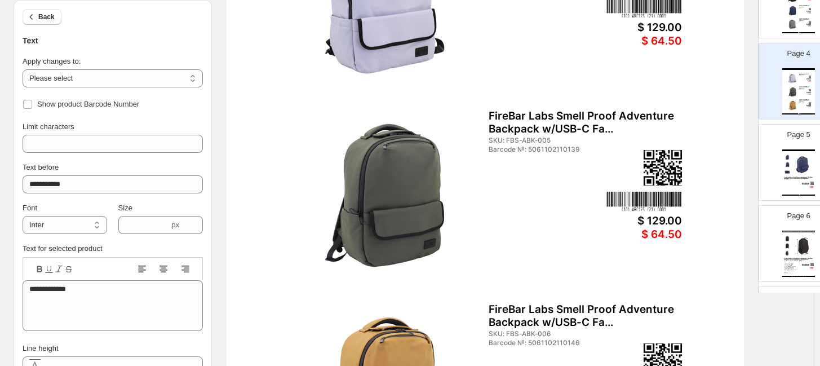
click at [541, 328] on div "Barcode №: 5061102110146" at bounding box center [544, 343] width 110 height 8
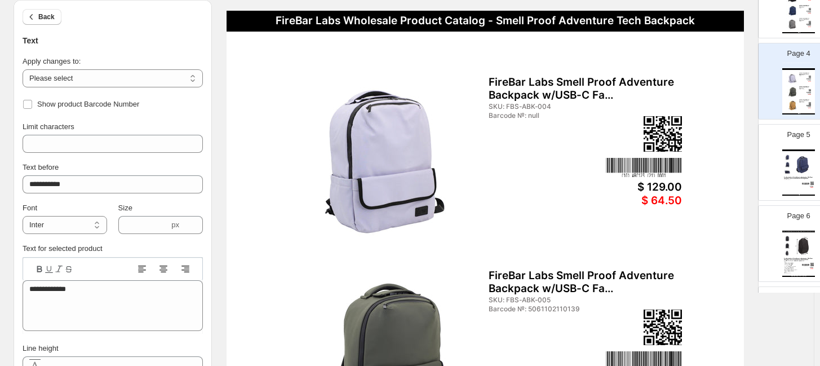
scroll to position [63, 0]
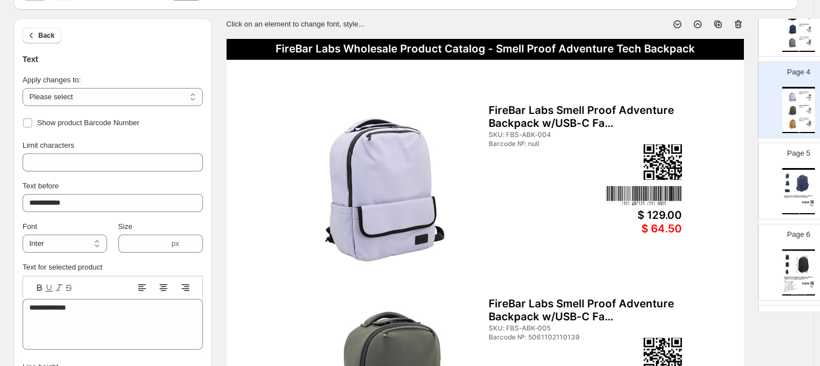
click at [523, 143] on div "Barcode №: null" at bounding box center [544, 144] width 110 height 8
click at [533, 145] on div "Barcode №: null" at bounding box center [544, 144] width 110 height 8
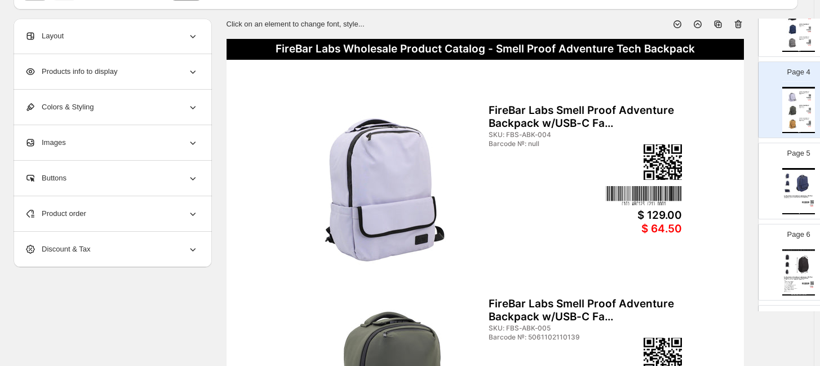
click at [505, 144] on div "Barcode №: null" at bounding box center [544, 144] width 110 height 8
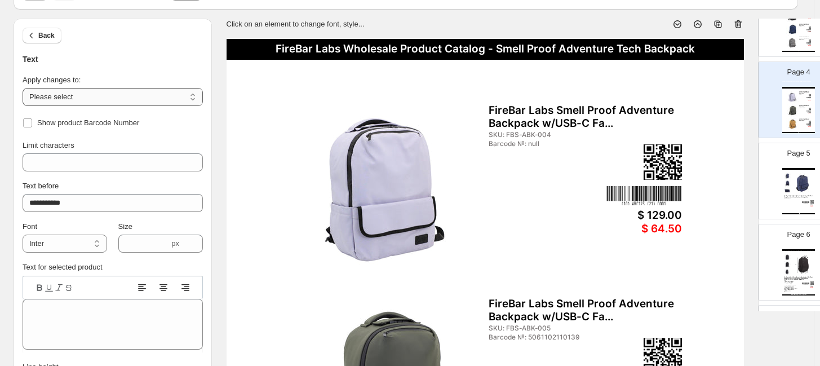
click at [54, 96] on select "**********" at bounding box center [113, 97] width 180 height 18
select select "**********"
click at [23, 88] on select "**********" at bounding box center [113, 97] width 180 height 18
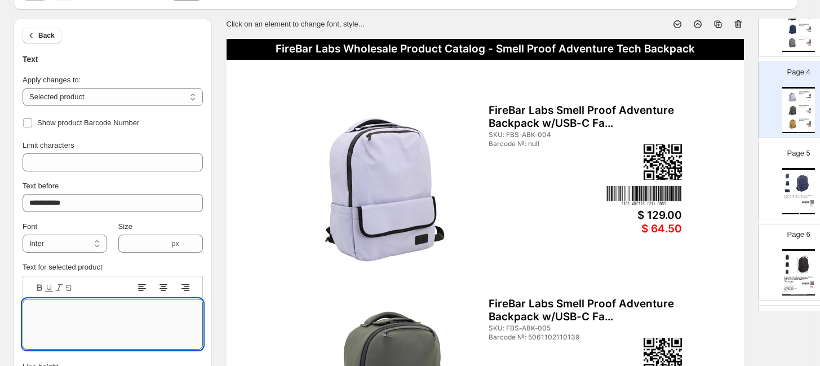
click at [113, 307] on textarea "Text editor" at bounding box center [113, 324] width 180 height 51
paste textarea "**********"
type textarea "**********"
click at [648, 191] on img at bounding box center [644, 195] width 76 height 19
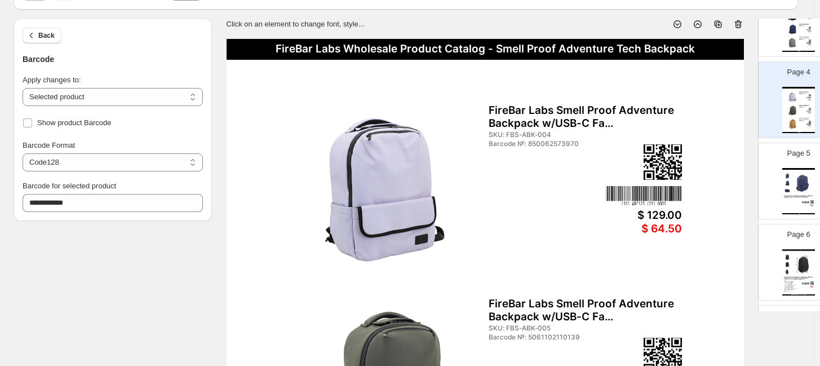
click at [519, 143] on div "Barcode №: 850062573970" at bounding box center [544, 144] width 110 height 8
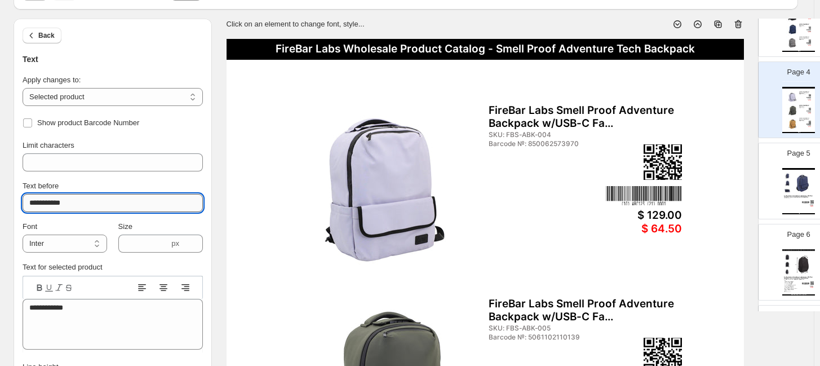
drag, startPoint x: 65, startPoint y: 202, endPoint x: 59, endPoint y: 205, distance: 7.1
click at [59, 205] on input "**********" at bounding box center [113, 203] width 180 height 18
type input "**********"
click at [131, 91] on select "**********" at bounding box center [113, 97] width 180 height 18
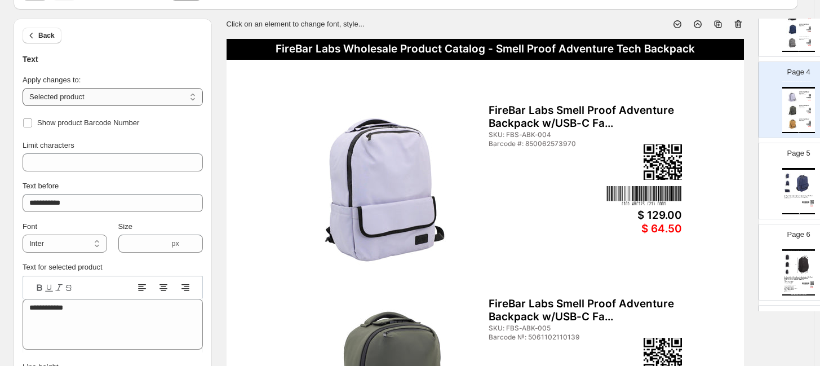
select select "**********"
click at [23, 88] on select "**********" at bounding box center [113, 97] width 180 height 18
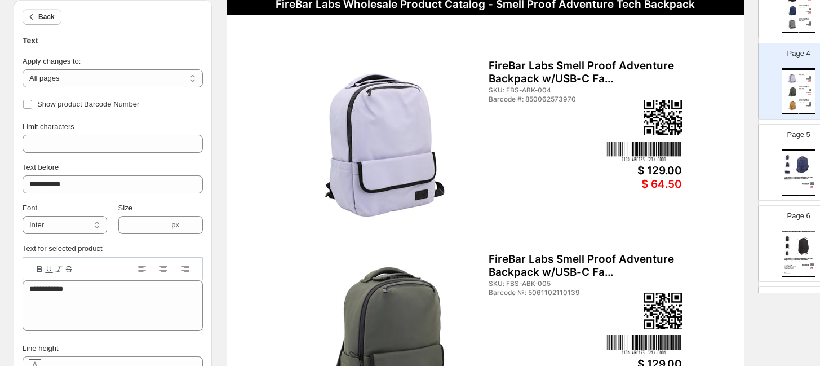
scroll to position [125, 0]
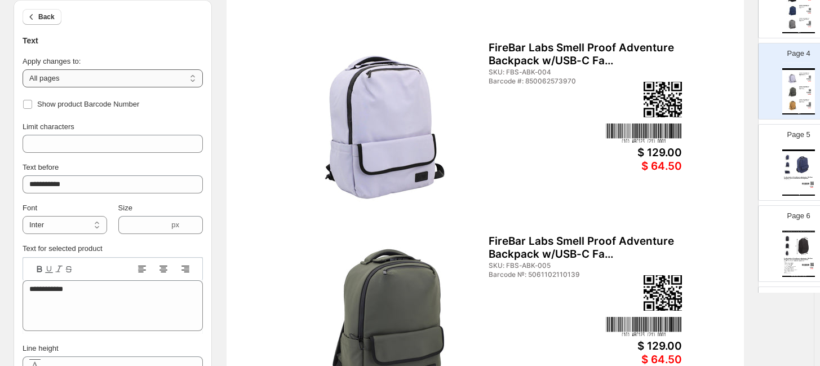
click at [92, 76] on select "**********" at bounding box center [113, 78] width 180 height 18
click at [89, 58] on div "Apply changes to:" at bounding box center [113, 61] width 180 height 11
click at [41, 10] on button "Back" at bounding box center [42, 17] width 39 height 16
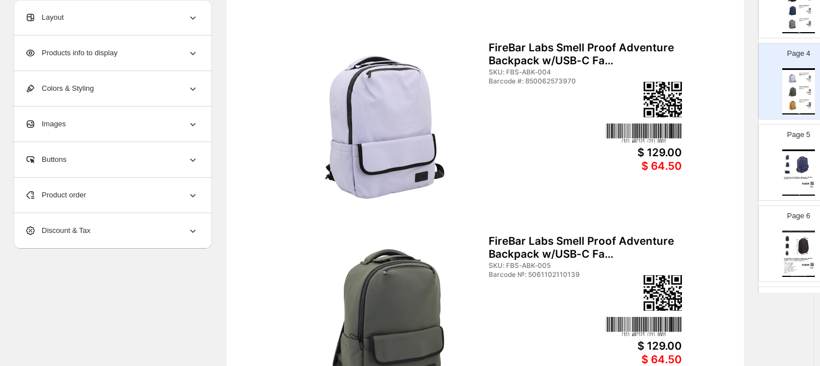
click at [508, 82] on div "Barcode #: 850062573970" at bounding box center [544, 81] width 110 height 8
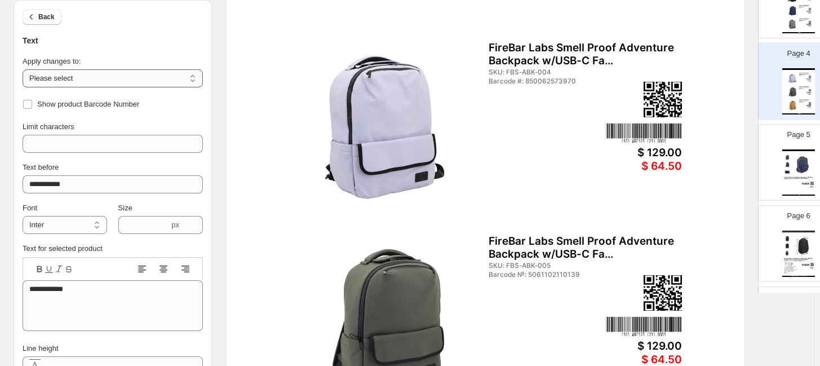
click at [89, 80] on select "**********" at bounding box center [113, 78] width 180 height 18
select select "**********"
click at [23, 69] on select "**********" at bounding box center [113, 78] width 180 height 18
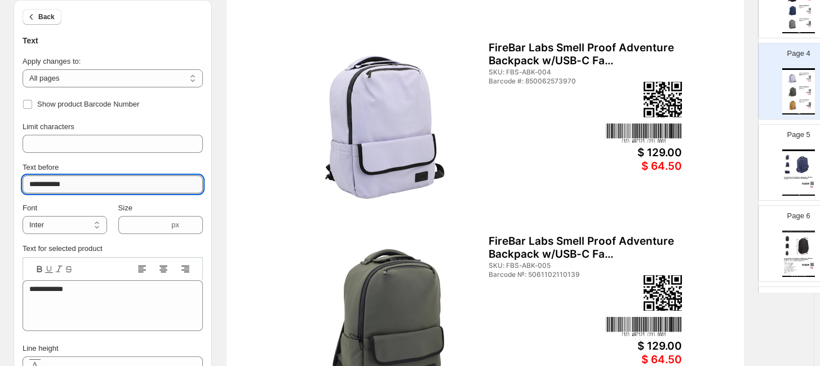
click at [61, 181] on input "**********" at bounding box center [113, 184] width 180 height 18
type input "**********"
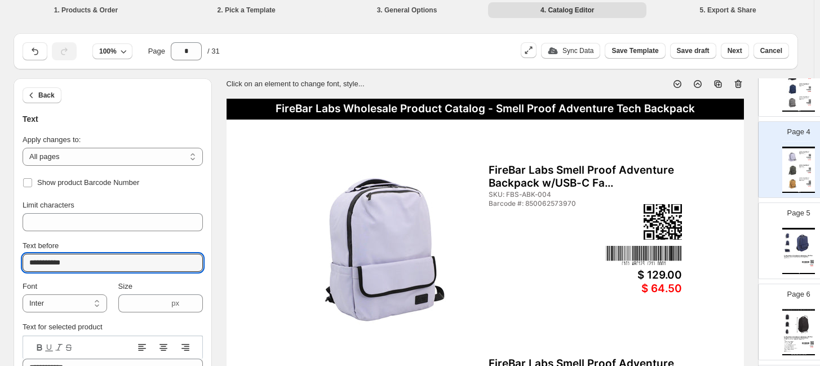
scroll to position [0, 0]
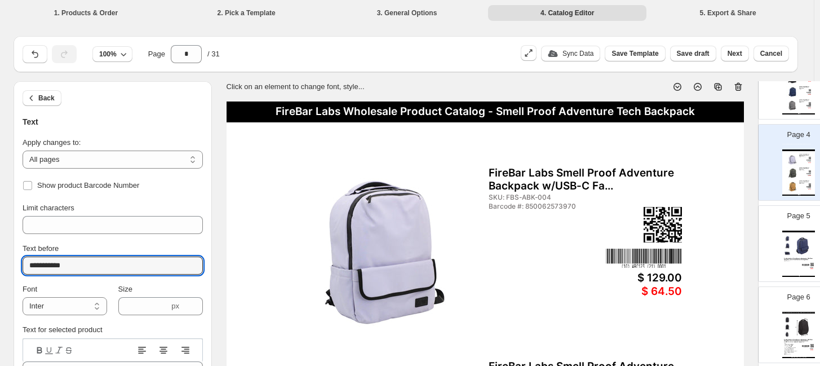
click at [730, 92] on div "FireBar Labs Wholesale Product Catalog - Smell Proof Adventure Tech Backpack Fi…" at bounding box center [799, 91] width 33 height 46
type input "*"
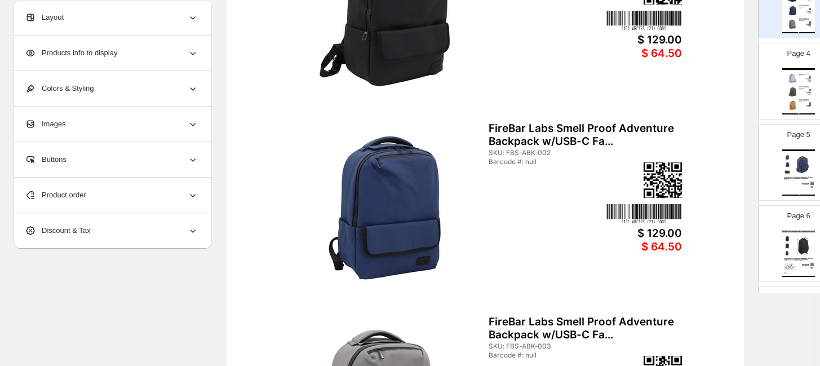
scroll to position [63, 0]
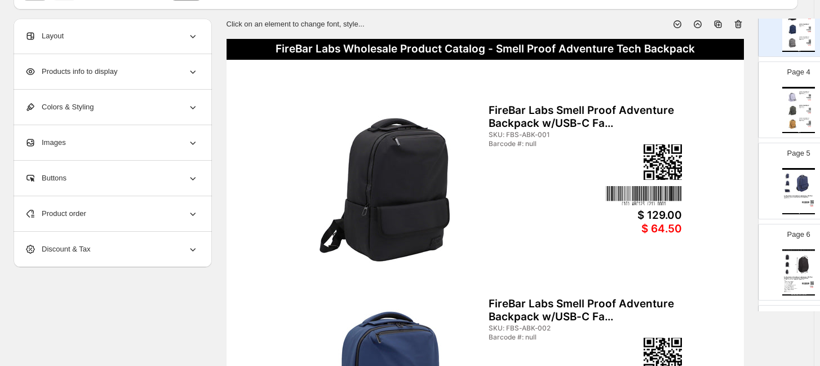
click at [527, 143] on div "Barcode #: null" at bounding box center [544, 144] width 110 height 8
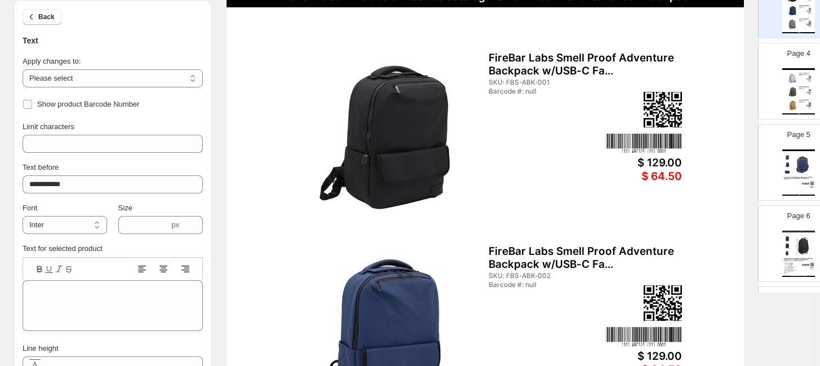
scroll to position [188, 0]
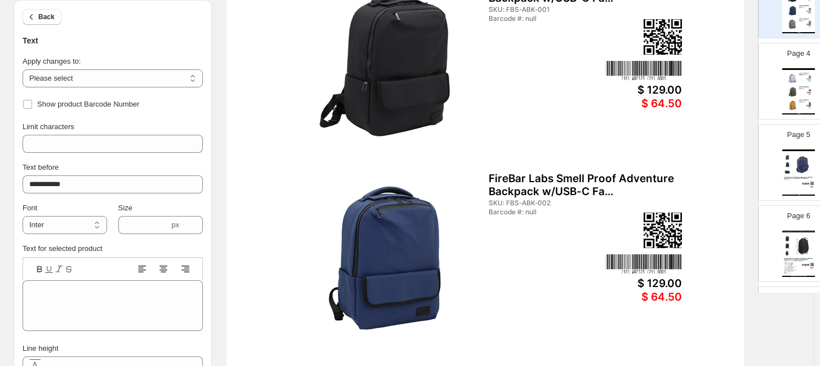
click at [530, 210] on div "Barcode #: null" at bounding box center [544, 212] width 110 height 8
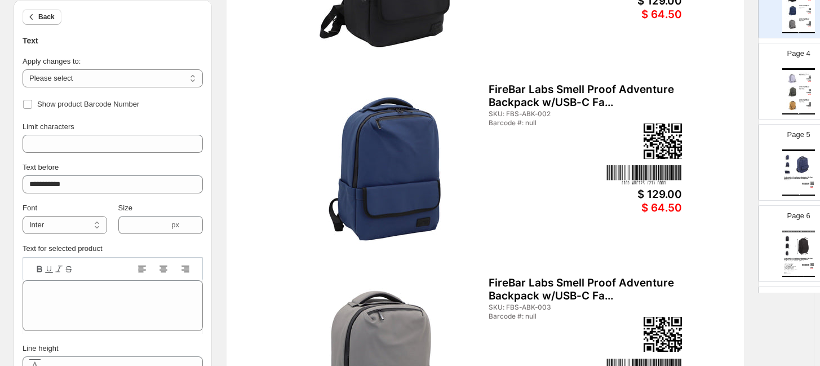
scroll to position [138, 0]
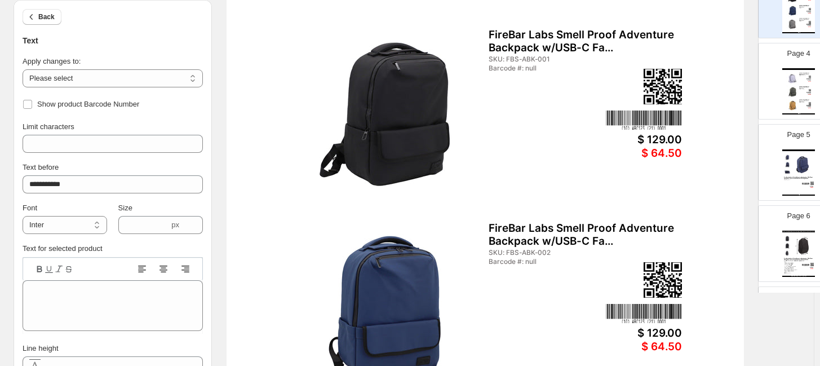
click at [524, 68] on div "Barcode #: null" at bounding box center [544, 68] width 110 height 8
click at [109, 80] on select "**********" at bounding box center [113, 78] width 180 height 18
select select "**********"
click at [23, 69] on select "**********" at bounding box center [113, 78] width 180 height 18
click at [54, 105] on span "Show product Barcode Number" at bounding box center [88, 104] width 102 height 8
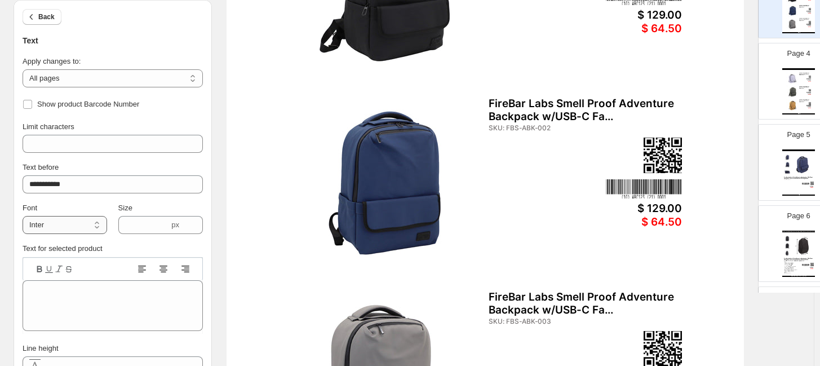
scroll to position [76, 0]
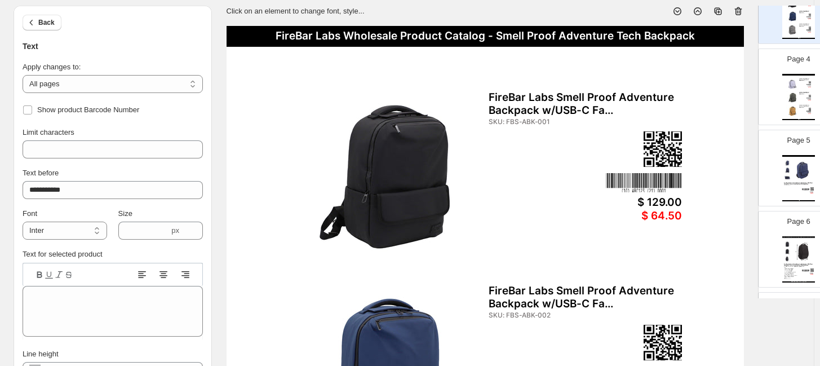
click at [620, 175] on img at bounding box center [644, 182] width 76 height 19
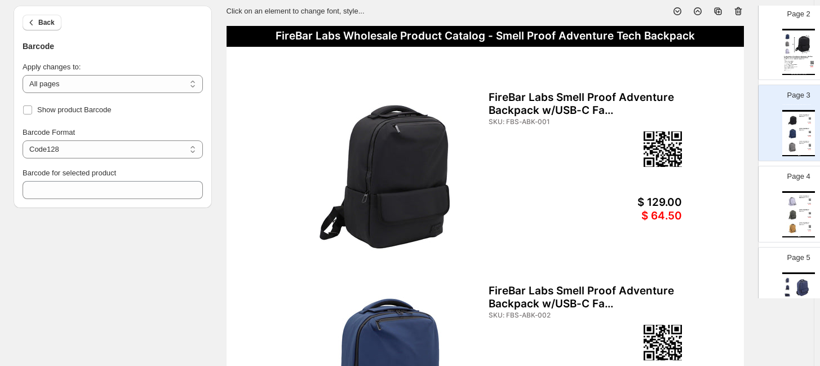
scroll to position [0, 0]
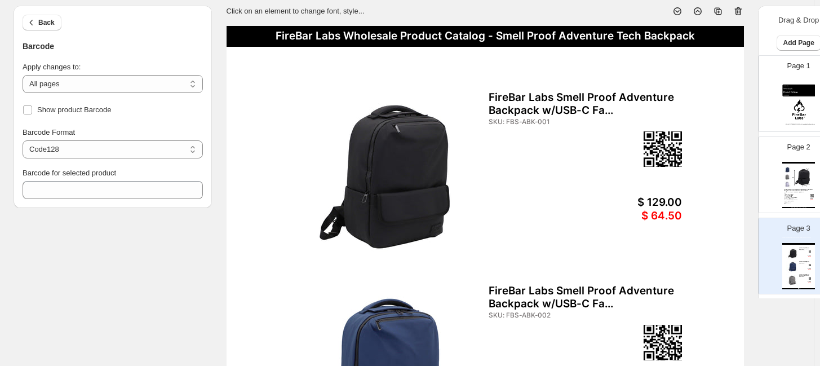
click at [730, 197] on div at bounding box center [797, 198] width 27 height 12
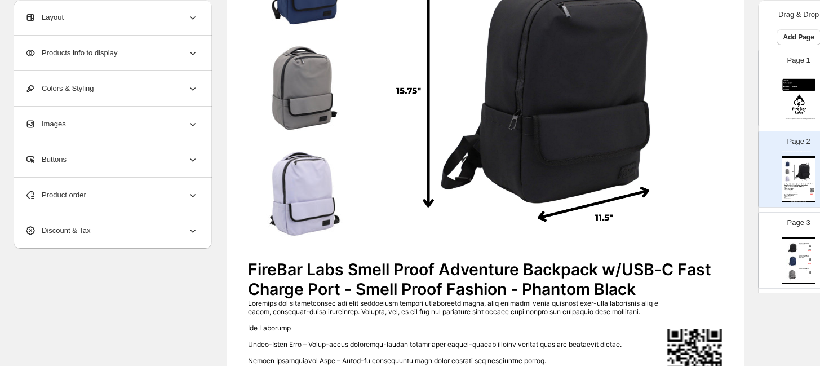
scroll to position [389, 0]
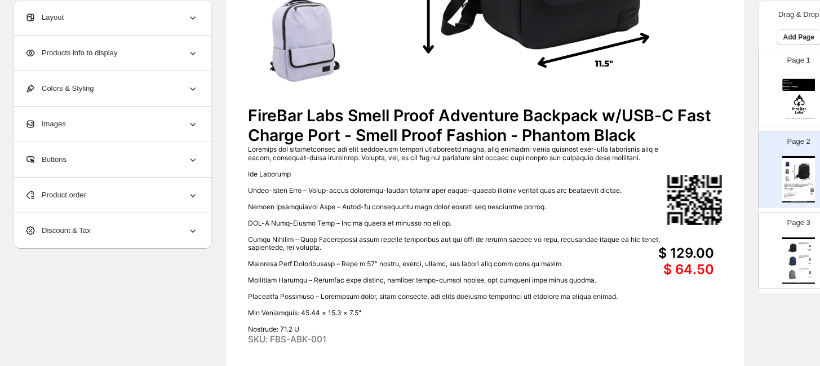
click at [730, 184] on div "FireBar Labs Smell Proof Adventure Backpack w/USB-C Fast Charge Port - Smell Pr…" at bounding box center [799, 184] width 30 height 3
click at [730, 272] on div "FireBar Labs Wholesale Product Catalog - Smell Proof Adventure Tech Backpack Fi…" at bounding box center [799, 260] width 33 height 46
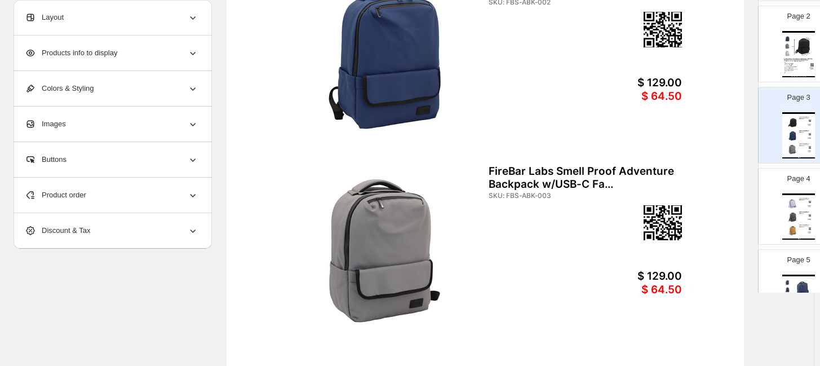
click at [730, 214] on img at bounding box center [793, 217] width 12 height 12
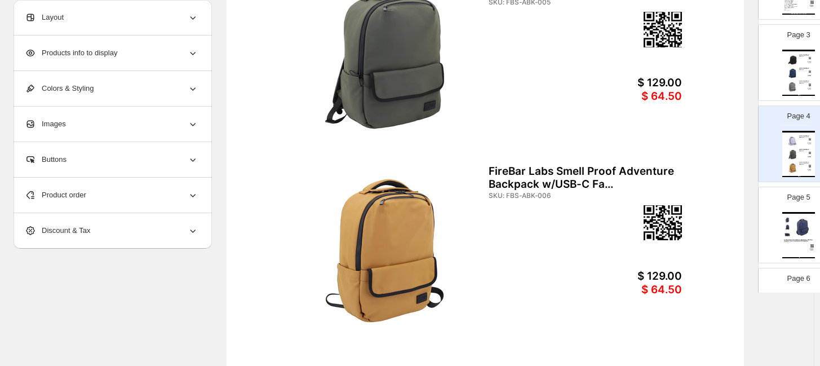
scroll to position [250, 0]
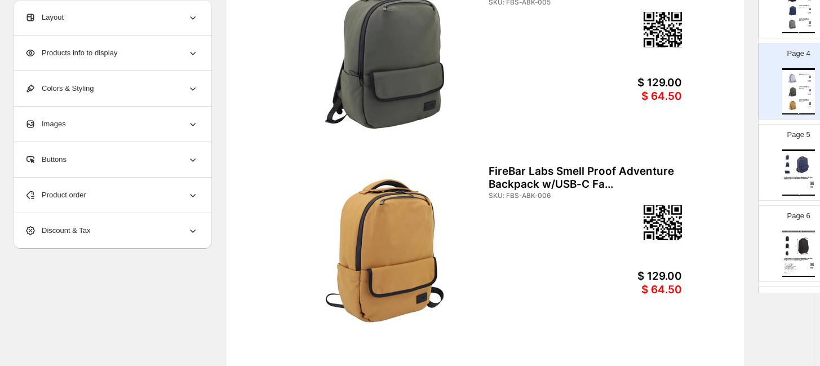
click at [730, 163] on img at bounding box center [787, 164] width 7 height 7
type input "*"
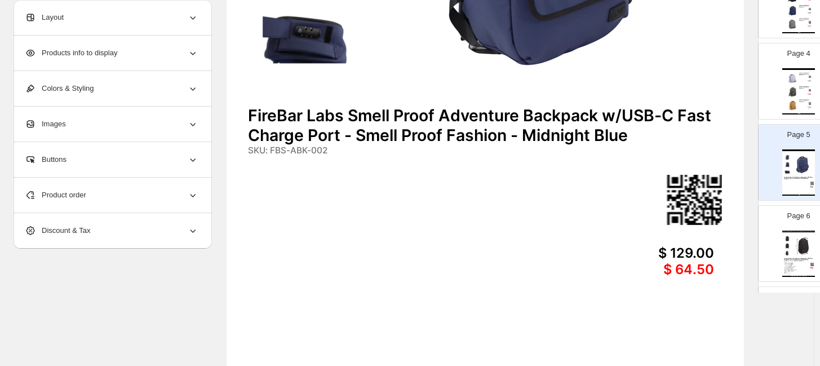
click at [308, 152] on div "SKU: FBS-ABK-002" at bounding box center [390, 150] width 285 height 11
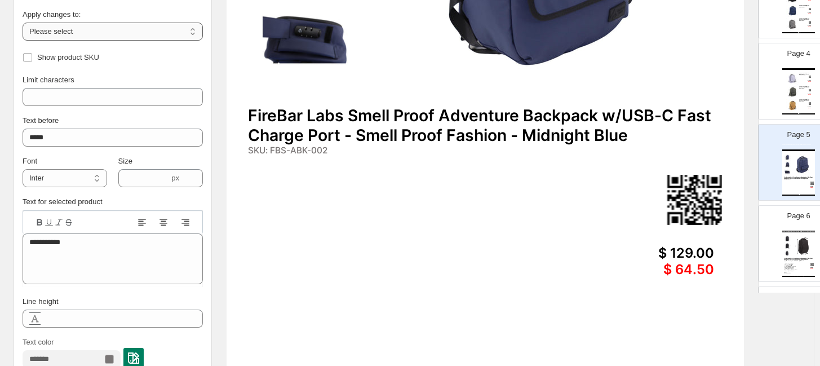
click at [61, 34] on select "**********" at bounding box center [113, 32] width 180 height 18
select select "**********"
click at [23, 23] on select "**********" at bounding box center [113, 32] width 180 height 18
click at [50, 56] on span "Show product SKU" at bounding box center [68, 57] width 62 height 8
click at [730, 170] on img at bounding box center [803, 164] width 23 height 21
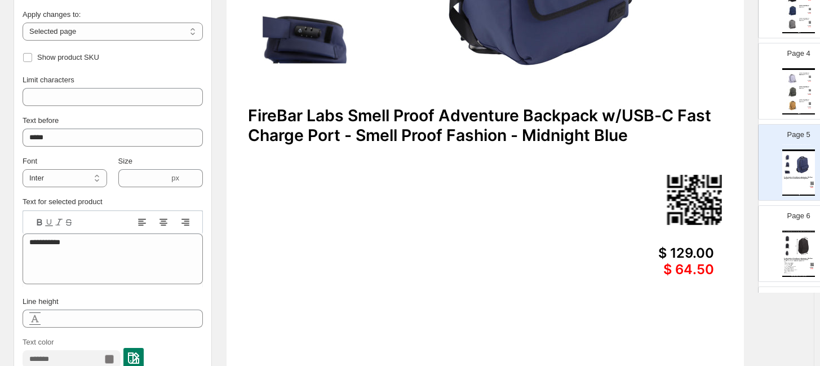
click at [730, 255] on img at bounding box center [803, 245] width 23 height 21
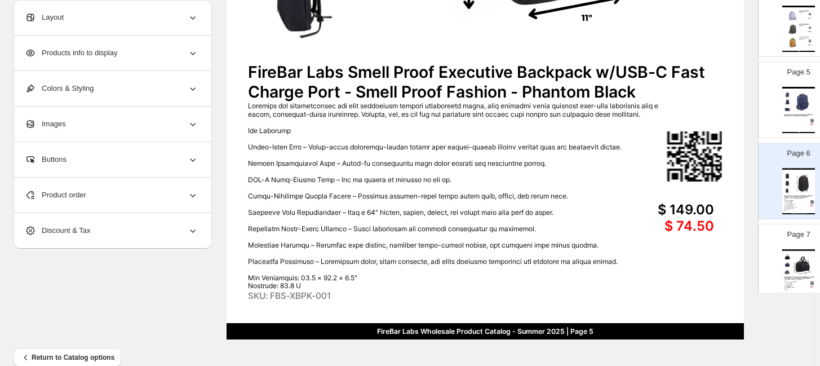
scroll to position [451, 0]
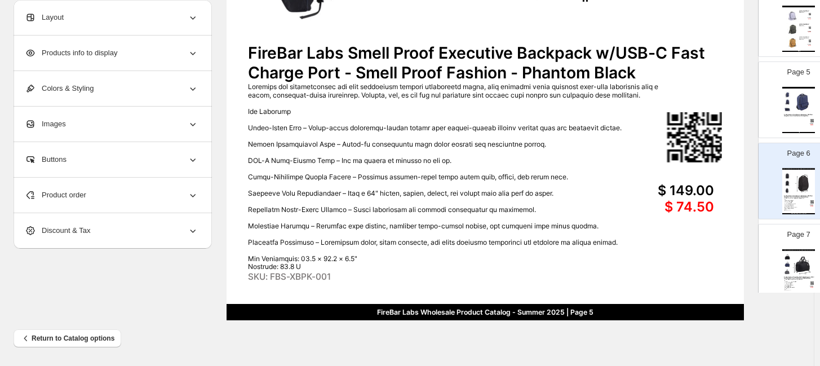
click at [730, 190] on img at bounding box center [803, 183] width 23 height 21
click at [730, 264] on img at bounding box center [803, 264] width 23 height 21
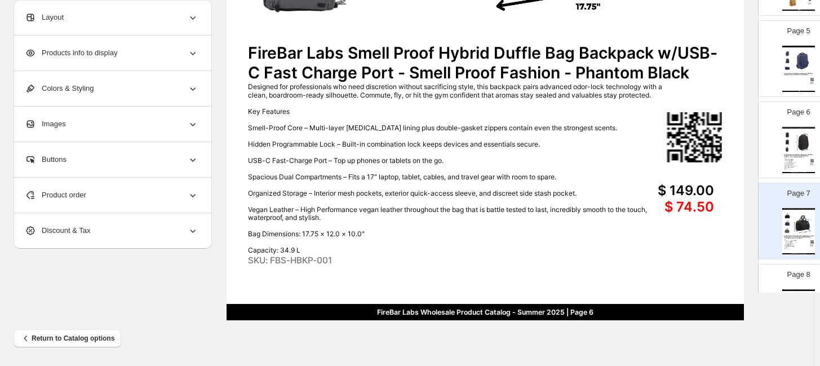
scroll to position [376, 0]
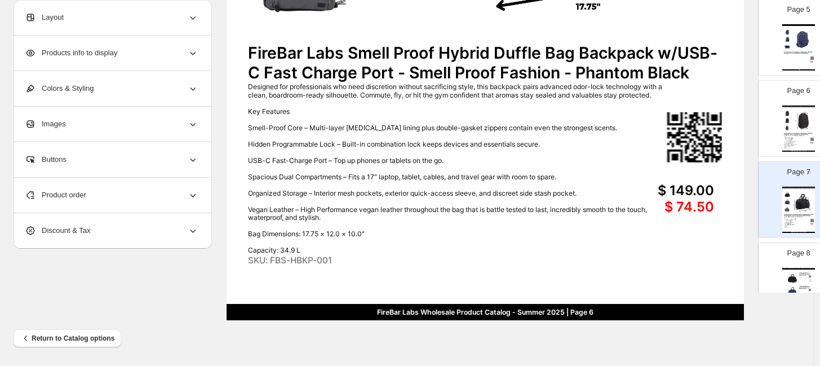
click at [730, 210] on img at bounding box center [803, 201] width 23 height 21
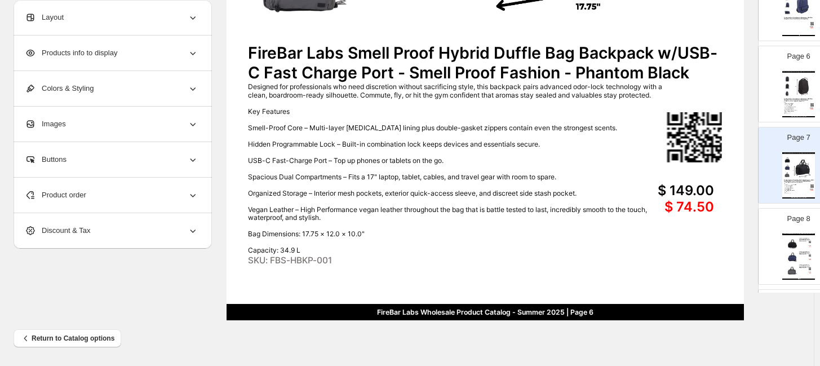
scroll to position [438, 0]
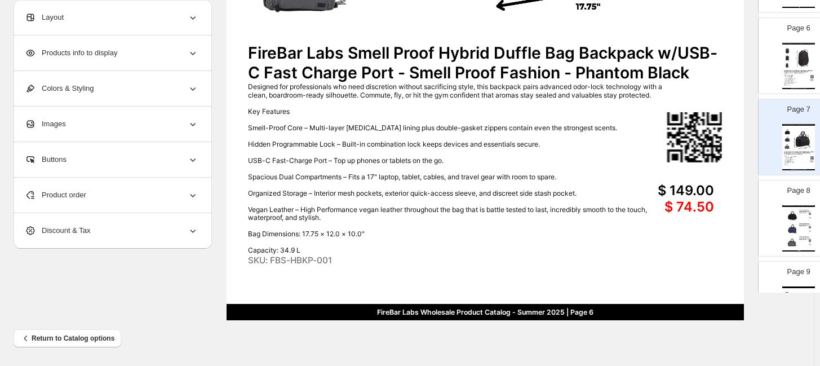
click at [730, 224] on img at bounding box center [793, 229] width 12 height 12
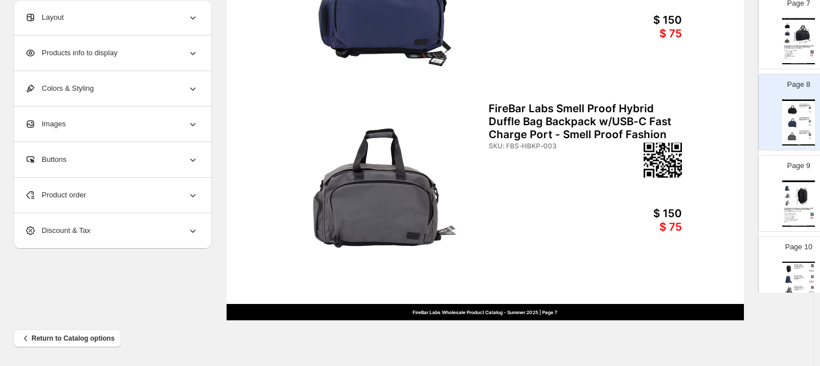
scroll to position [564, 0]
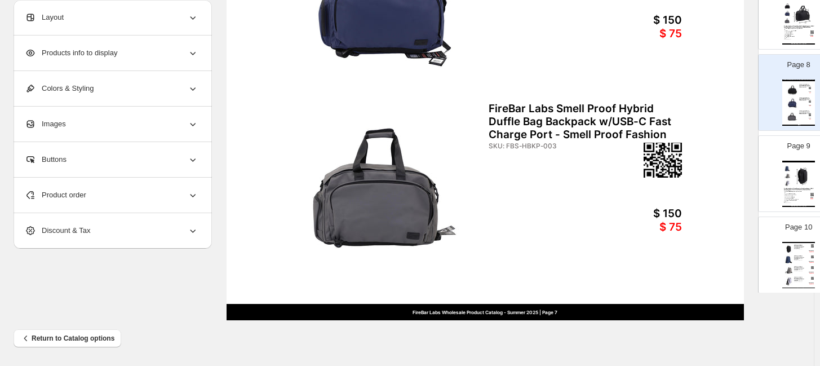
click at [730, 184] on img at bounding box center [803, 175] width 23 height 21
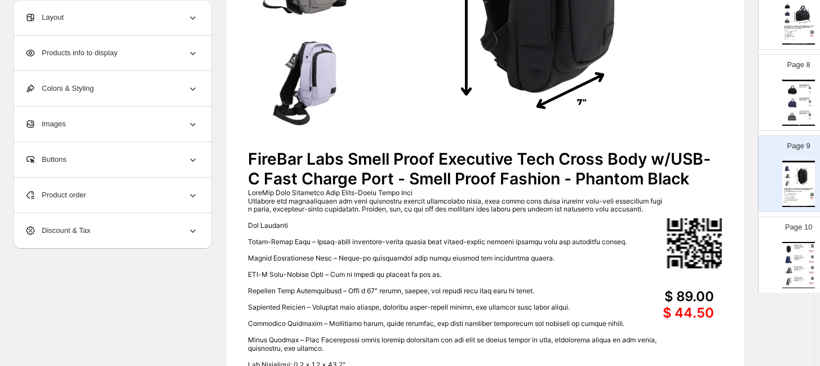
scroll to position [326, 0]
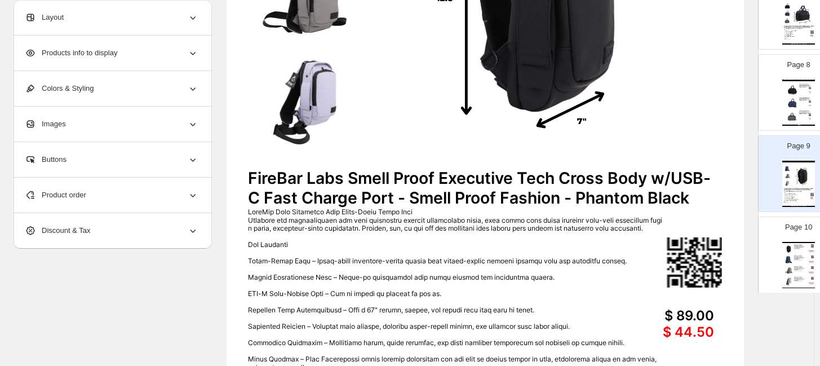
click at [730, 253] on div "FireBar Labs Wholesale Product Catalog - Smell Proof Executive Tech Cross Body …" at bounding box center [799, 265] width 33 height 46
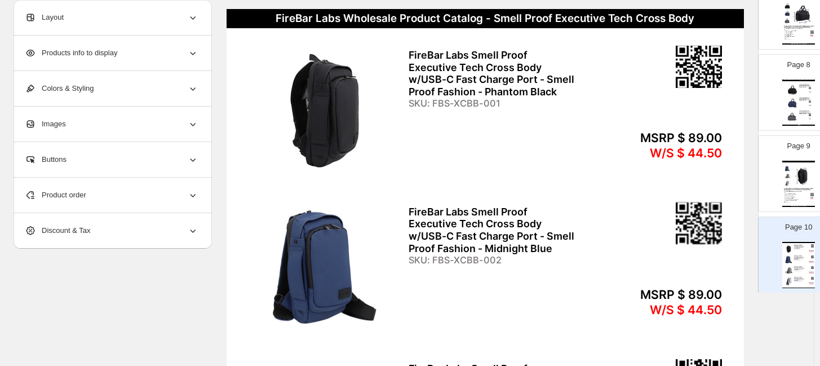
scroll to position [138, 0]
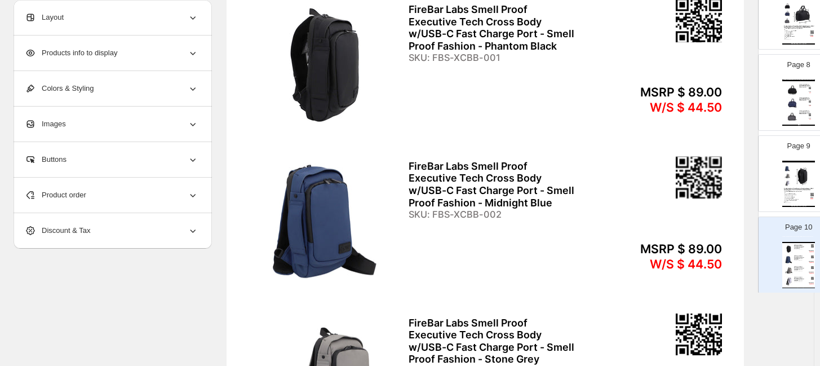
click at [730, 177] on img at bounding box center [787, 176] width 7 height 7
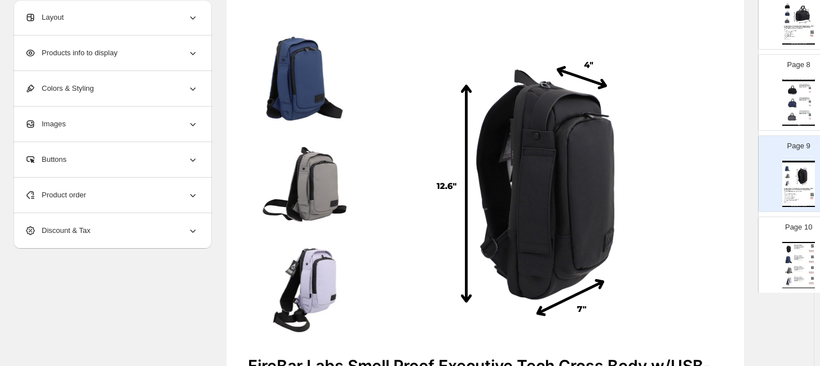
click at [730, 261] on img at bounding box center [789, 260] width 10 height 10
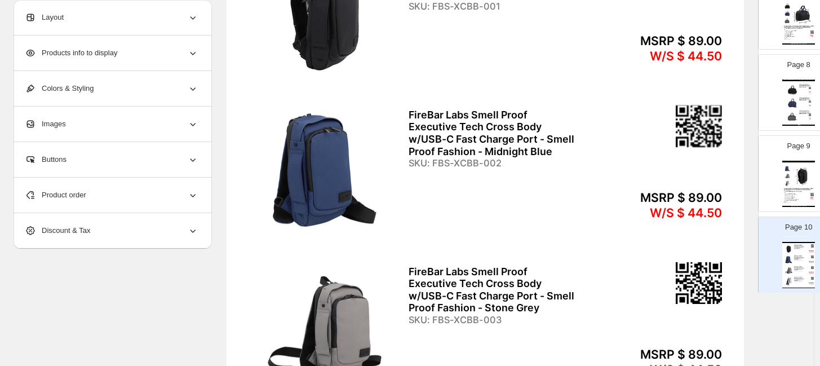
scroll to position [201, 0]
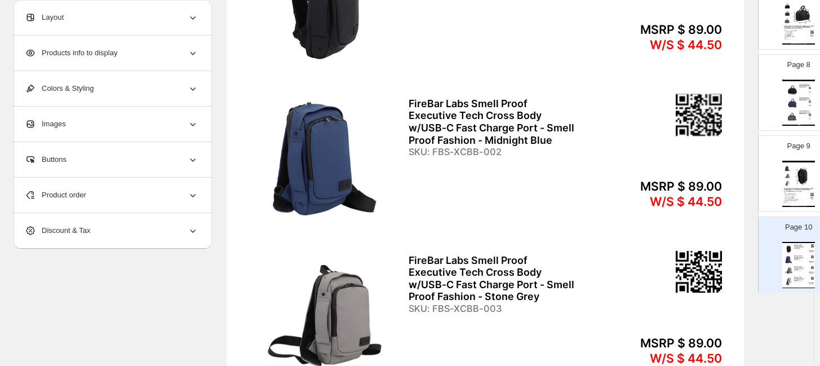
click at [96, 16] on div "Layout" at bounding box center [112, 17] width 174 height 35
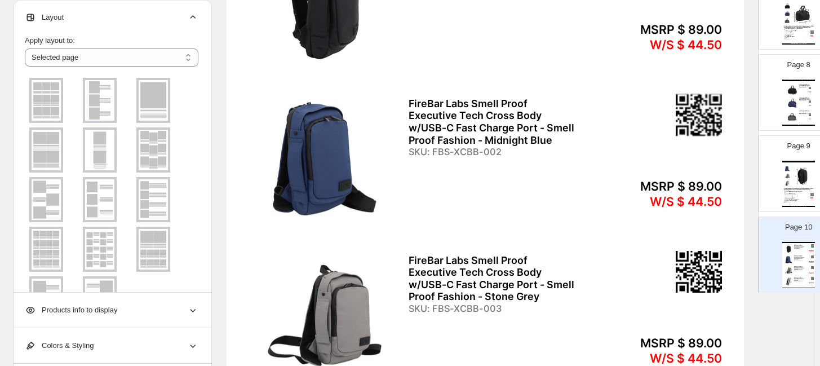
click at [96, 98] on img at bounding box center [99, 100] width 29 height 41
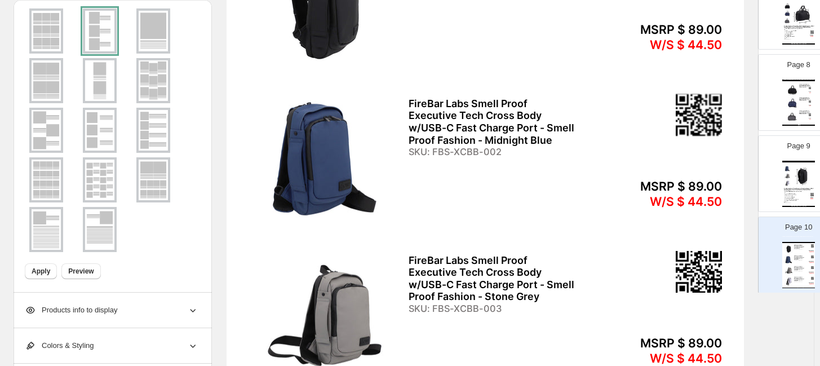
scroll to position [72, 0]
click at [42, 266] on span "Apply" at bounding box center [41, 268] width 19 height 9
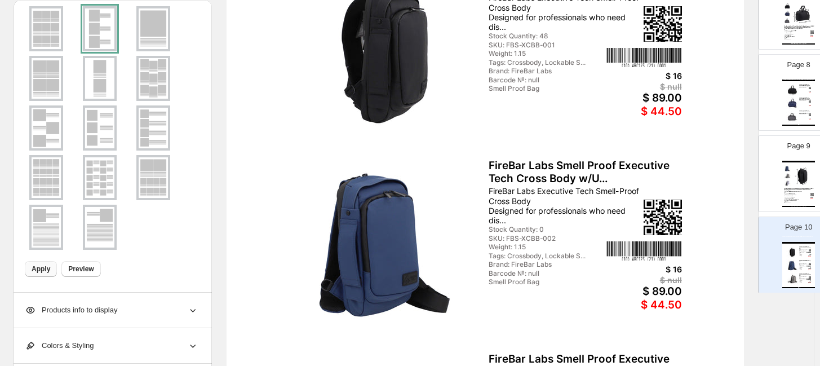
scroll to position [138, 0]
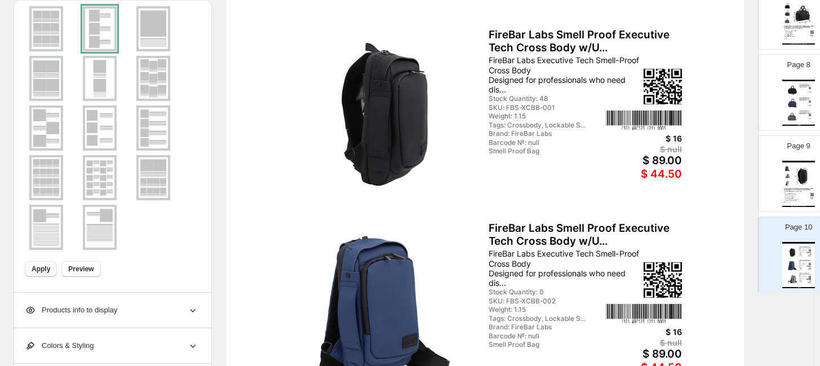
click at [513, 81] on div "FireBar Labs Executive Tech Smell-Proof Cross Body Designed for professionals w…" at bounding box center [565, 74] width 153 height 39
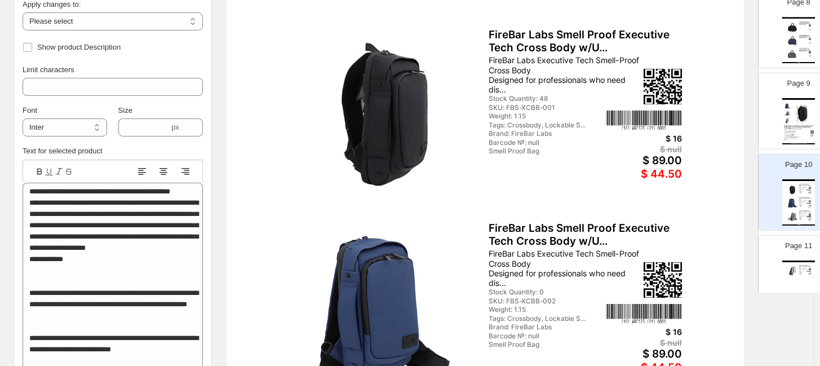
scroll to position [689, 0]
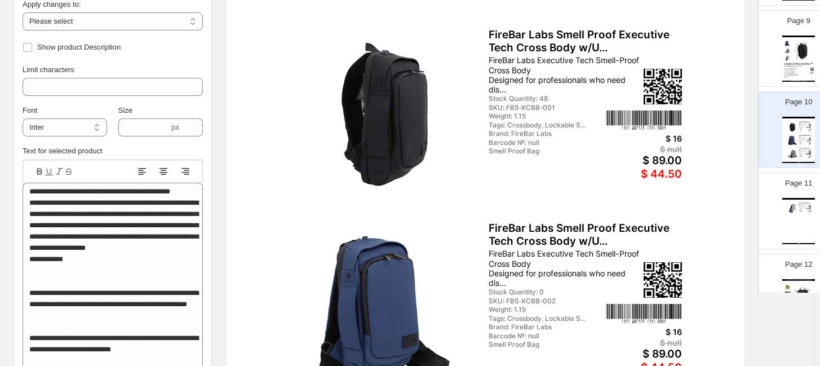
click at [730, 229] on div "FireBar Labs Wholesale Product Catalog - Smell Proof Executive Tech Cross Body …" at bounding box center [799, 221] width 33 height 46
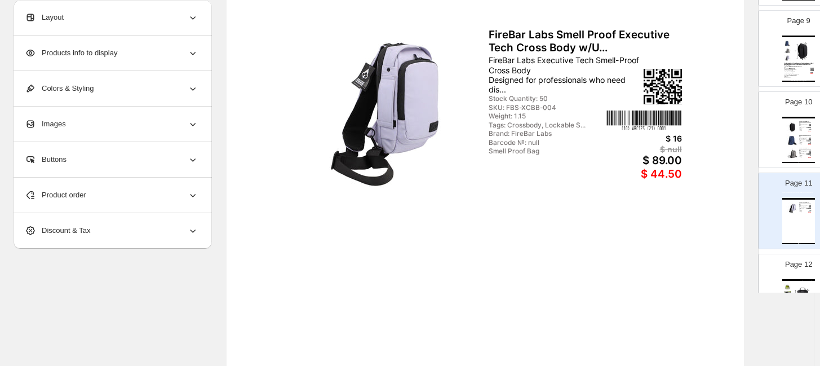
click at [113, 203] on div "Product order" at bounding box center [112, 195] width 174 height 35
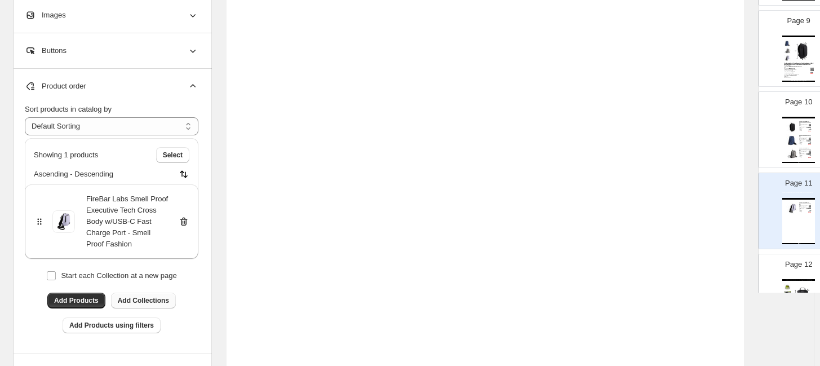
scroll to position [451, 0]
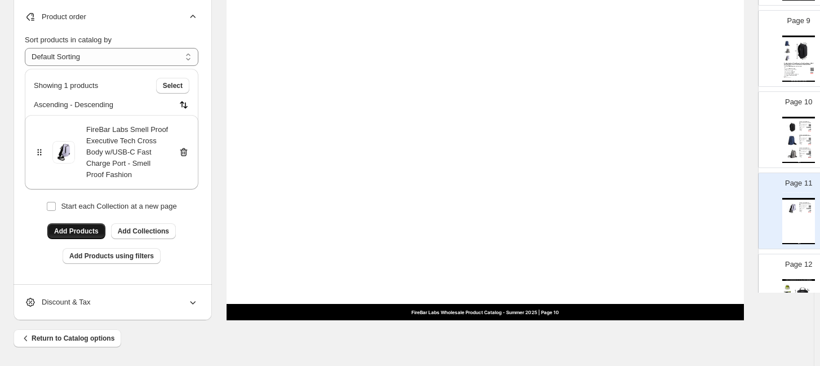
click at [82, 231] on span "Add Products" at bounding box center [76, 231] width 45 height 9
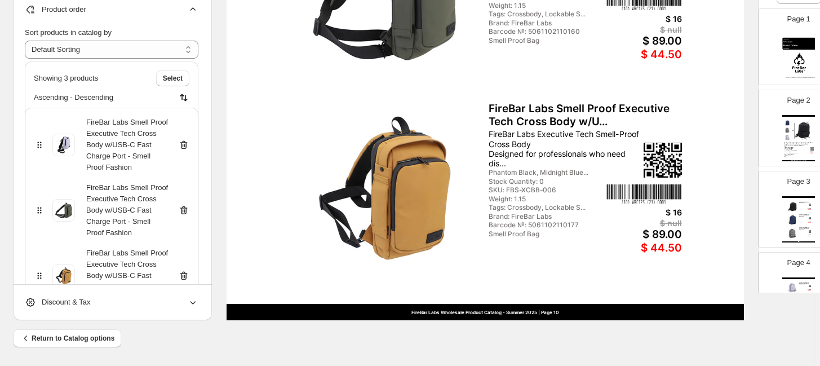
scroll to position [63, 0]
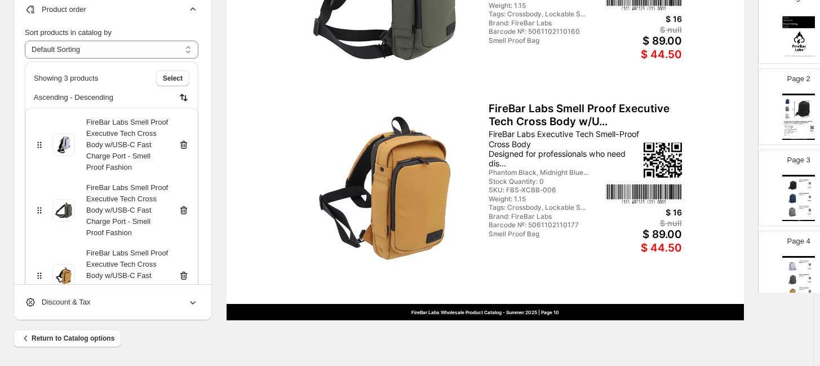
click at [730, 206] on img at bounding box center [793, 212] width 12 height 12
type input "*"
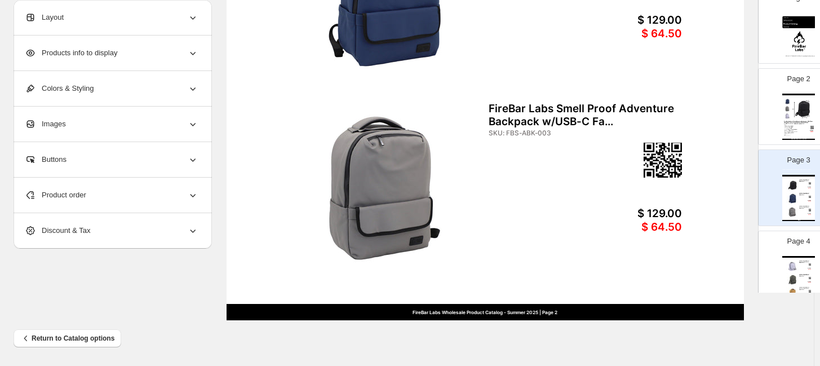
click at [505, 130] on div "SKU: FBS-ABK-003" at bounding box center [544, 133] width 110 height 8
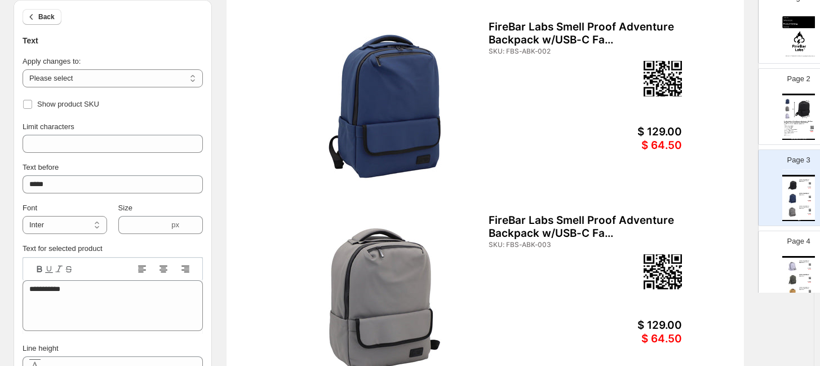
scroll to position [326, 0]
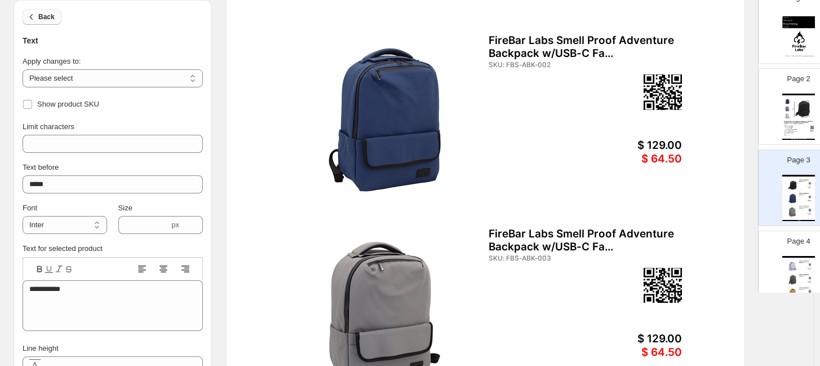
click at [35, 17] on icon "button" at bounding box center [31, 16] width 11 height 11
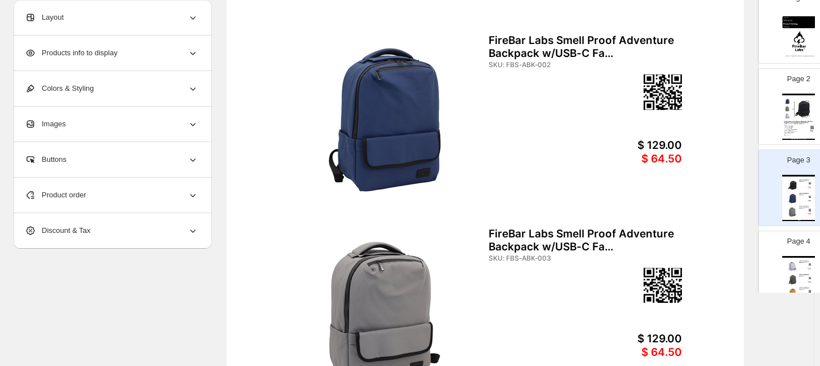
click at [59, 50] on span "Products info to display" at bounding box center [71, 52] width 92 height 11
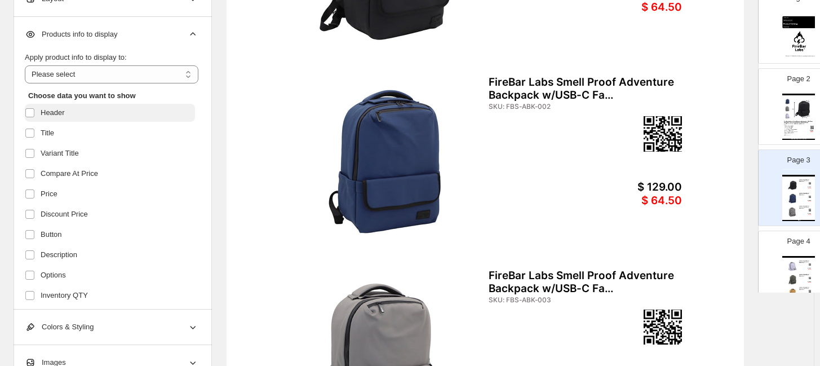
scroll to position [263, 0]
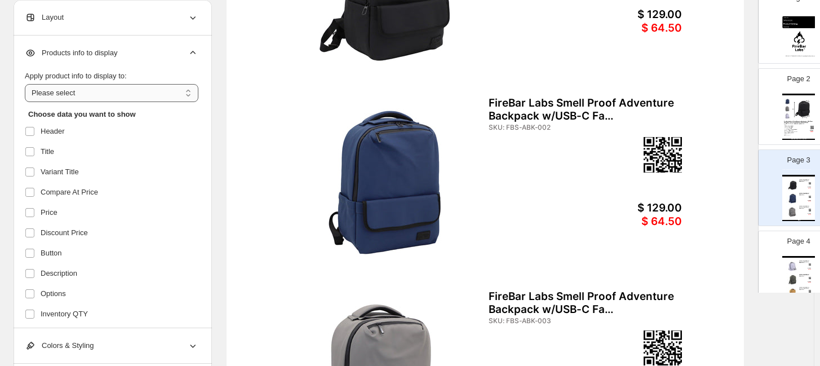
click at [64, 89] on select "**********" at bounding box center [112, 93] width 174 height 18
select select "*********"
click at [25, 84] on select "**********" at bounding box center [112, 93] width 174 height 18
click at [52, 169] on span "Variant Title" at bounding box center [60, 171] width 38 height 11
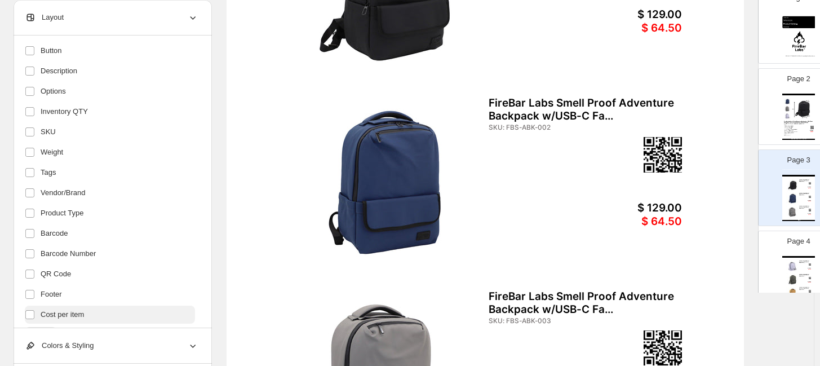
scroll to position [223, 0]
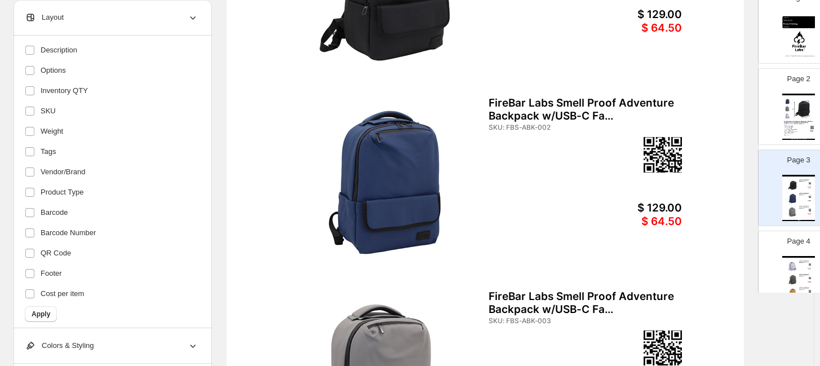
click at [41, 311] on span "Apply" at bounding box center [41, 314] width 19 height 9
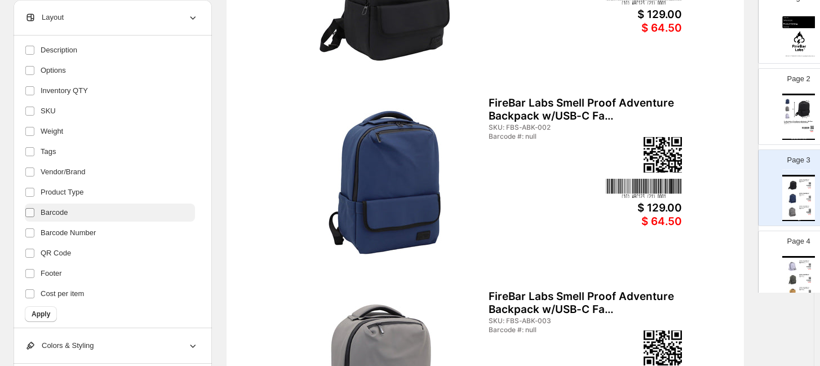
click at [34, 211] on span at bounding box center [30, 213] width 10 height 10
click at [42, 312] on span "Apply" at bounding box center [41, 314] width 19 height 9
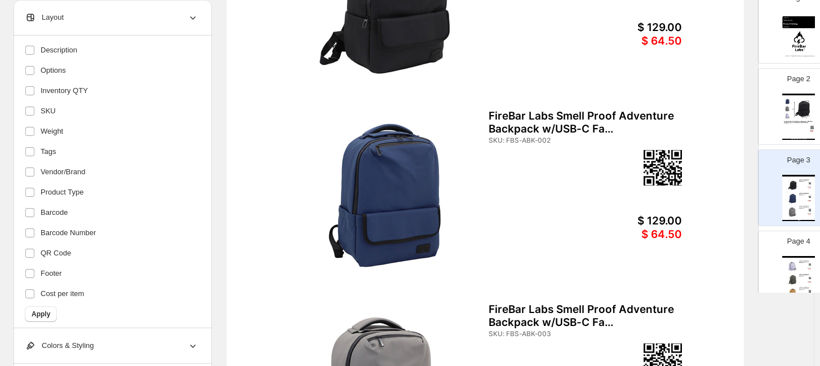
click at [37, 310] on span "Apply" at bounding box center [41, 314] width 19 height 9
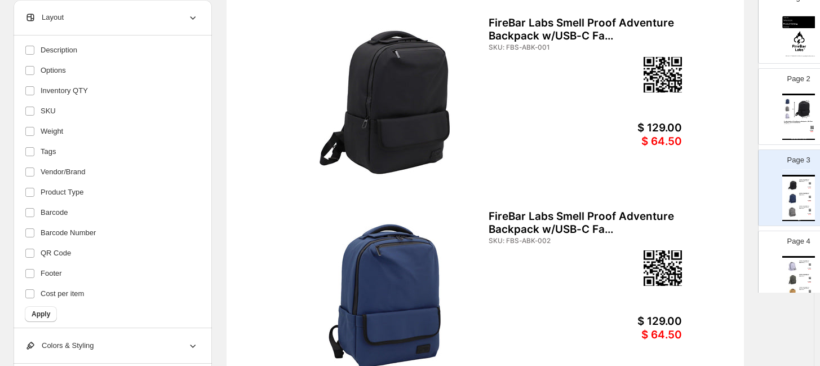
scroll to position [63, 0]
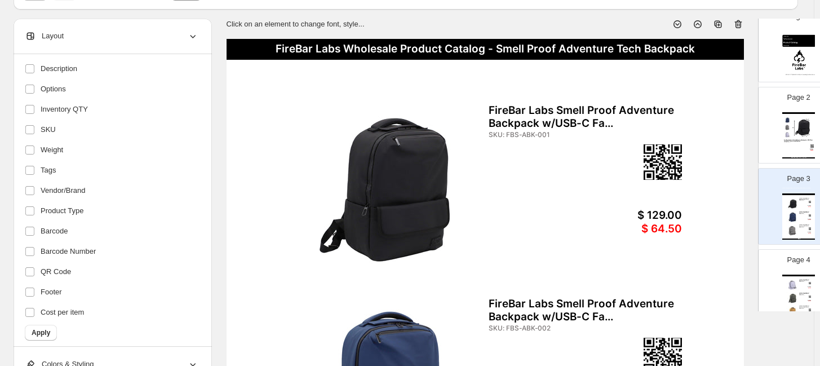
click at [533, 120] on div "FireBar Labs Smell Proof Adventure Backpack w/USB-C Fa..." at bounding box center [585, 117] width 193 height 26
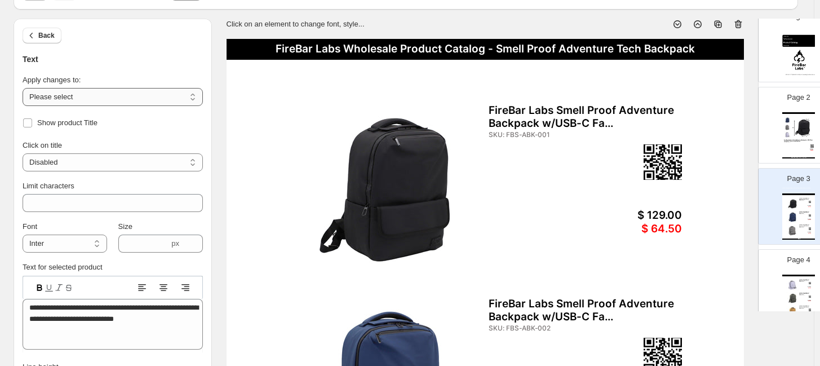
click at [73, 100] on select "**********" at bounding box center [113, 97] width 180 height 18
click at [139, 44] on div "Back Text" at bounding box center [113, 42] width 180 height 47
click at [730, 122] on img at bounding box center [803, 127] width 23 height 21
type input "*"
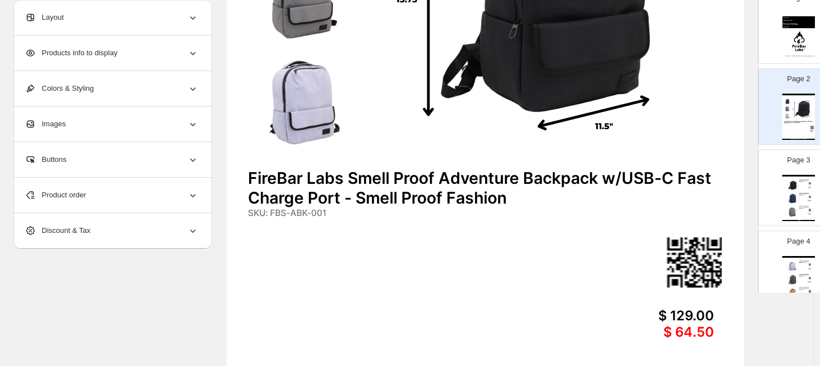
click at [730, 109] on img at bounding box center [803, 108] width 23 height 21
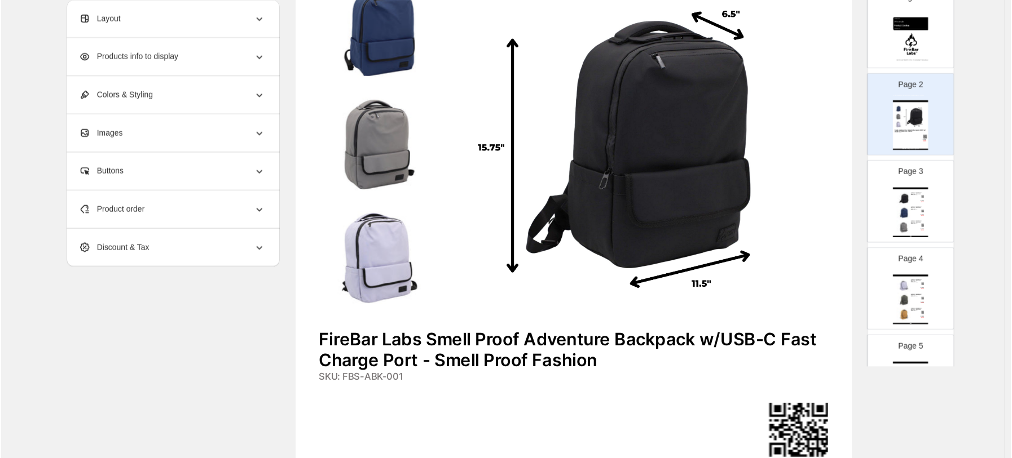
scroll to position [187, 0]
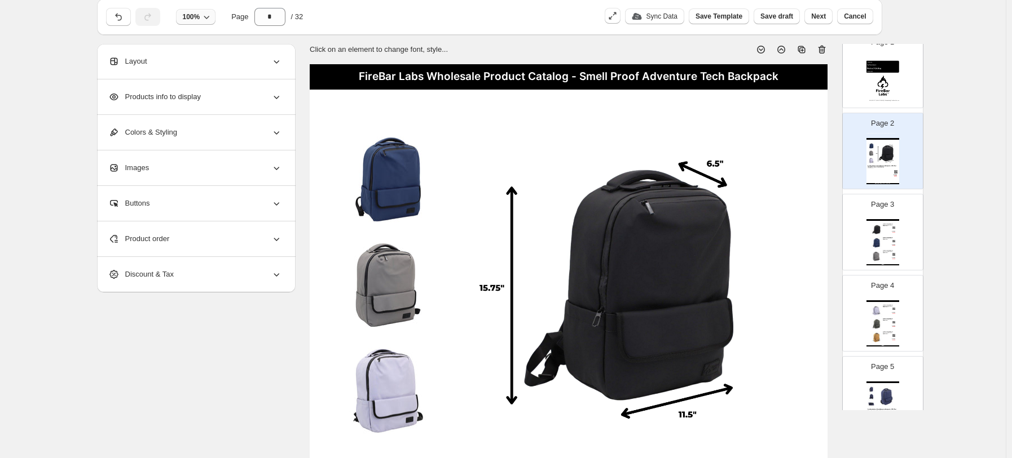
click at [197, 15] on span "100%" at bounding box center [191, 16] width 17 height 9
click at [201, 55] on button "75%" at bounding box center [197, 60] width 41 height 18
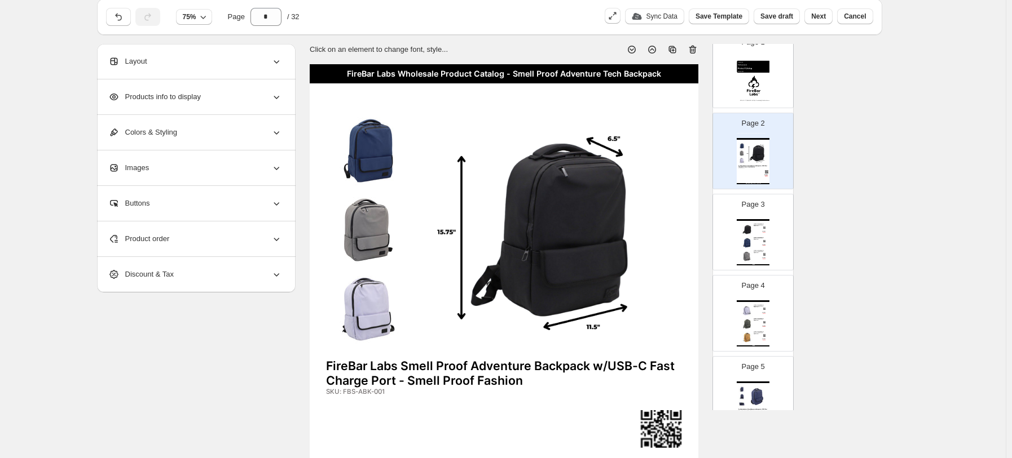
click at [507, 201] on img at bounding box center [548, 229] width 265 height 233
select select "*******"
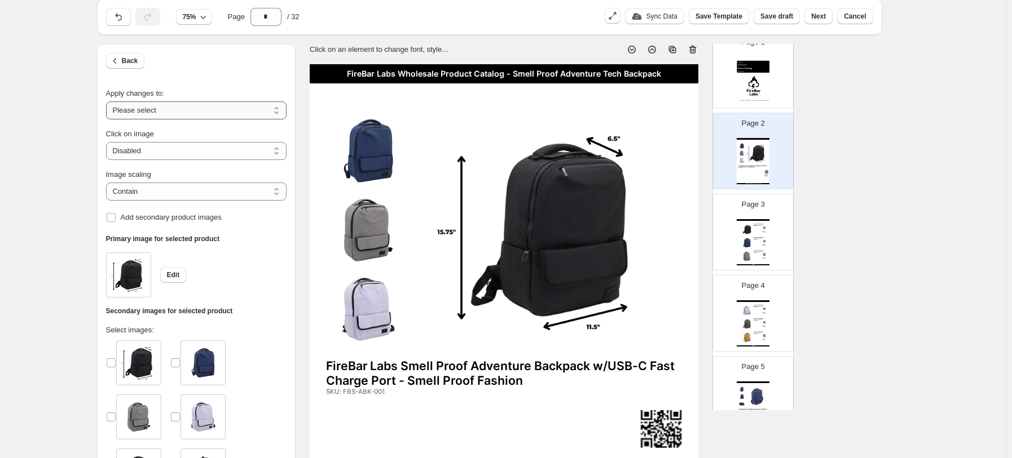
click at [233, 109] on select "**********" at bounding box center [196, 111] width 180 height 18
select select "**********"
click at [108, 102] on select "**********" at bounding box center [196, 111] width 180 height 18
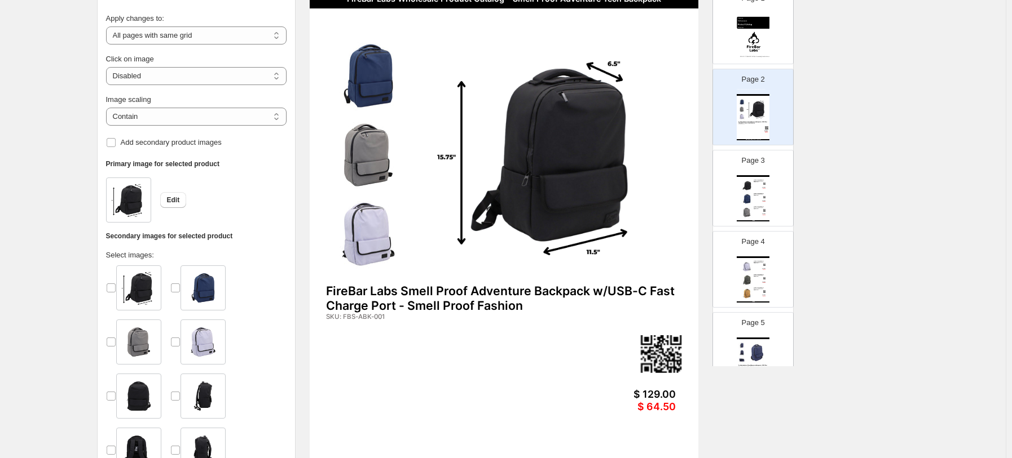
scroll to position [70, 0]
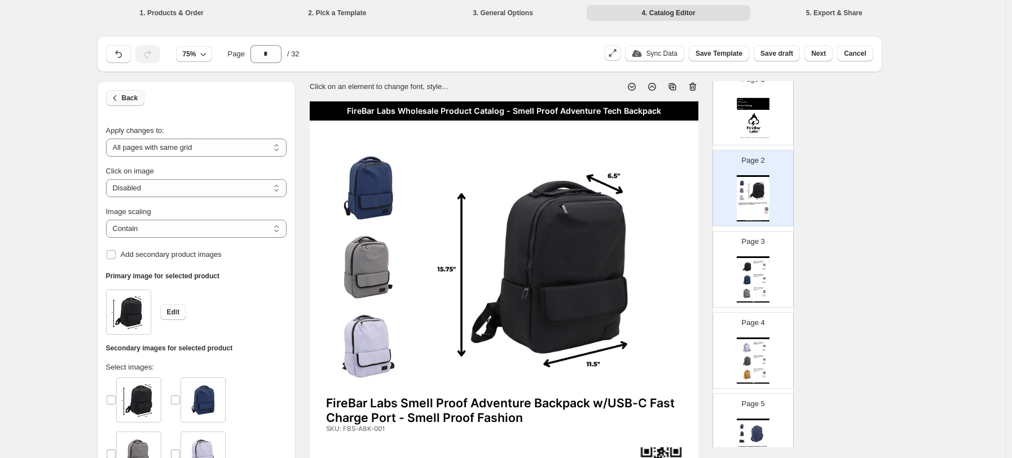
click at [121, 98] on icon "button" at bounding box center [114, 97] width 11 height 11
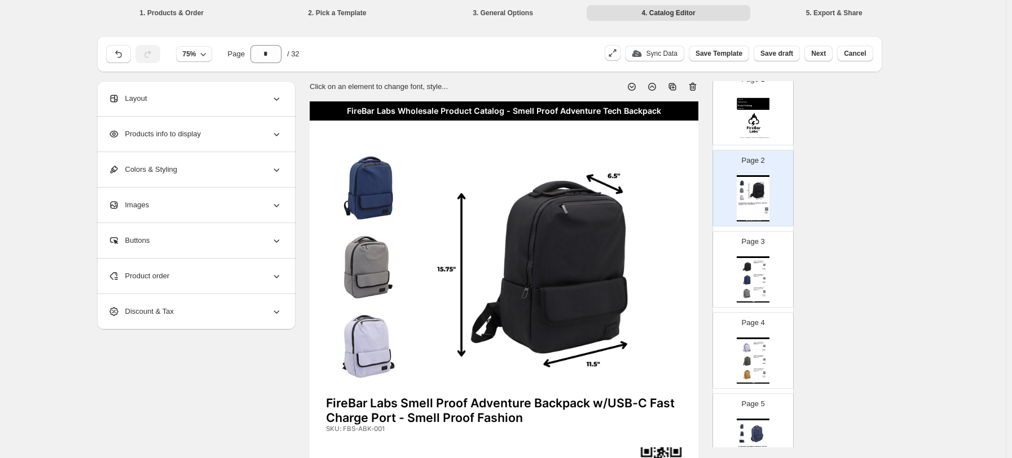
click at [182, 127] on div "Products info to display" at bounding box center [195, 134] width 174 height 35
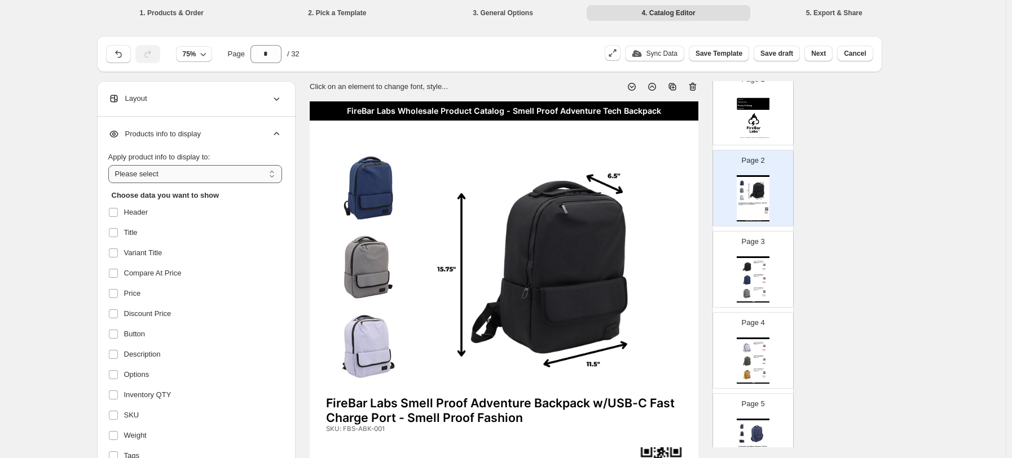
click at [179, 175] on select "**********" at bounding box center [195, 174] width 174 height 18
select select "**********"
click at [111, 165] on select "**********" at bounding box center [195, 174] width 174 height 18
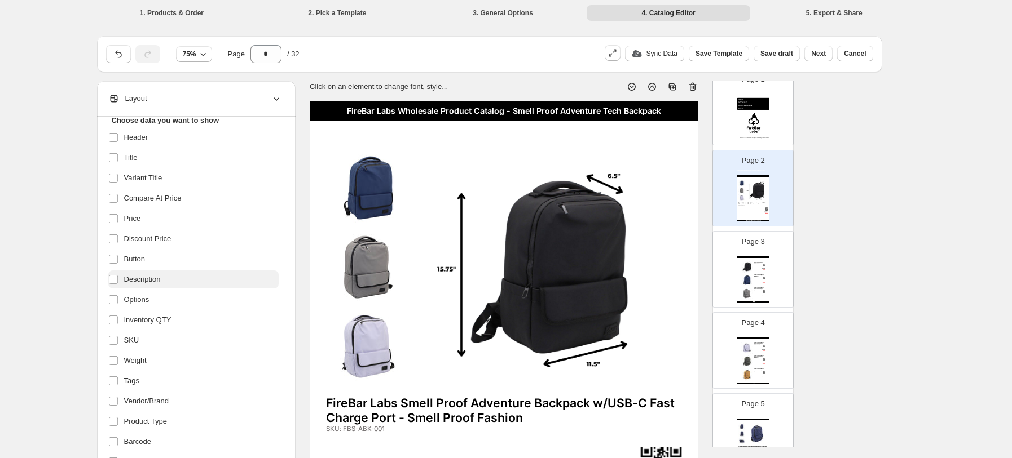
click at [170, 278] on label "Description" at bounding box center [193, 280] width 170 height 18
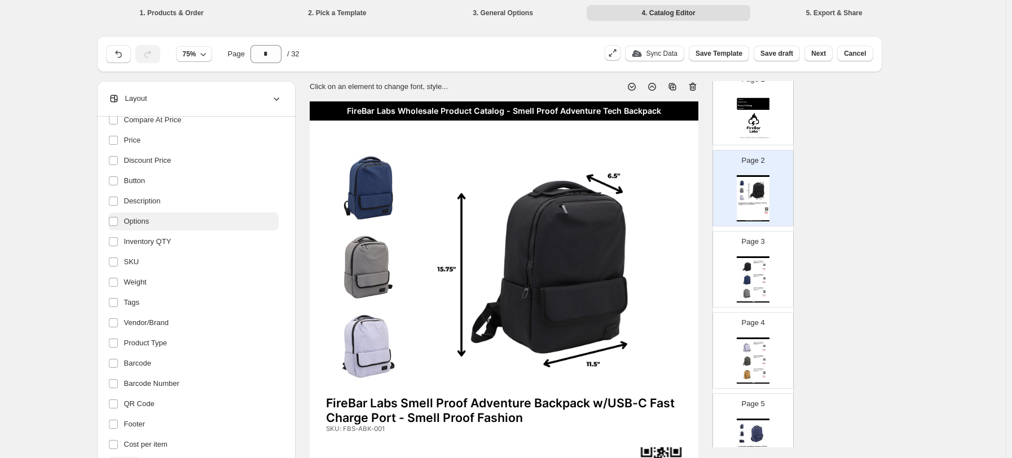
scroll to position [154, 0]
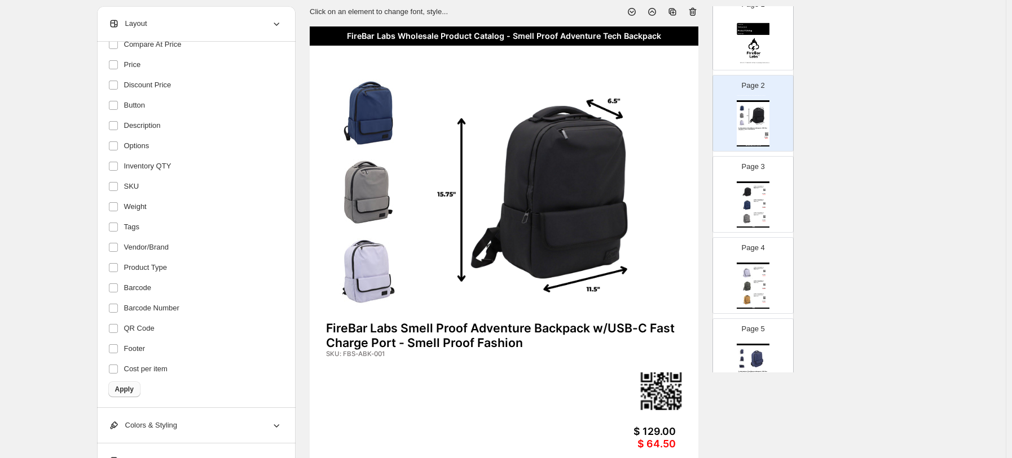
click at [127, 328] on span "Apply" at bounding box center [124, 389] width 19 height 9
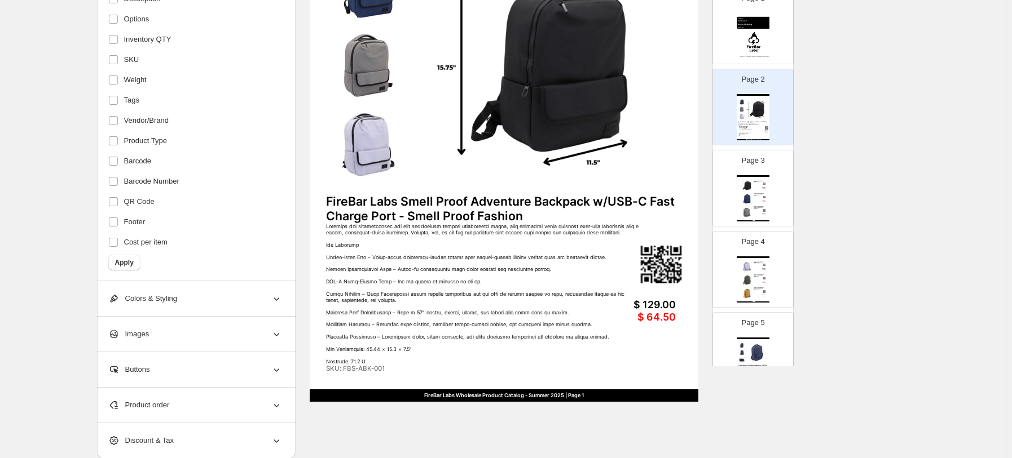
scroll to position [226, 0]
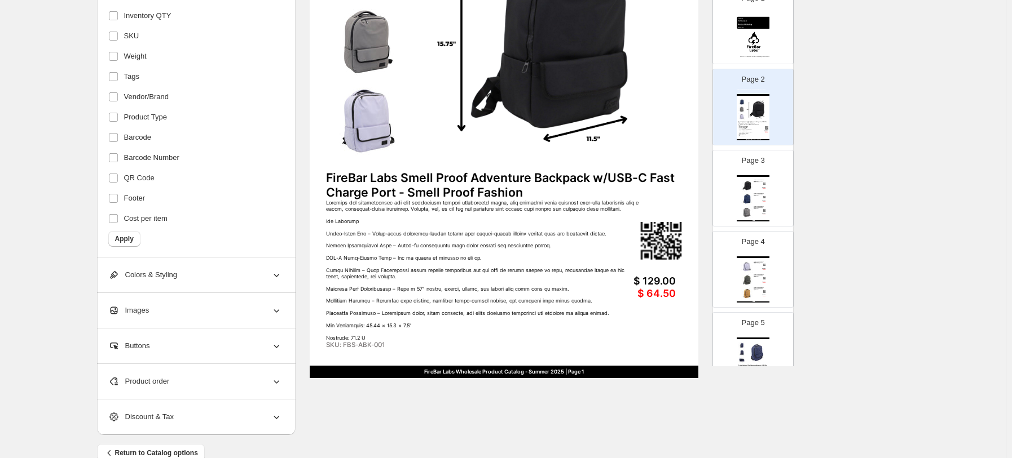
click at [730, 202] on img at bounding box center [746, 199] width 12 height 12
type input "*"
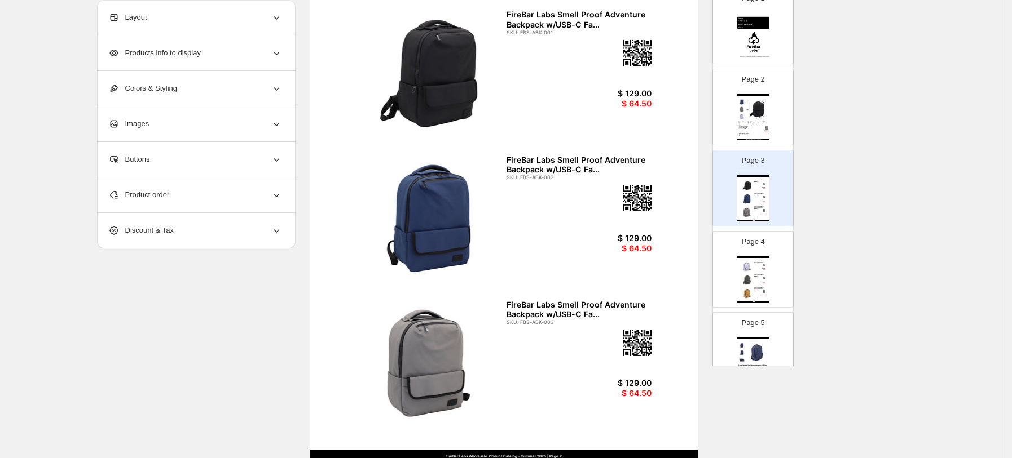
scroll to position [116, 0]
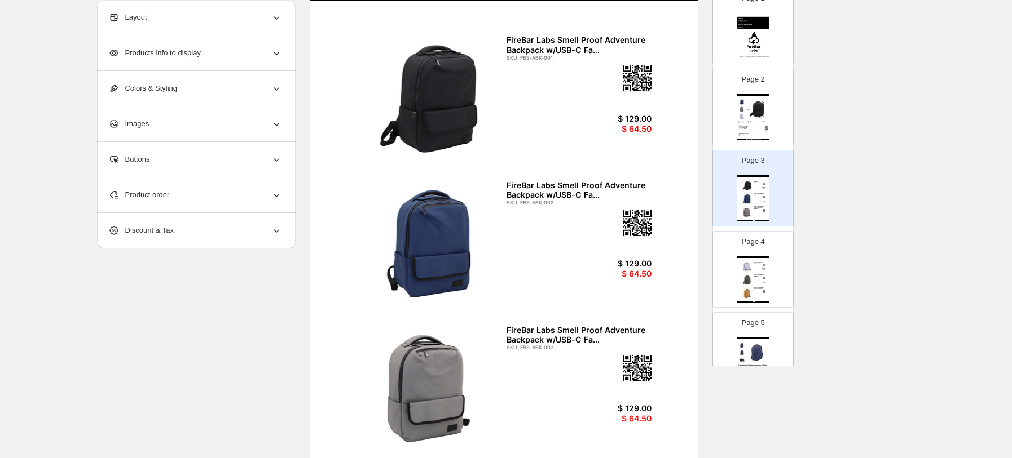
click at [565, 46] on div "FireBar Labs Smell Proof Adventure Backpack w/USB-C Fa..." at bounding box center [578, 44] width 145 height 19
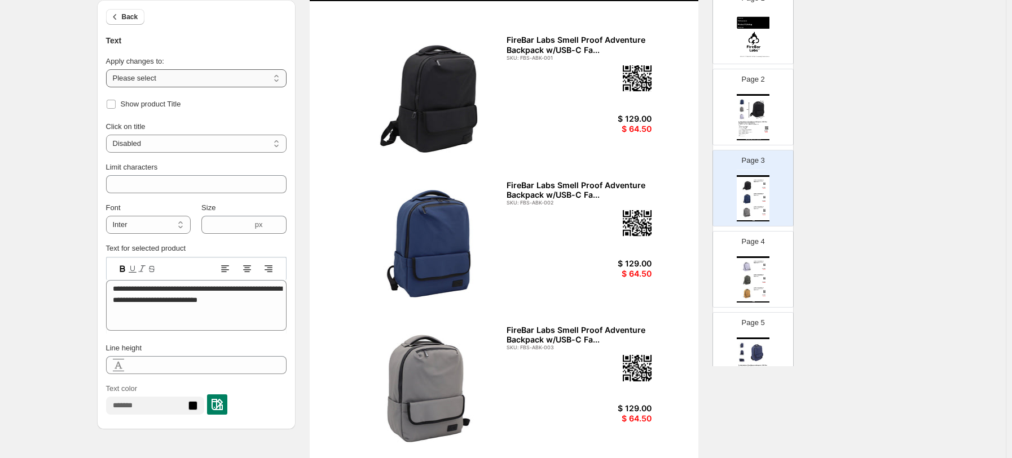
click at [171, 81] on select "**********" at bounding box center [196, 78] width 180 height 18
select select "**********"
click at [108, 69] on select "**********" at bounding box center [196, 78] width 180 height 18
click at [156, 178] on input "**" at bounding box center [188, 184] width 164 height 18
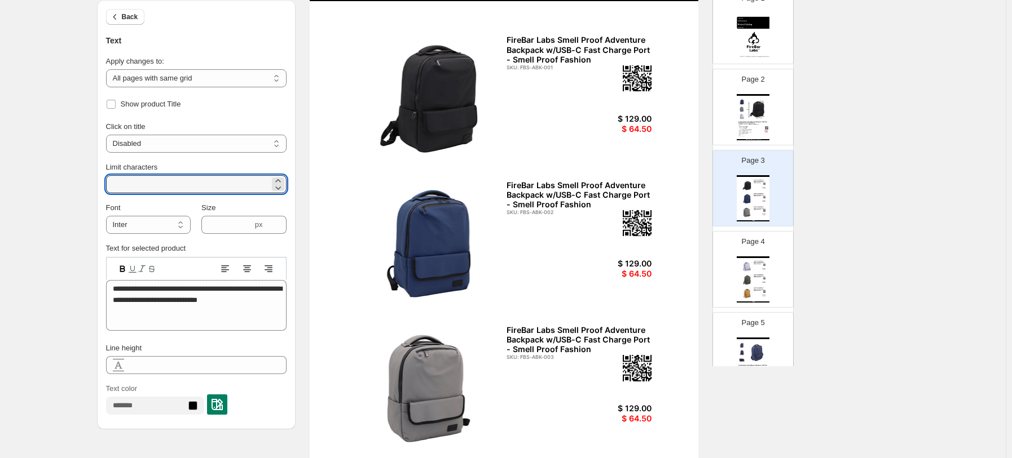
type input "***"
click at [547, 51] on div "FireBar Labs Smell Proof Adventure Backpack w/USB-C Fast Charge Port - Smell Pr…" at bounding box center [578, 49] width 145 height 29
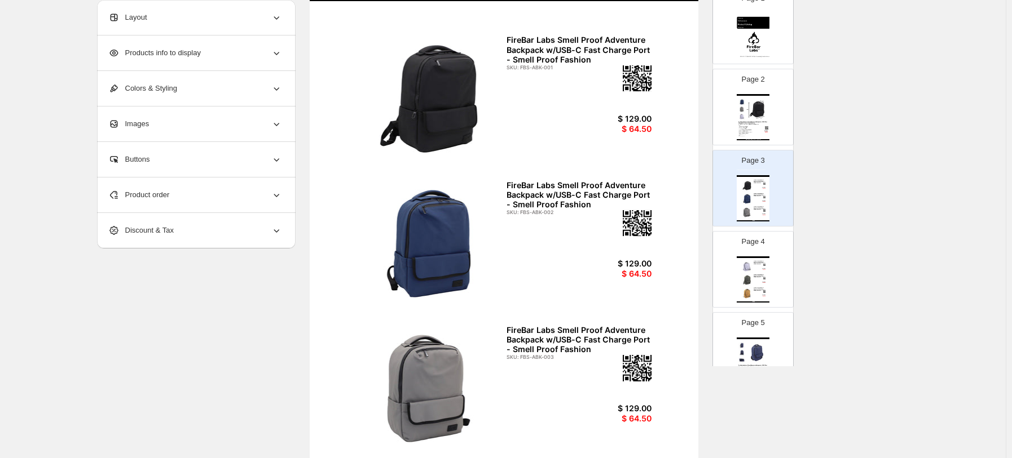
click at [187, 54] on span "Products info to display" at bounding box center [154, 52] width 92 height 11
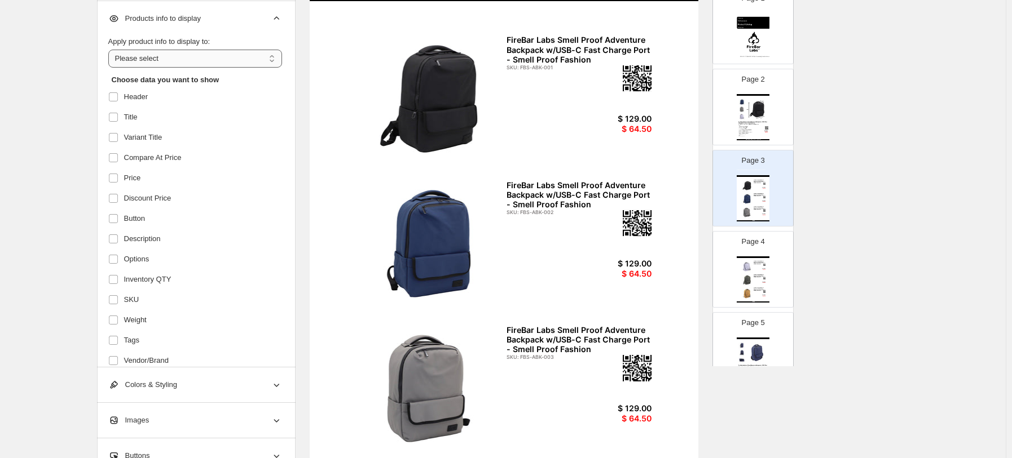
click at [188, 65] on select "**********" at bounding box center [195, 59] width 174 height 18
select select "**********"
click at [111, 50] on select "**********" at bounding box center [195, 59] width 174 height 18
click at [143, 140] on span "Variant Title" at bounding box center [143, 137] width 38 height 11
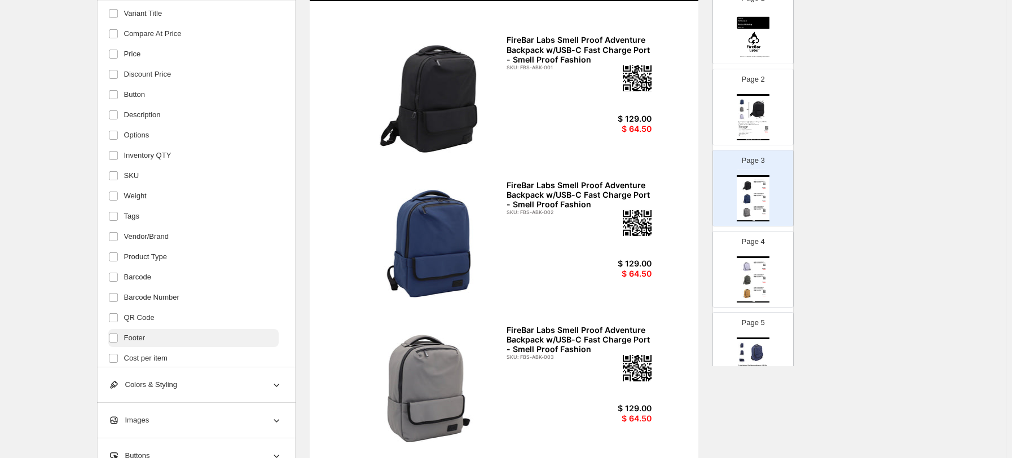
scroll to position [150, 0]
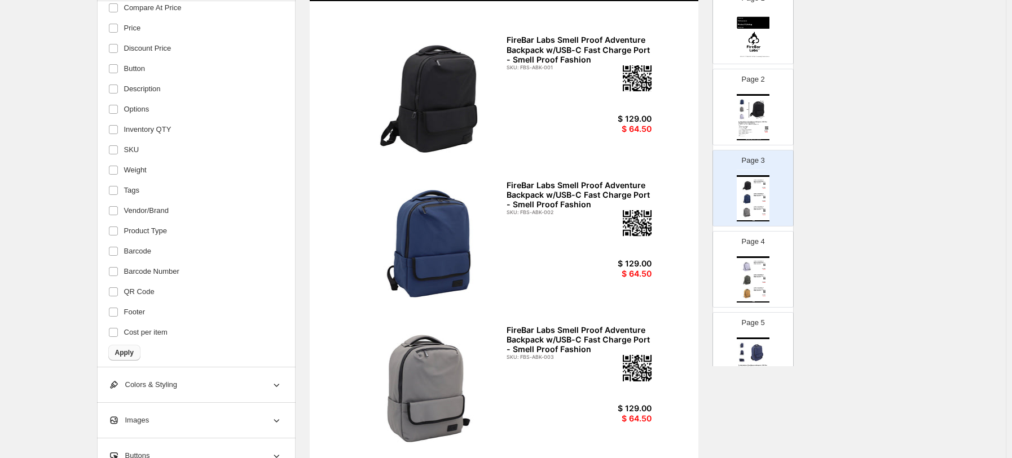
click at [129, 328] on span "Apply" at bounding box center [124, 352] width 19 height 9
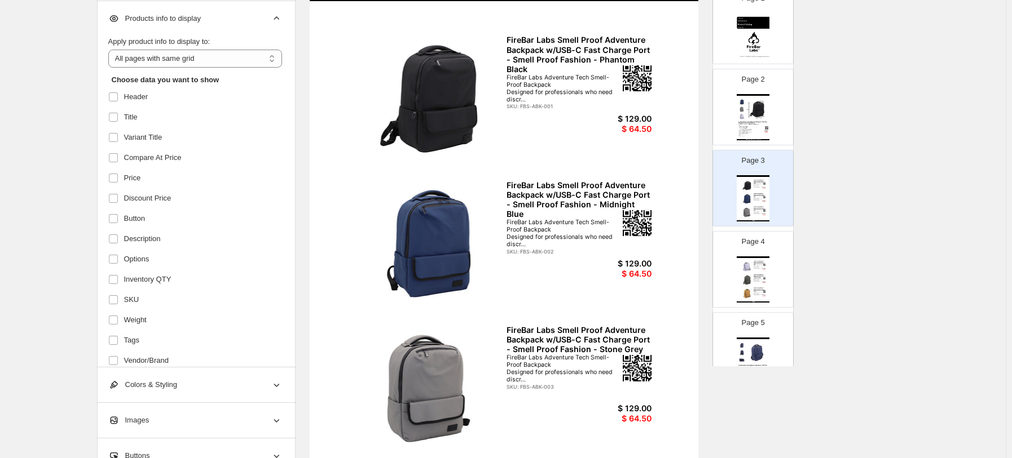
scroll to position [75, 0]
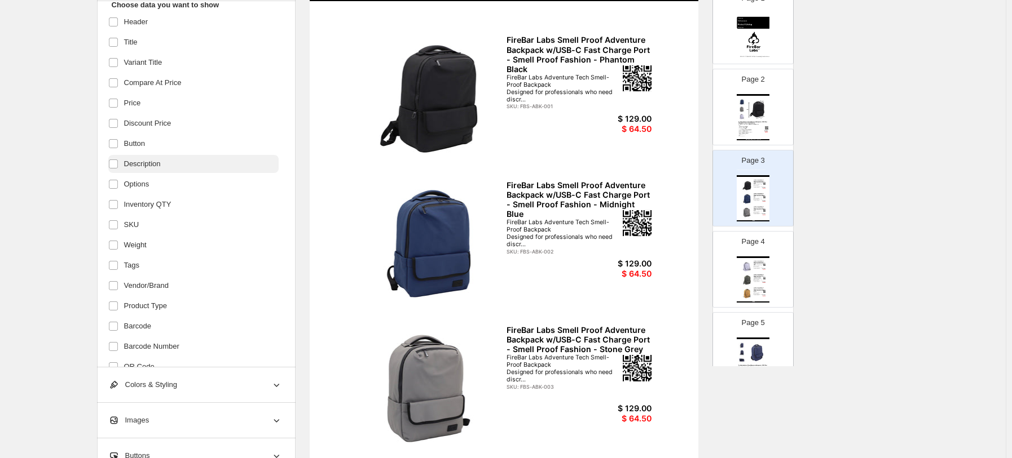
click at [156, 165] on span "Description" at bounding box center [142, 163] width 37 height 11
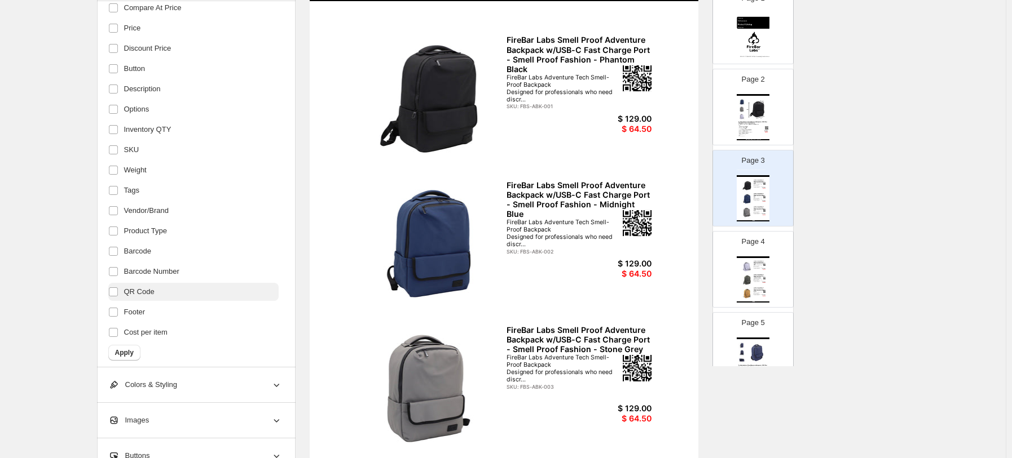
scroll to position [154, 0]
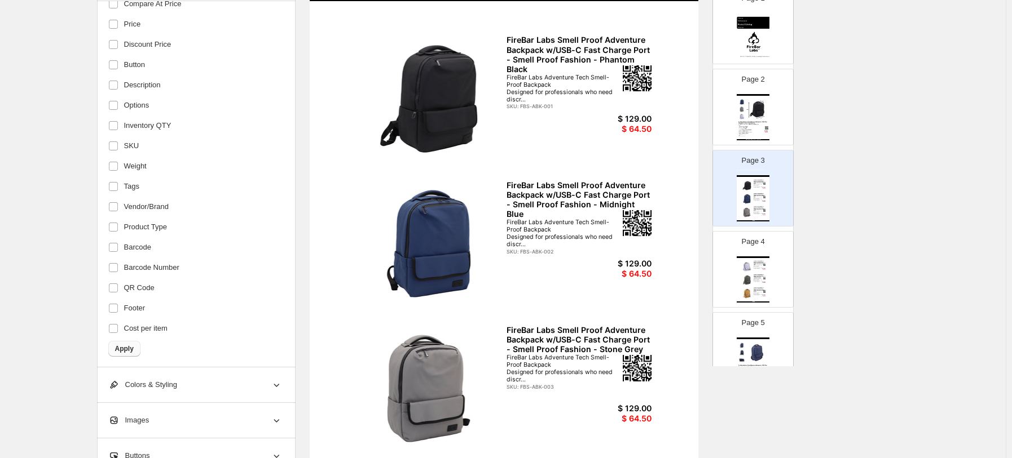
click at [134, 328] on span "Apply" at bounding box center [124, 349] width 19 height 9
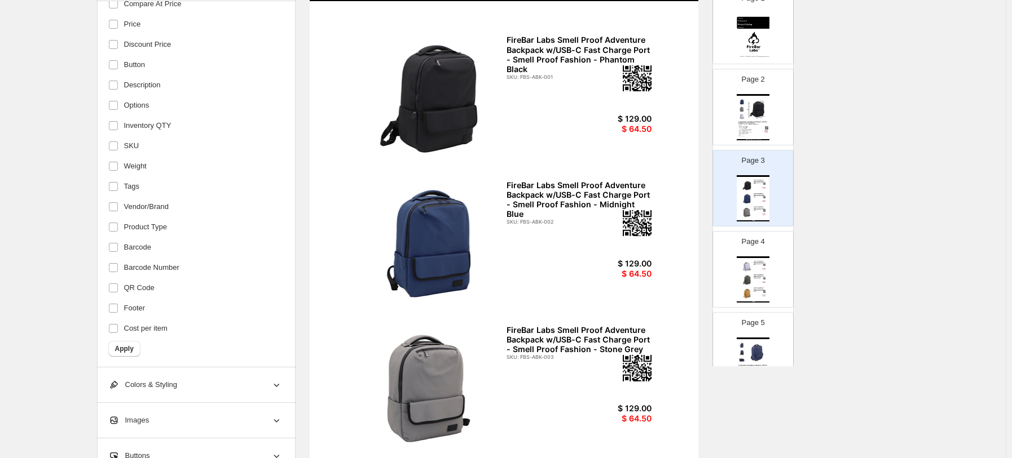
click at [730, 288] on div "FireBar Labs Wholesale Product Catalog - Smell Proof Adventure Tech Backpack Fi…" at bounding box center [752, 280] width 33 height 46
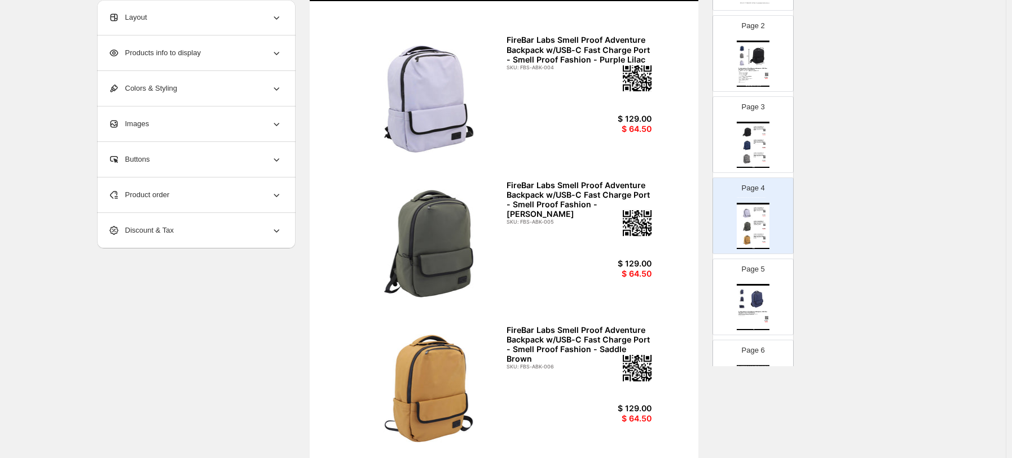
scroll to position [138, 0]
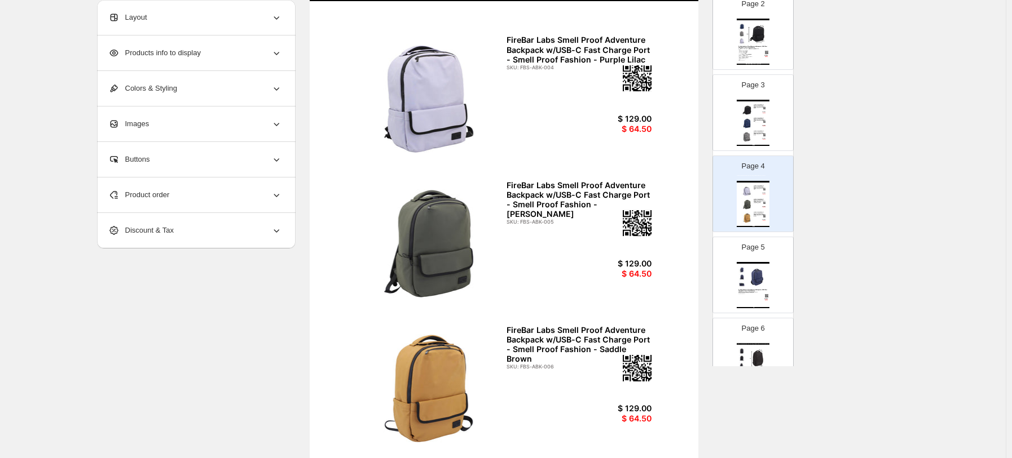
click at [730, 126] on img at bounding box center [746, 123] width 12 height 12
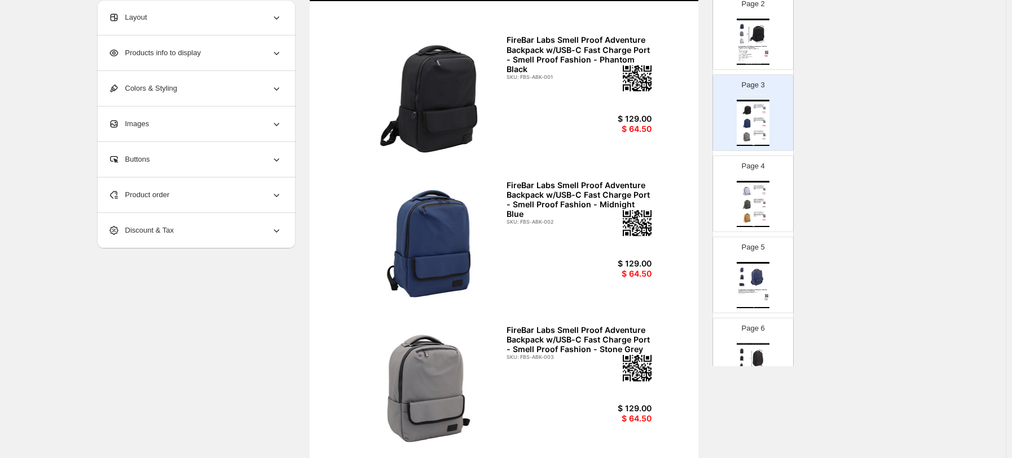
click at [730, 208] on img at bounding box center [746, 204] width 12 height 12
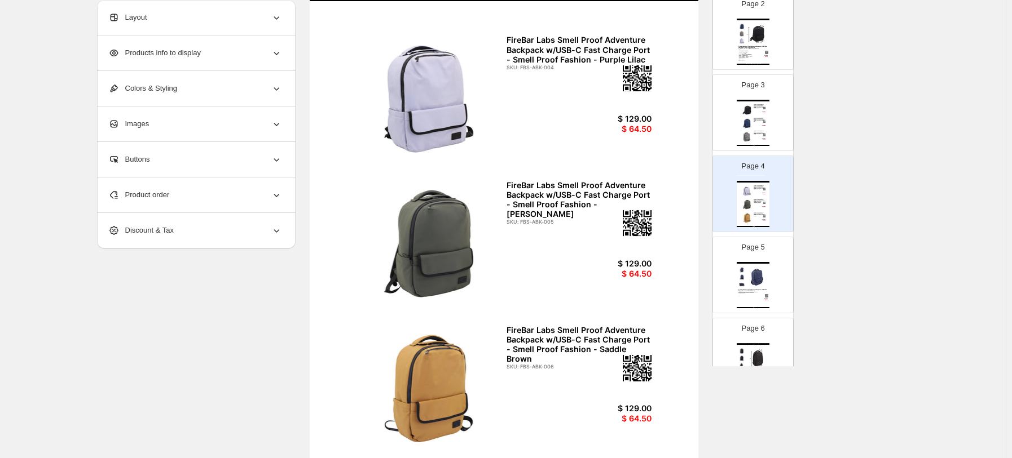
click at [730, 272] on img at bounding box center [756, 277] width 23 height 21
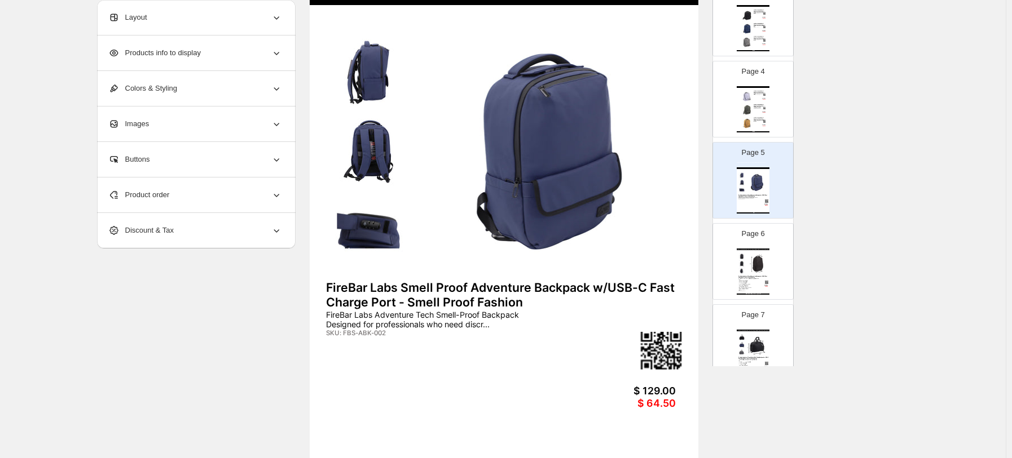
click at [730, 120] on div "FireBar Labs Smell Proof Adventure Backpack w/USB-C Fast Charge Port - Smell Pr…" at bounding box center [759, 119] width 12 height 5
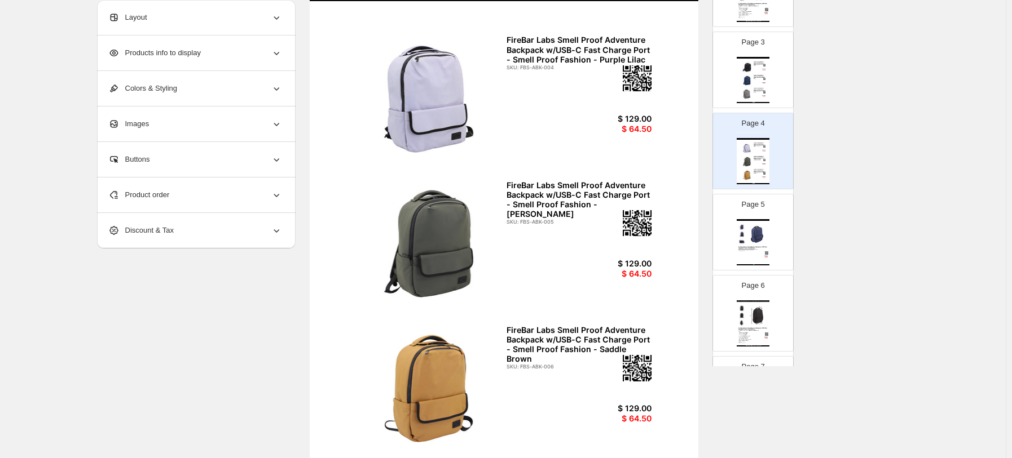
scroll to position [157, 0]
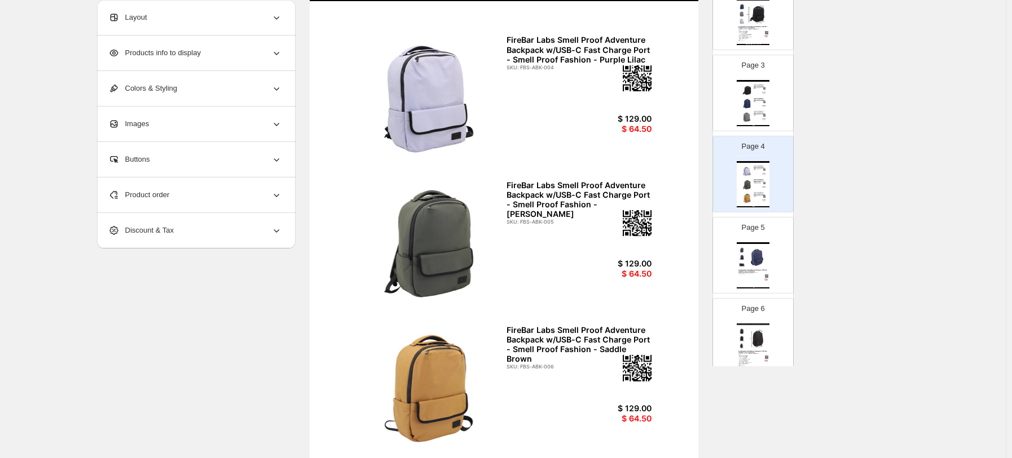
click at [730, 106] on div "FireBar Labs Wholesale Product Catalog - Smell Proof Adventure Tech Backpack Fi…" at bounding box center [752, 103] width 33 height 46
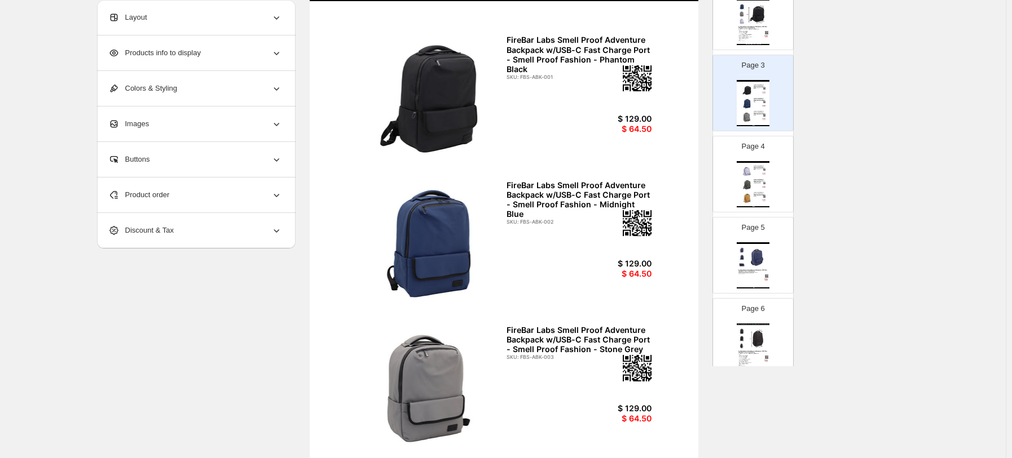
click at [730, 186] on div "FireBar Labs Wholesale Product Catalog - Smell Proof Adventure Tech Backpack Fi…" at bounding box center [752, 184] width 33 height 46
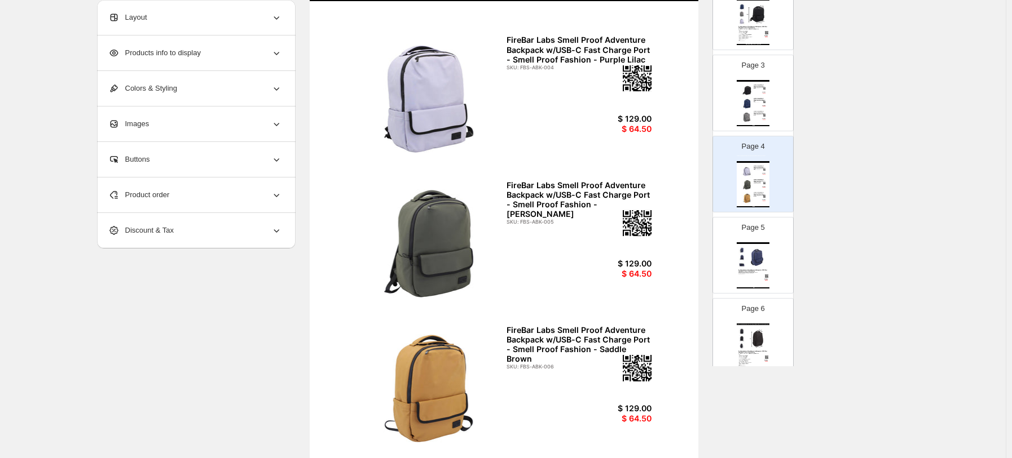
click at [730, 265] on img at bounding box center [756, 257] width 23 height 21
type input "*"
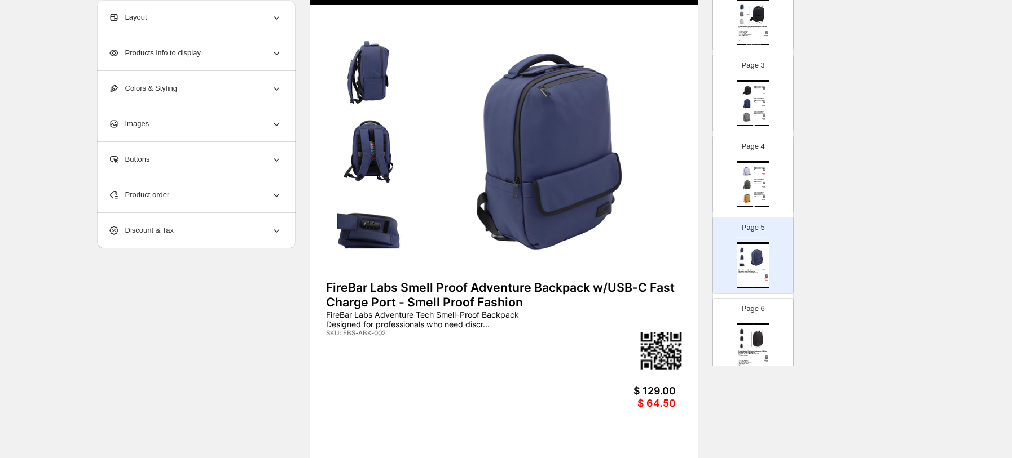
click at [404, 320] on div "FireBar Labs Adventure Tech Smell-Proof Backpack Designed for professionals who…" at bounding box center [482, 319] width 313 height 19
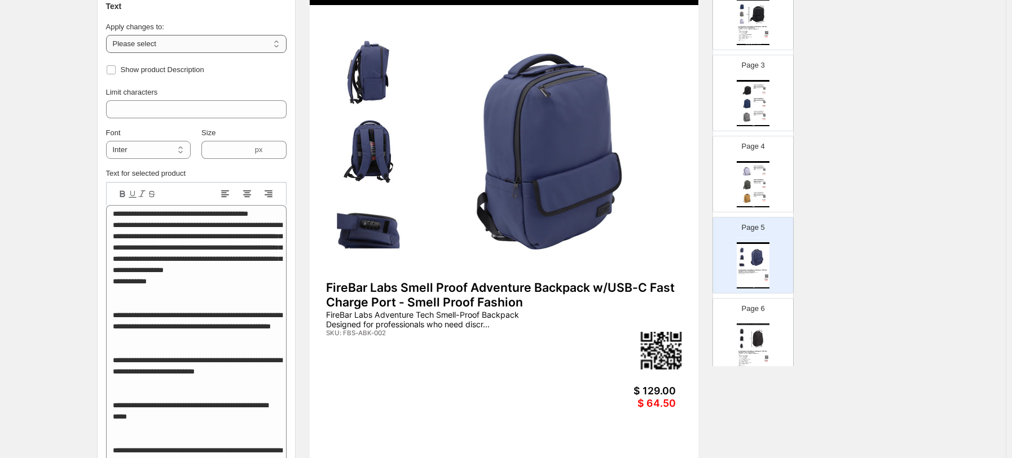
click at [175, 48] on select "**********" at bounding box center [196, 44] width 180 height 18
select select "**********"
click at [108, 35] on select "**********" at bounding box center [196, 44] width 180 height 18
click at [149, 65] on span "Show product Description" at bounding box center [162, 69] width 83 height 8
click at [423, 301] on div "FireBar Labs Smell Proof Adventure Backpack w/USB-C Fast Charge Port - Smell Pr…" at bounding box center [503, 295] width 355 height 29
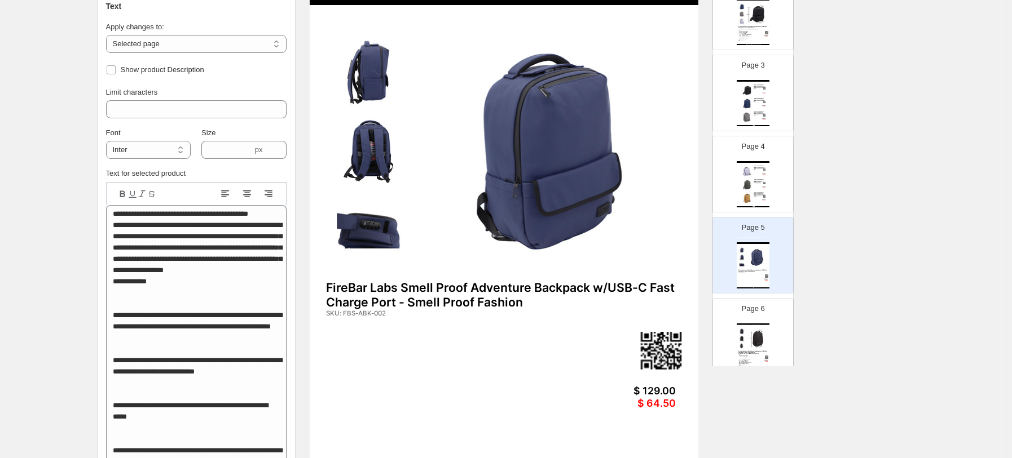
type input "***"
type input "****"
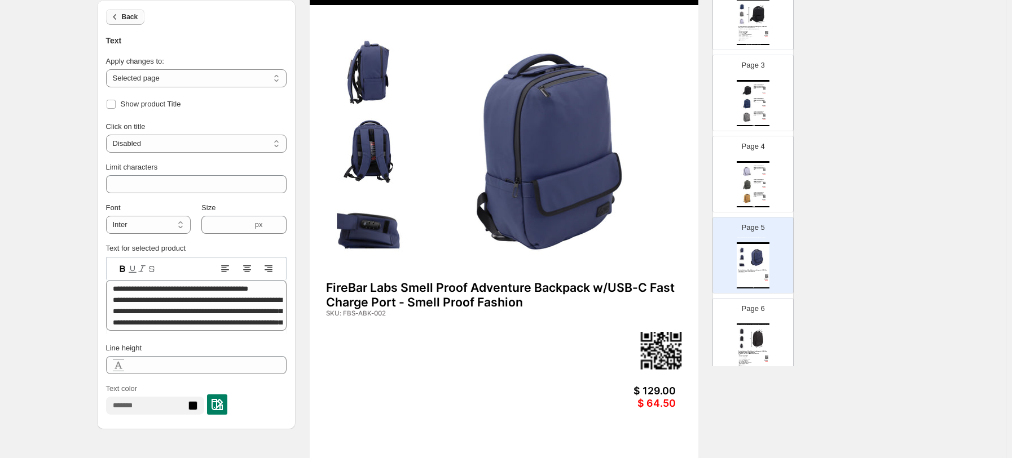
click at [131, 12] on span "Back" at bounding box center [130, 16] width 16 height 9
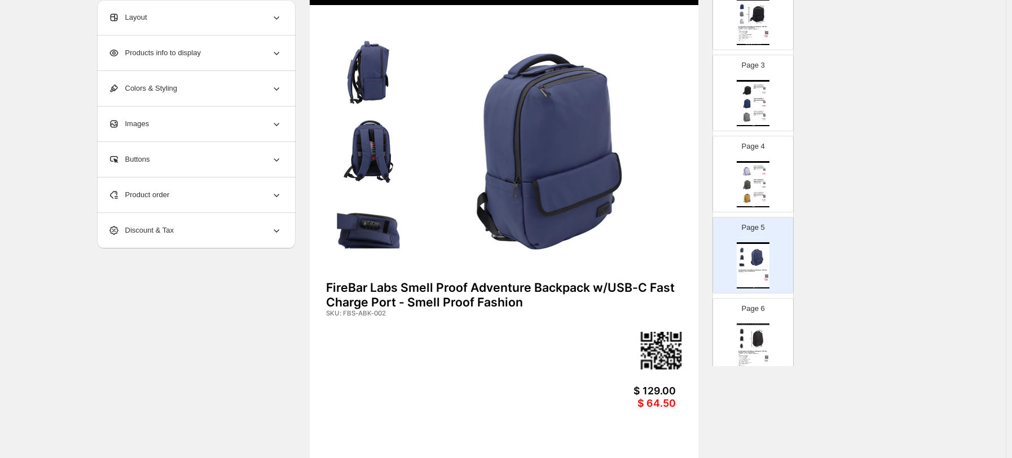
click at [170, 56] on span "Products info to display" at bounding box center [154, 52] width 92 height 11
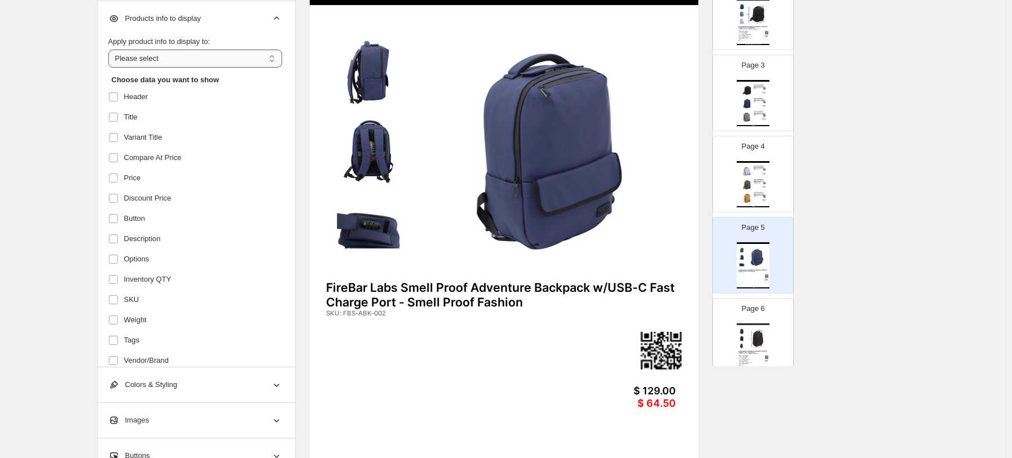
click at [173, 55] on select "**********" at bounding box center [195, 59] width 174 height 18
select select "**********"
click at [111, 50] on select "**********" at bounding box center [195, 59] width 174 height 18
click at [157, 134] on span "Variant Title" at bounding box center [143, 137] width 38 height 11
click at [151, 136] on span "Variant Title" at bounding box center [143, 137] width 38 height 11
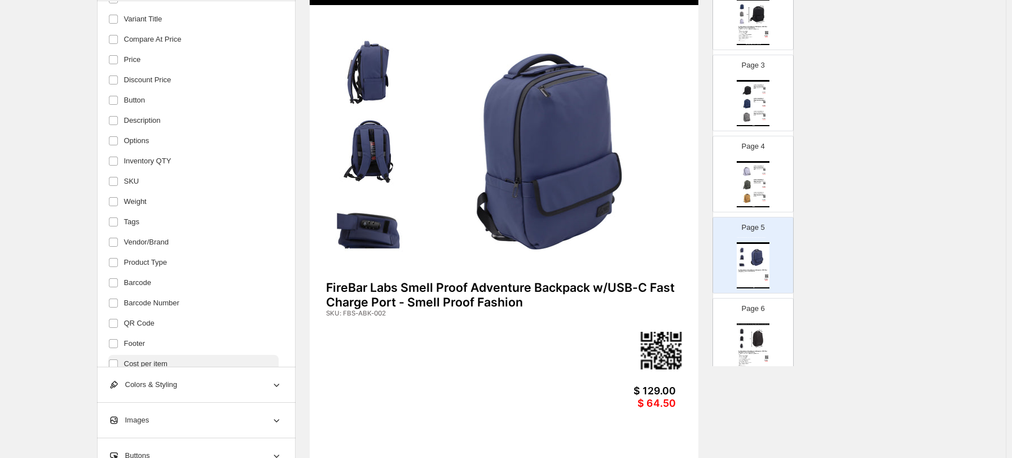
scroll to position [150, 0]
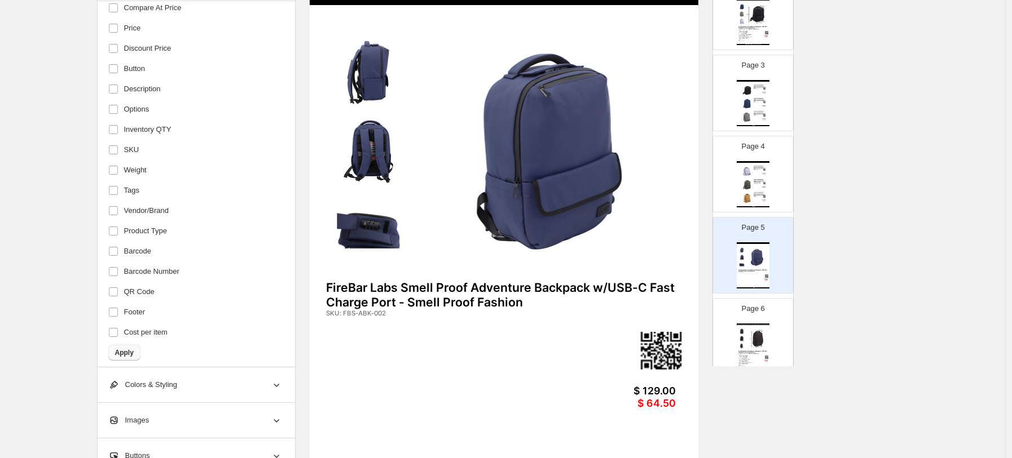
click at [136, 328] on button "Apply" at bounding box center [124, 353] width 32 height 16
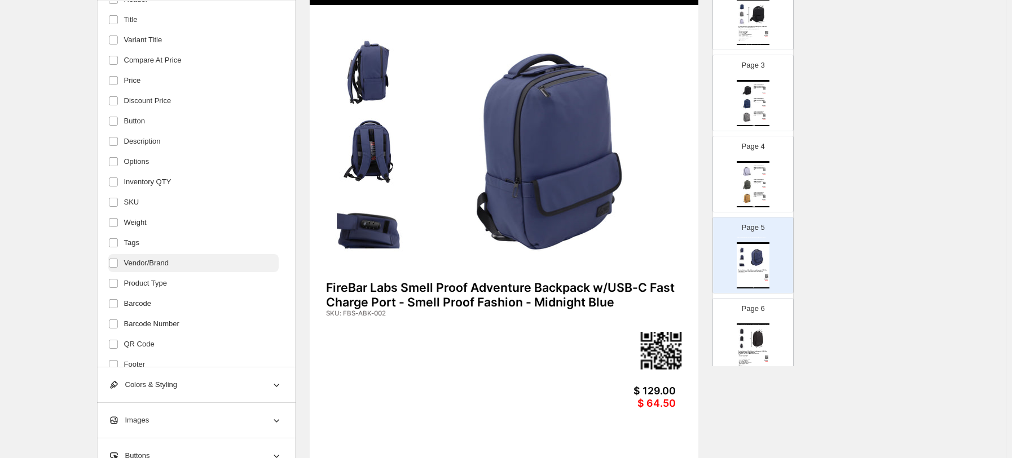
scroll to position [75, 0]
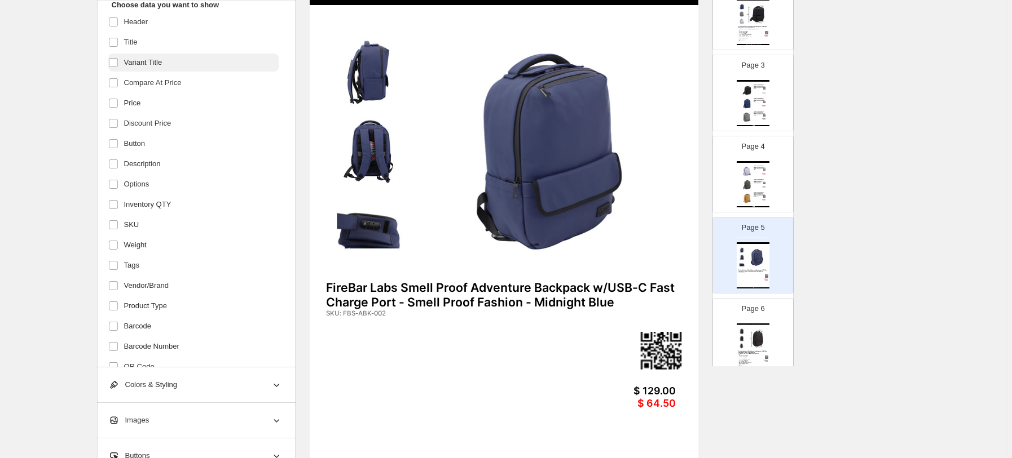
click at [133, 66] on span "Variant Title" at bounding box center [143, 62] width 38 height 11
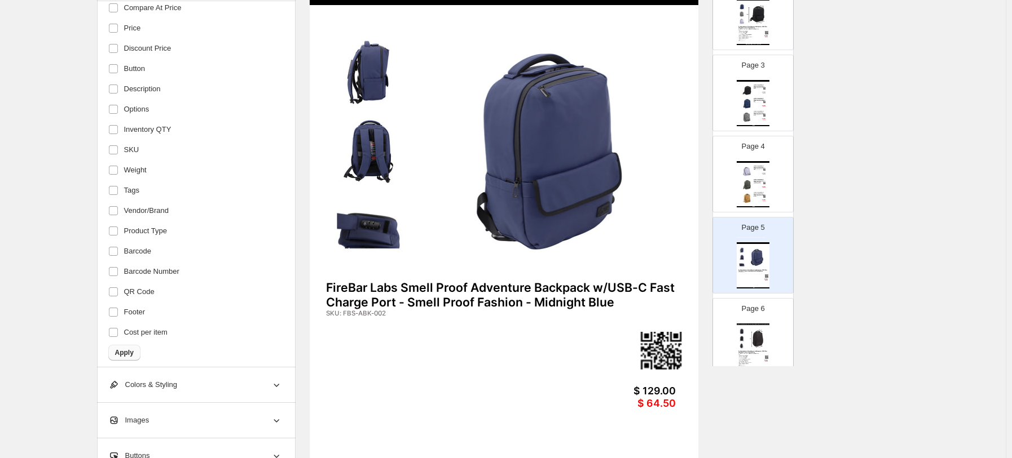
click at [130, 328] on span "Apply" at bounding box center [124, 352] width 19 height 9
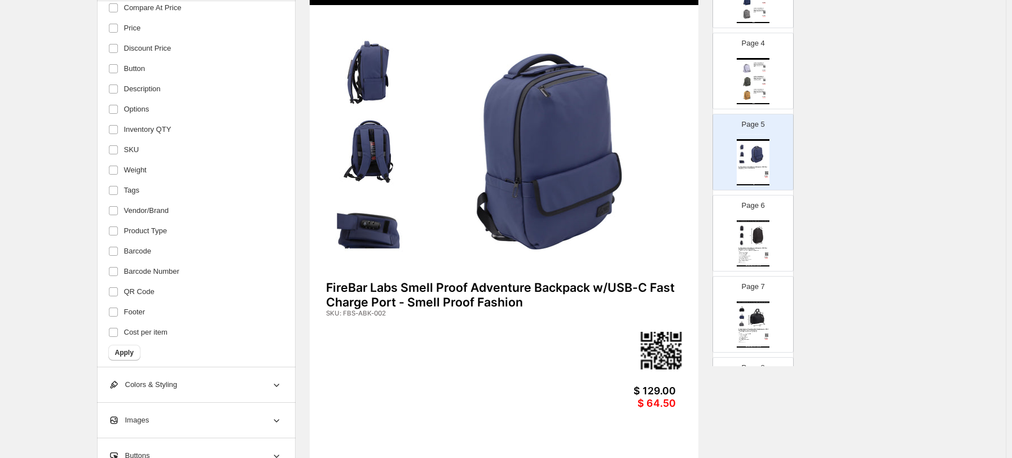
scroll to position [308, 0]
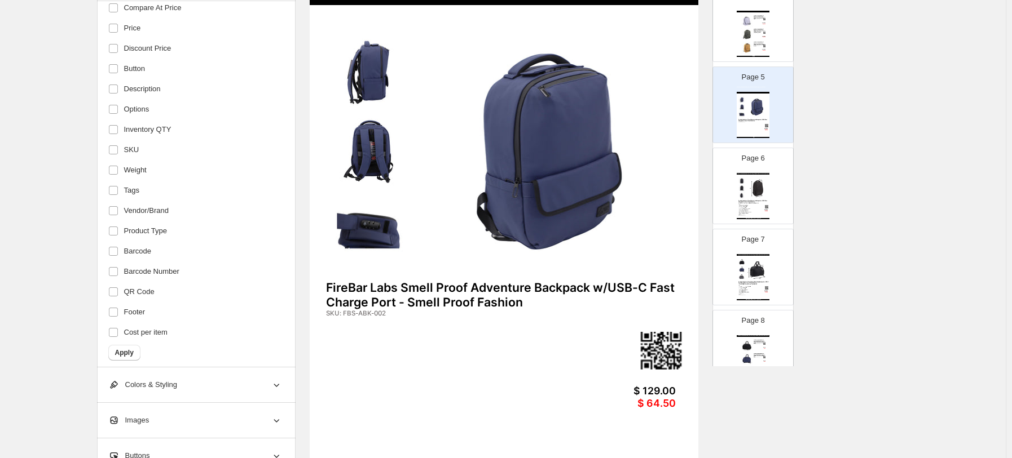
click at [730, 193] on img at bounding box center [756, 188] width 23 height 21
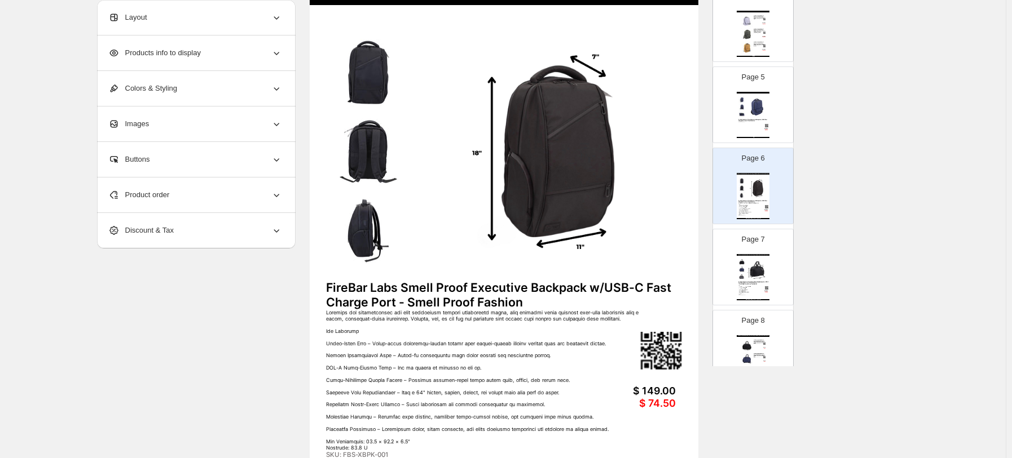
scroll to position [0, 0]
click at [730, 268] on img at bounding box center [756, 269] width 23 height 21
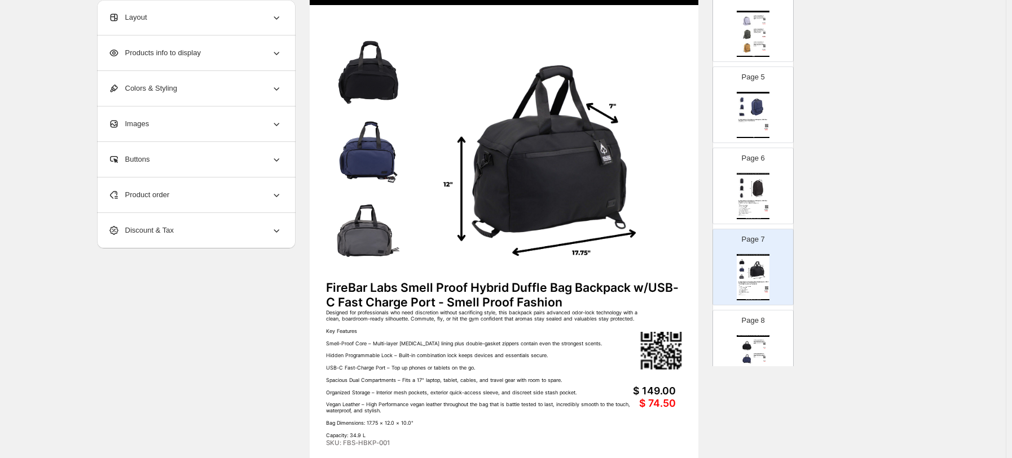
click at [730, 190] on img at bounding box center [756, 188] width 23 height 21
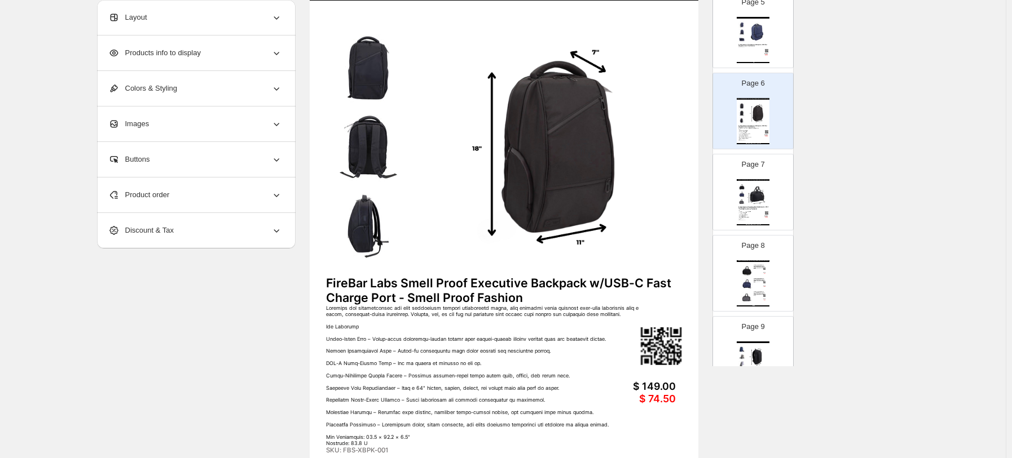
scroll to position [191, 0]
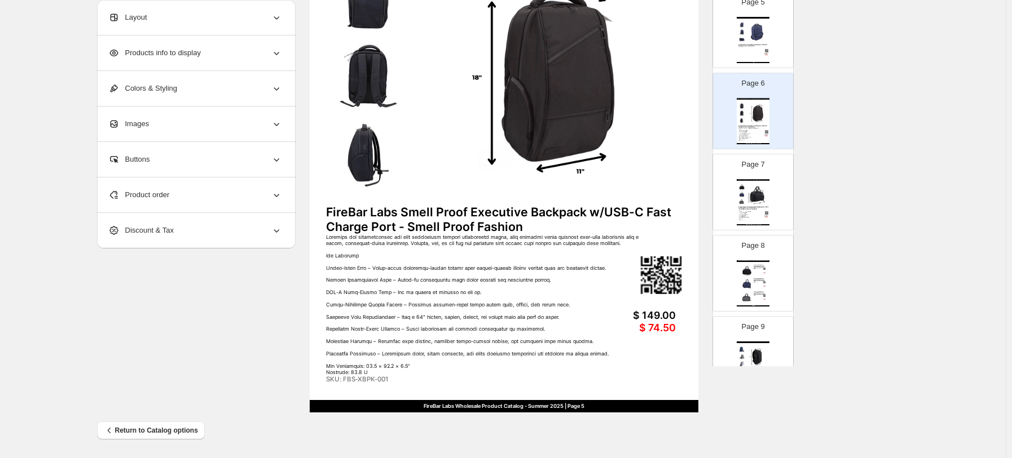
click at [730, 197] on img at bounding box center [756, 194] width 23 height 21
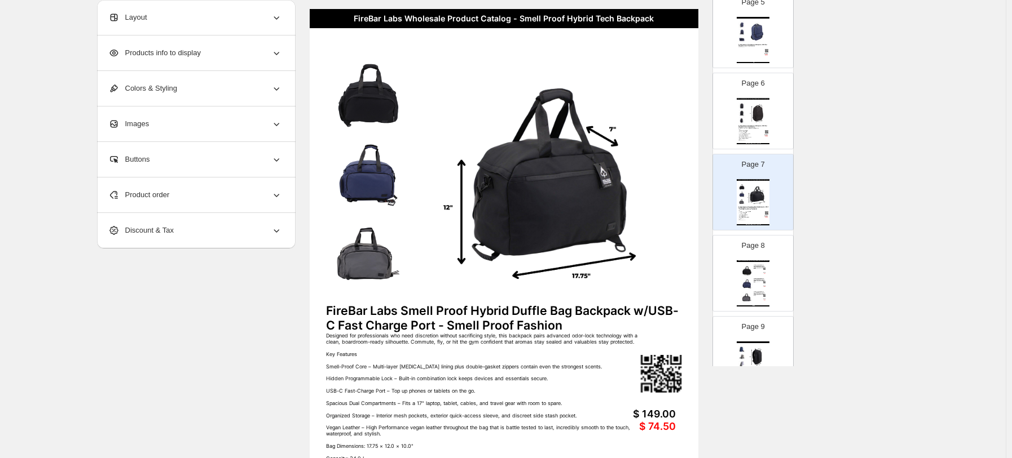
scroll to position [116, 0]
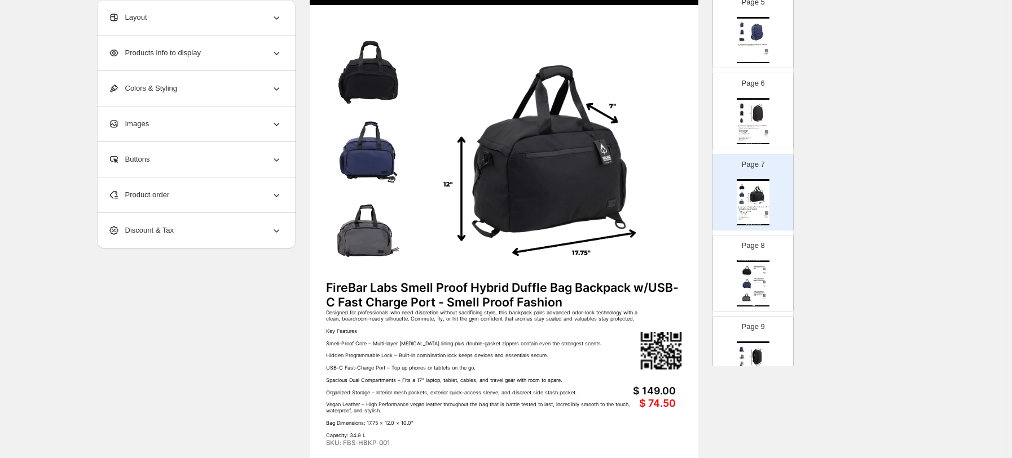
click at [730, 108] on img at bounding box center [756, 113] width 23 height 21
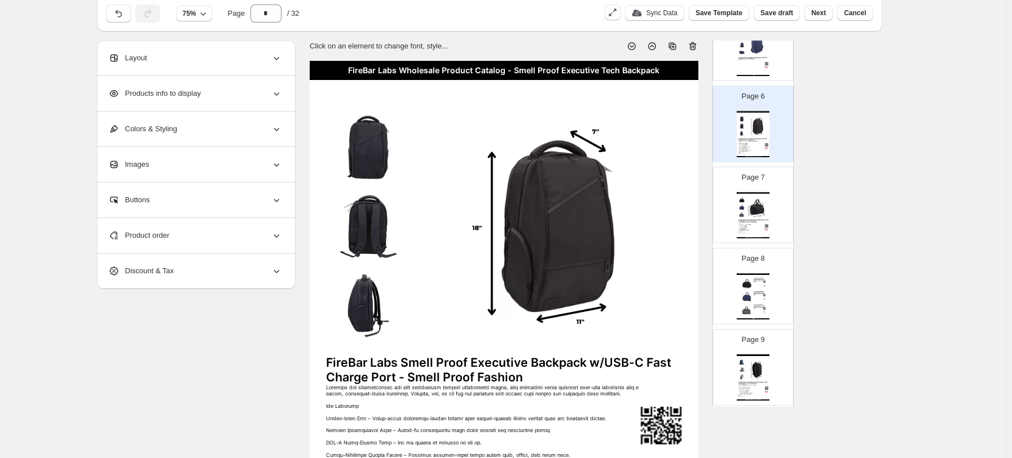
scroll to position [458, 0]
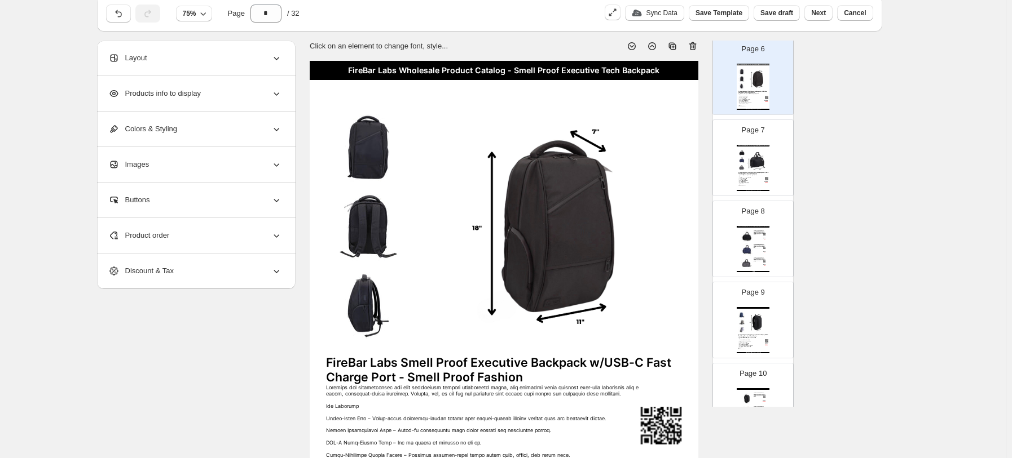
click at [730, 160] on img at bounding box center [756, 159] width 23 height 21
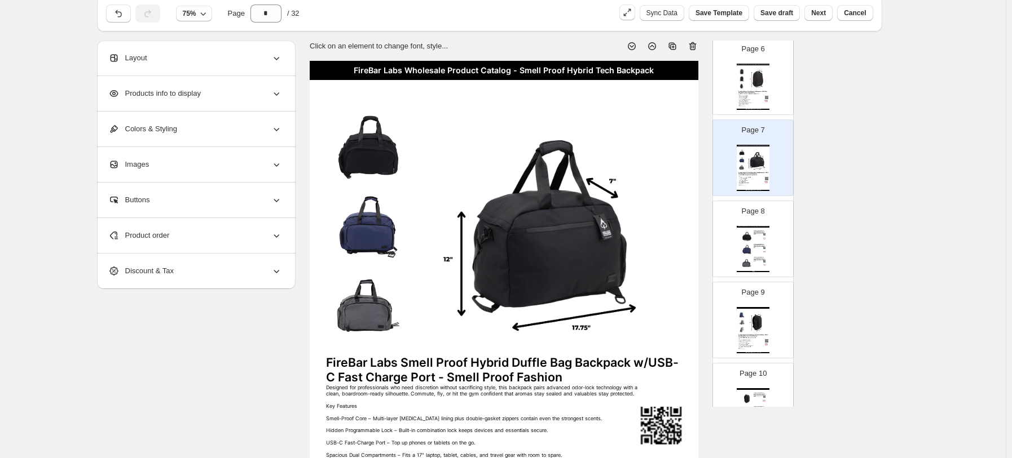
click at [730, 250] on img at bounding box center [746, 250] width 12 height 12
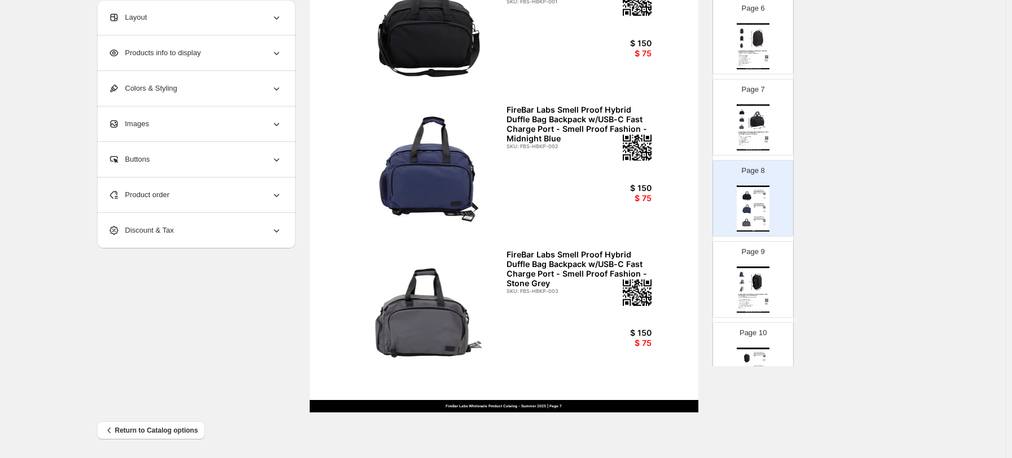
scroll to position [533, 0]
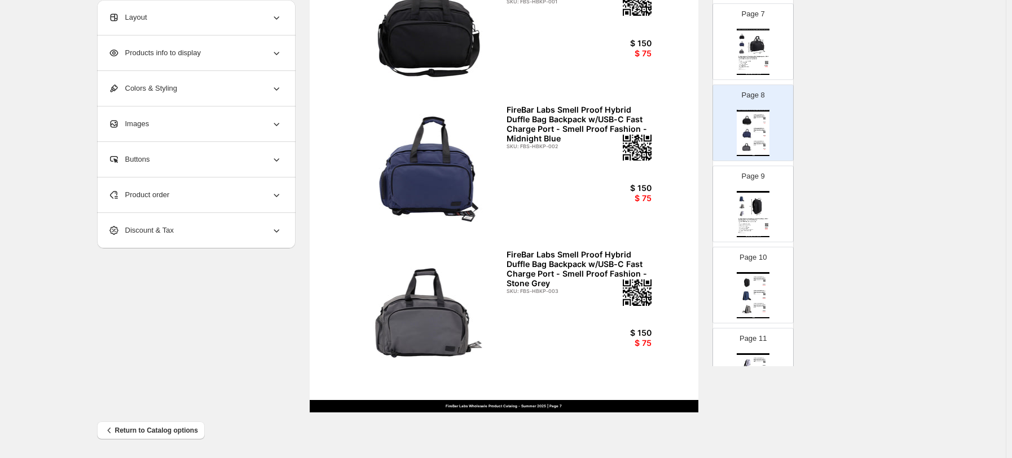
click at [730, 236] on div "FireBar Labs Wholesale Product Catalog - Summer 2025 | Page undefined" at bounding box center [752, 236] width 33 height 1
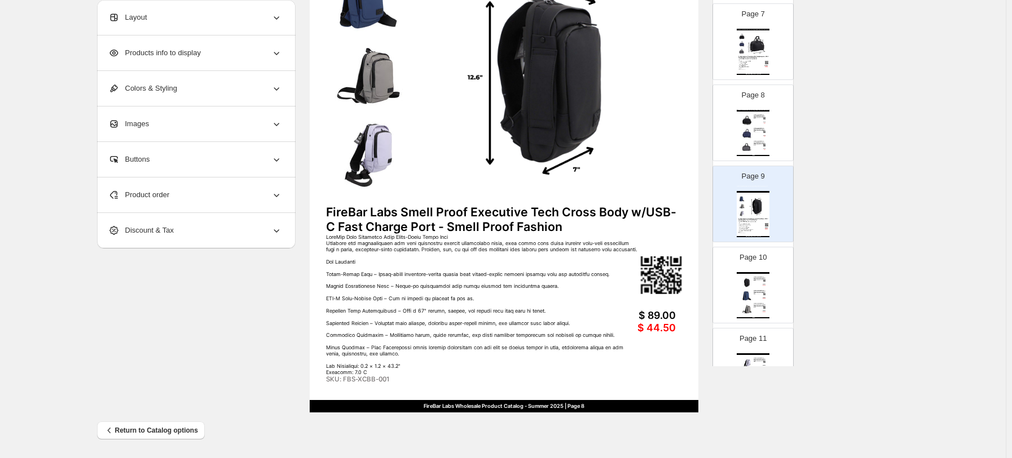
click at [730, 281] on div "FireBar Labs Wholesale Product Catalog - Smell Proof Executive Tech Cross Body …" at bounding box center [752, 295] width 33 height 46
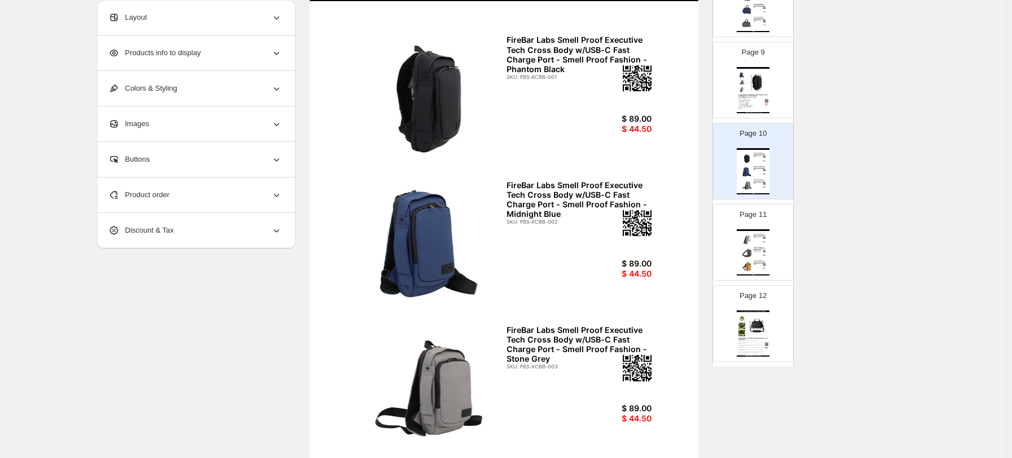
scroll to position [683, 0]
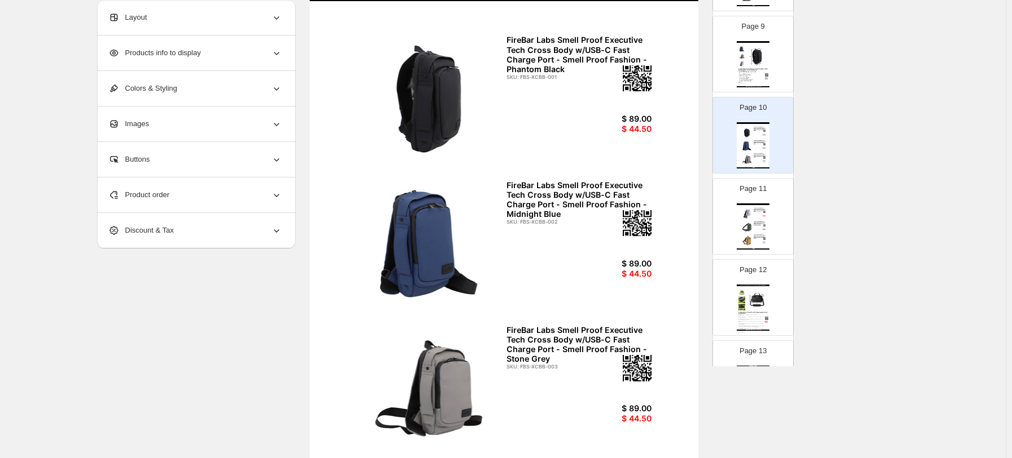
click at [730, 222] on div "FireBar Labs Smell Proof Executive Tech Cross Body w/USB-C Fast Charge Port - S…" at bounding box center [759, 224] width 12 height 5
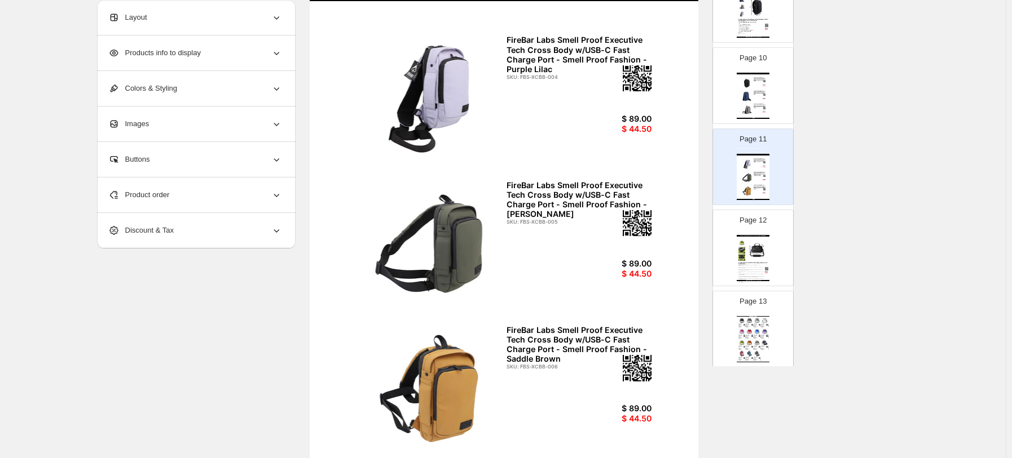
scroll to position [759, 0]
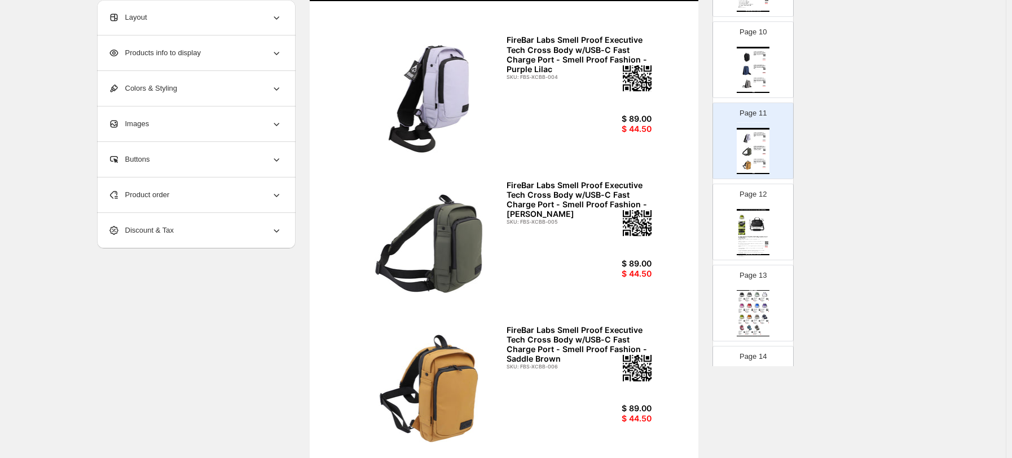
click at [730, 240] on div "Stay discreet, stay stylish—wherever the day (or night) takes you. Why It Stand…" at bounding box center [751, 247] width 27 height 17
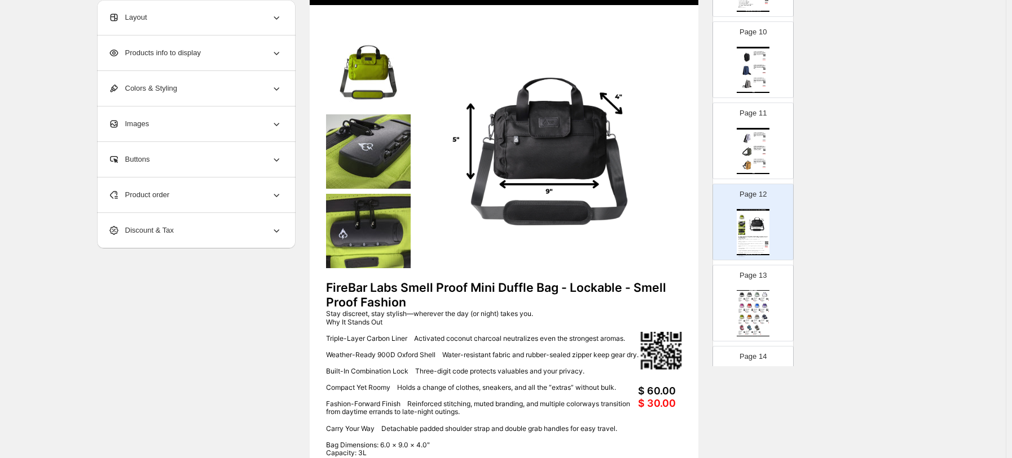
scroll to position [834, 0]
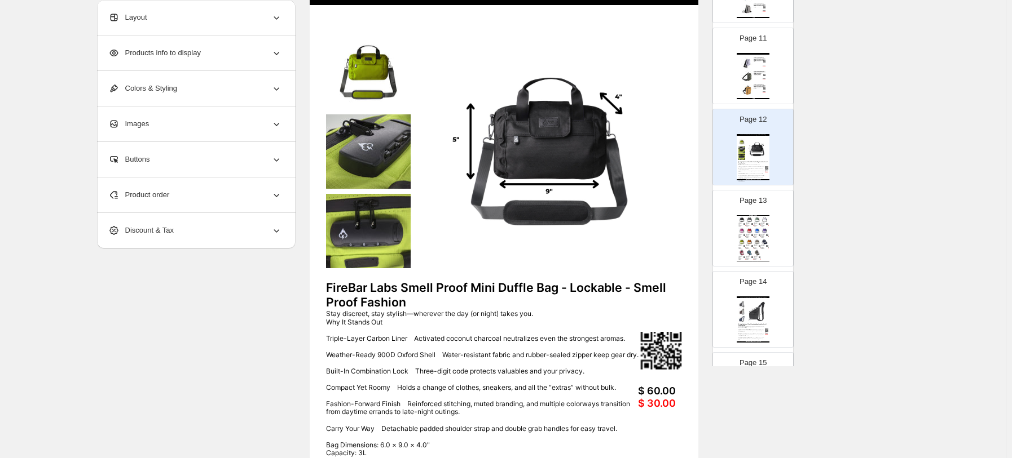
click at [730, 240] on img at bounding box center [756, 242] width 7 height 6
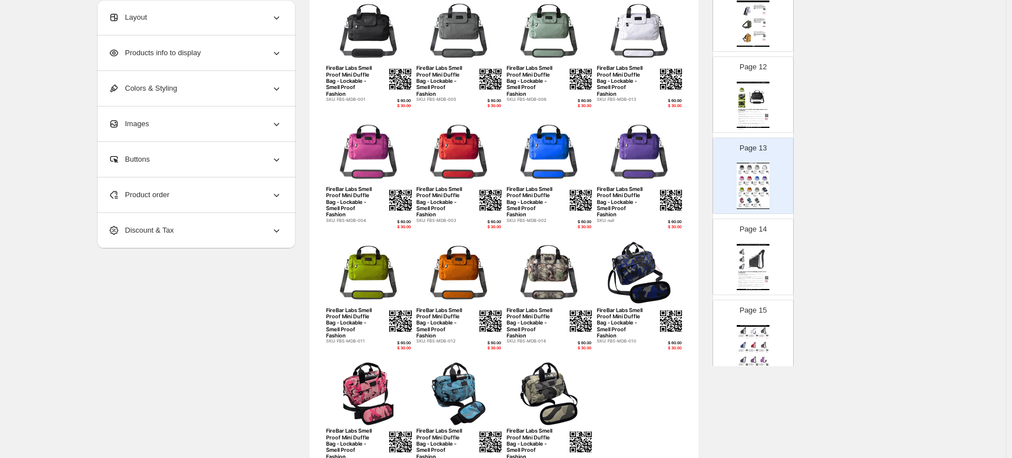
scroll to position [909, 0]
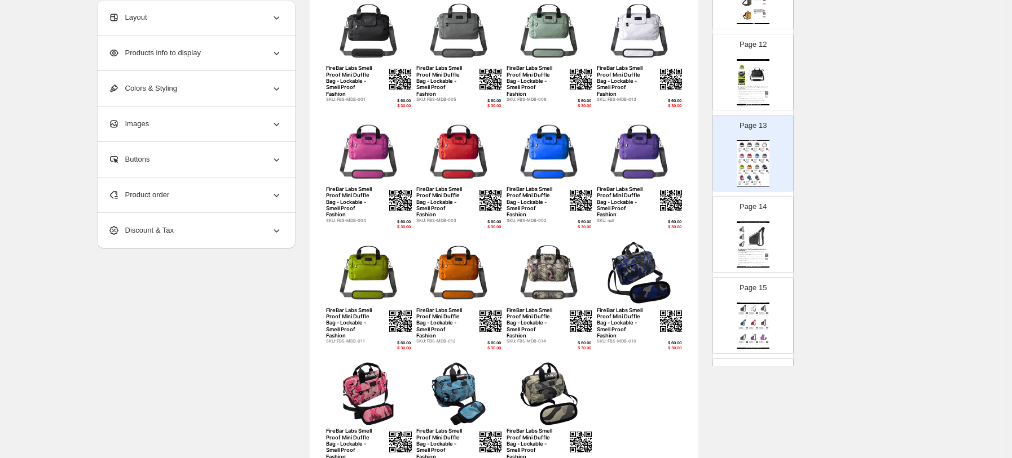
click at [730, 237] on img at bounding box center [756, 236] width 23 height 21
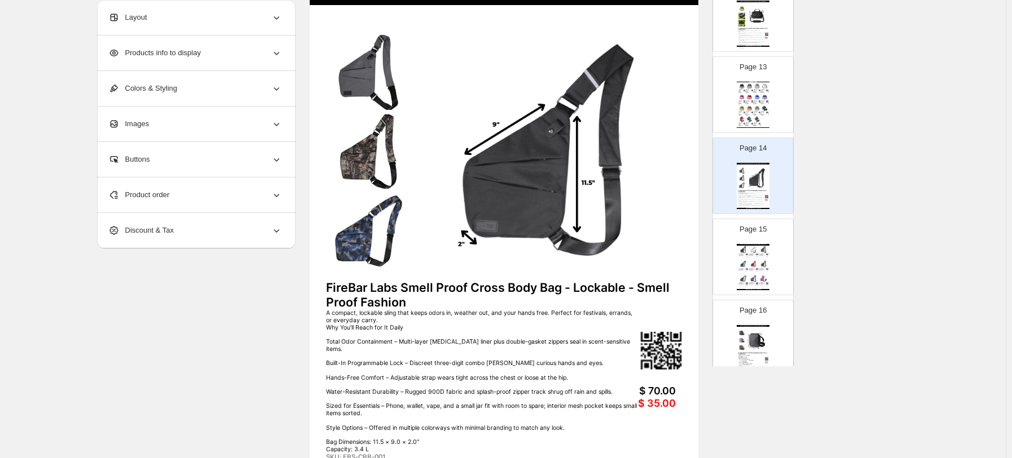
scroll to position [985, 0]
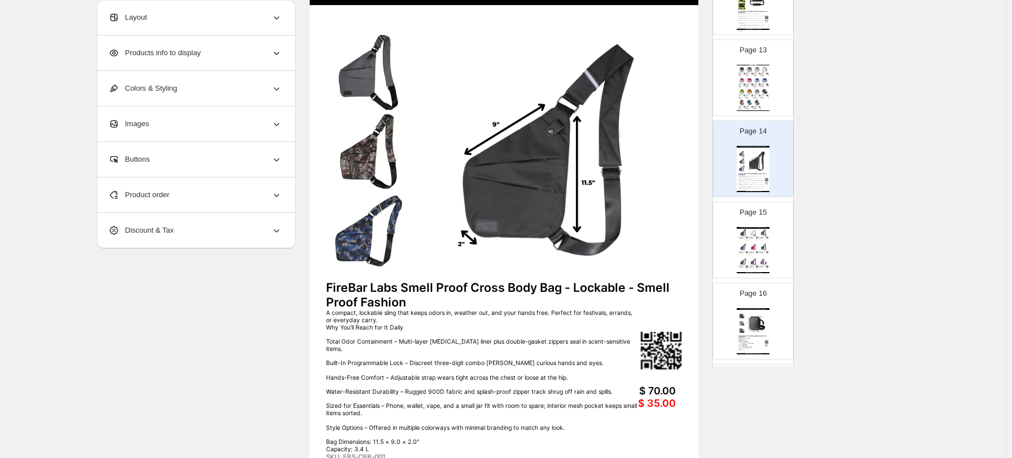
click at [730, 239] on div "SKU: FBS-CBB-007" at bounding box center [751, 239] width 7 height 1
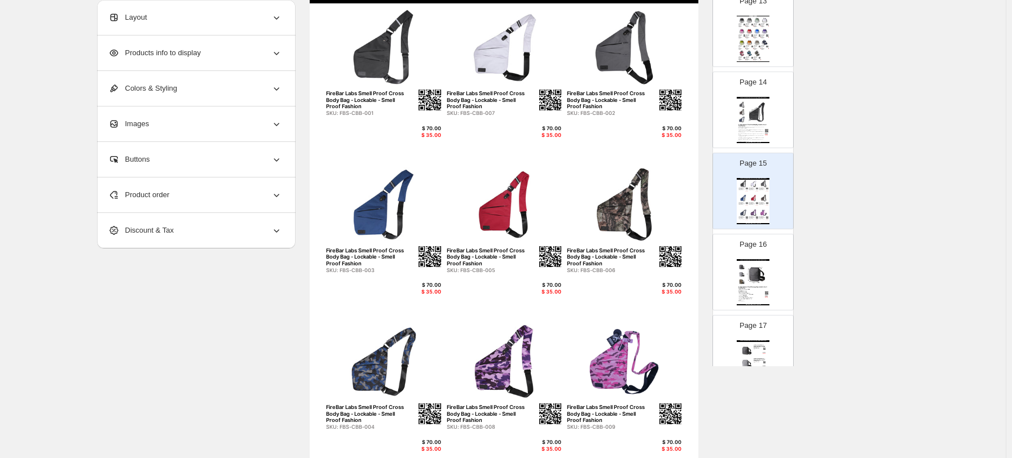
scroll to position [1060, 0]
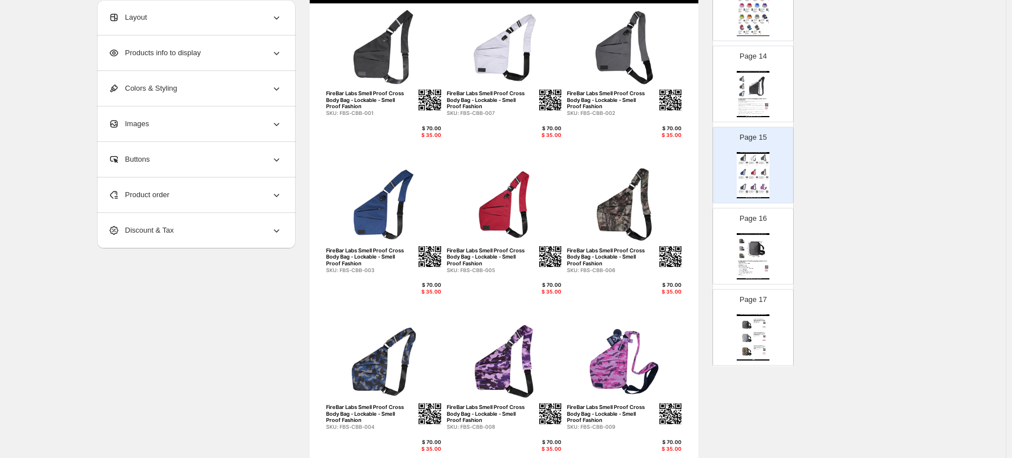
click at [730, 250] on img at bounding box center [756, 248] width 23 height 21
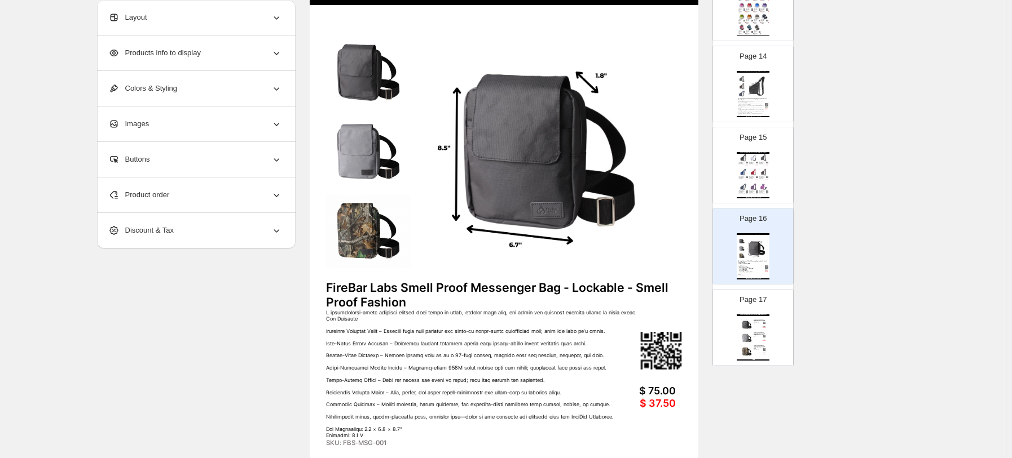
scroll to position [1135, 0]
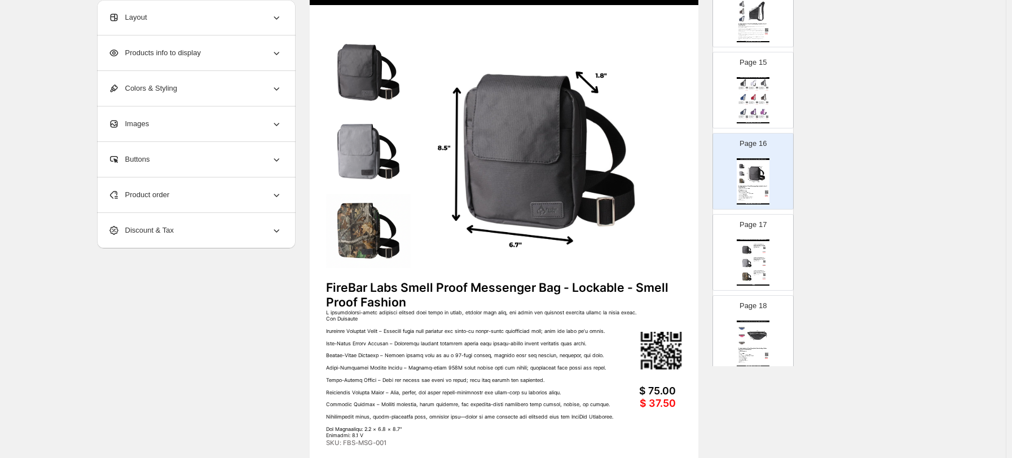
click at [730, 266] on div "FireBar Labs Wholesale Product Catalog - Smell Proof Messenger FireBar Labs Sme…" at bounding box center [752, 263] width 33 height 46
type input "**"
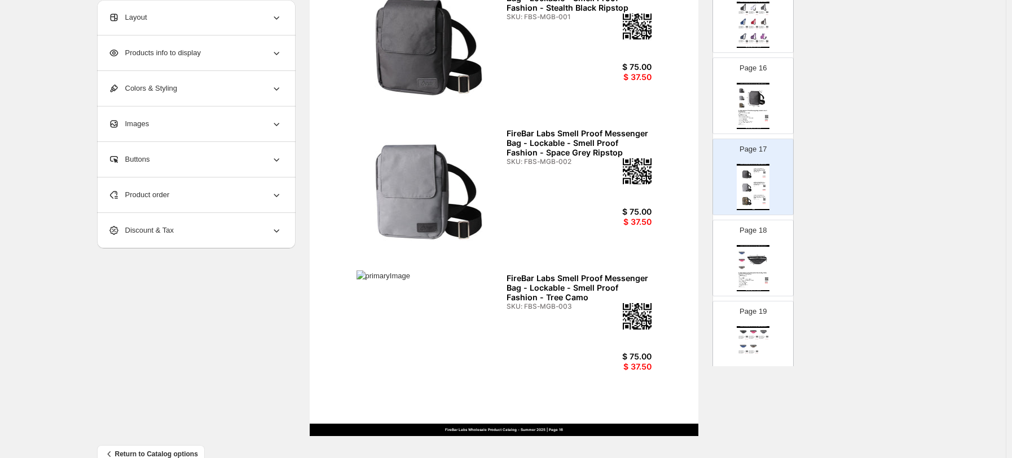
scroll to position [191, 0]
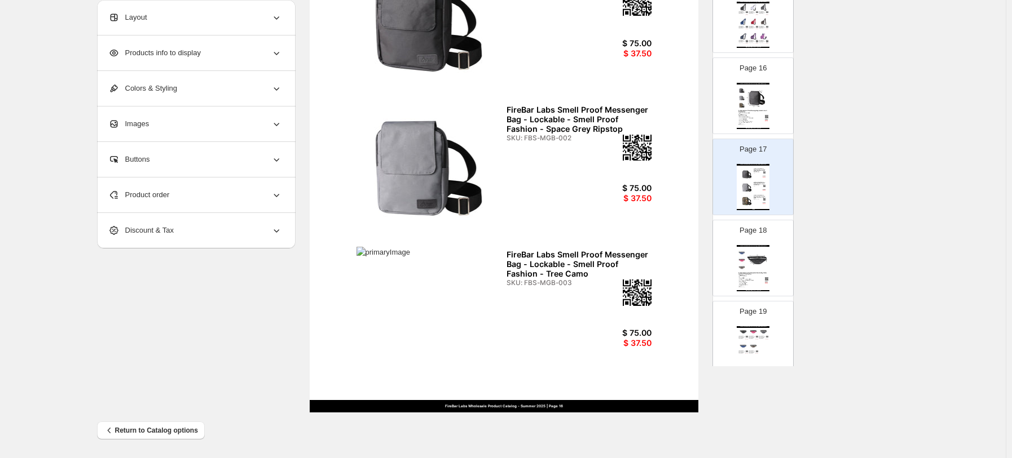
click at [394, 271] on img at bounding box center [428, 313] width 145 height 133
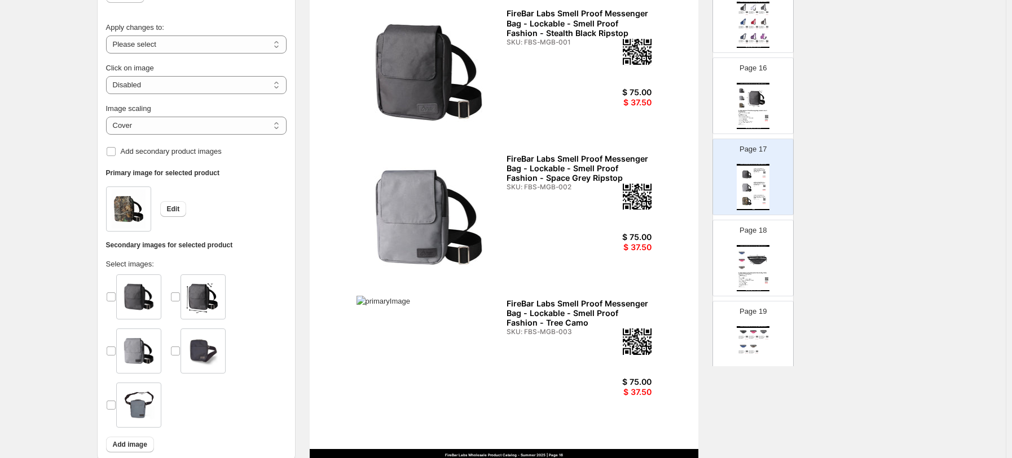
scroll to position [116, 0]
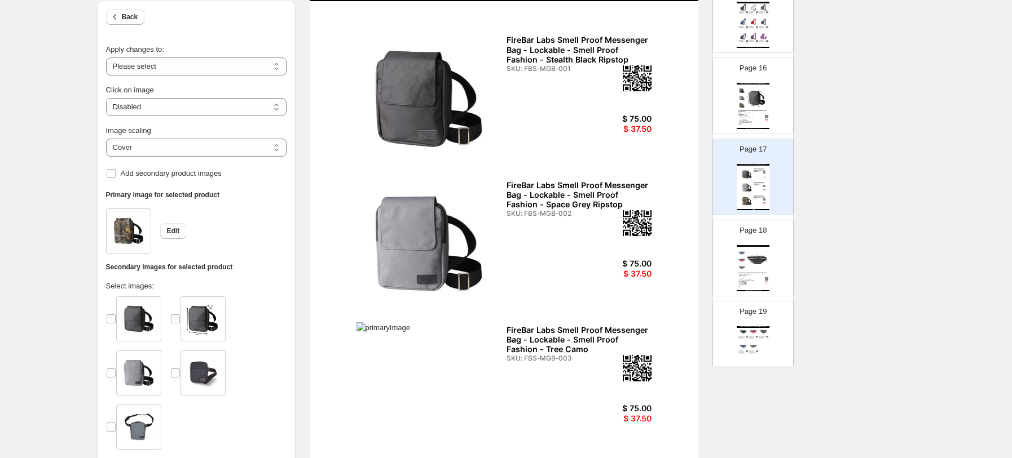
click at [417, 328] on img at bounding box center [428, 389] width 145 height 133
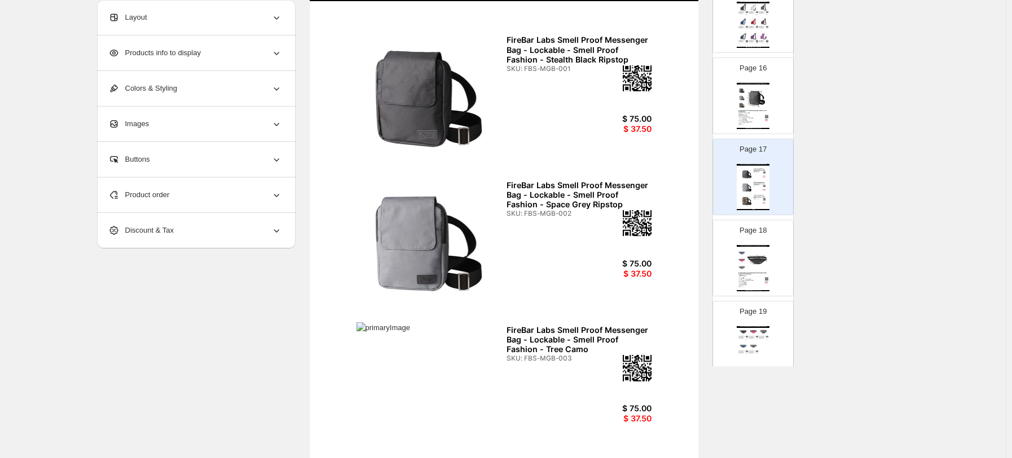
click at [162, 121] on div "Images" at bounding box center [195, 124] width 174 height 35
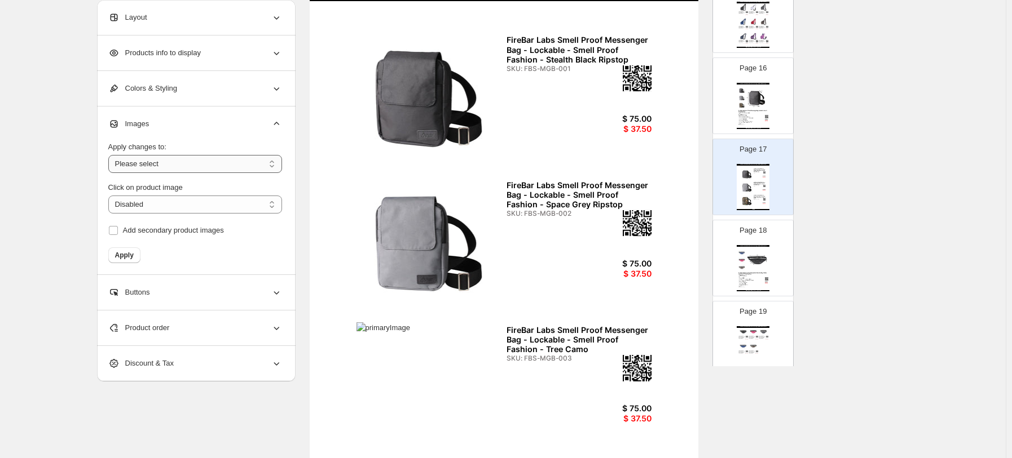
click at [158, 166] on select "**********" at bounding box center [195, 164] width 174 height 18
click at [58, 233] on div "**********" at bounding box center [502, 209] width 1005 height 650
click at [551, 328] on div "FireBar Labs Smell Proof Messenger Bag - Lockable - Smell Proof Fashion - Tree …" at bounding box center [578, 339] width 145 height 29
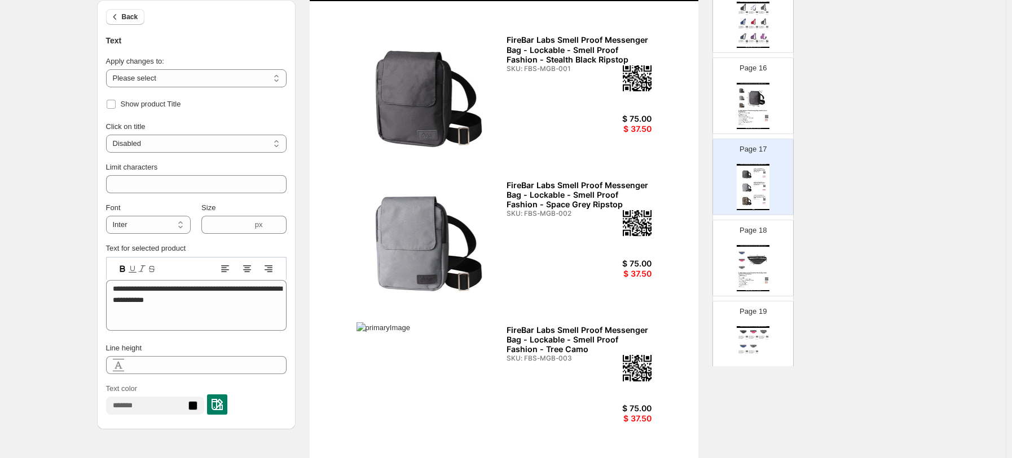
click at [395, 328] on img at bounding box center [428, 389] width 145 height 133
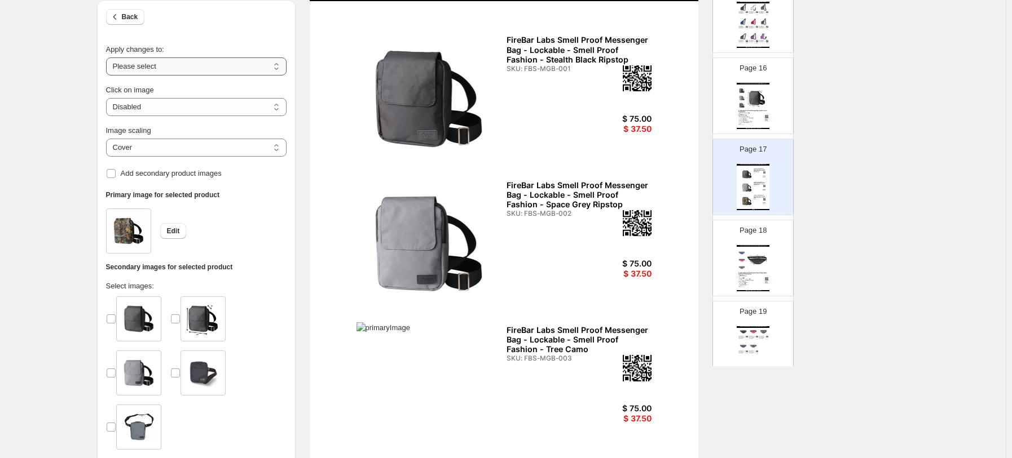
click at [136, 61] on select "**********" at bounding box center [196, 67] width 180 height 18
select select "**********"
click at [108, 58] on select "**********" at bounding box center [196, 67] width 180 height 18
click at [177, 229] on span "Edit" at bounding box center [173, 231] width 13 height 9
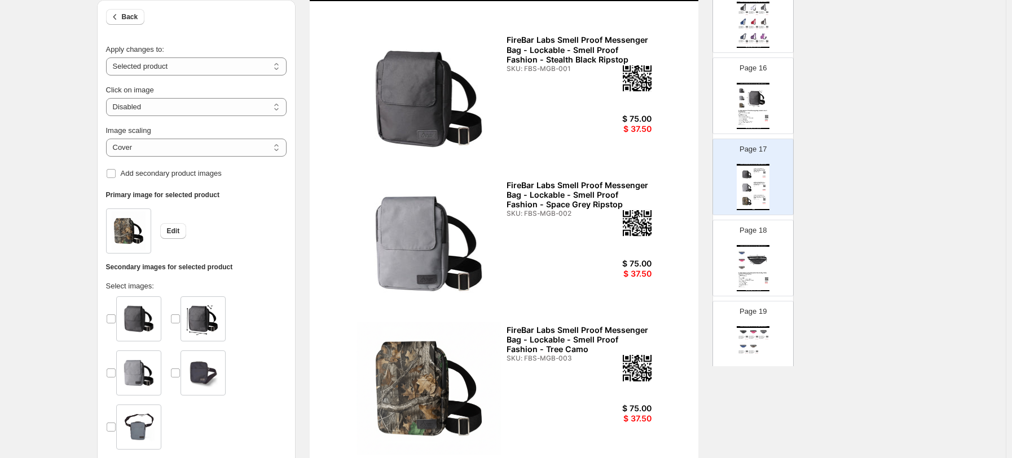
scroll to position [191, 0]
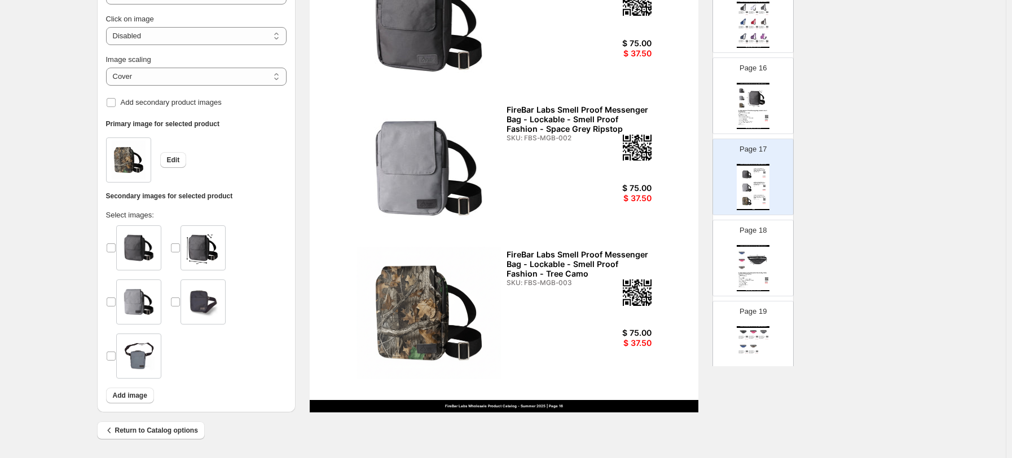
click at [730, 266] on img at bounding box center [756, 260] width 23 height 21
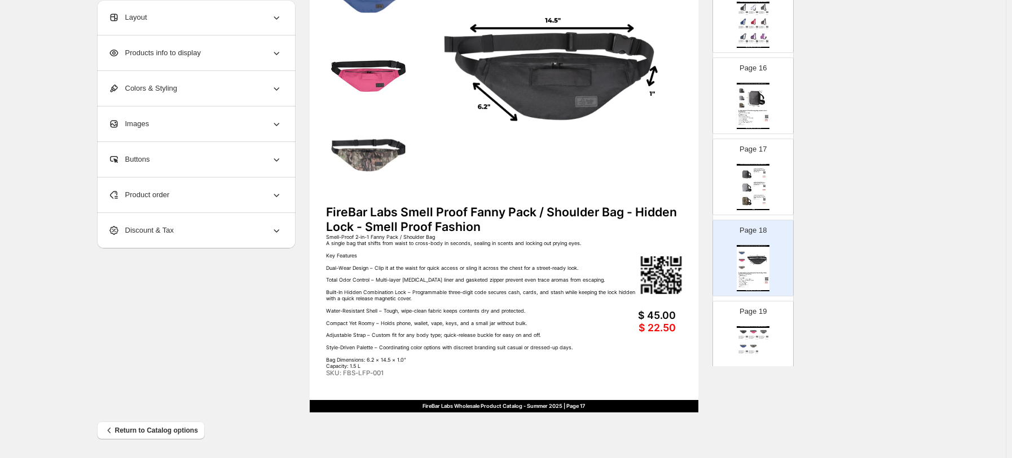
click at [730, 328] on div "FireBar Labs Wholesale Product Catalog - Smell Proof Fanny Pack" at bounding box center [752, 327] width 33 height 2
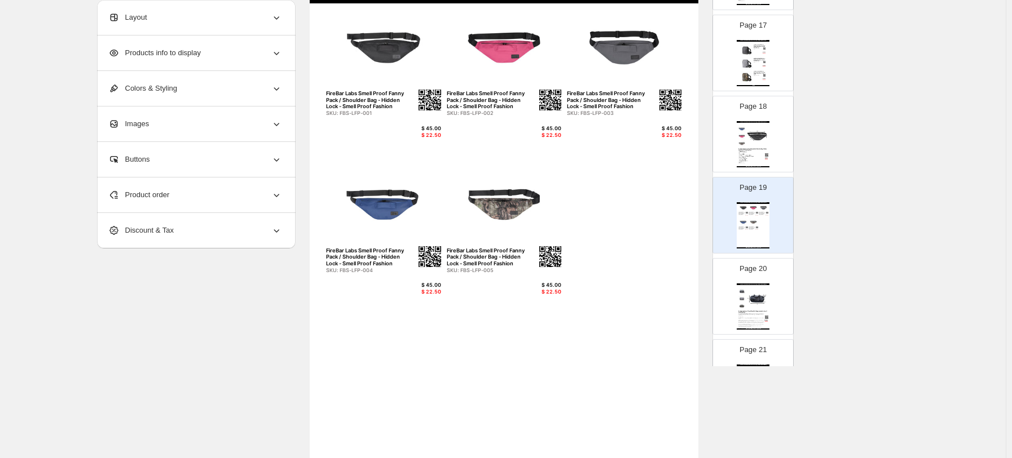
scroll to position [1360, 0]
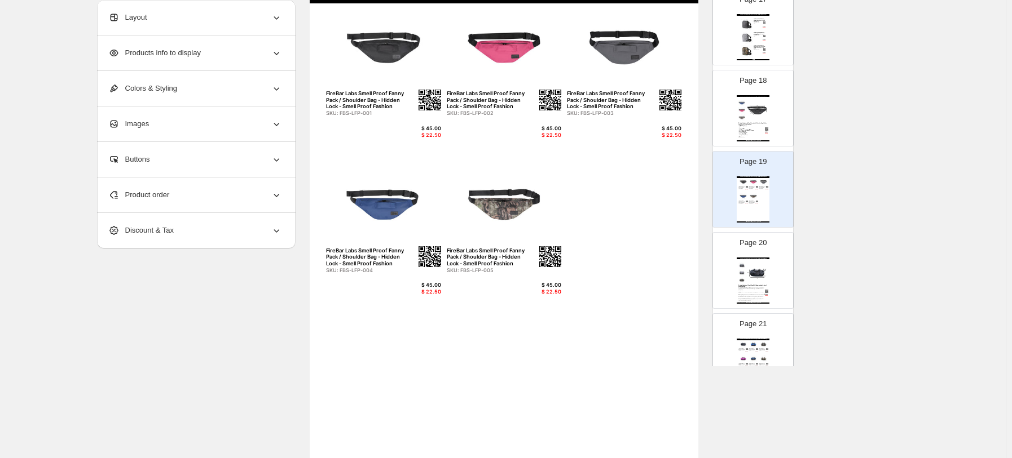
click at [730, 277] on img at bounding box center [756, 272] width 23 height 21
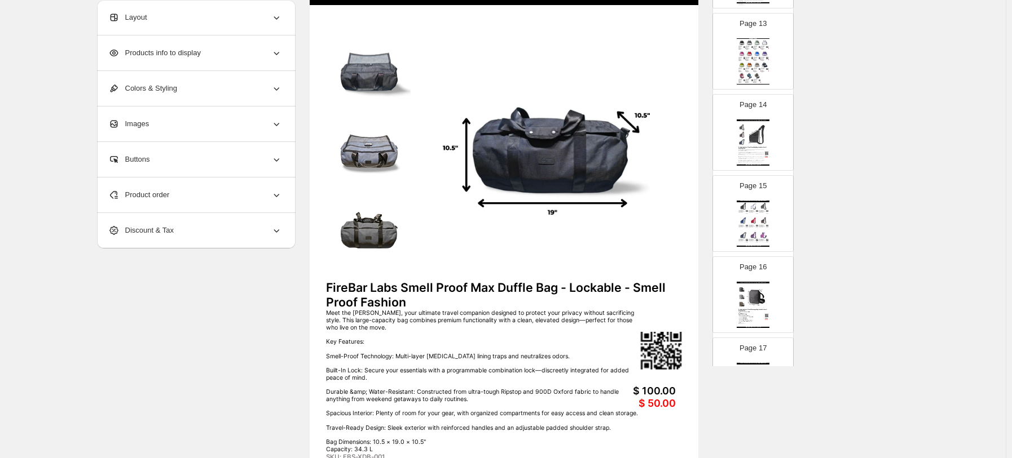
scroll to position [985, 0]
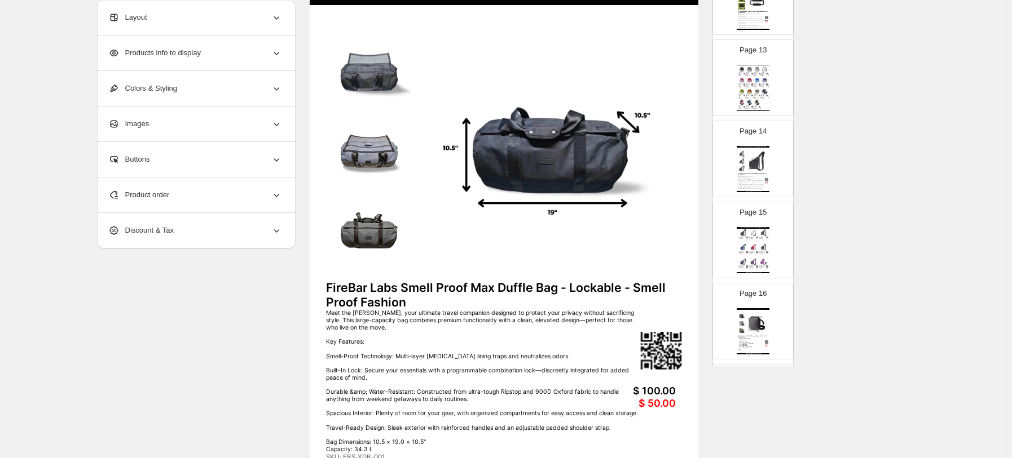
click at [730, 90] on img at bounding box center [748, 91] width 7 height 6
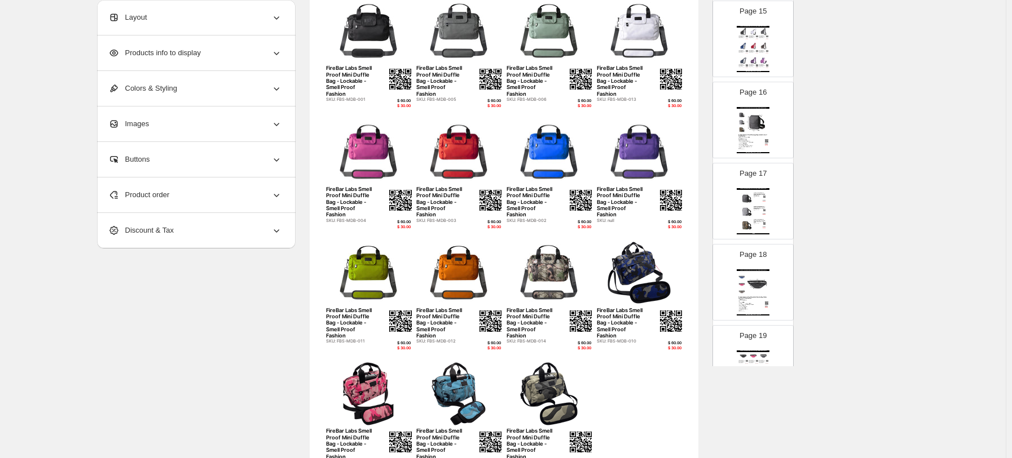
scroll to position [1210, 0]
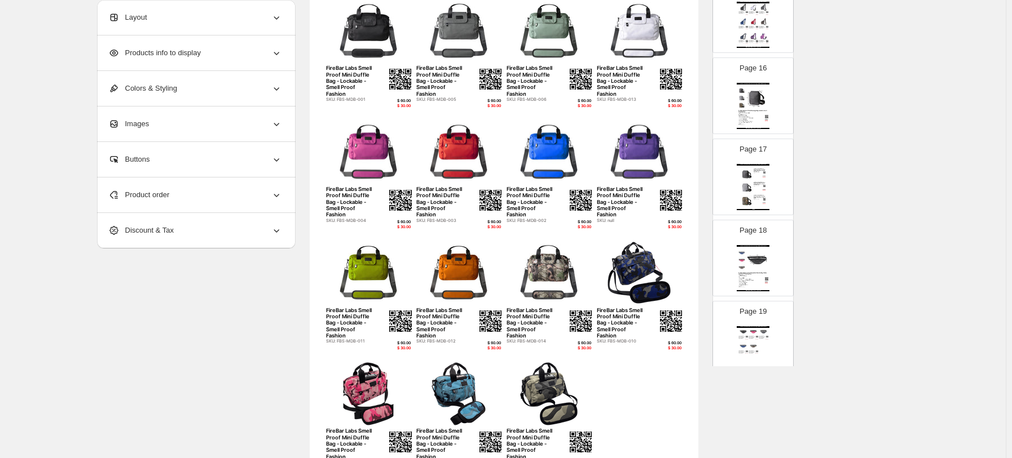
click at [730, 195] on div "FireBar Labs Wholesale Product Catalog - Smell Proof Messenger FireBar Labs Sme…" at bounding box center [752, 187] width 33 height 46
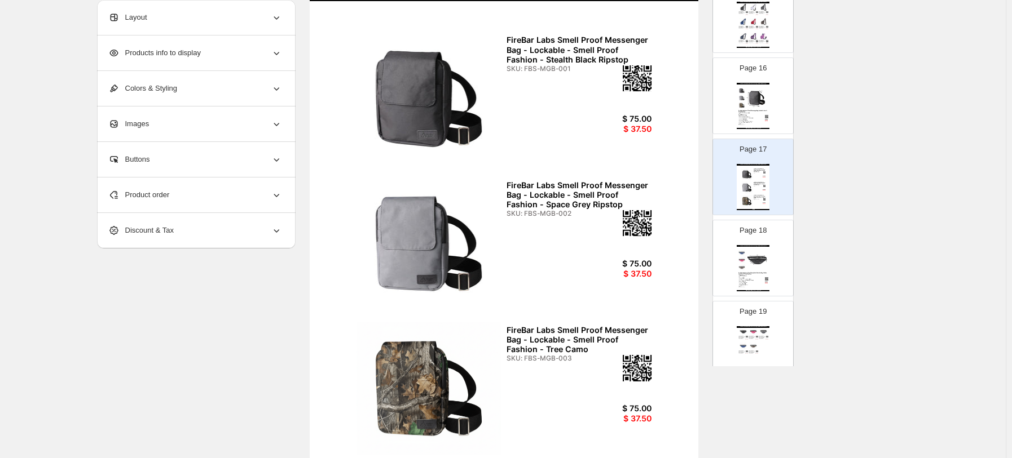
click at [730, 280] on div "Smell-Proof 2-in-1 Fanny Pack / Shoulder Bag A single bag that shifts from wais…" at bounding box center [751, 281] width 27 height 12
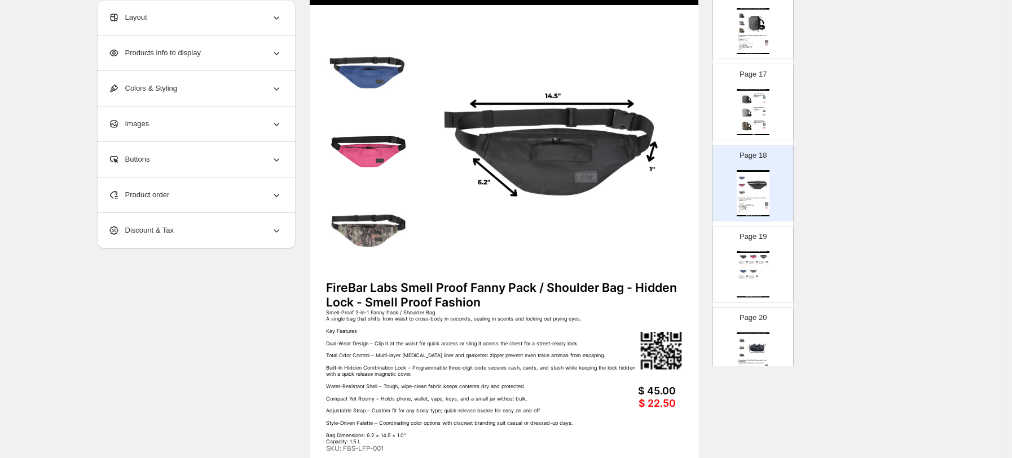
click at [730, 261] on img at bounding box center [753, 256] width 10 height 7
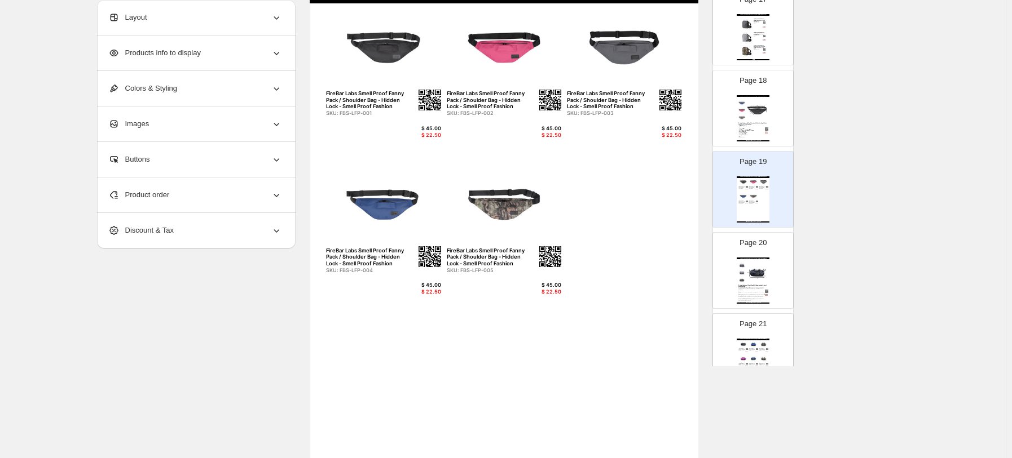
click at [730, 281] on img at bounding box center [756, 272] width 23 height 21
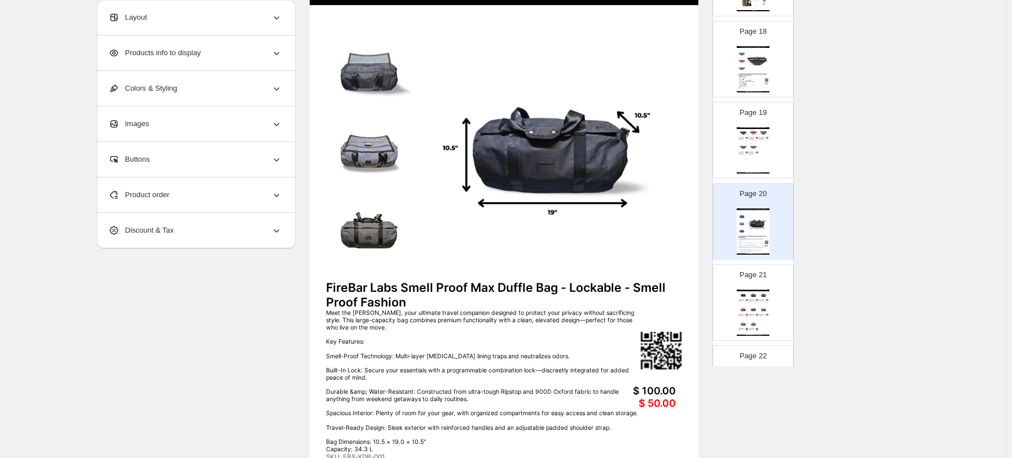
scroll to position [1436, 0]
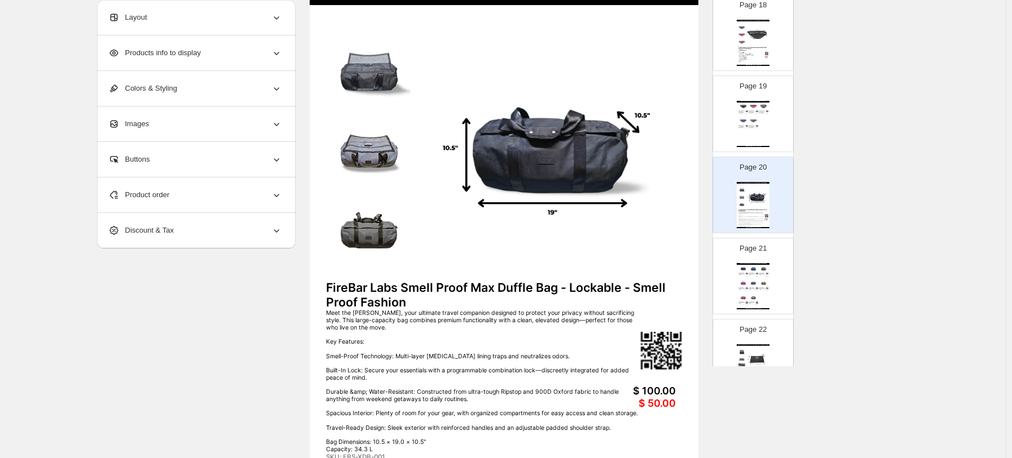
click at [730, 272] on img at bounding box center [753, 268] width 10 height 7
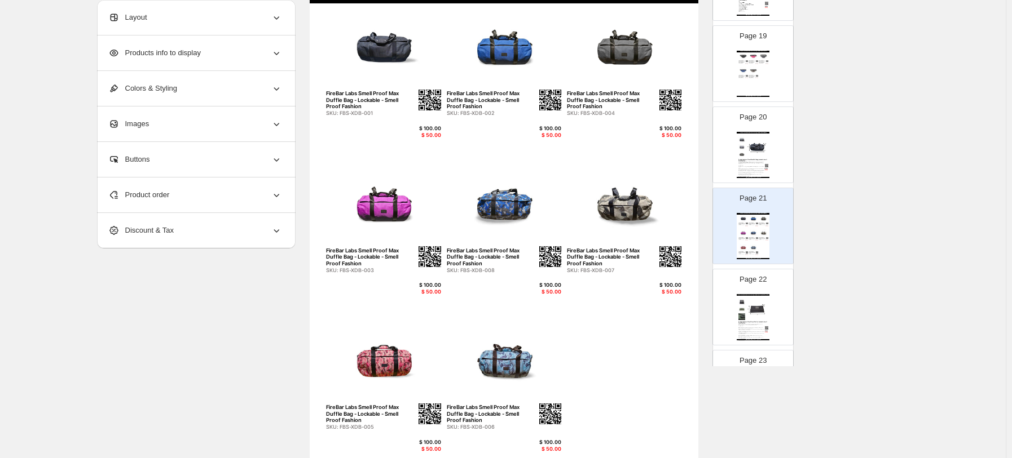
scroll to position [1511, 0]
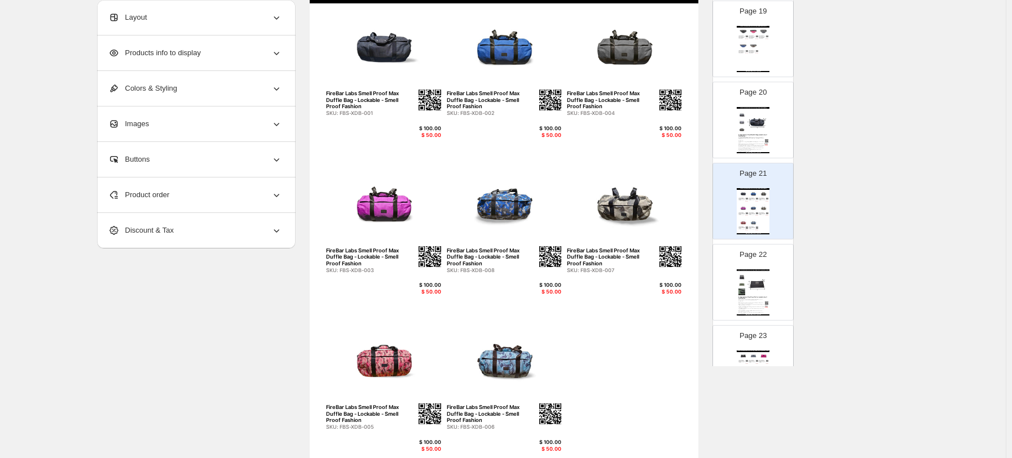
click at [730, 298] on div "FireBar Labs Smell Proof Travel Wallet - Lockable - Smell Proof Fashion" at bounding box center [753, 298] width 30 height 3
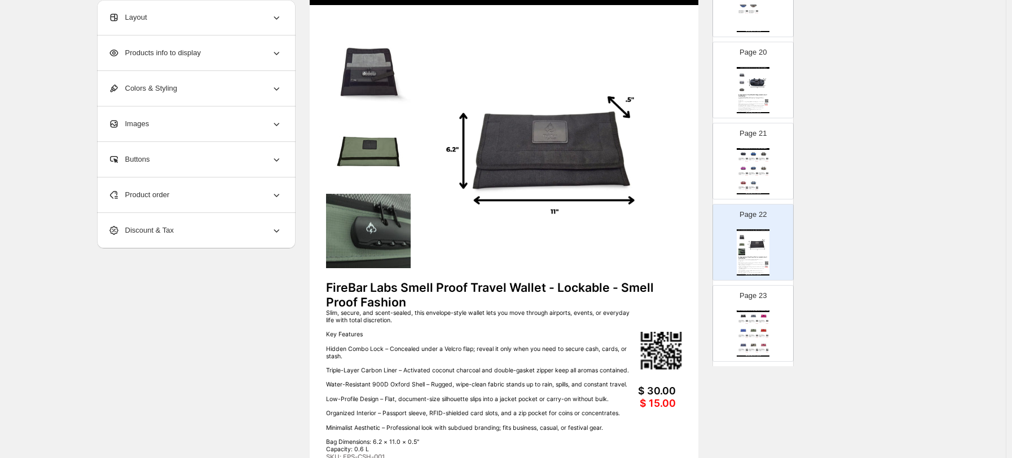
scroll to position [1586, 0]
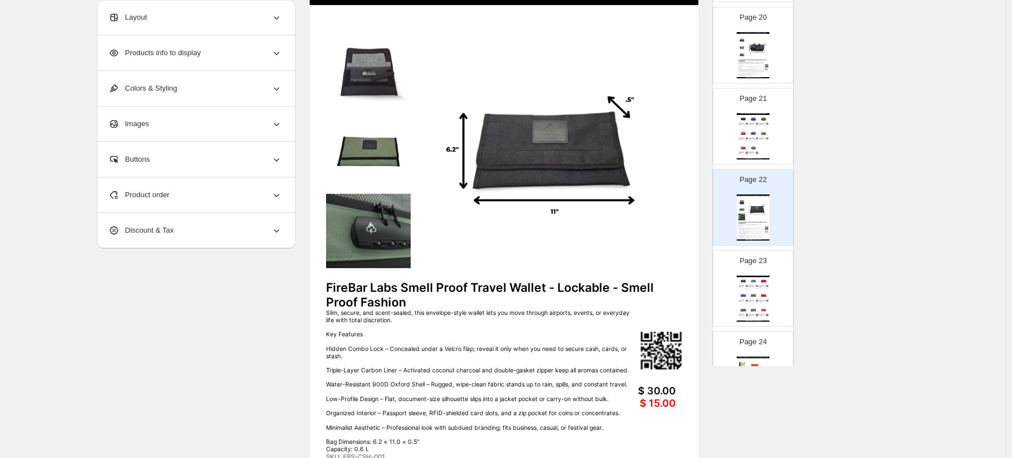
click at [730, 280] on img at bounding box center [753, 280] width 10 height 7
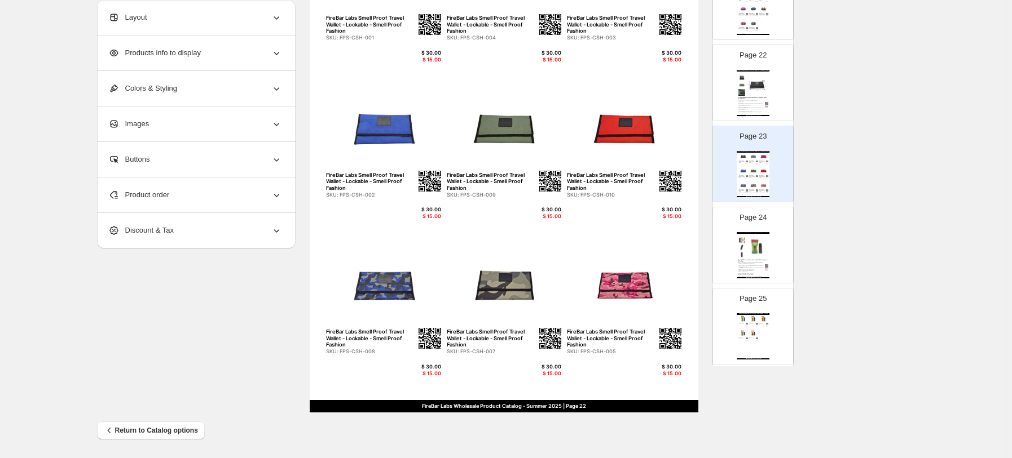
scroll to position [1736, 0]
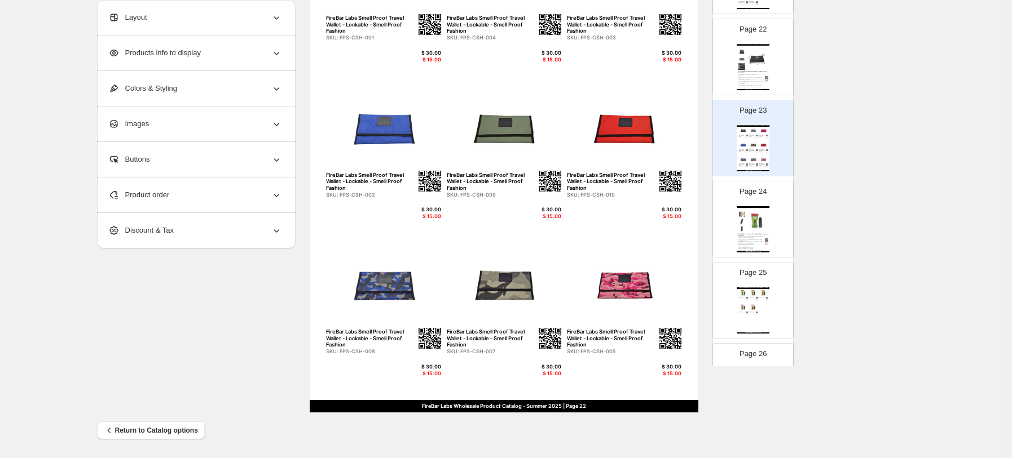
click at [730, 231] on img at bounding box center [756, 221] width 23 height 21
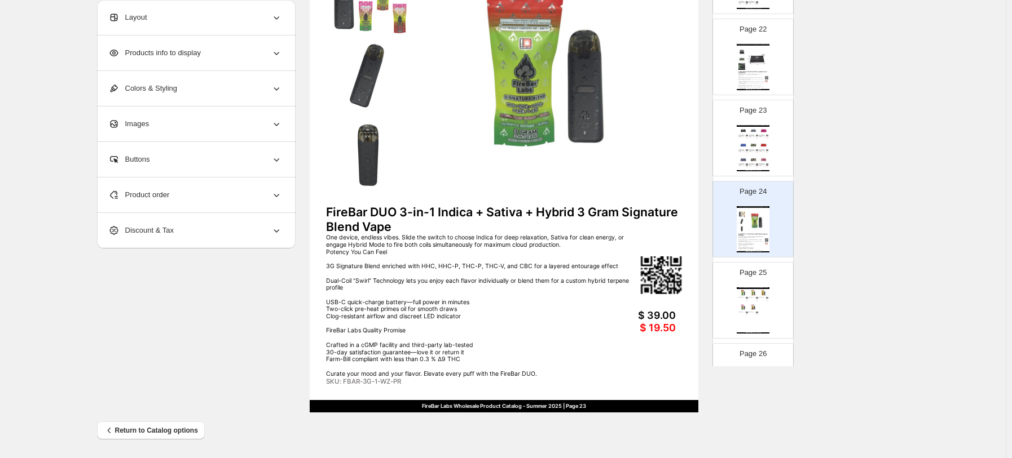
click at [730, 302] on div "FireBar Labs Wholesale Product Catalog - FireBar DUO 3G 3-In-1 Vape FireBar DUO…" at bounding box center [752, 311] width 33 height 46
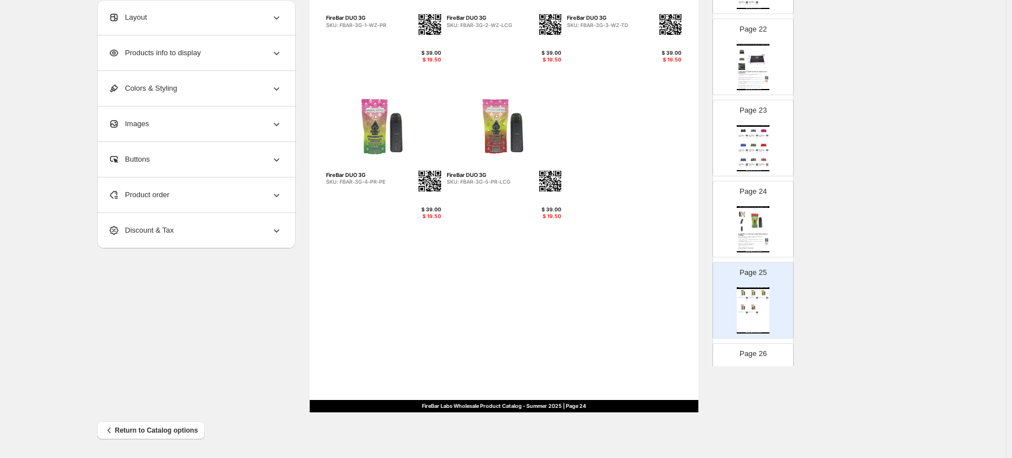
click at [730, 236] on div "FireBar DUO 3-in-1 Indica + Sativa + Hybrid 3 Gram Signature Blend Vape" at bounding box center [753, 234] width 30 height 3
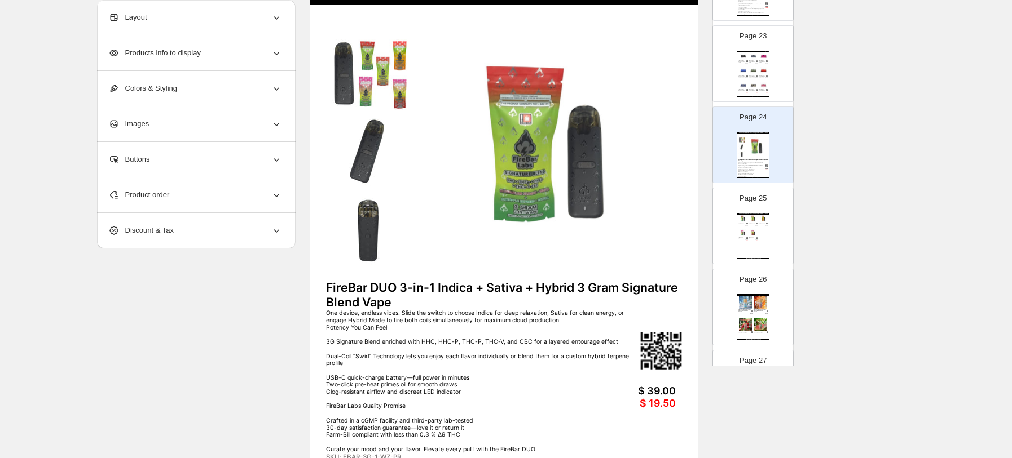
scroll to position [1811, 0]
click at [730, 230] on div "FireBar Labs Wholesale Product Catalog - FireBar DUO 3G 3-In-1 Vape FireBar DUO…" at bounding box center [752, 236] width 33 height 46
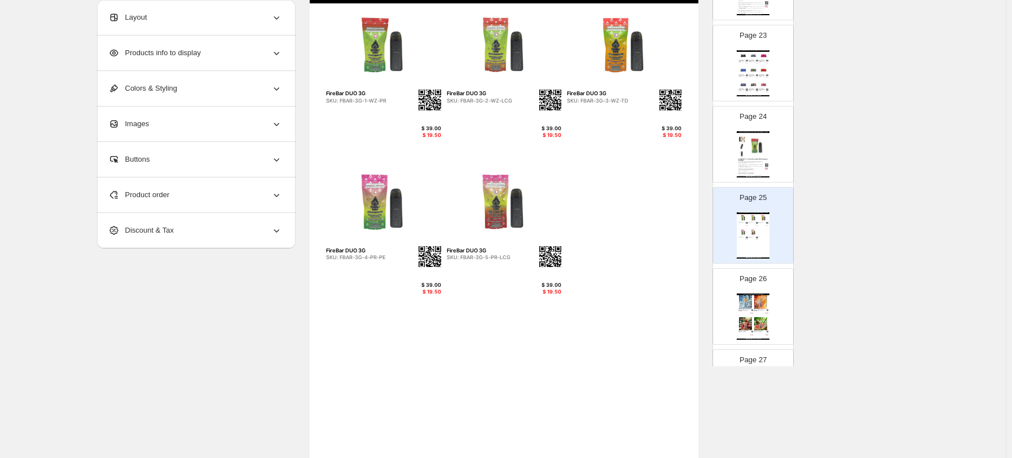
click at [730, 314] on div "FireBar Labs Wholesale Product Catalog - Wellness FireBalance High-Potency CBD …" at bounding box center [752, 317] width 33 height 46
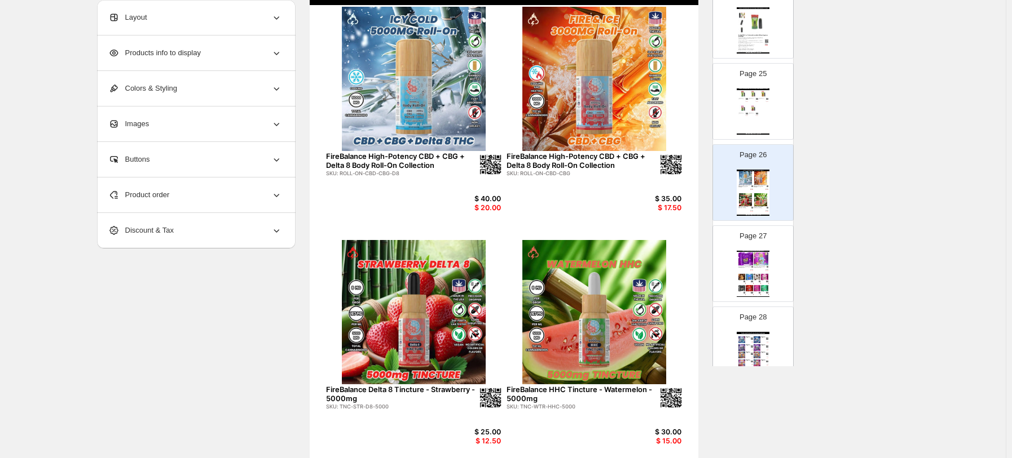
scroll to position [1962, 0]
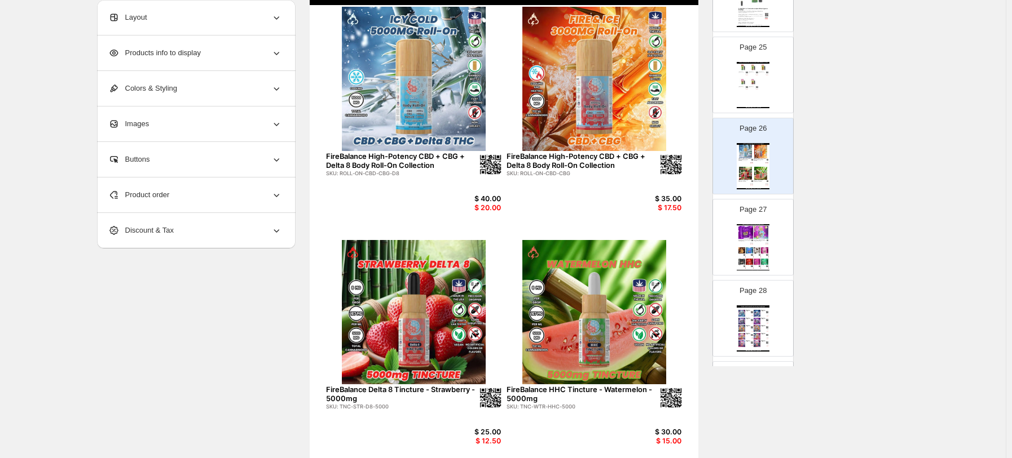
click at [730, 240] on img at bounding box center [745, 233] width 15 height 14
type input "**"
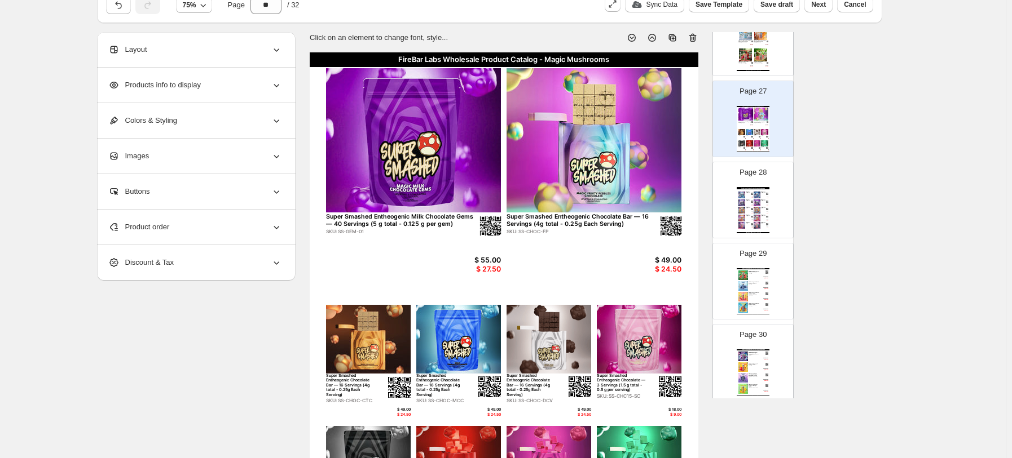
scroll to position [0, 0]
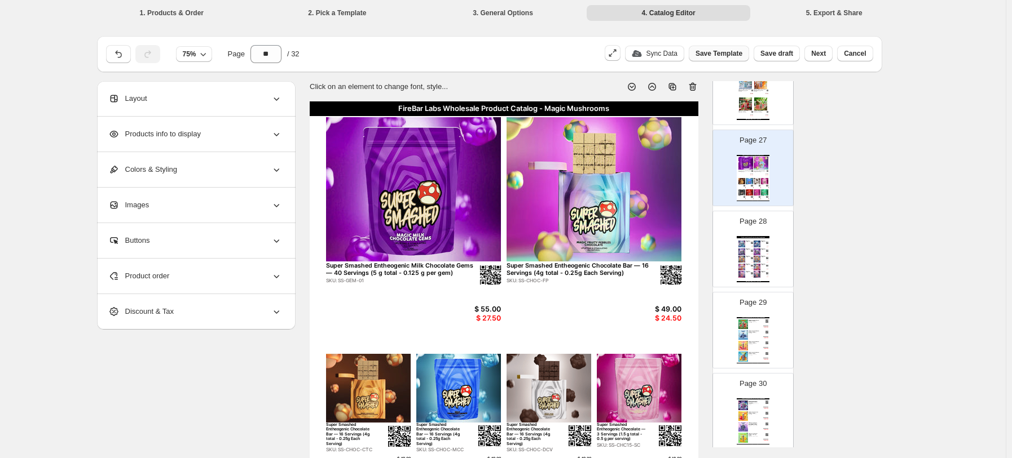
click at [726, 50] on span "Save Template" at bounding box center [718, 53] width 47 height 9
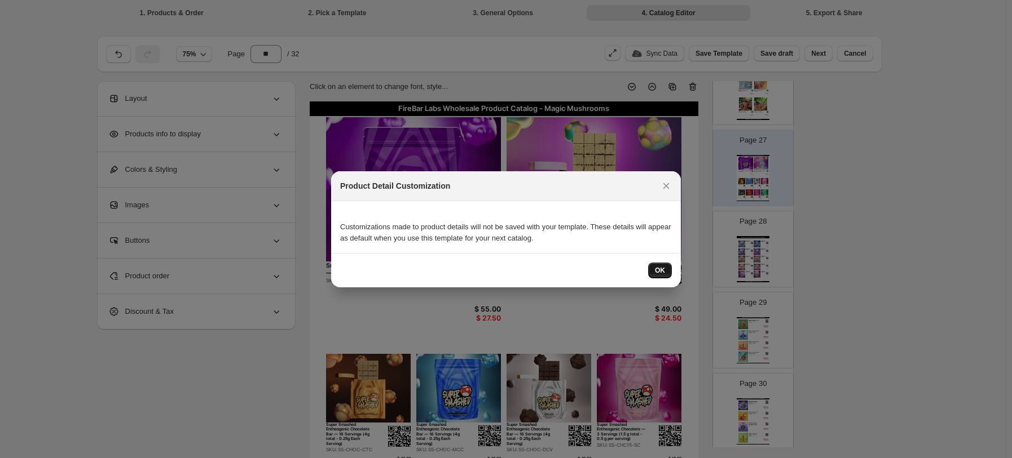
click at [665, 269] on button "OK" at bounding box center [660, 271] width 24 height 16
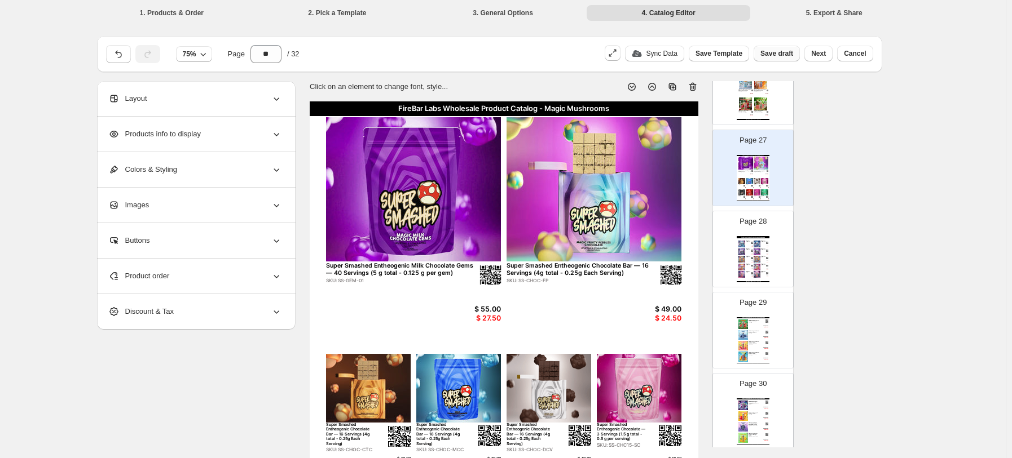
click at [730, 51] on span "Save draft" at bounding box center [776, 53] width 33 height 9
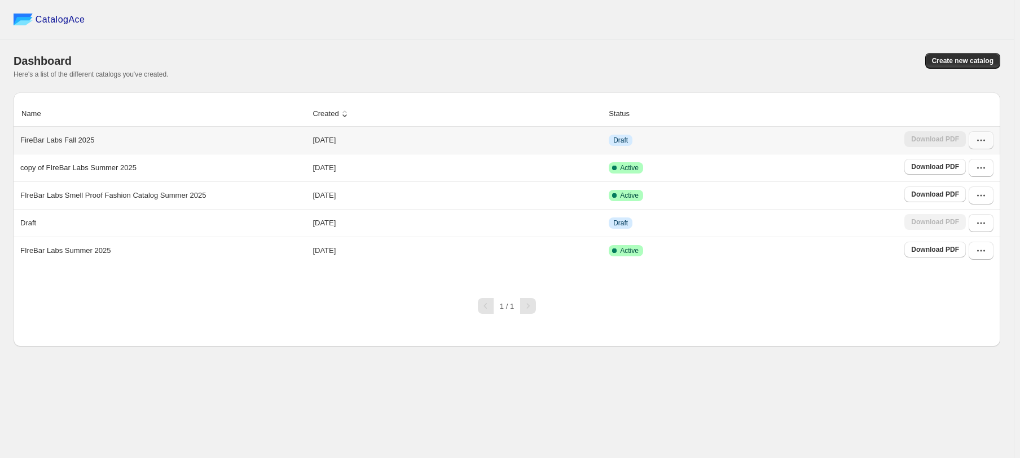
click at [730, 143] on icon "button" at bounding box center [980, 140] width 11 height 11
click at [730, 233] on button "Edit" at bounding box center [979, 242] width 64 height 18
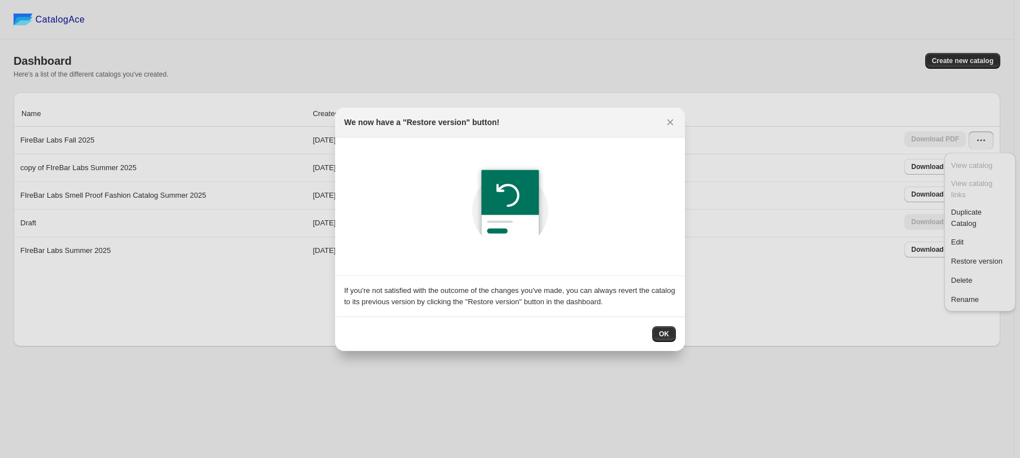
click at [670, 328] on button "OK" at bounding box center [664, 334] width 24 height 16
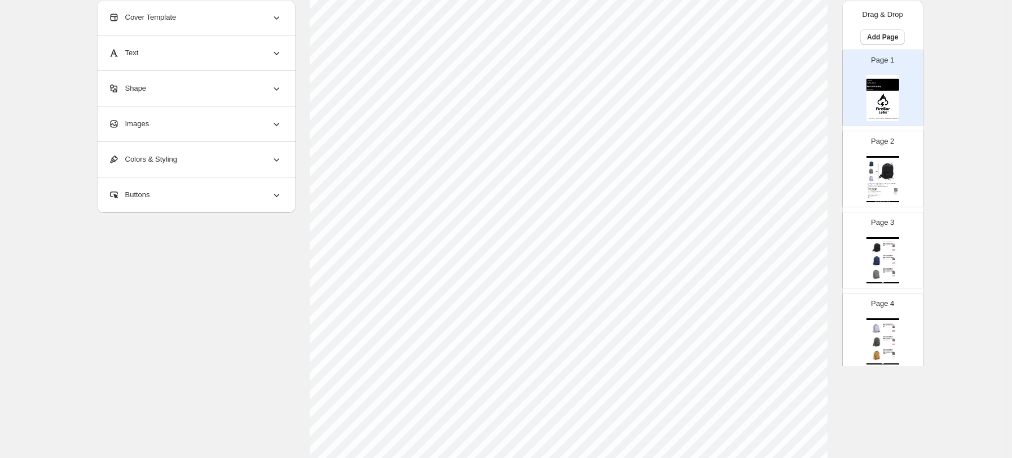
scroll to position [358, 0]
click at [730, 178] on img at bounding box center [886, 171] width 23 height 21
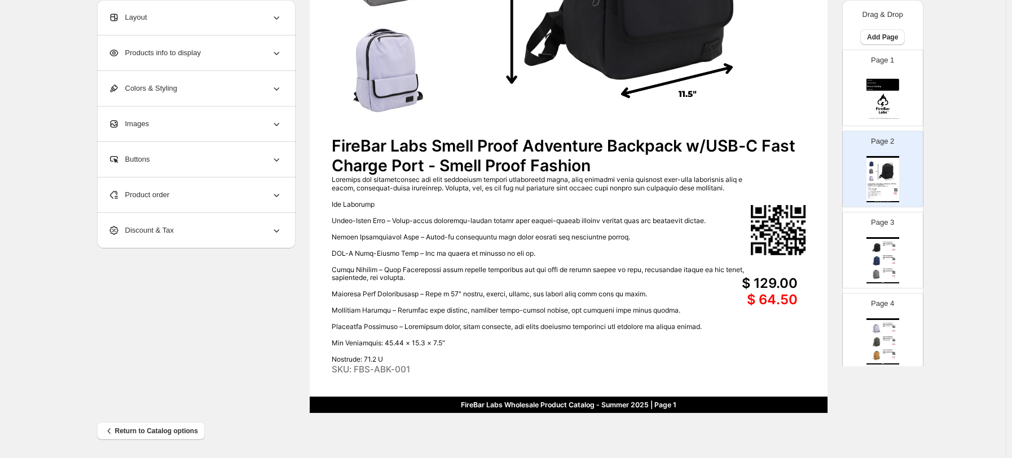
click at [730, 249] on div "FireBar Labs Wholesale Product Catalog - Smell Proof Adventure Tech Backpack Fi…" at bounding box center [882, 260] width 33 height 46
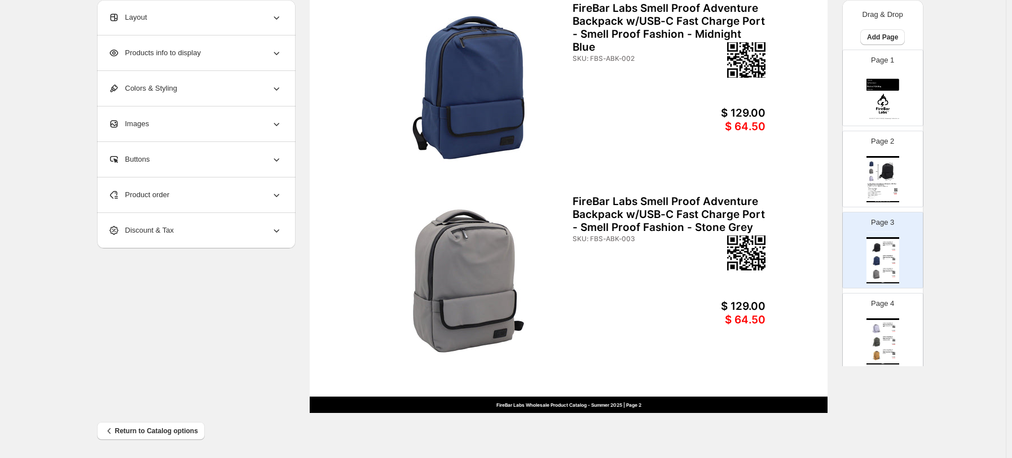
click at [730, 328] on div "FireBar Labs Wholesale Product Catalog - Smell Proof Adventure Tech Backpack Fi…" at bounding box center [882, 342] width 33 height 46
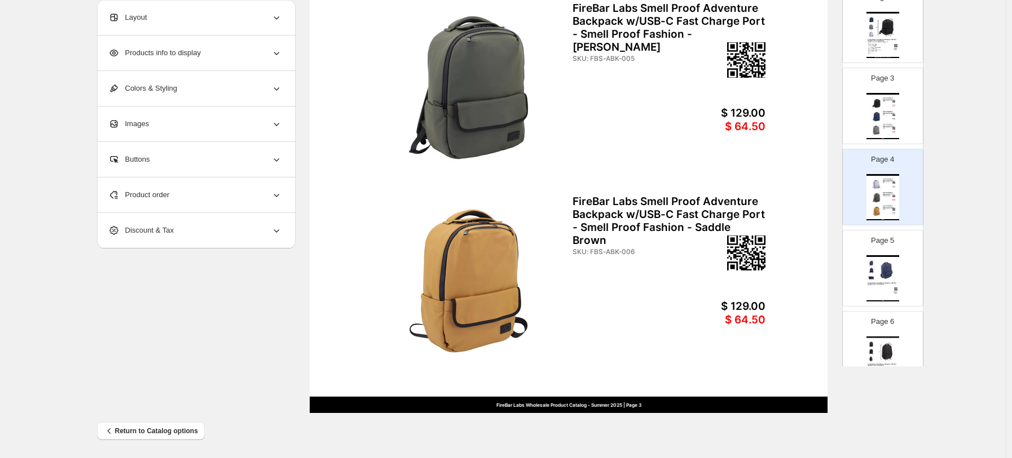
scroll to position [226, 0]
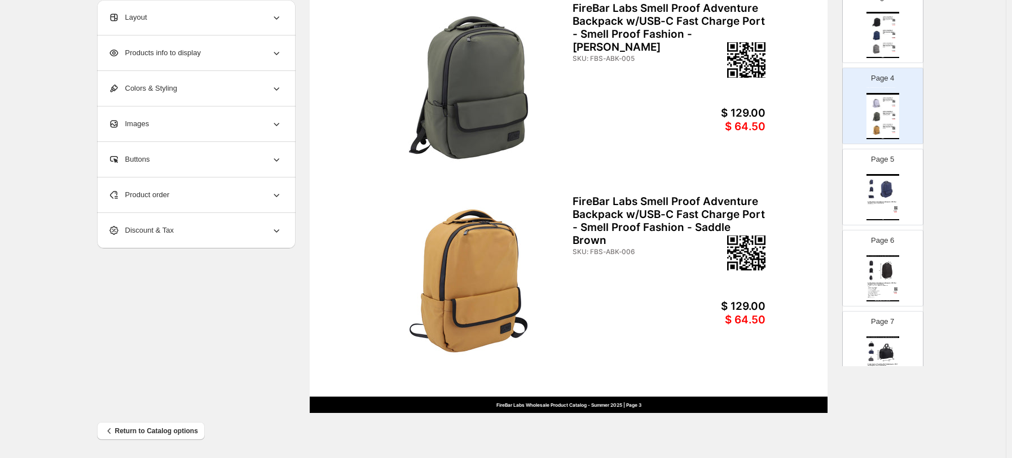
click at [730, 189] on img at bounding box center [886, 189] width 23 height 21
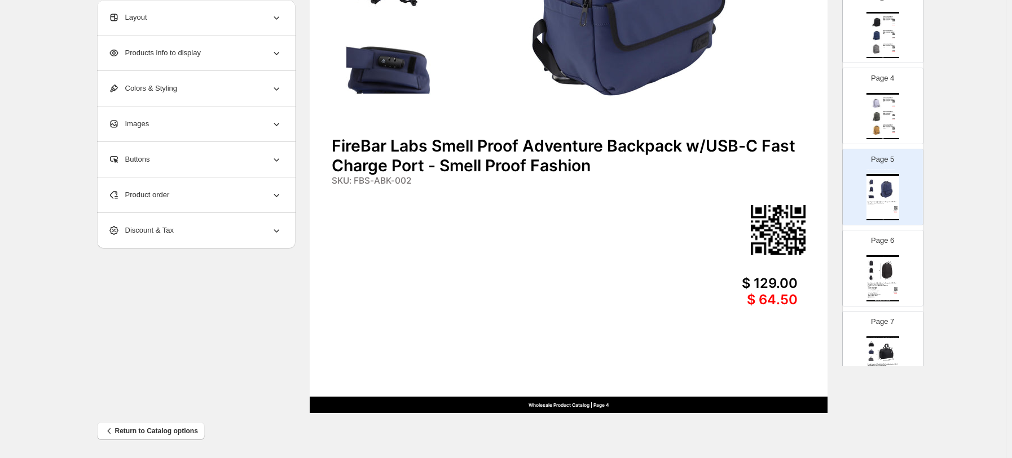
click at [730, 269] on img at bounding box center [886, 270] width 23 height 21
type input "*"
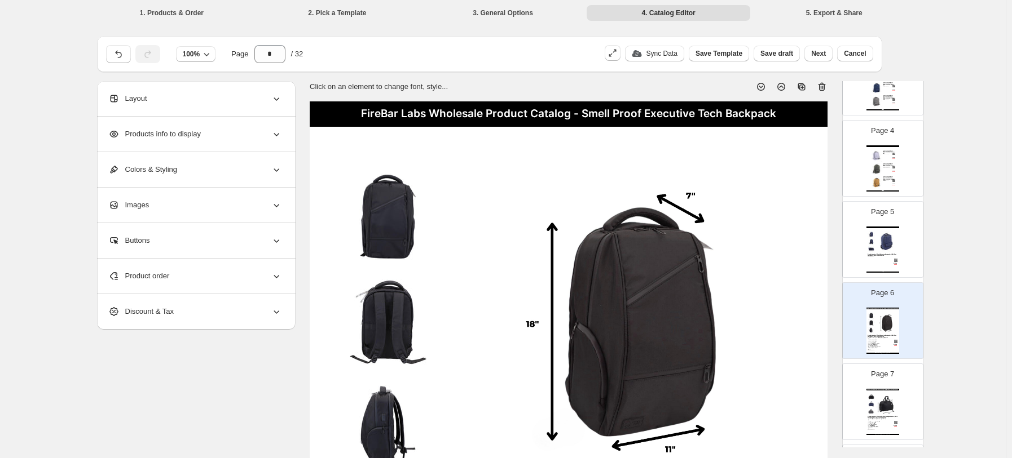
scroll to position [0, 0]
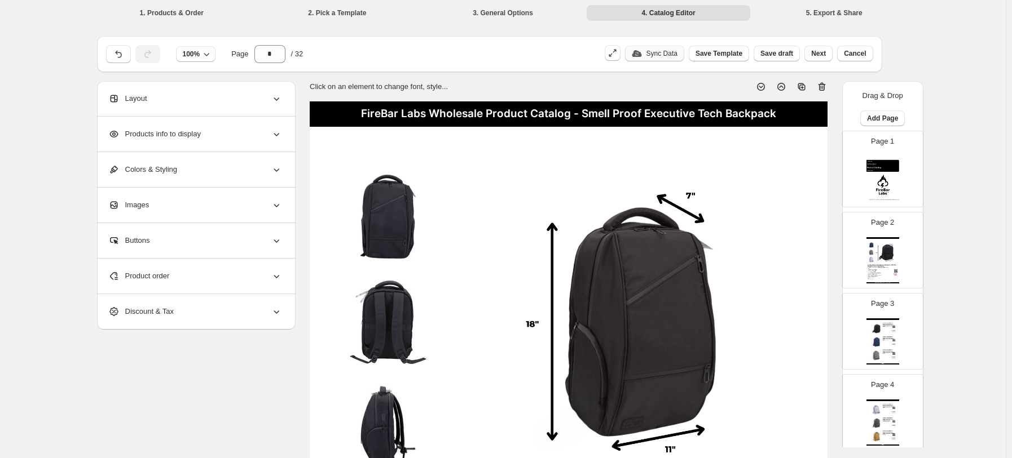
click at [684, 55] on button "Sync Data" at bounding box center [654, 54] width 59 height 16
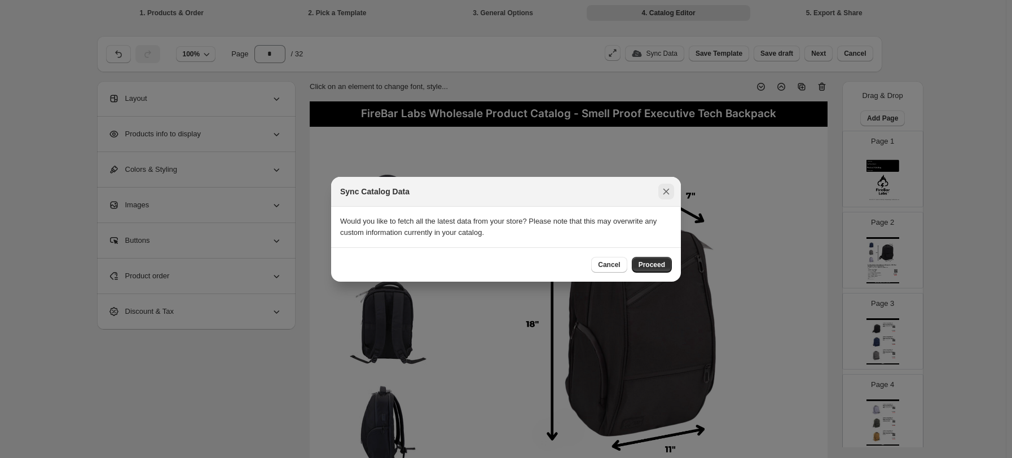
click at [668, 187] on icon ":r59f:" at bounding box center [665, 191] width 11 height 11
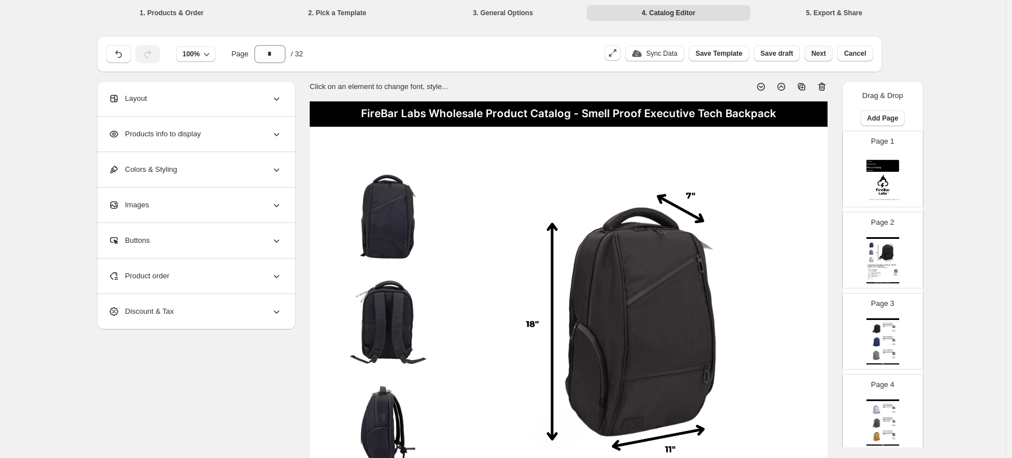
click at [730, 51] on span "Next" at bounding box center [818, 53] width 15 height 9
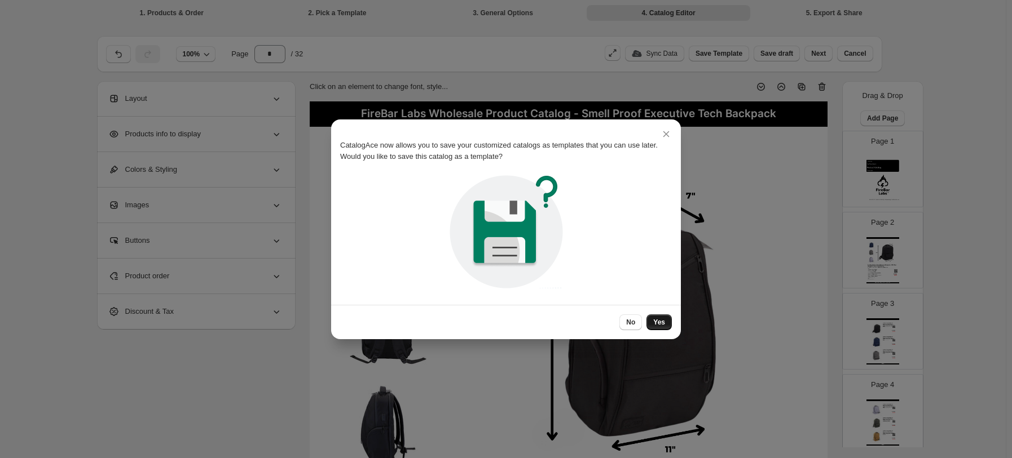
click at [663, 316] on button "Yes" at bounding box center [658, 323] width 25 height 16
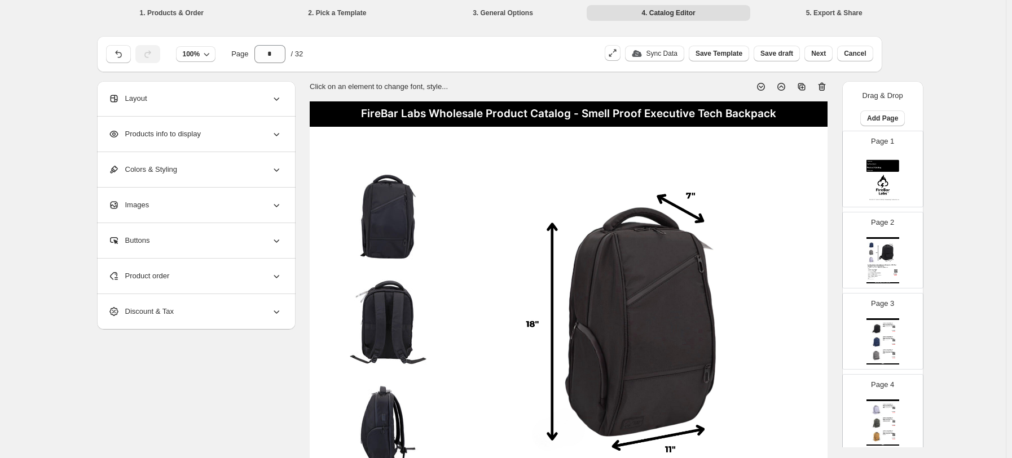
click at [730, 54] on span "Next" at bounding box center [818, 53] width 15 height 9
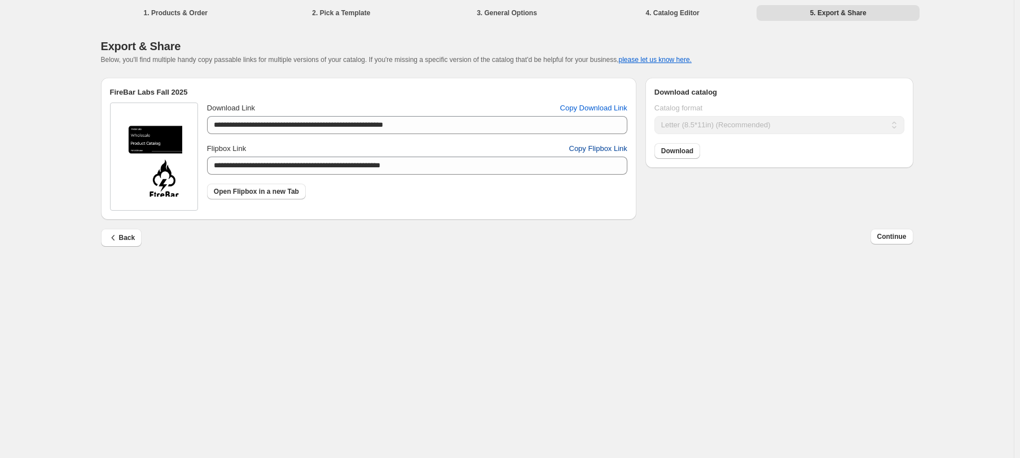
click at [583, 147] on span "Copy Flipbox Link" at bounding box center [598, 148] width 58 height 11
click at [666, 148] on span "Download" at bounding box center [677, 151] width 32 height 9
click at [277, 186] on link "Open Flipbox in a new Tab" at bounding box center [256, 192] width 99 height 16
click at [118, 241] on icon "button" at bounding box center [113, 237] width 11 height 11
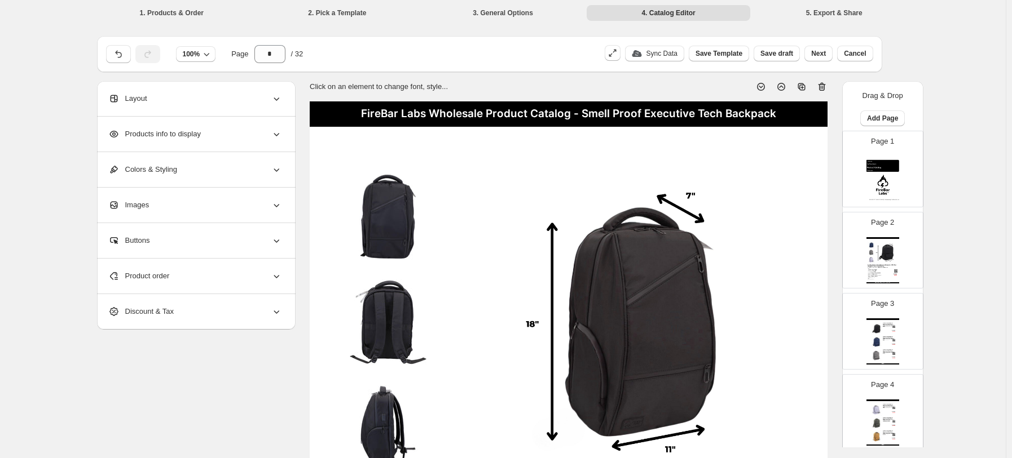
click at [730, 181] on img at bounding box center [882, 179] width 33 height 46
type input "*"
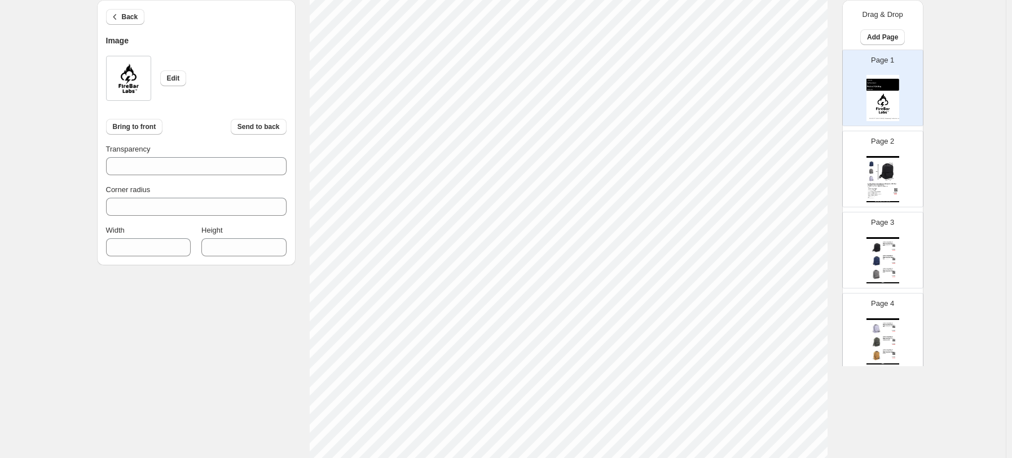
scroll to position [358, 0]
select select "**********"
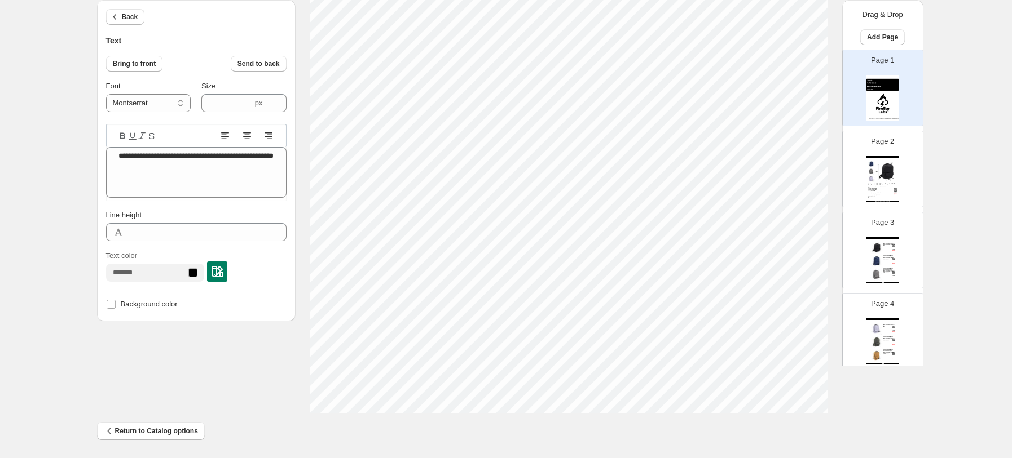
scroll to position [12, 1]
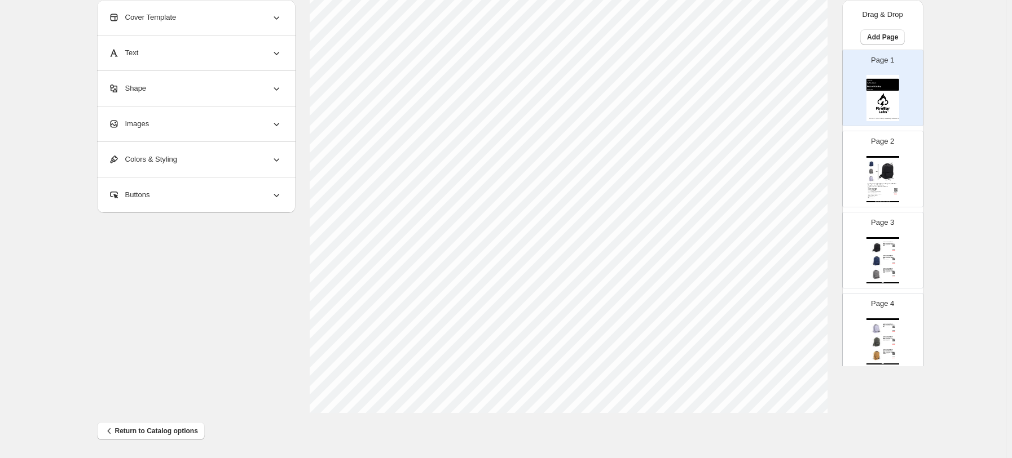
select select "**********"
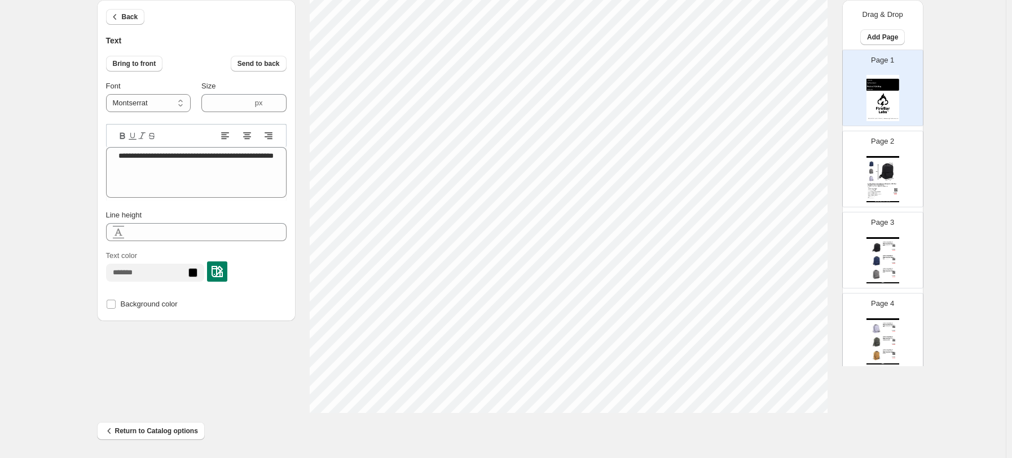
click at [220, 130] on div at bounding box center [196, 135] width 180 height 23
click at [229, 133] on icon at bounding box center [225, 133] width 8 height 1
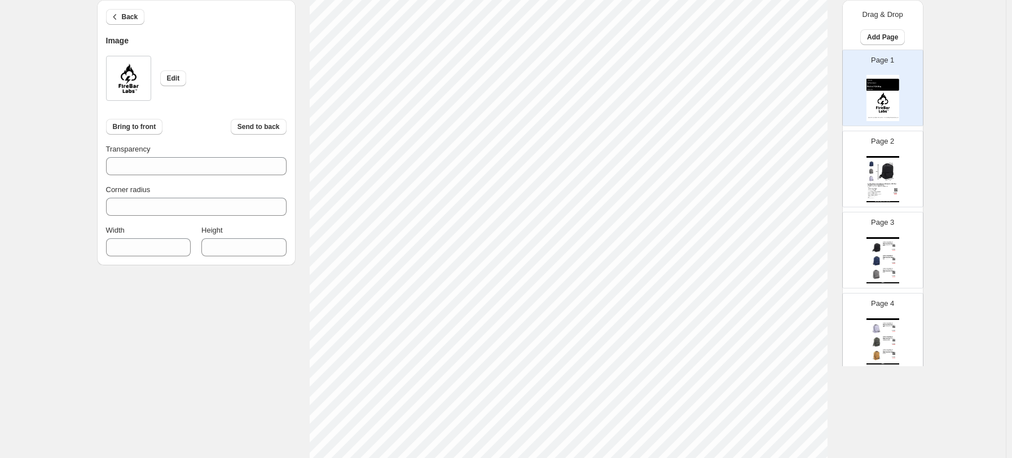
scroll to position [208, 0]
type input "***"
select select "**********"
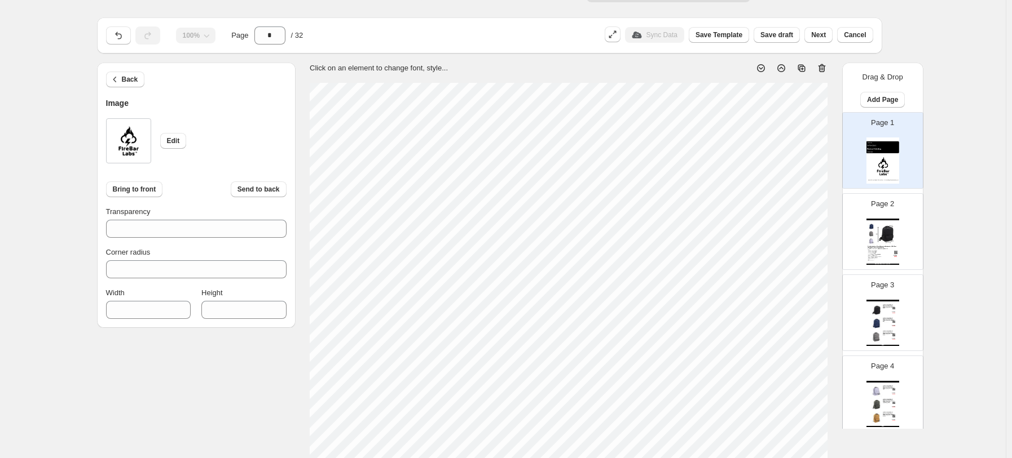
scroll to position [0, 0]
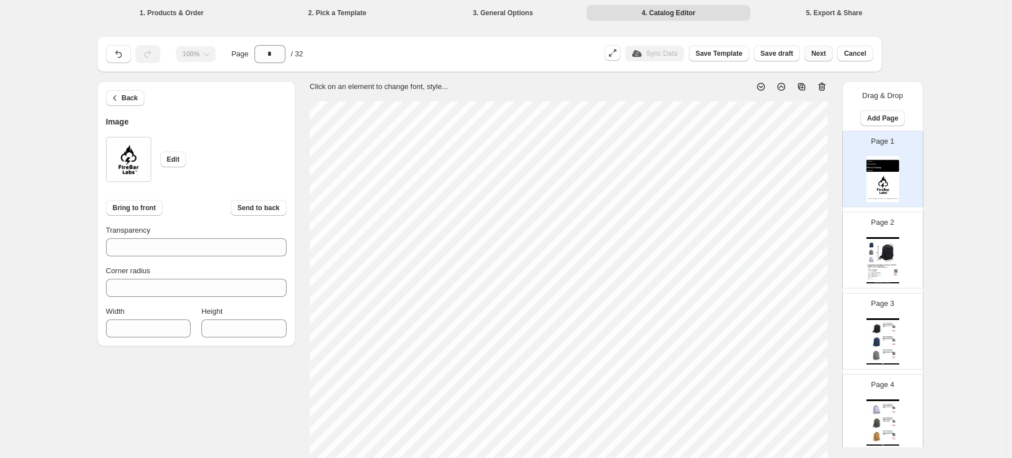
click at [730, 53] on button "Next" at bounding box center [818, 54] width 28 height 16
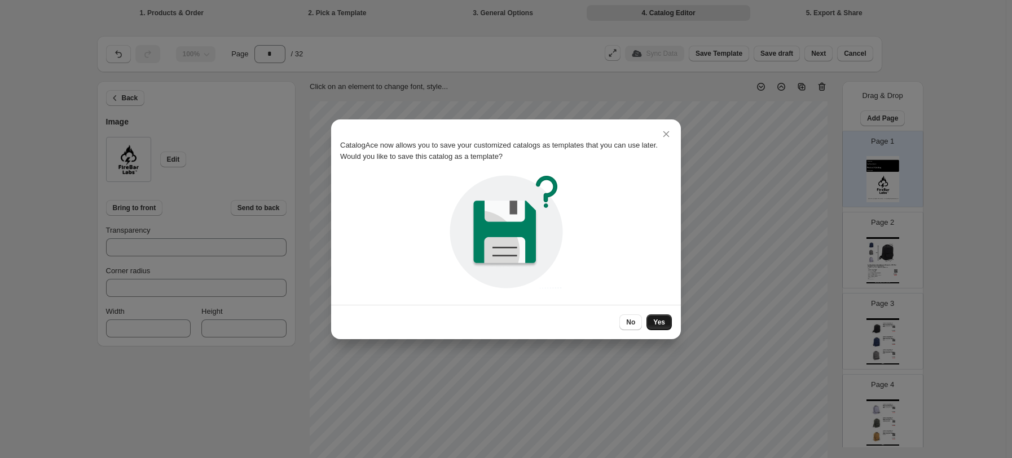
click at [654, 318] on button "Yes" at bounding box center [658, 323] width 25 height 16
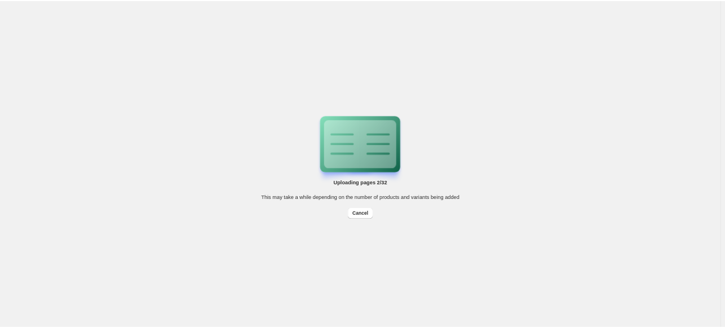
scroll to position [9, 2]
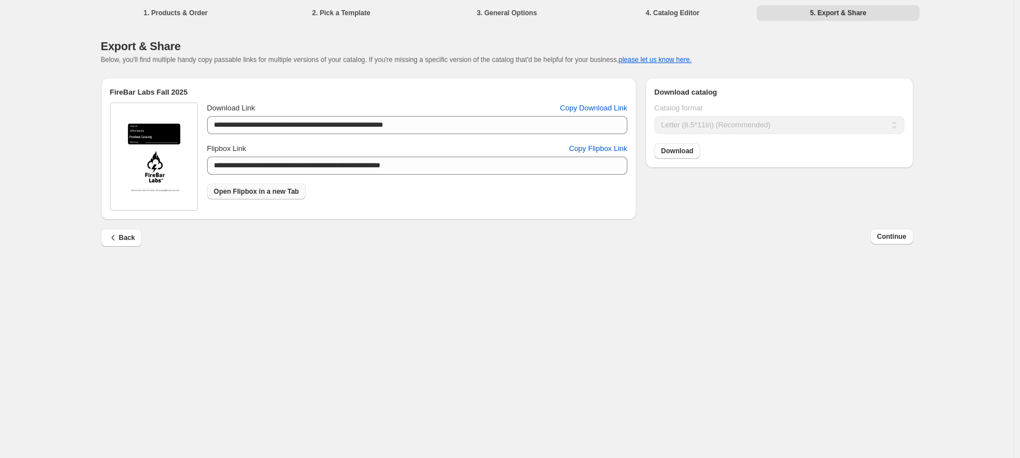
click at [272, 192] on span "Open Flipbox in a new Tab" at bounding box center [256, 191] width 85 height 9
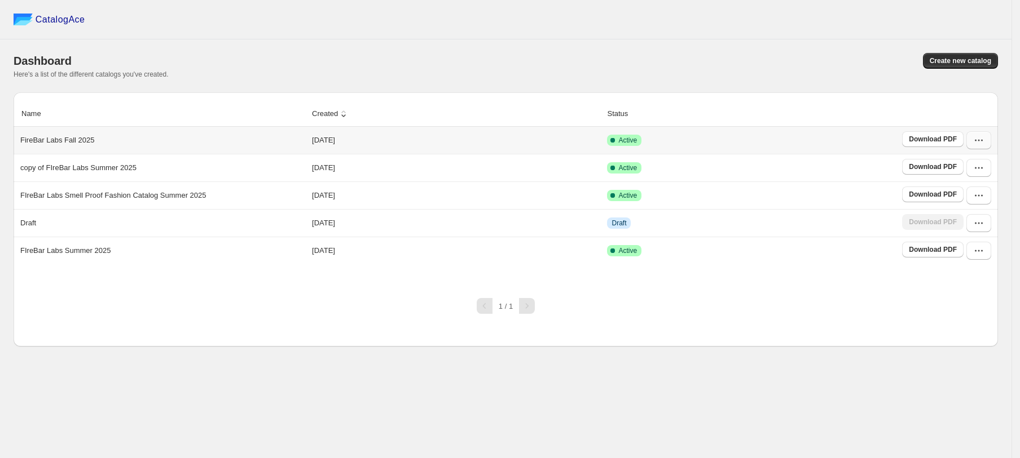
click at [982, 142] on icon "button" at bounding box center [978, 140] width 11 height 11
click at [985, 183] on span "View catalog links" at bounding box center [979, 184] width 58 height 8
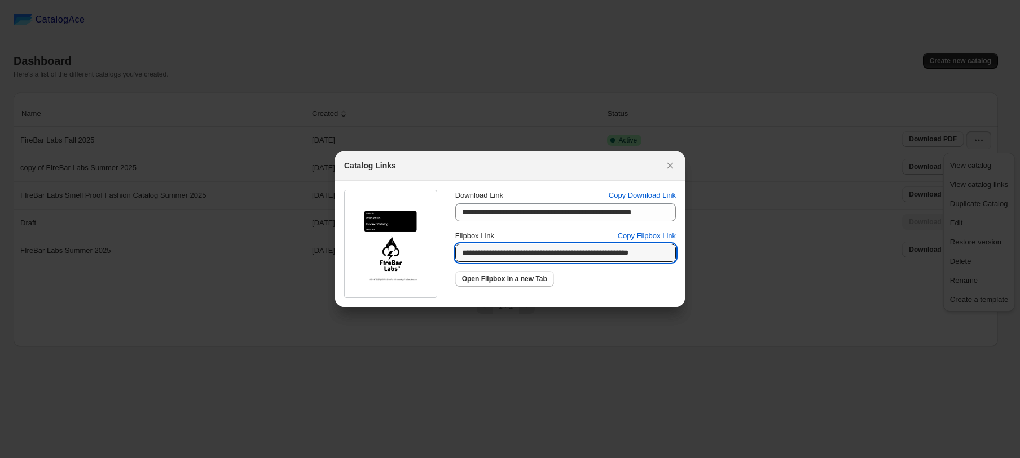
drag, startPoint x: 615, startPoint y: 250, endPoint x: 489, endPoint y: 256, distance: 125.3
click at [489, 256] on div "**********" at bounding box center [505, 239] width 341 height 117
click at [642, 279] on div "Open Flipbox in a new Tab" at bounding box center [565, 279] width 220 height 16
click at [579, 253] on input "**********" at bounding box center [548, 253] width 186 height 18
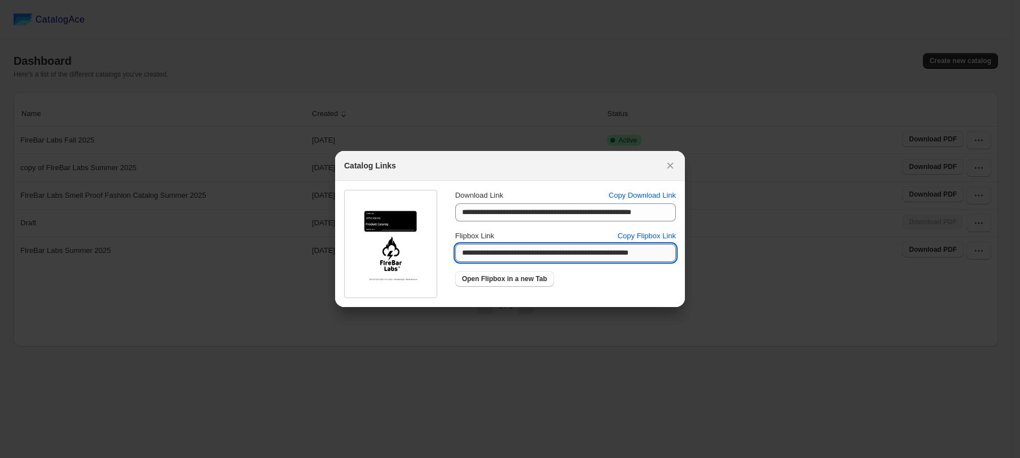
click at [579, 253] on input "**********" at bounding box center [548, 253] width 186 height 18
click at [672, 163] on icon ":rq:" at bounding box center [669, 165] width 11 height 11
